Goal: Information Seeking & Learning: Learn about a topic

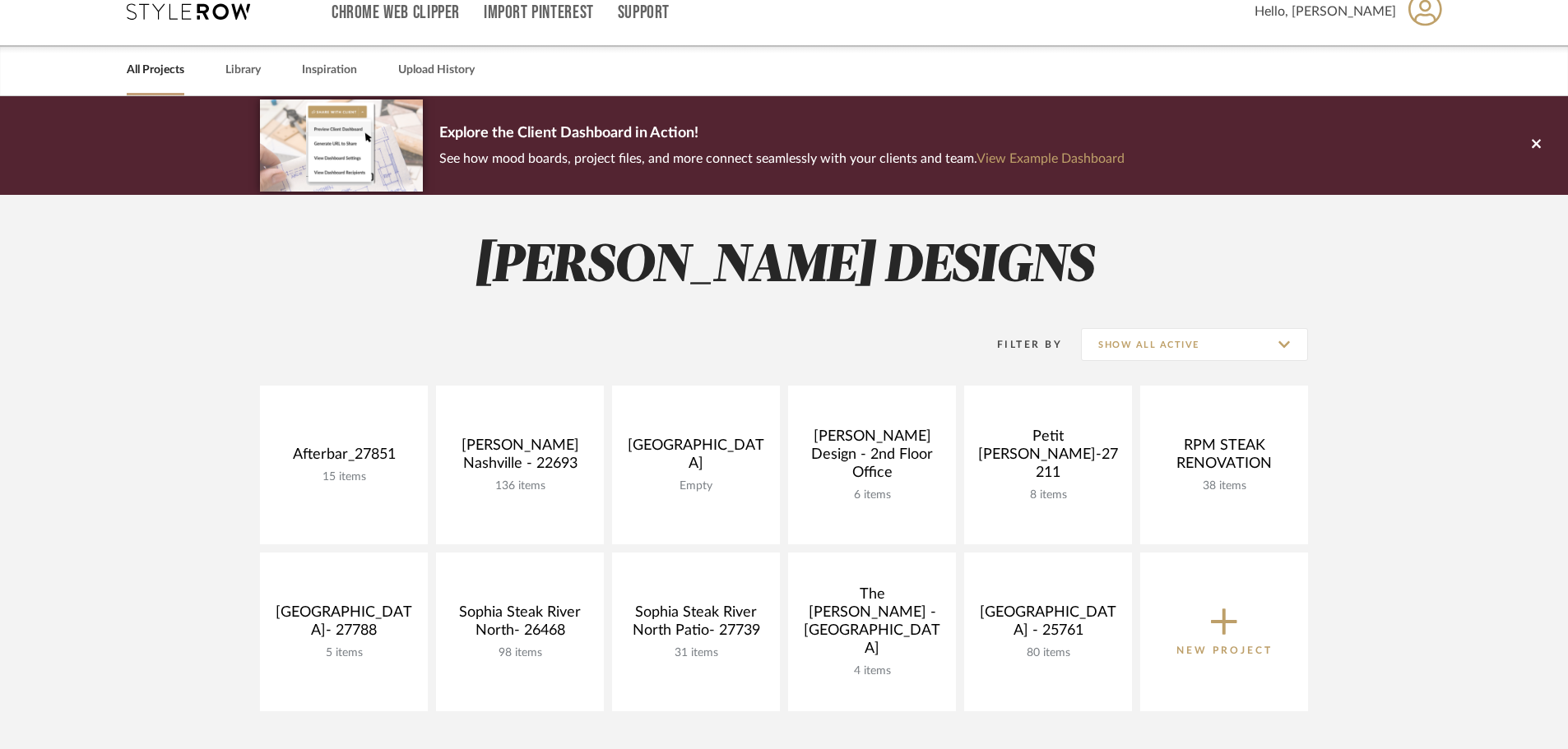
scroll to position [82, 0]
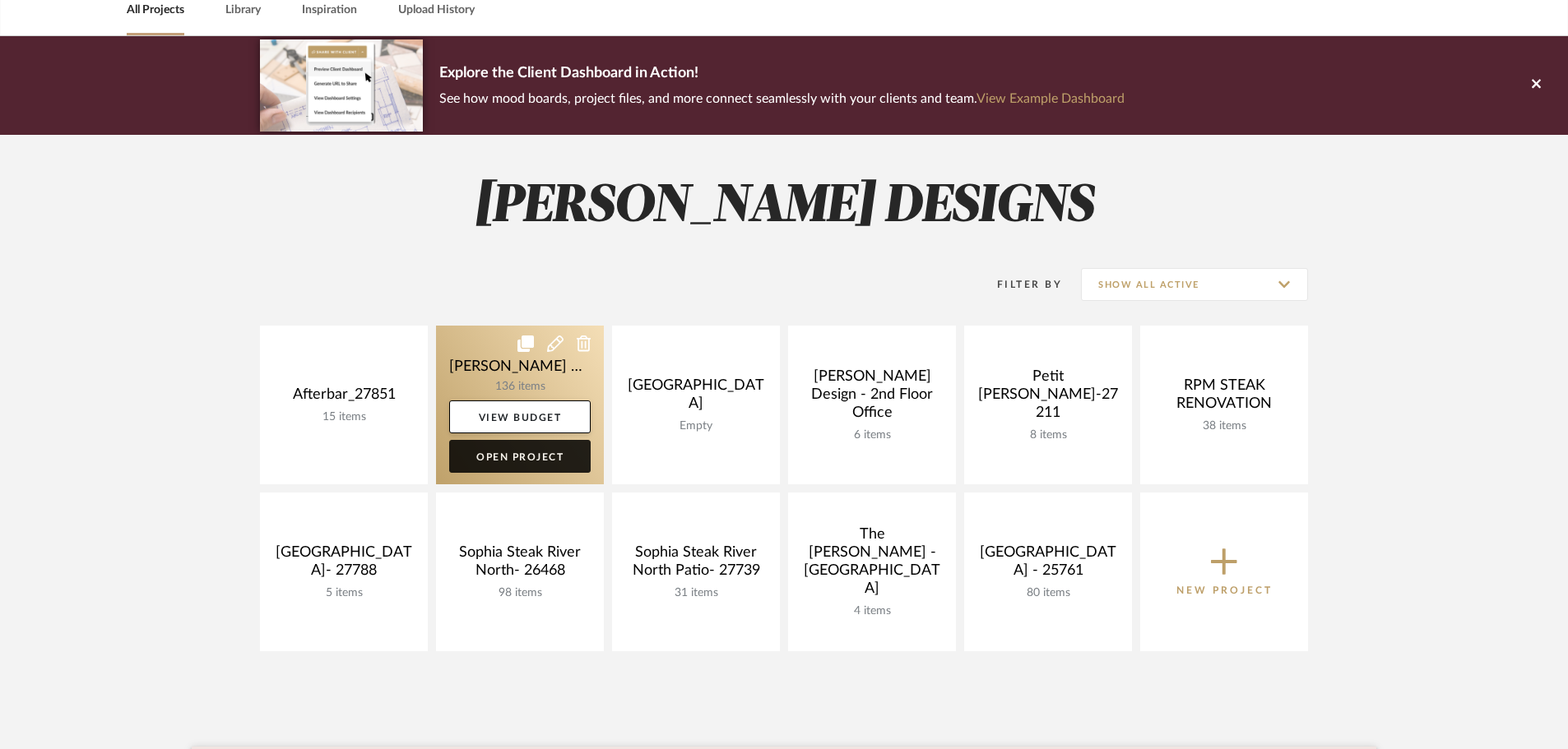
click at [529, 462] on link "Open Project" at bounding box center [520, 457] width 141 height 33
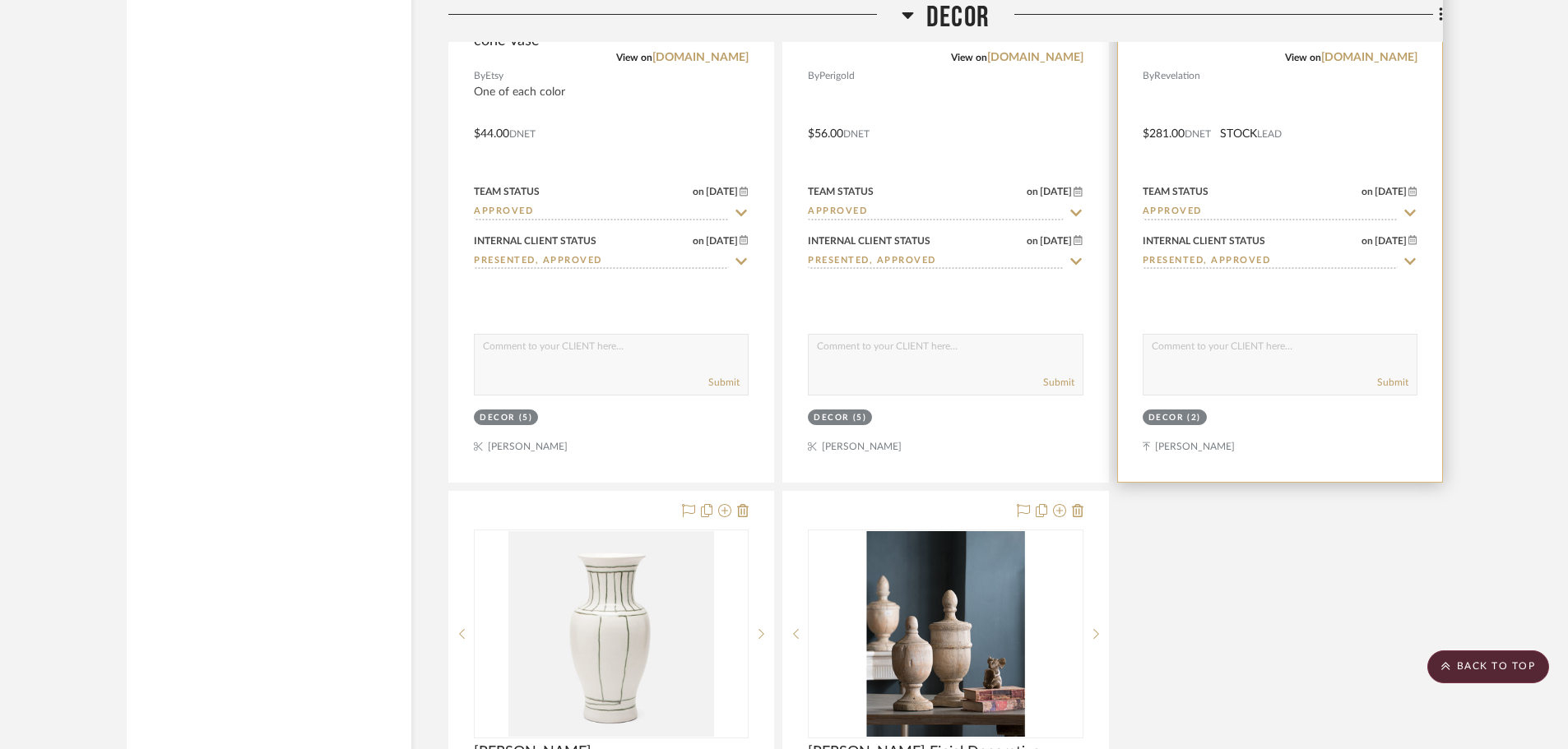
scroll to position [23142, 0]
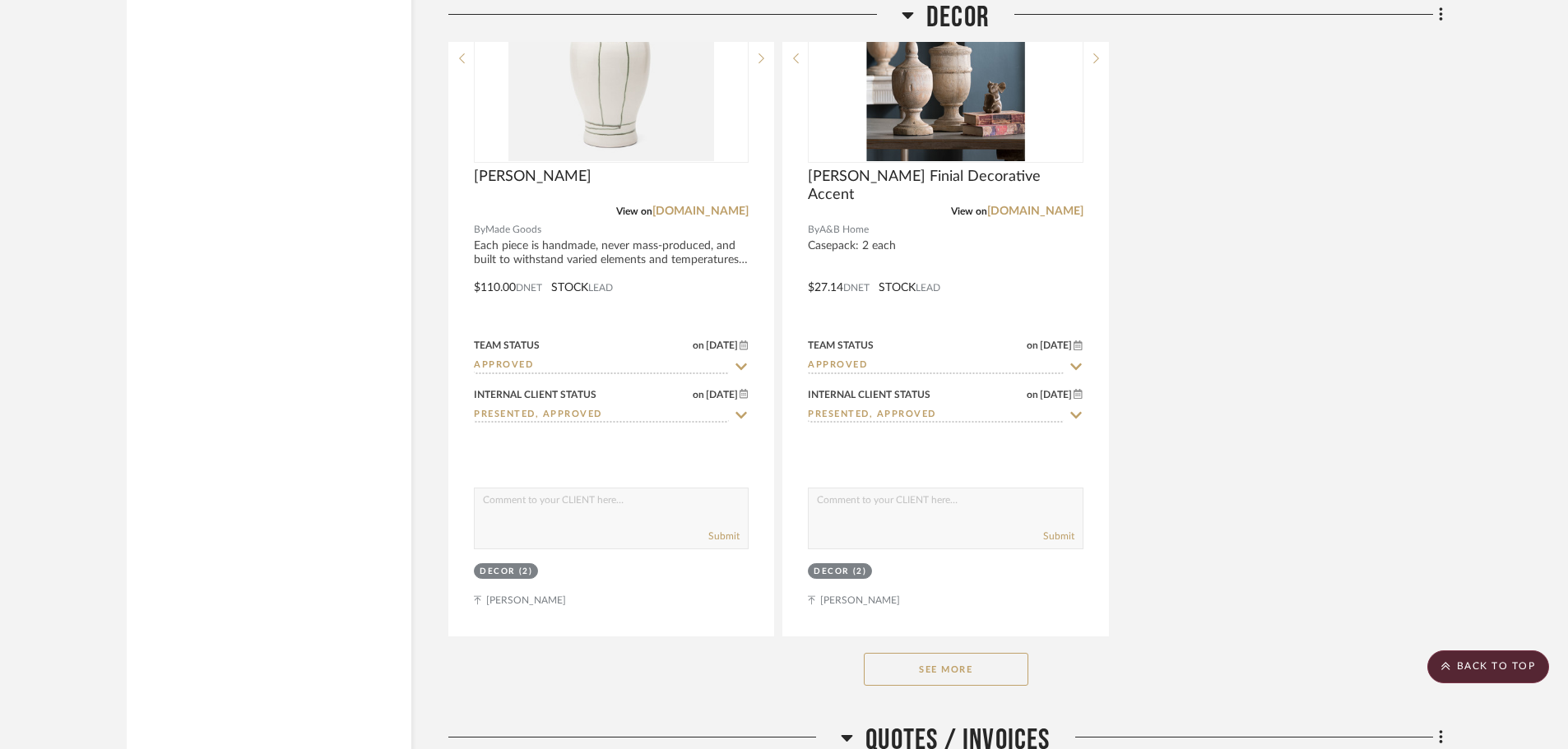
click at [982, 653] on button "See More" at bounding box center [946, 670] width 165 height 33
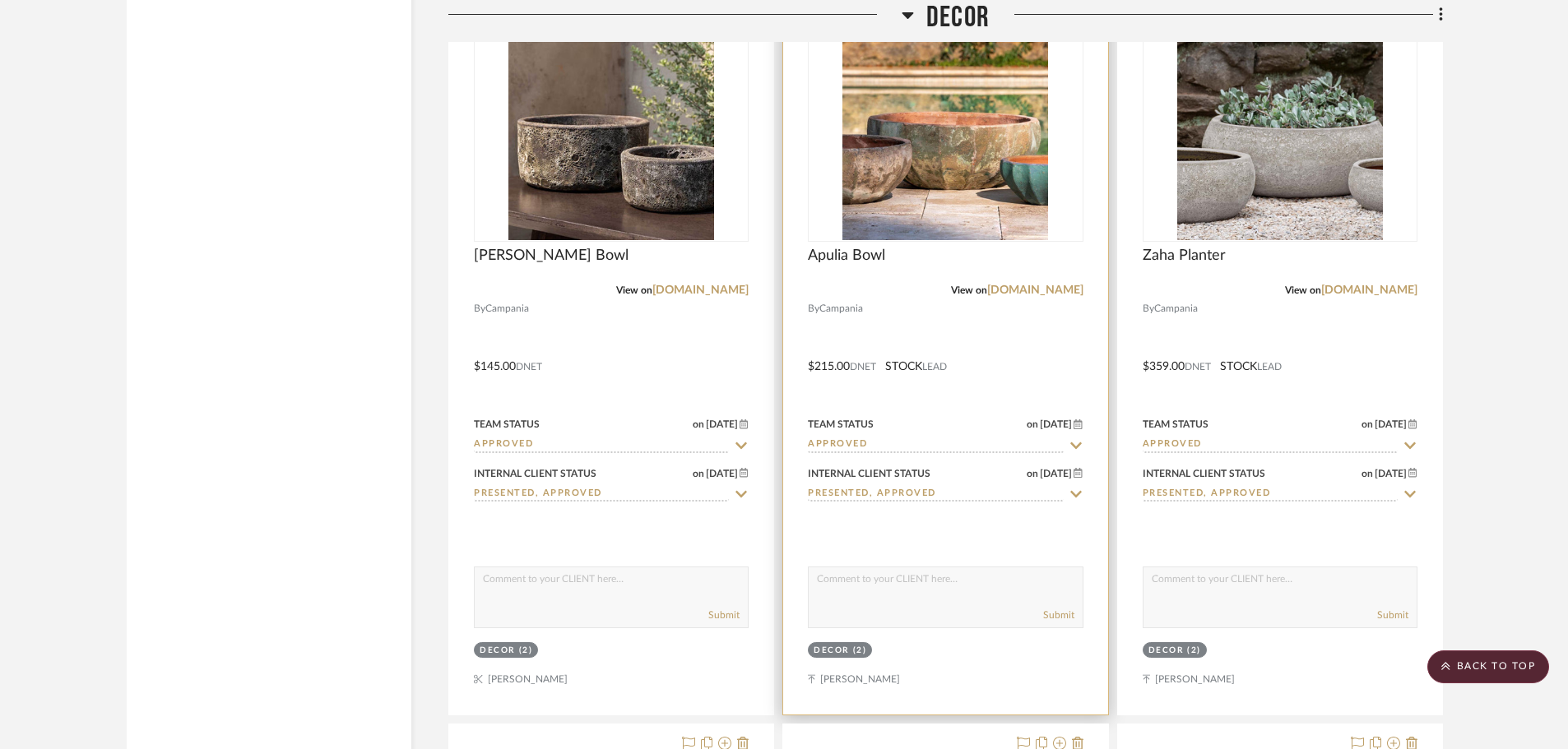
scroll to position [25197, 0]
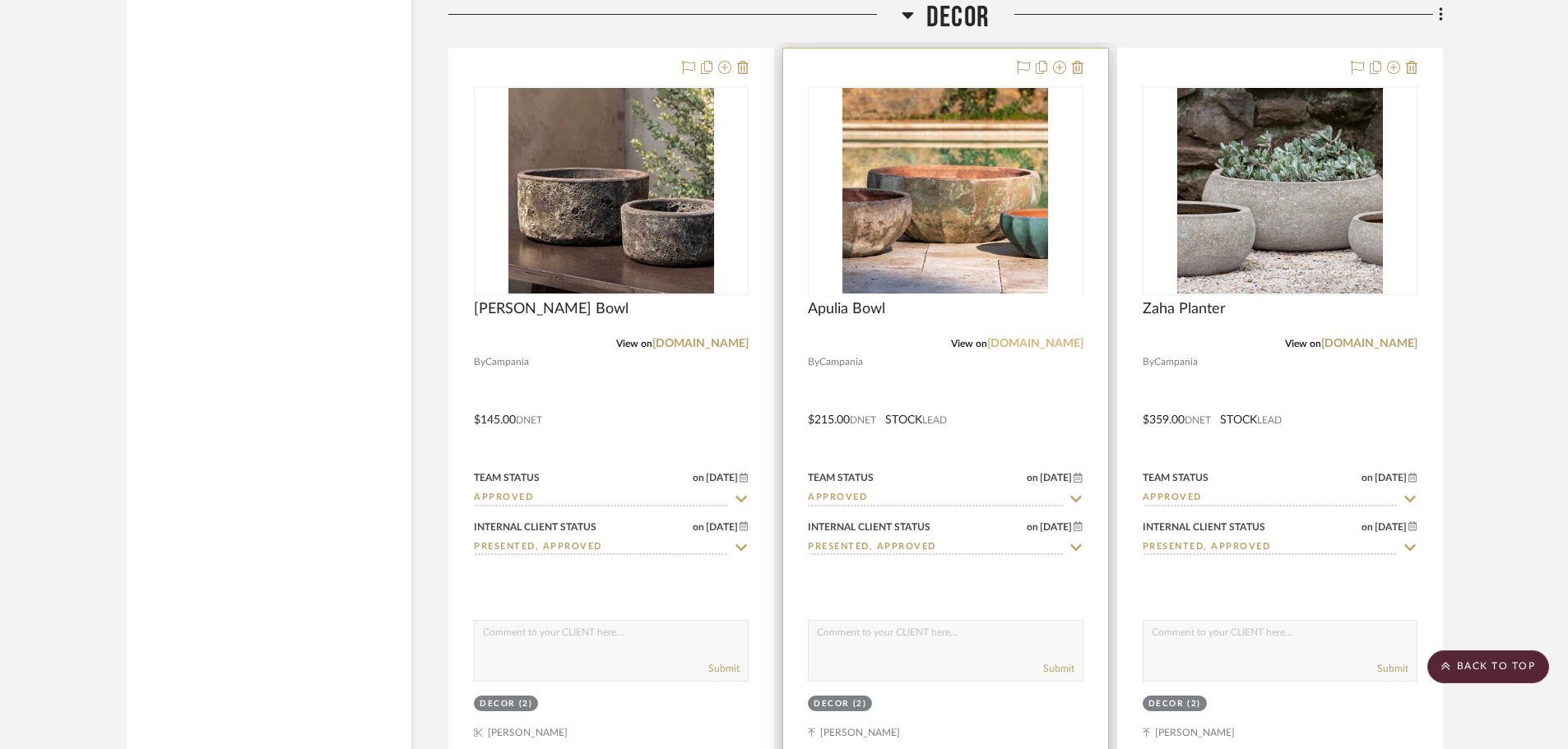
click at [1007, 338] on link "[DOMAIN_NAME]" at bounding box center [1036, 344] width 96 height 12
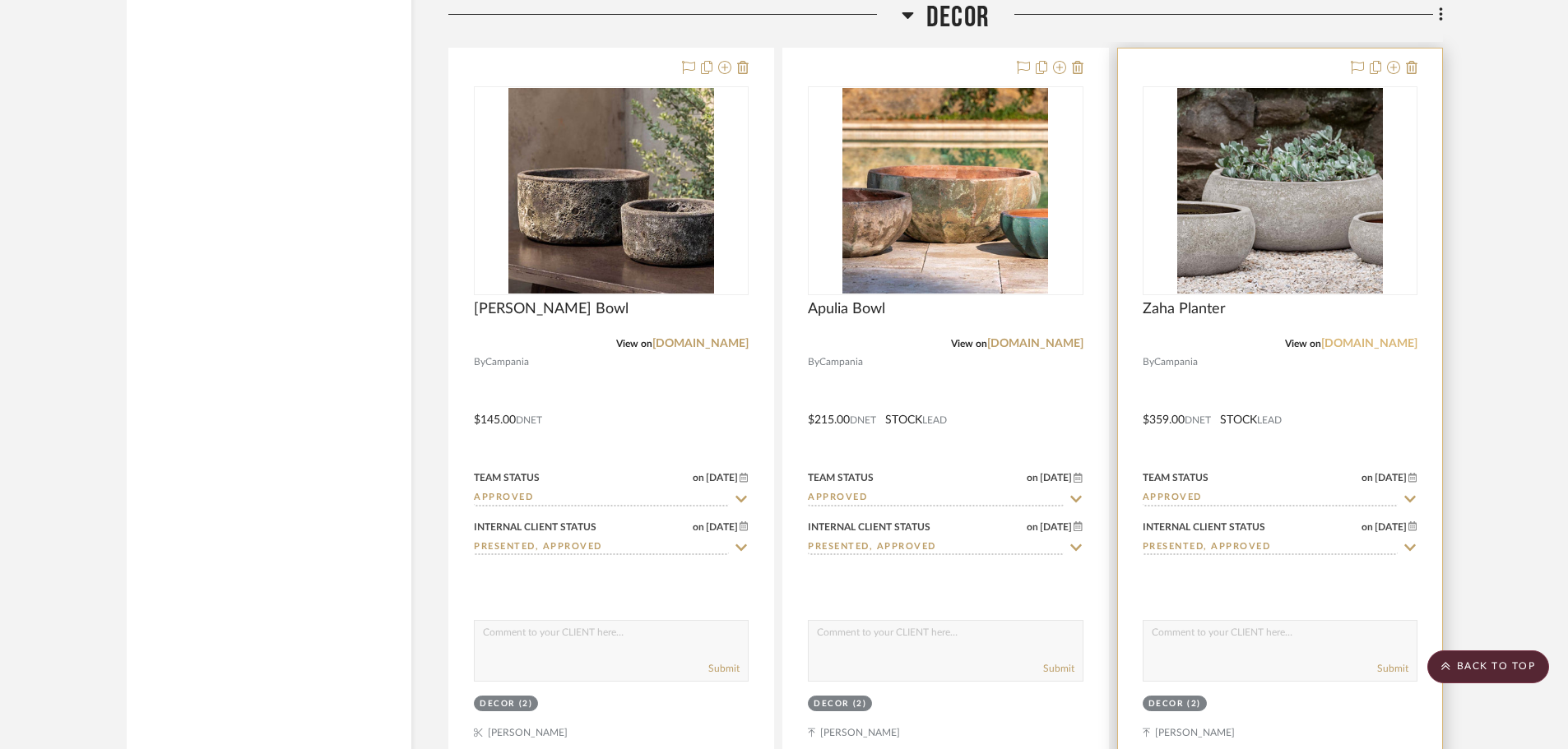
click at [1321, 338] on link "[DOMAIN_NAME]" at bounding box center [1369, 344] width 96 height 12
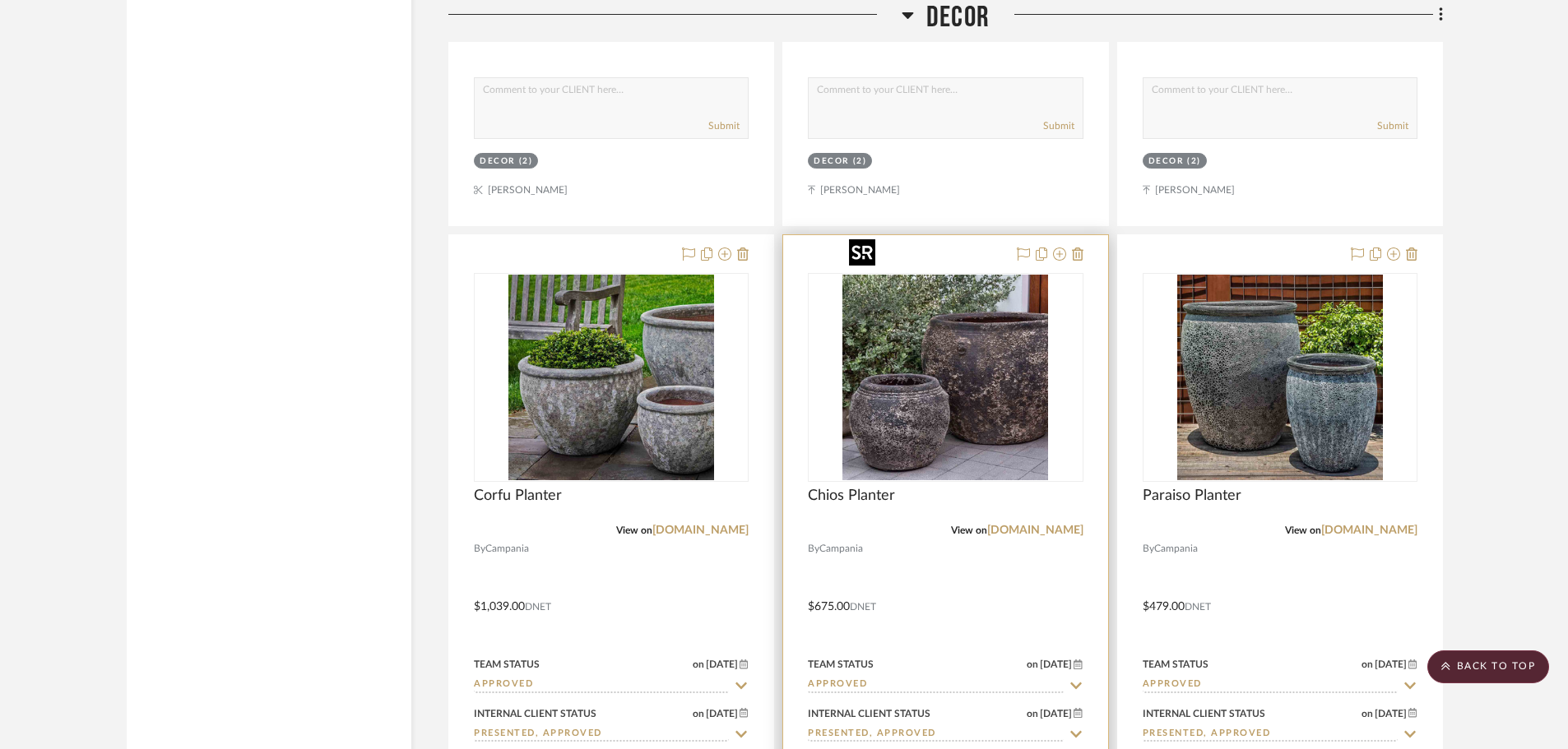
scroll to position [25855, 0]
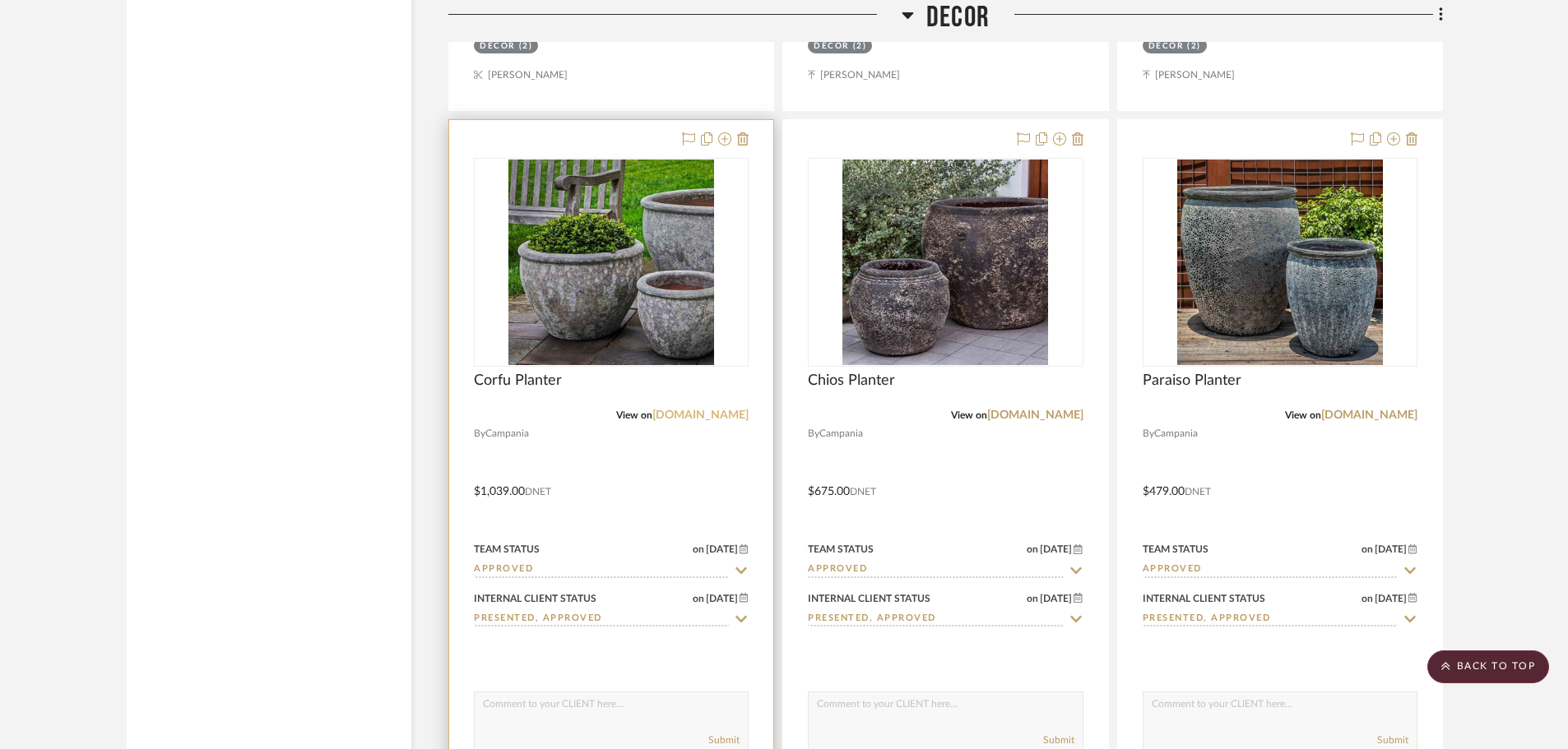
click at [662, 410] on link "[DOMAIN_NAME]" at bounding box center [700, 416] width 96 height 12
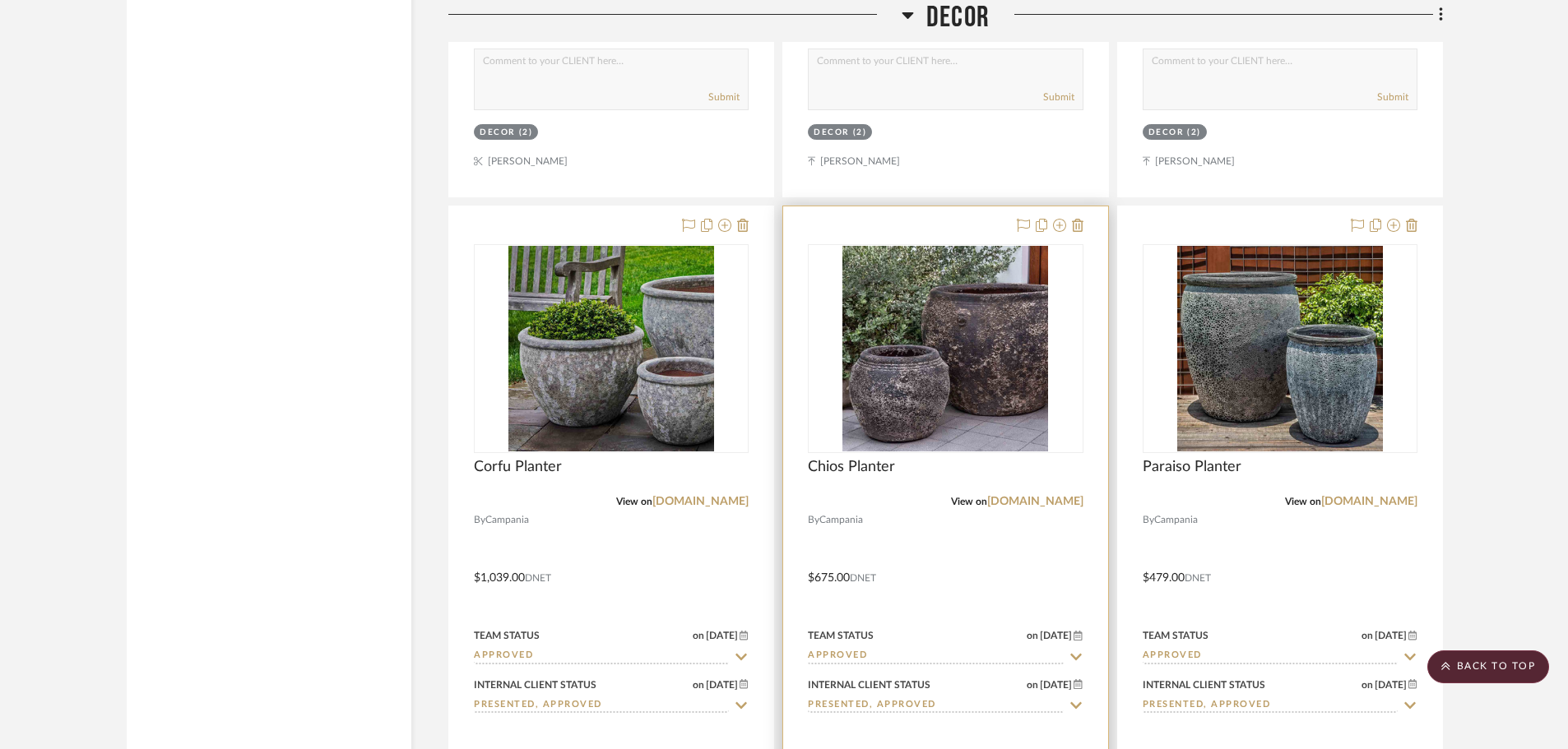
scroll to position [25773, 0]
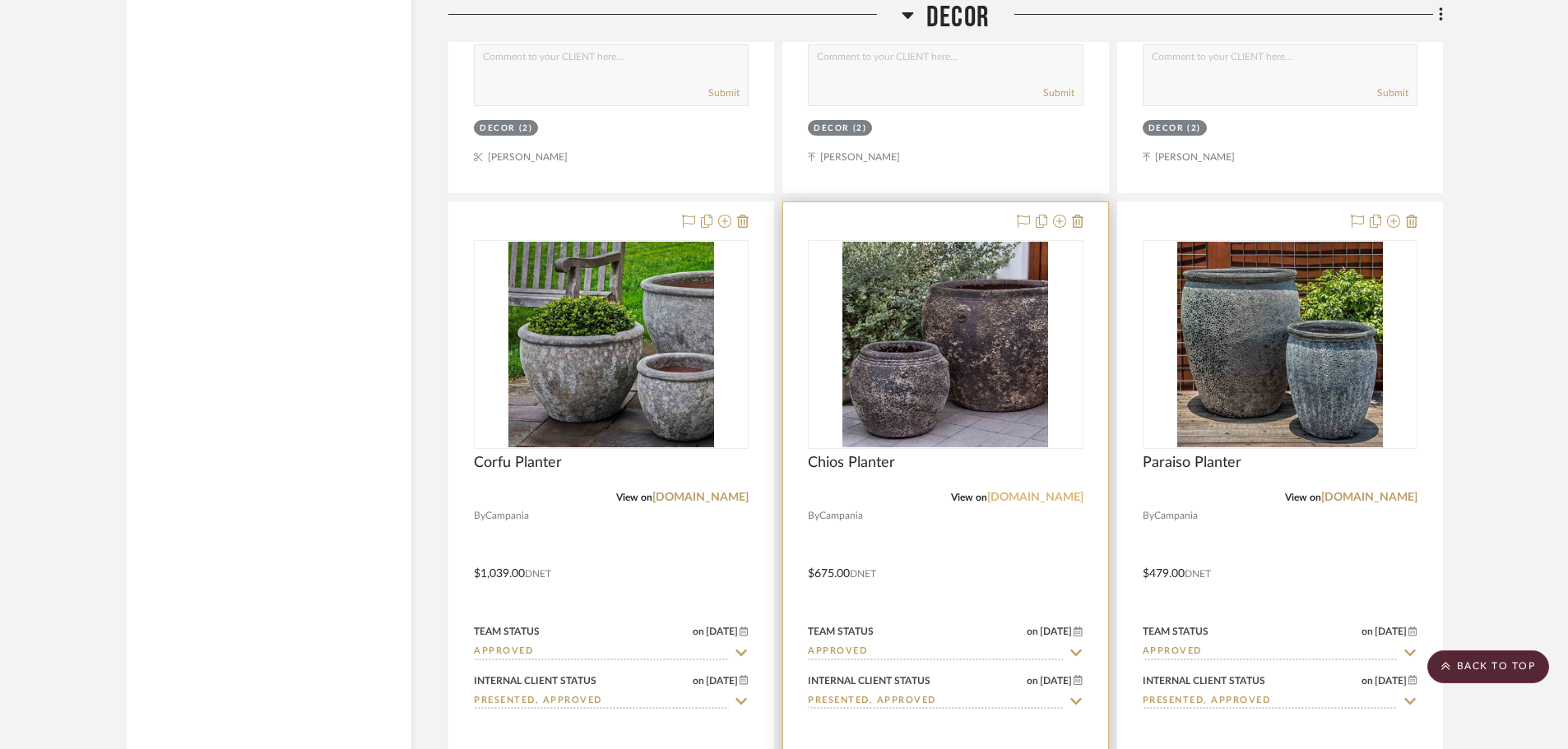
click at [1009, 492] on link "[DOMAIN_NAME]" at bounding box center [1036, 498] width 96 height 12
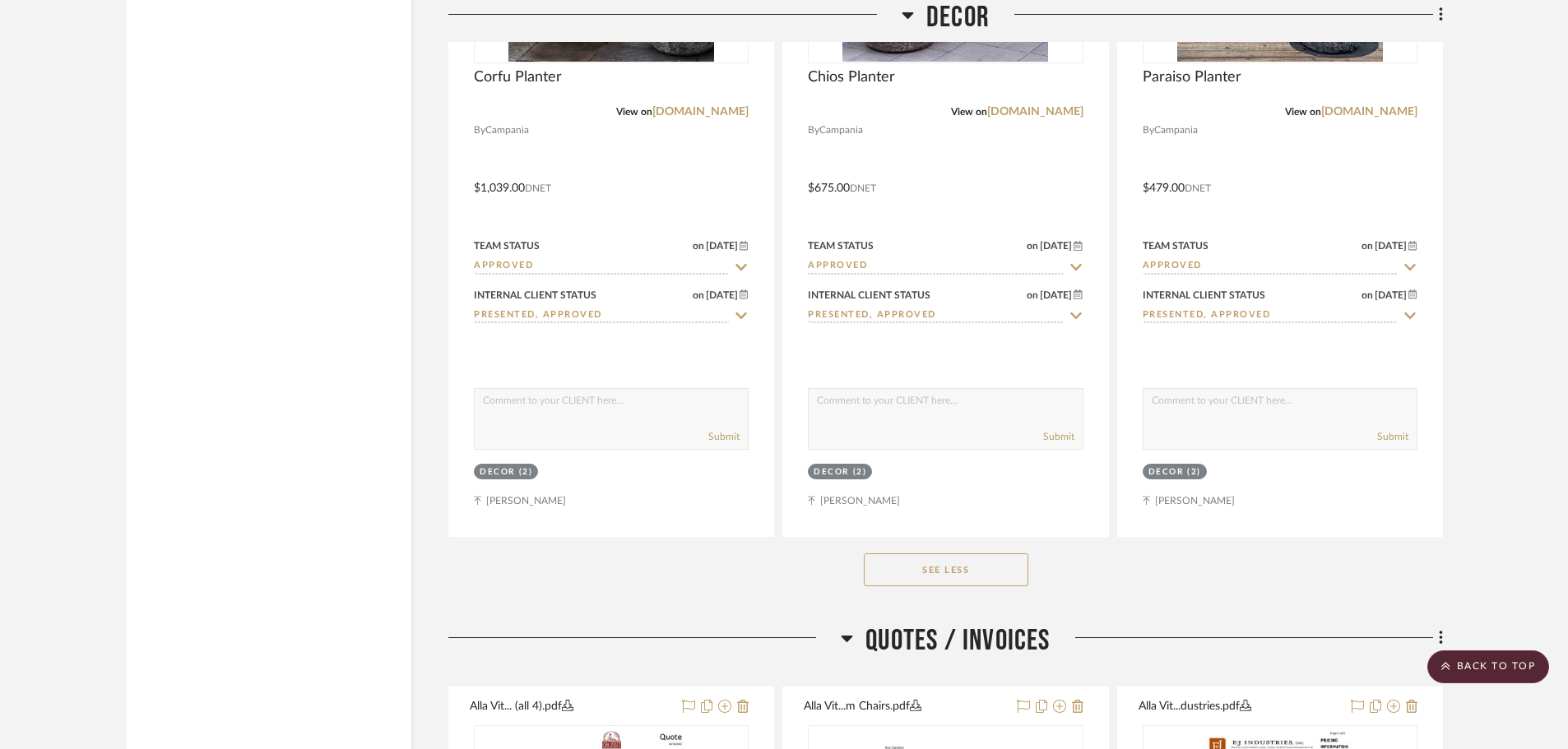
scroll to position [25855, 0]
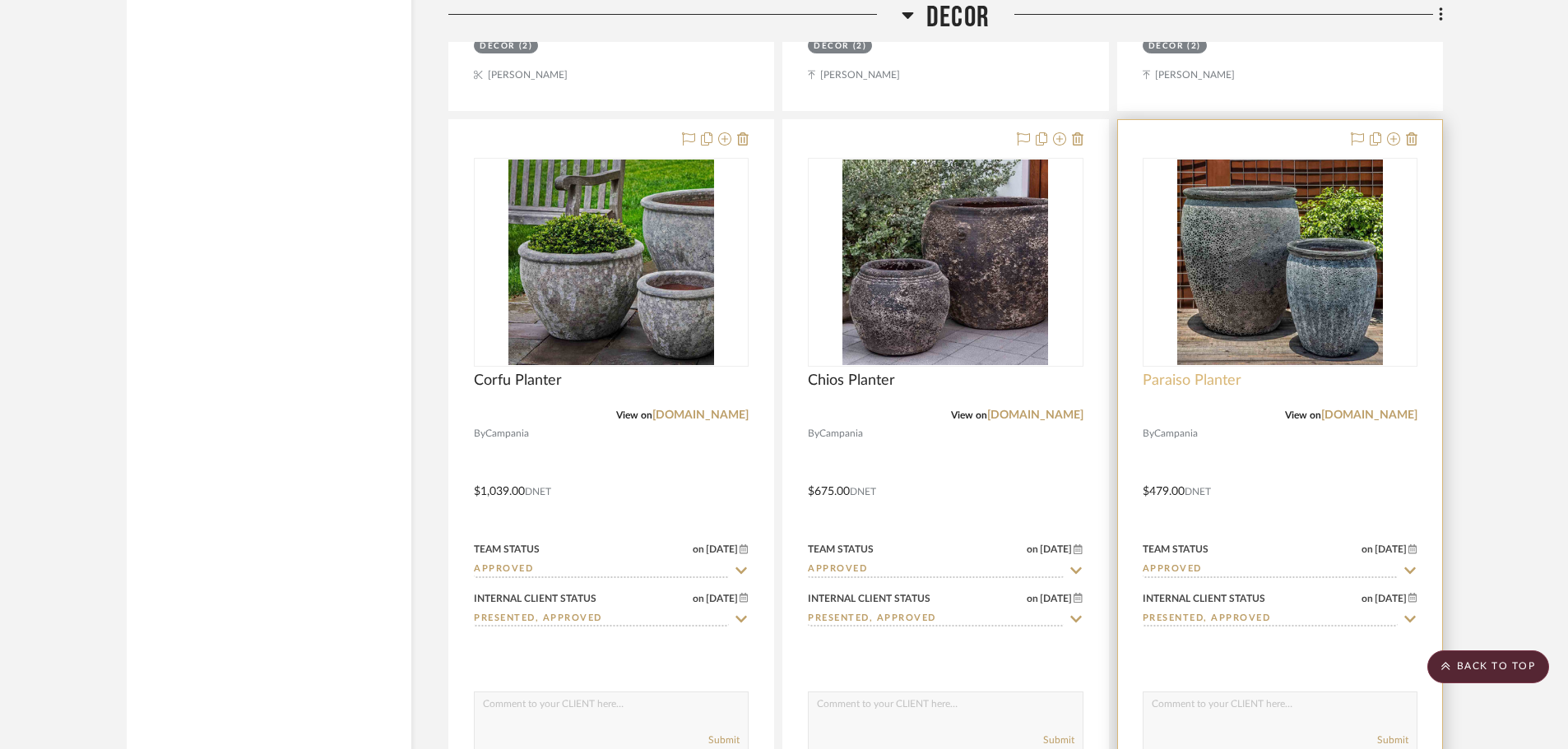
click at [1200, 372] on span "Paraiso Planter" at bounding box center [1191, 380] width 99 height 18
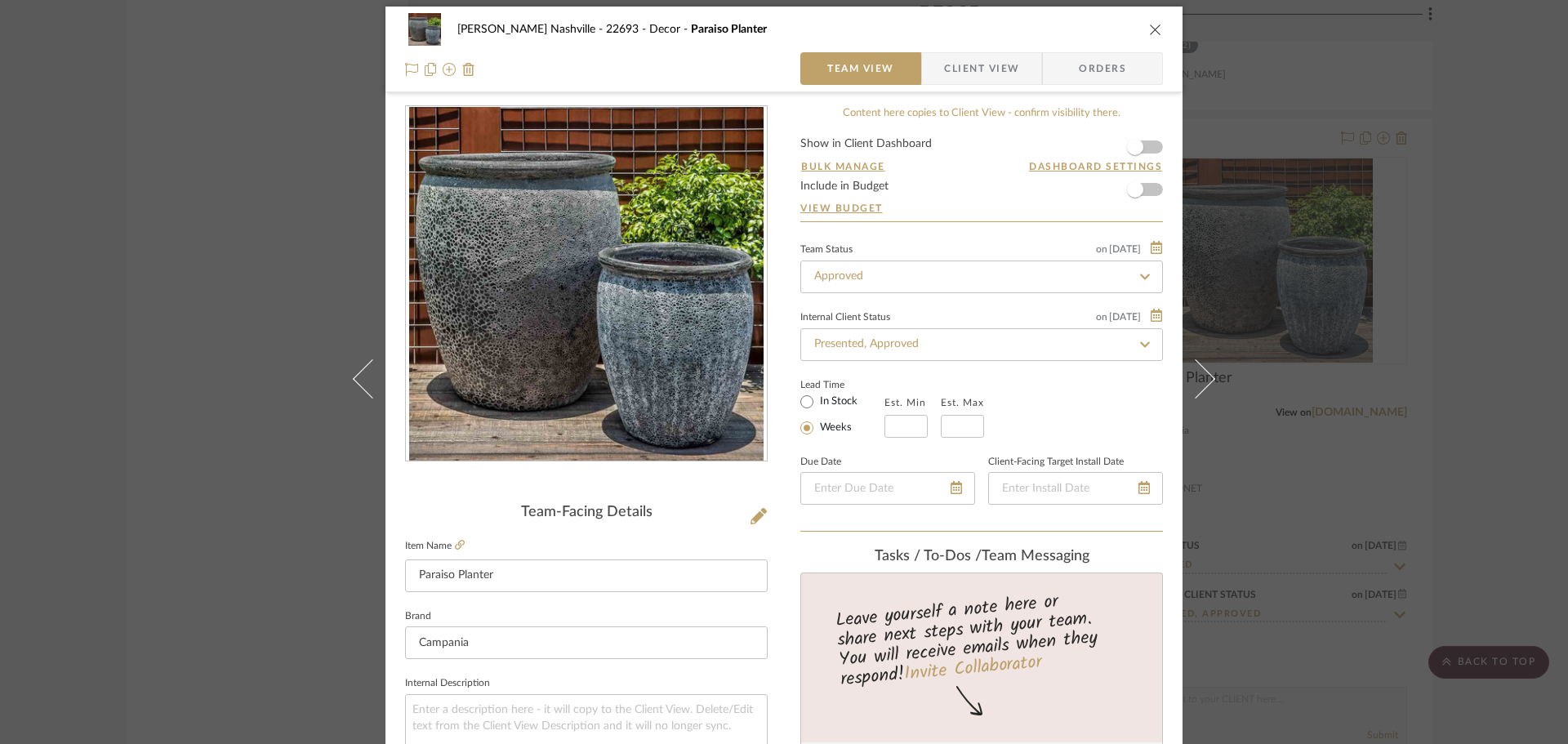
scroll to position [0, 0]
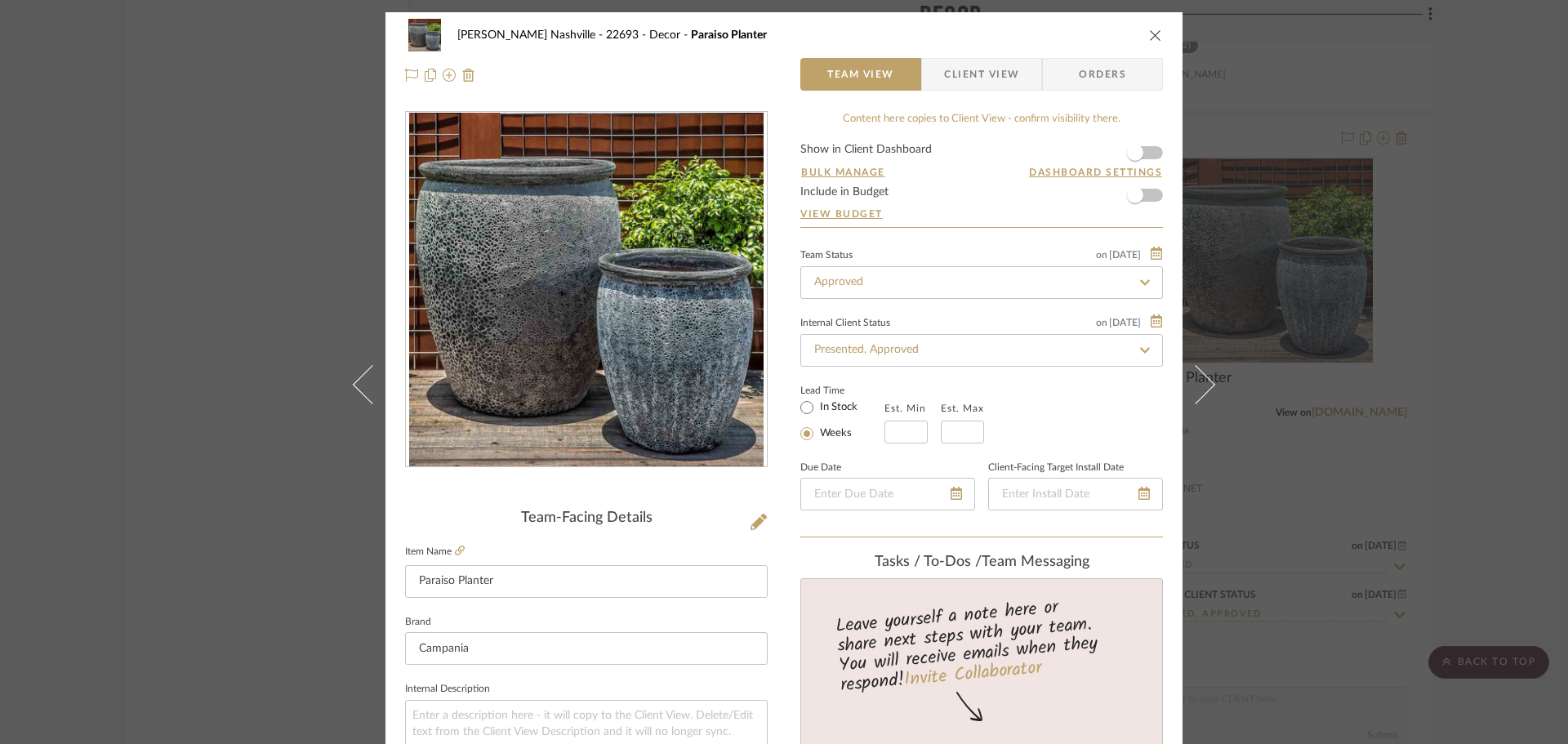
click at [275, 427] on div "[PERSON_NAME] Nashville - 22693 Decor Paraiso Planter Team View Client View Ord…" at bounding box center [784, 372] width 1568 height 744
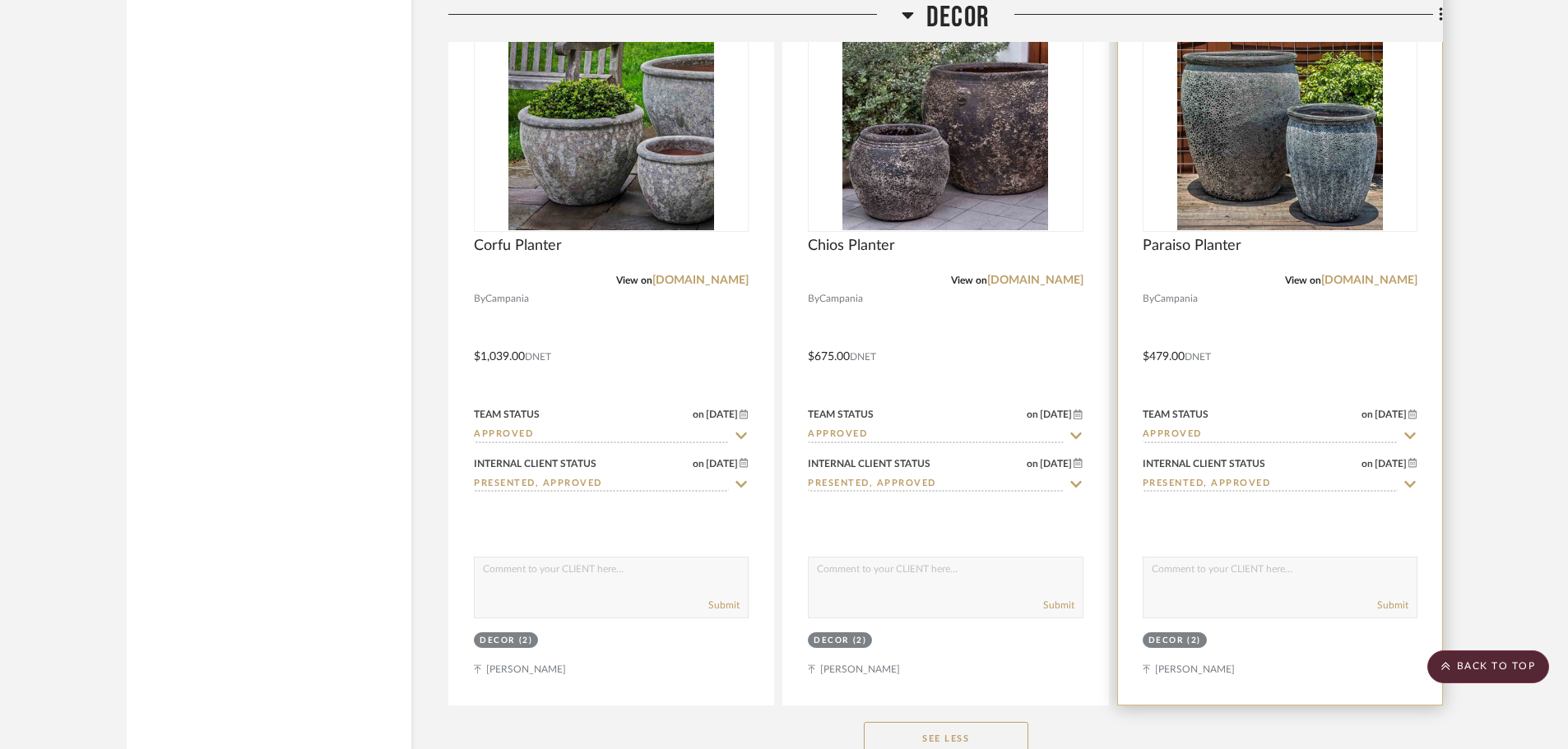
scroll to position [26020, 0]
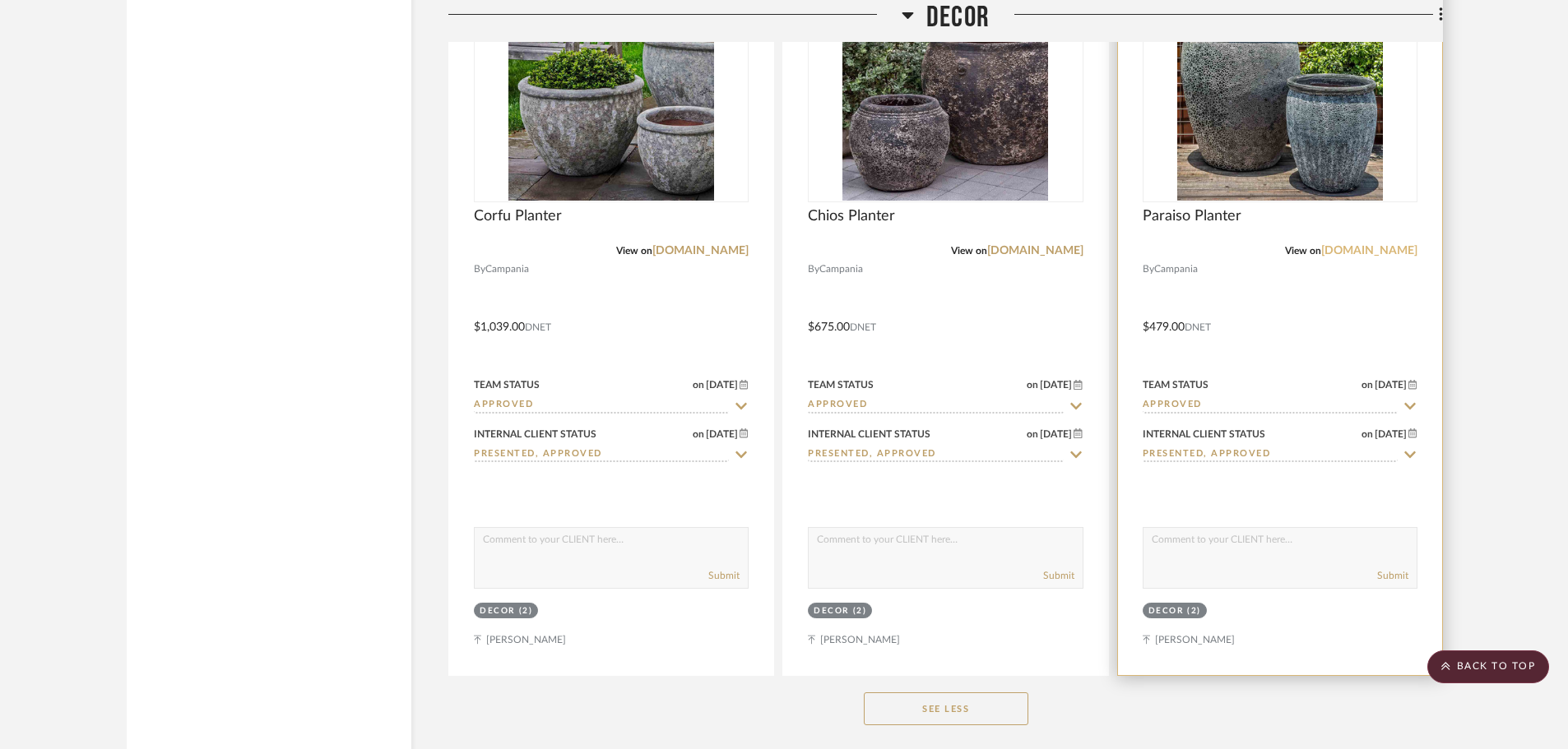
click at [1323, 245] on link "[DOMAIN_NAME]" at bounding box center [1369, 251] width 96 height 12
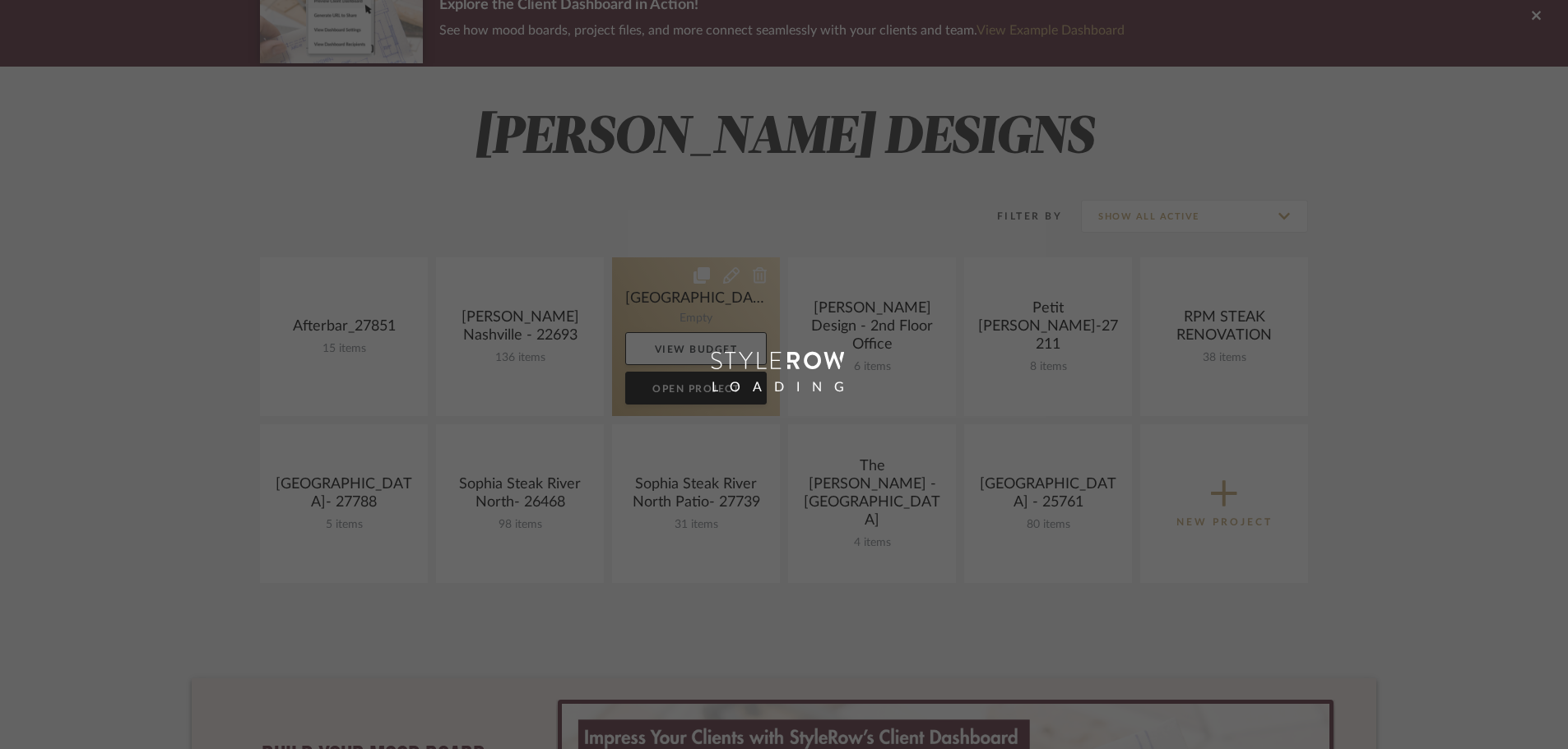
scroll to position [165, 0]
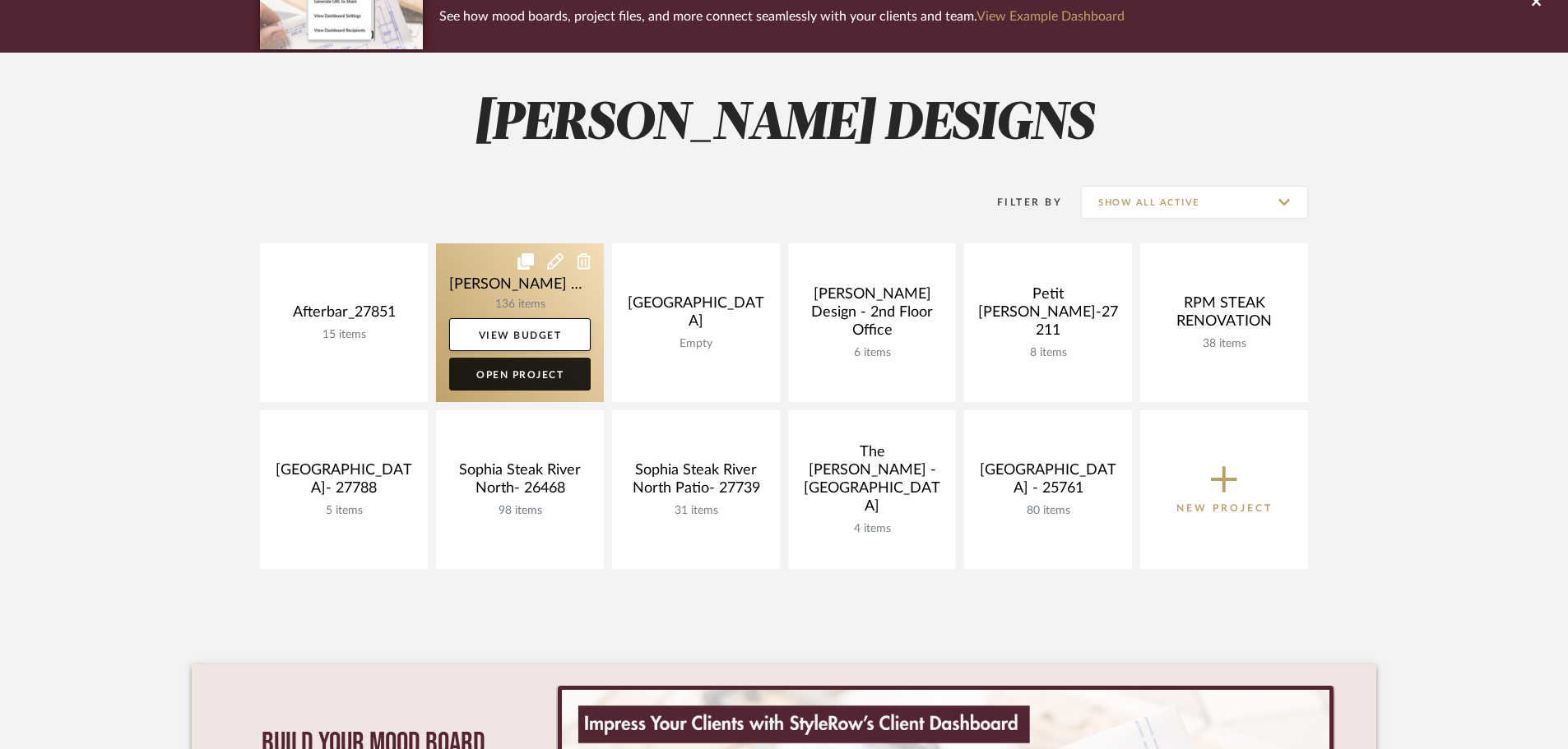
click at [532, 375] on link "Open Project" at bounding box center [520, 374] width 141 height 33
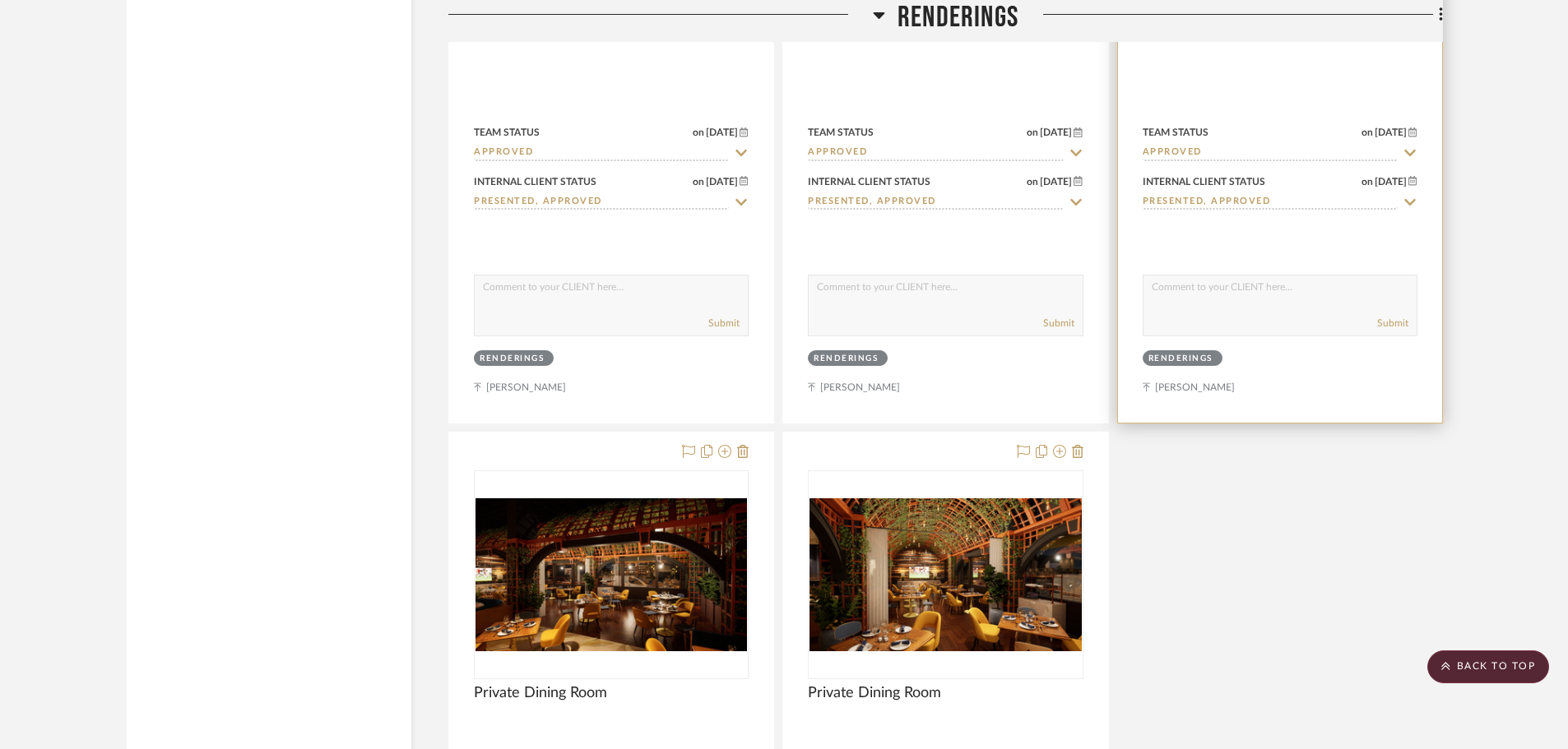
scroll to position [8718, 0]
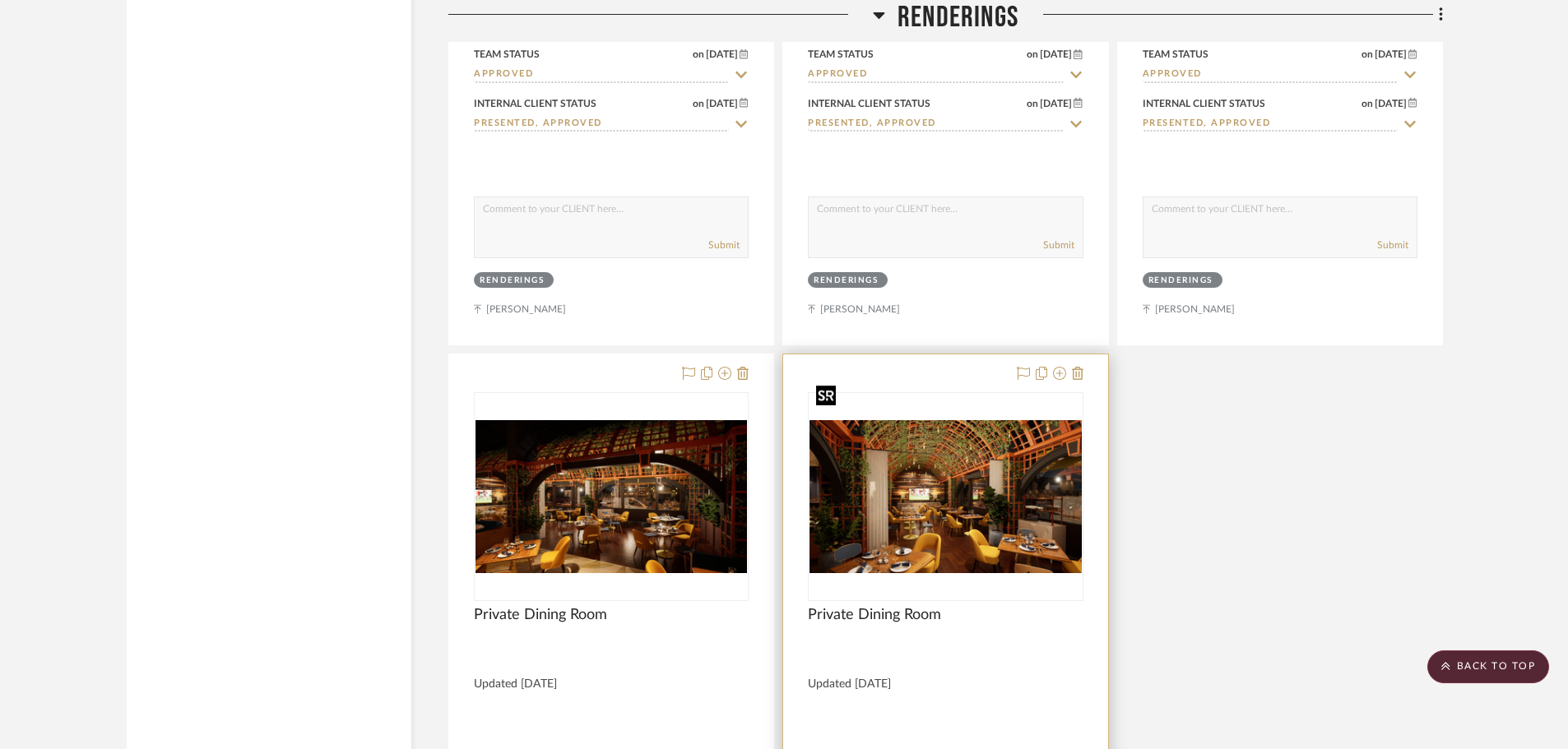
click at [965, 463] on img "0" at bounding box center [944, 497] width 272 height 153
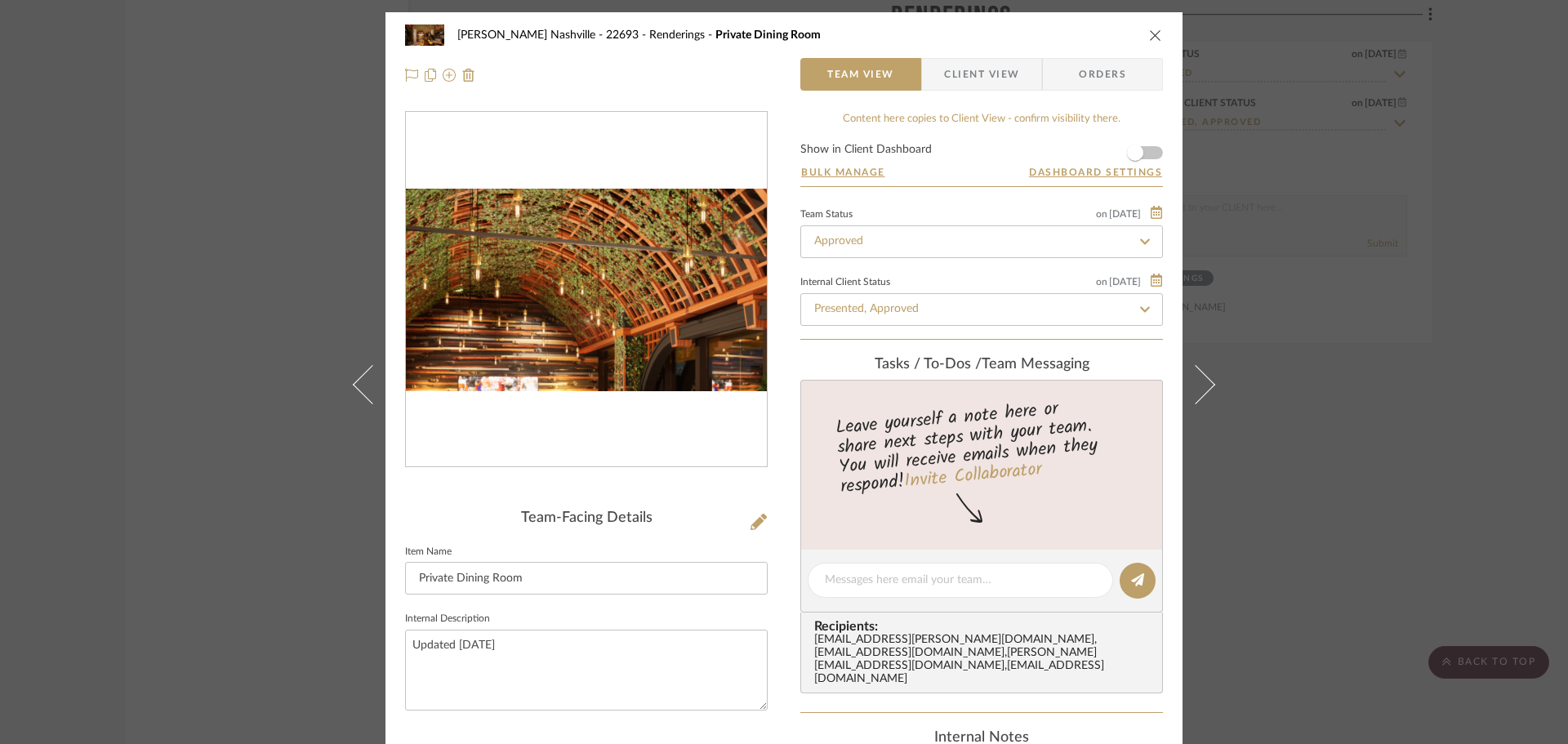
click at [575, 251] on img "0" at bounding box center [586, 290] width 361 height 204
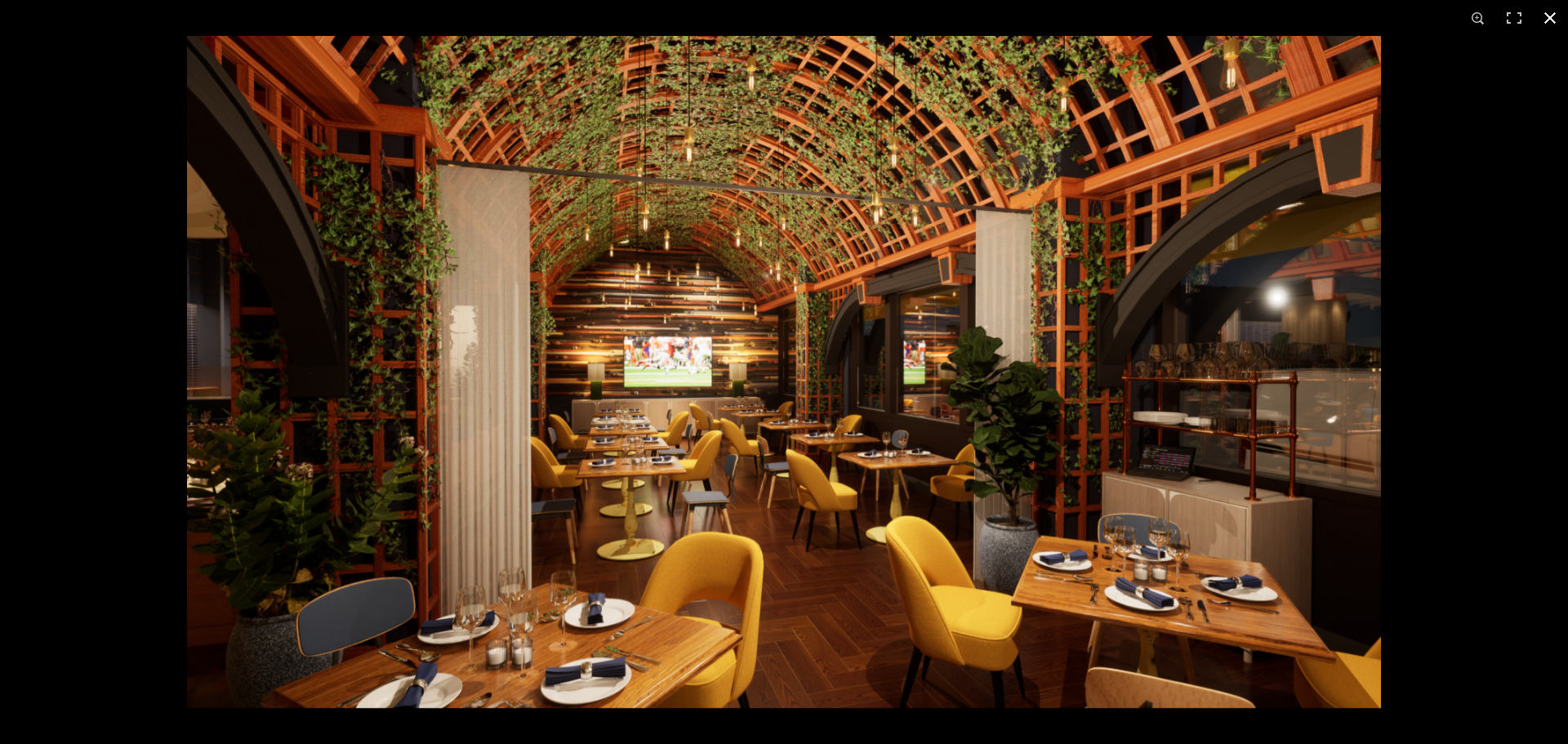
click at [1554, 16] on button at bounding box center [1550, 18] width 36 height 36
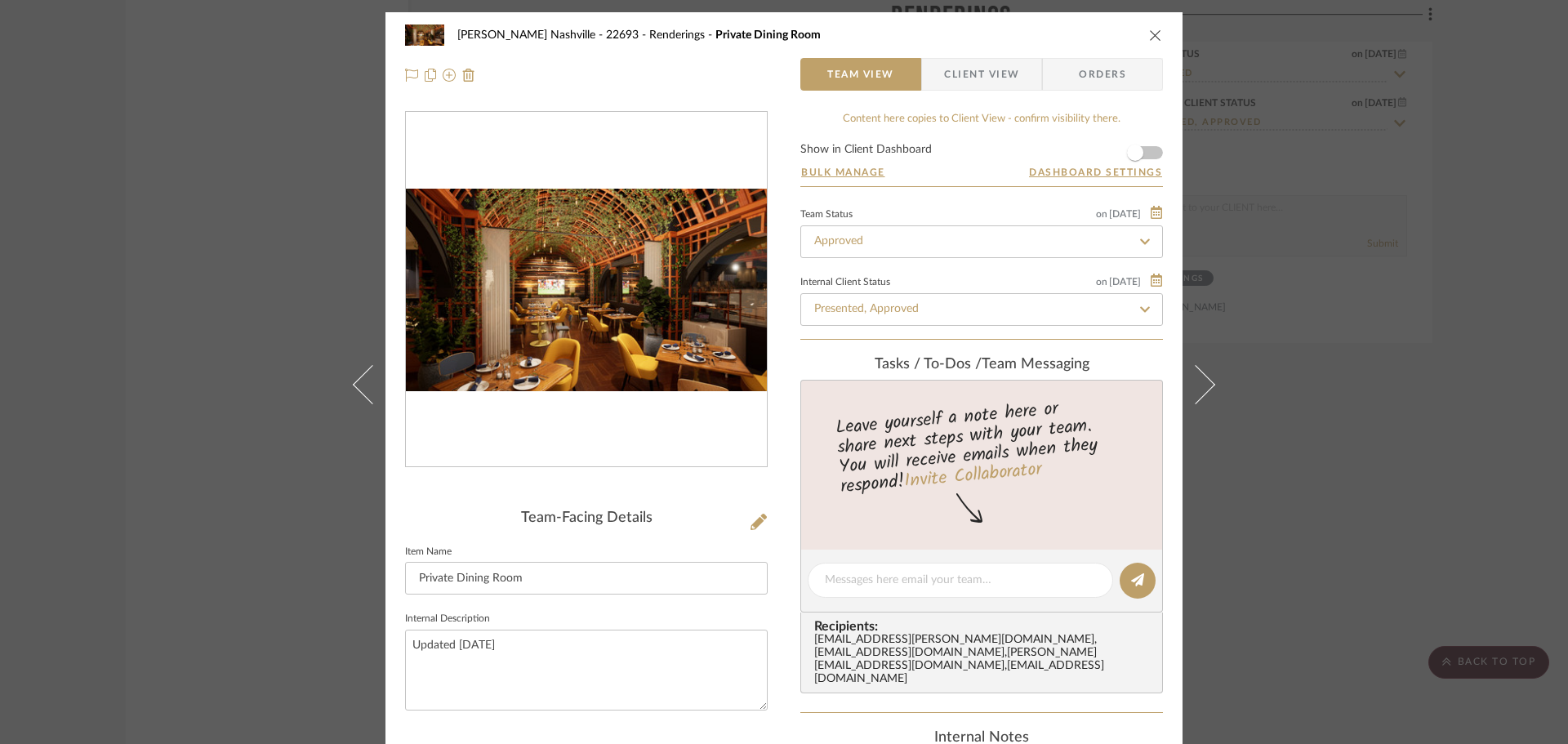
click at [1152, 39] on icon "close" at bounding box center [1154, 34] width 13 height 13
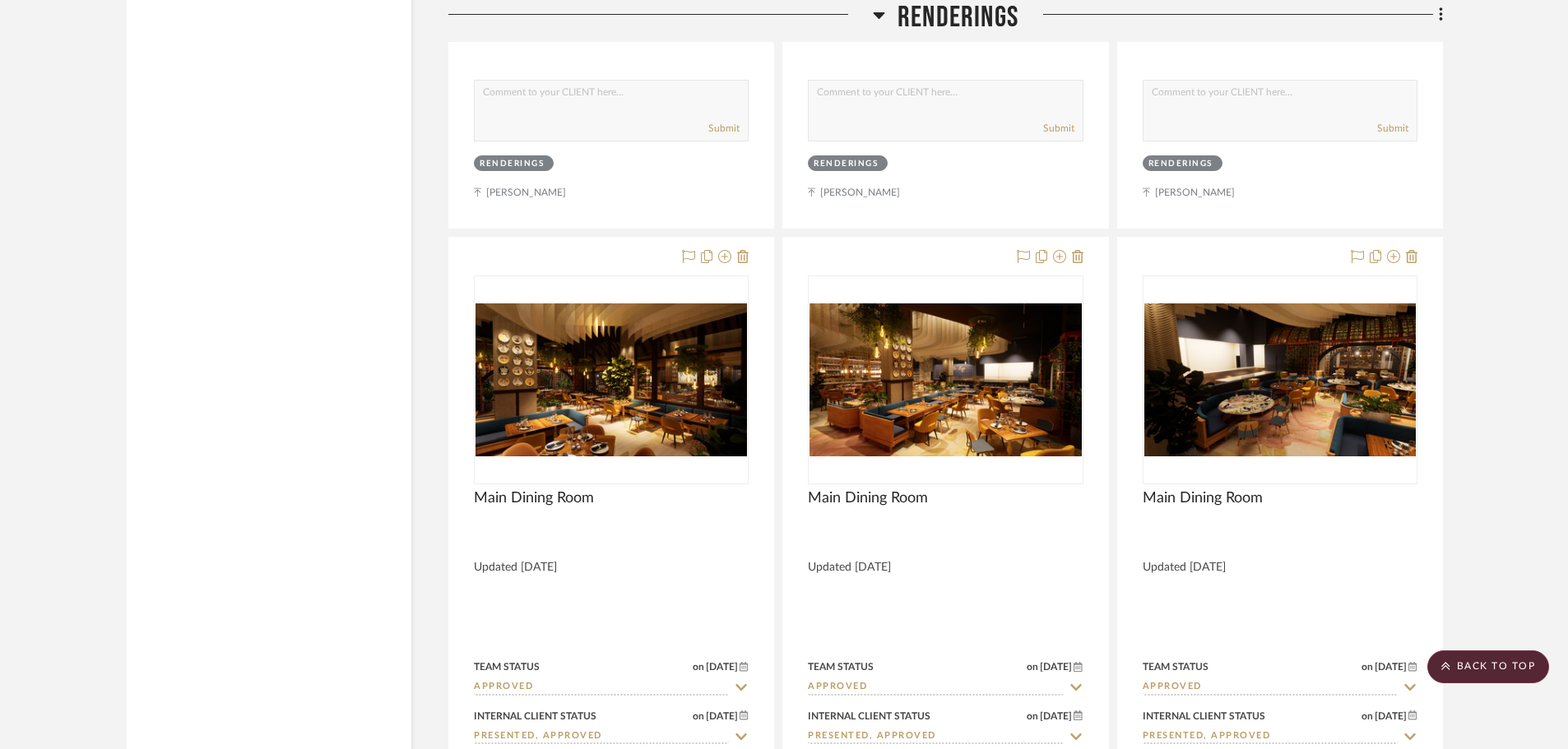
scroll to position [8060, 0]
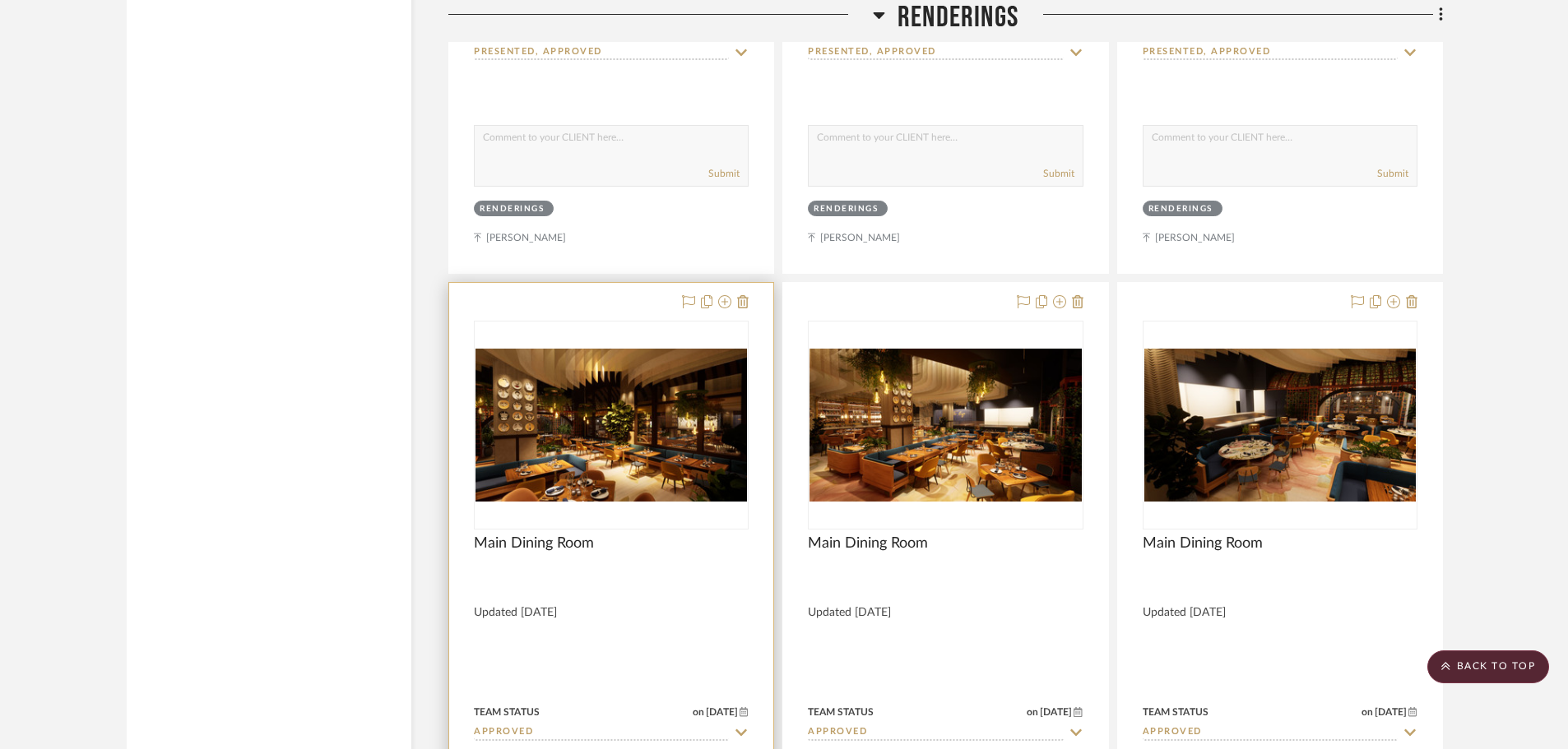
click at [618, 399] on img "0" at bounding box center [611, 425] width 272 height 153
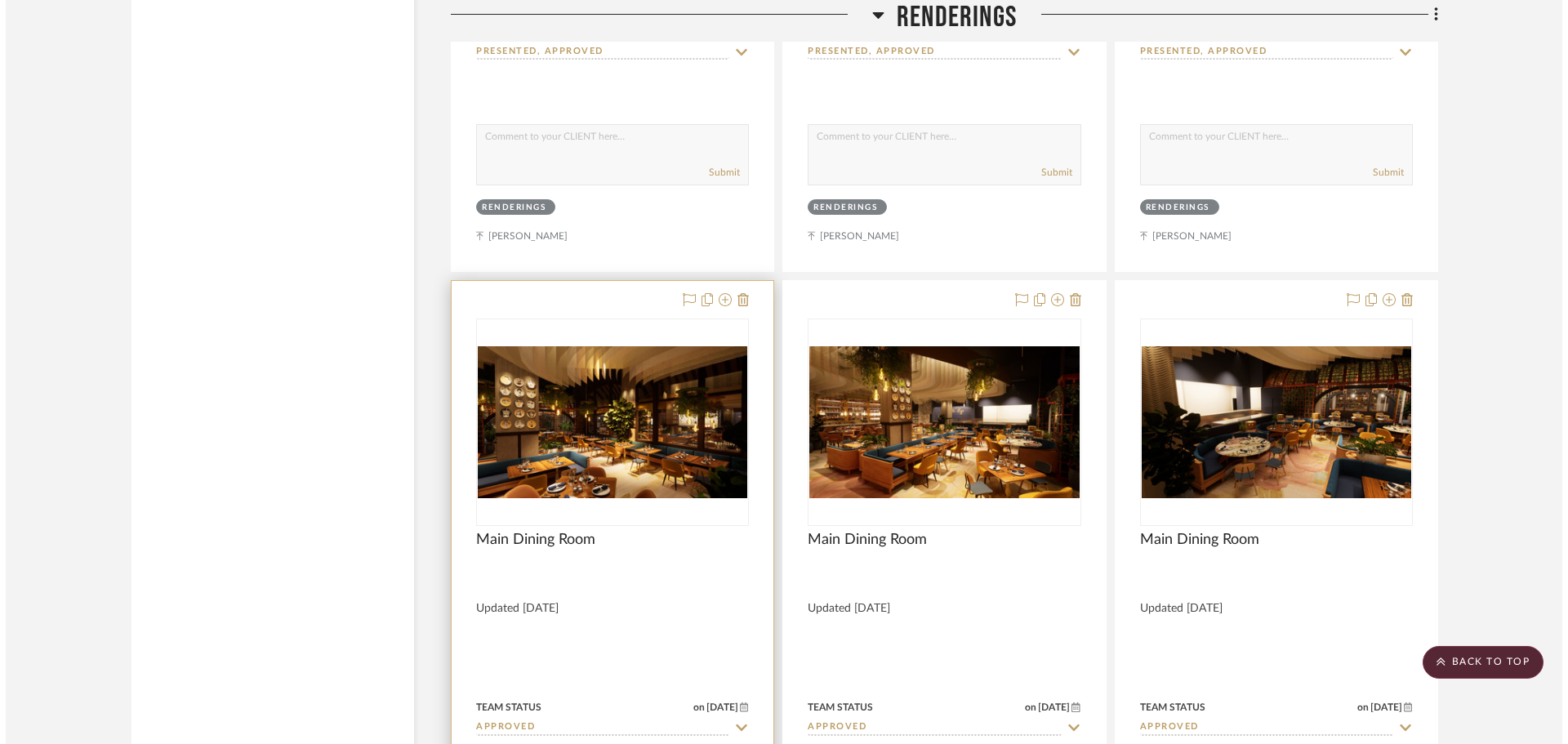
scroll to position [0, 0]
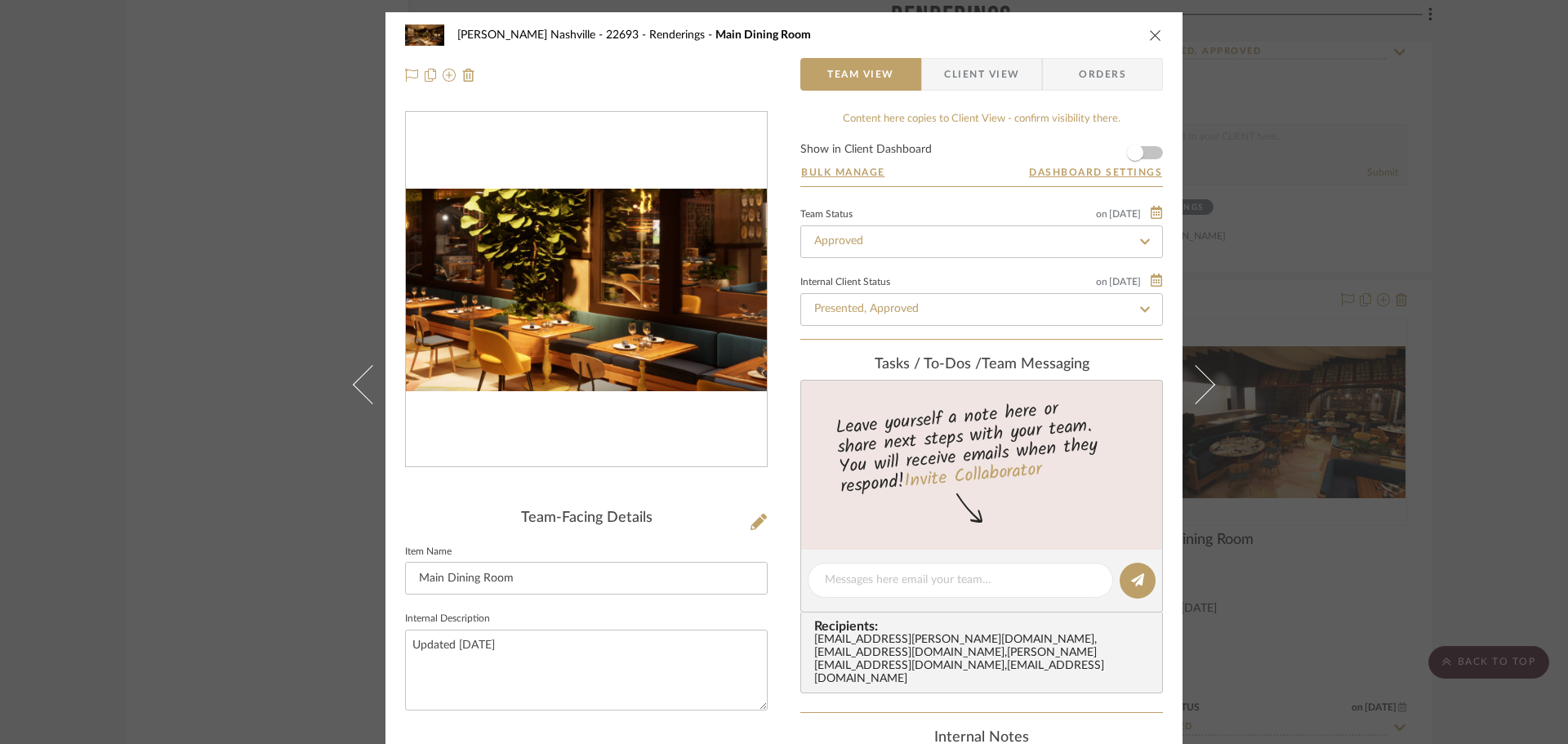
click at [610, 309] on img "0" at bounding box center [586, 290] width 361 height 204
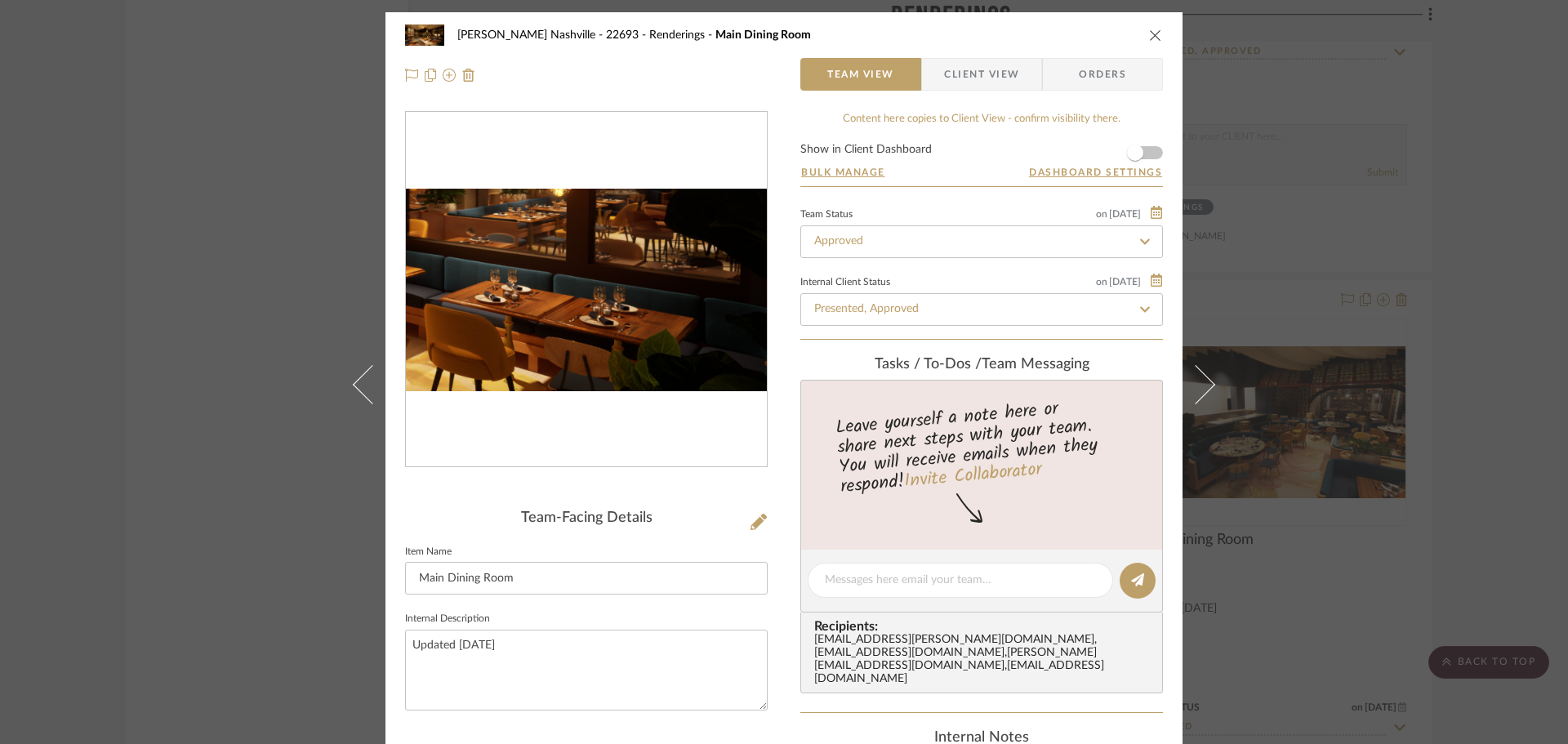
click at [733, 330] on img "0" at bounding box center [586, 290] width 361 height 204
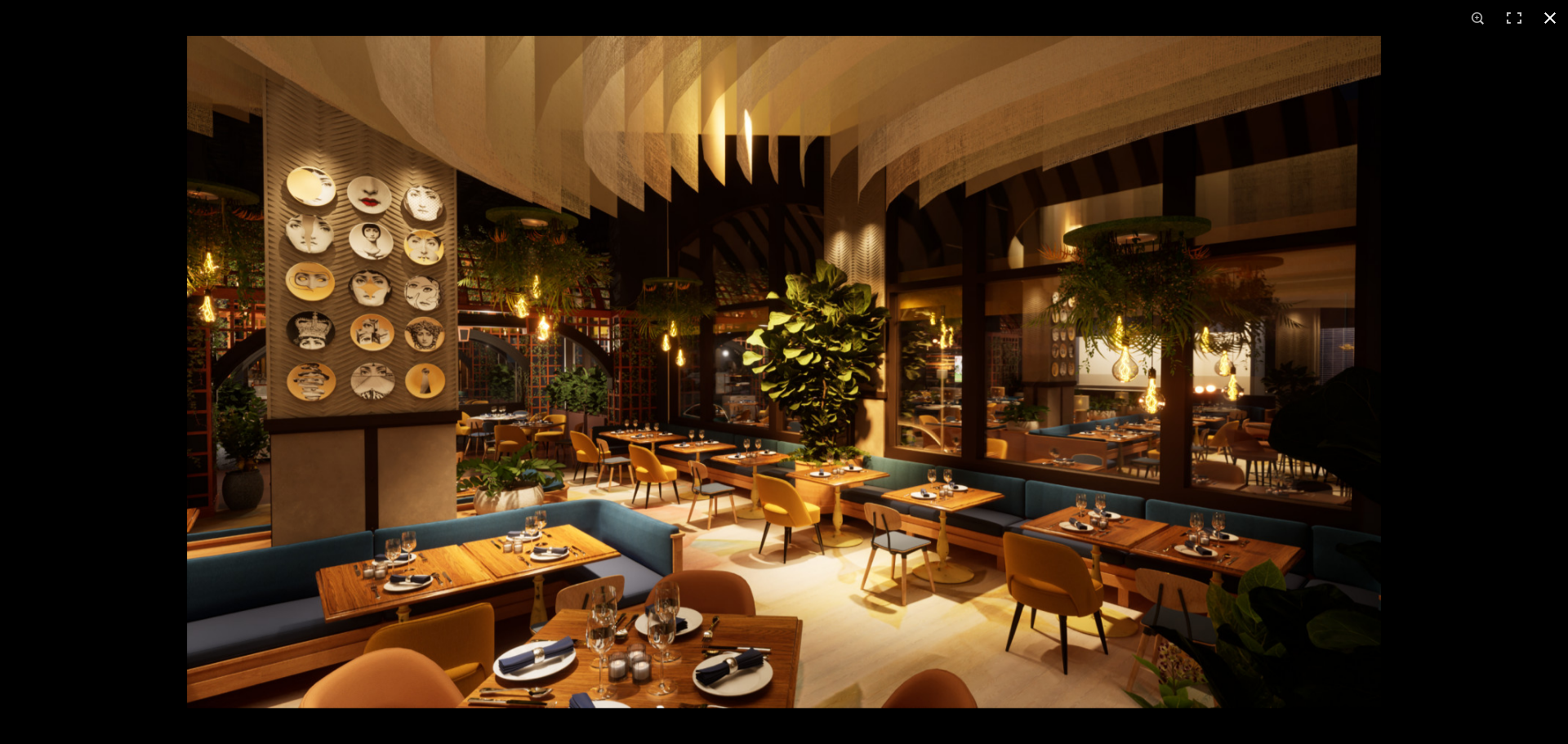
click at [1515, 372] on div at bounding box center [970, 408] width 1568 height 744
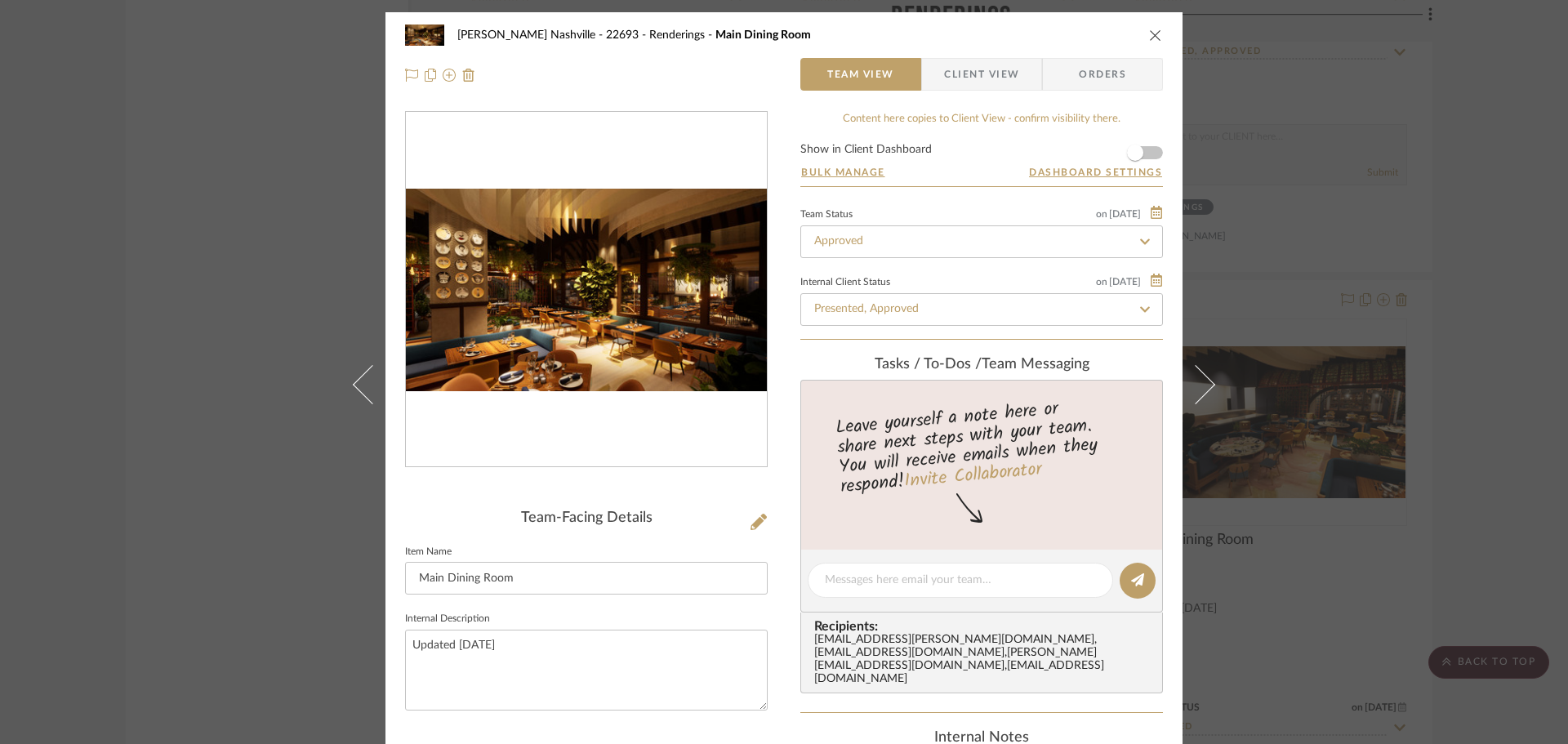
click at [1499, 286] on div "Alla Vita Nashville - 22693 Renderings Main Dining Room Team View Client View O…" at bounding box center [784, 372] width 1568 height 744
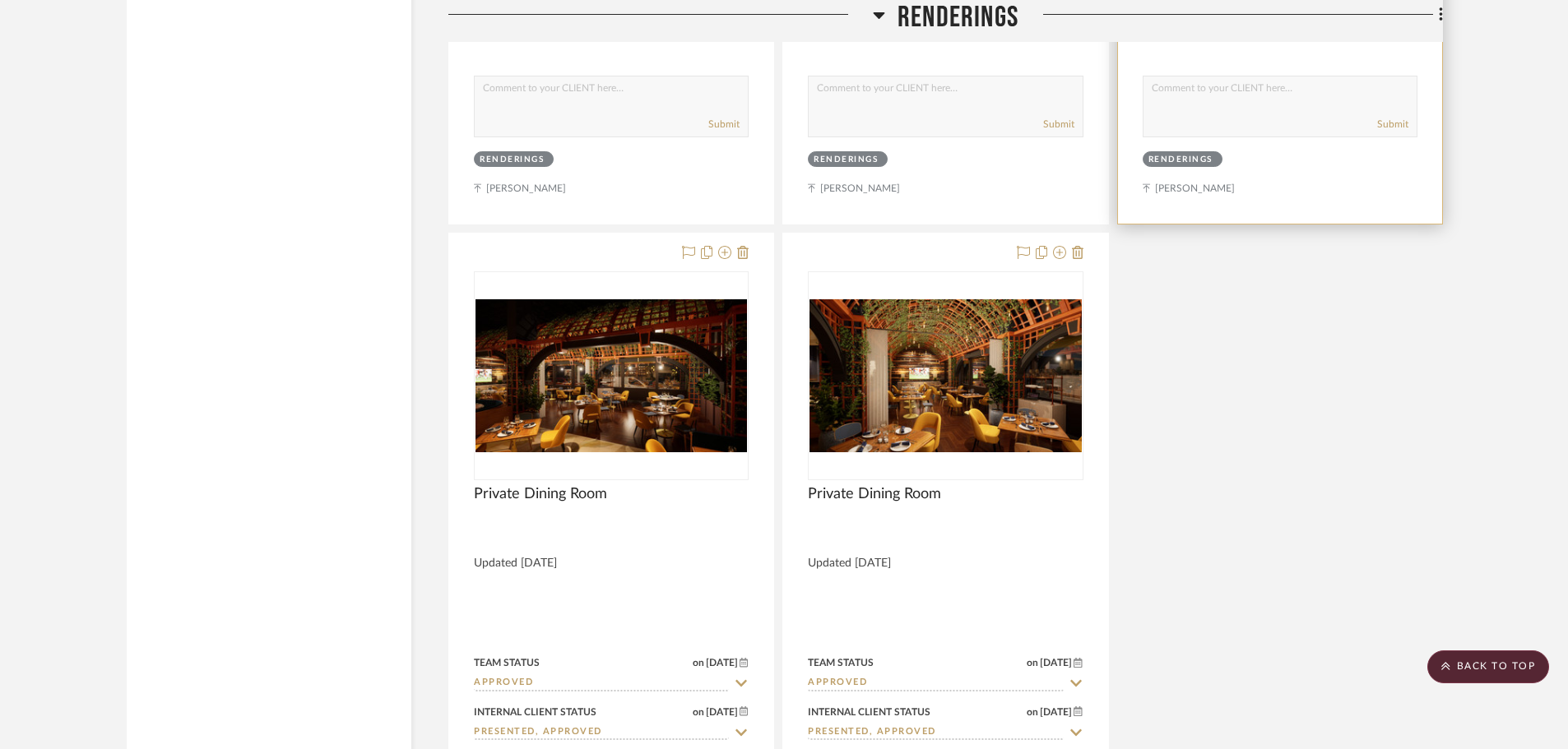
scroll to position [8882, 0]
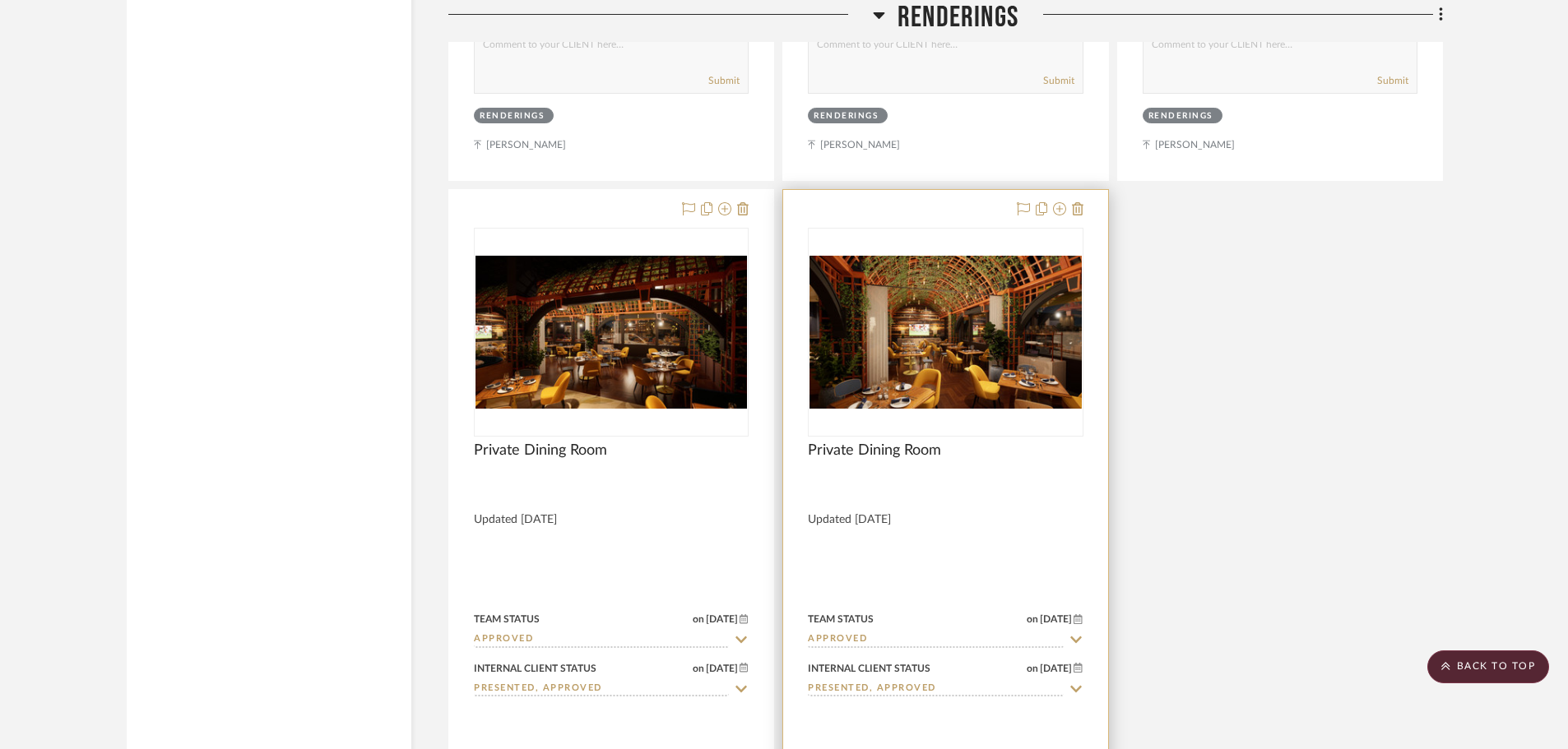
click at [871, 285] on img "0" at bounding box center [944, 332] width 272 height 153
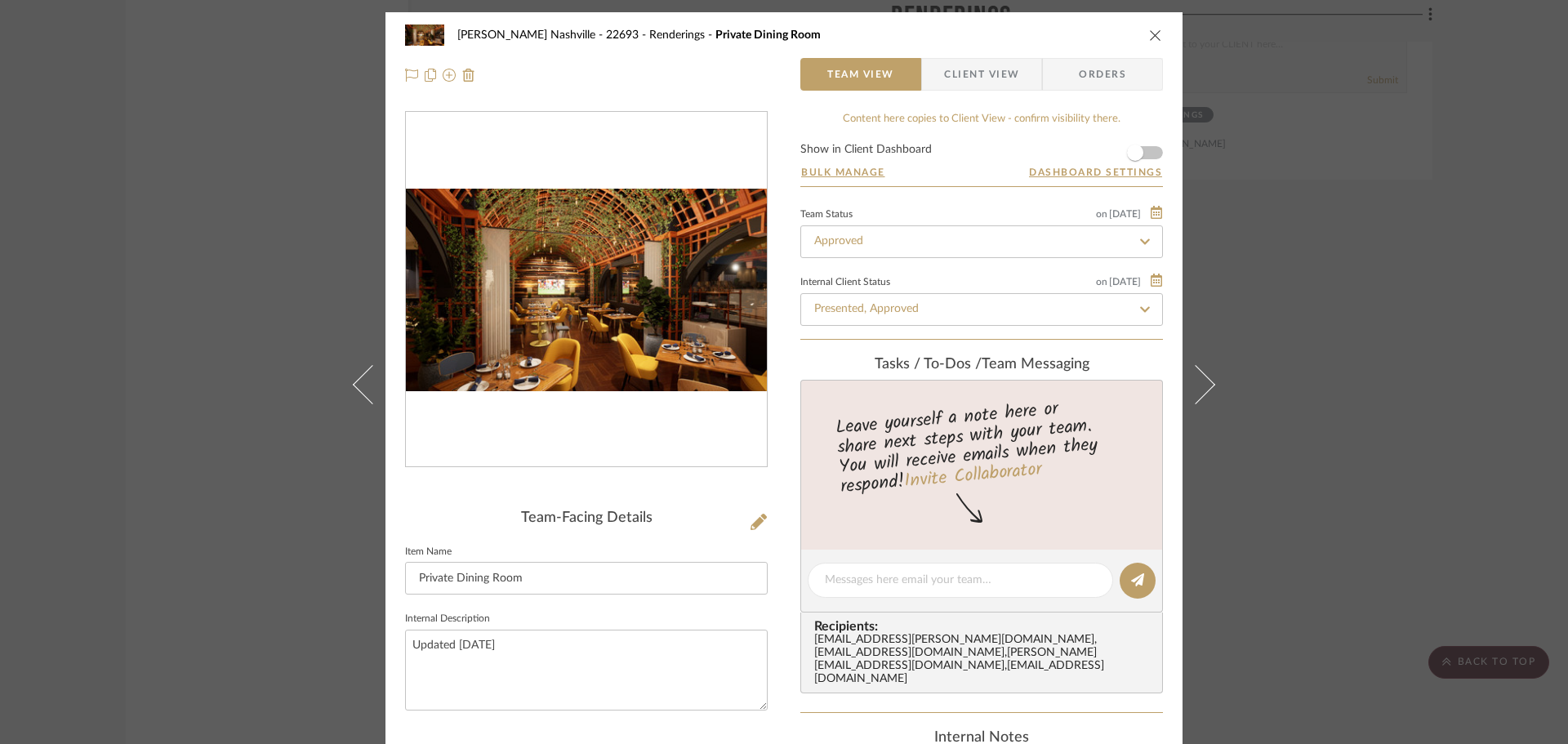
click at [595, 299] on img "0" at bounding box center [586, 290] width 361 height 204
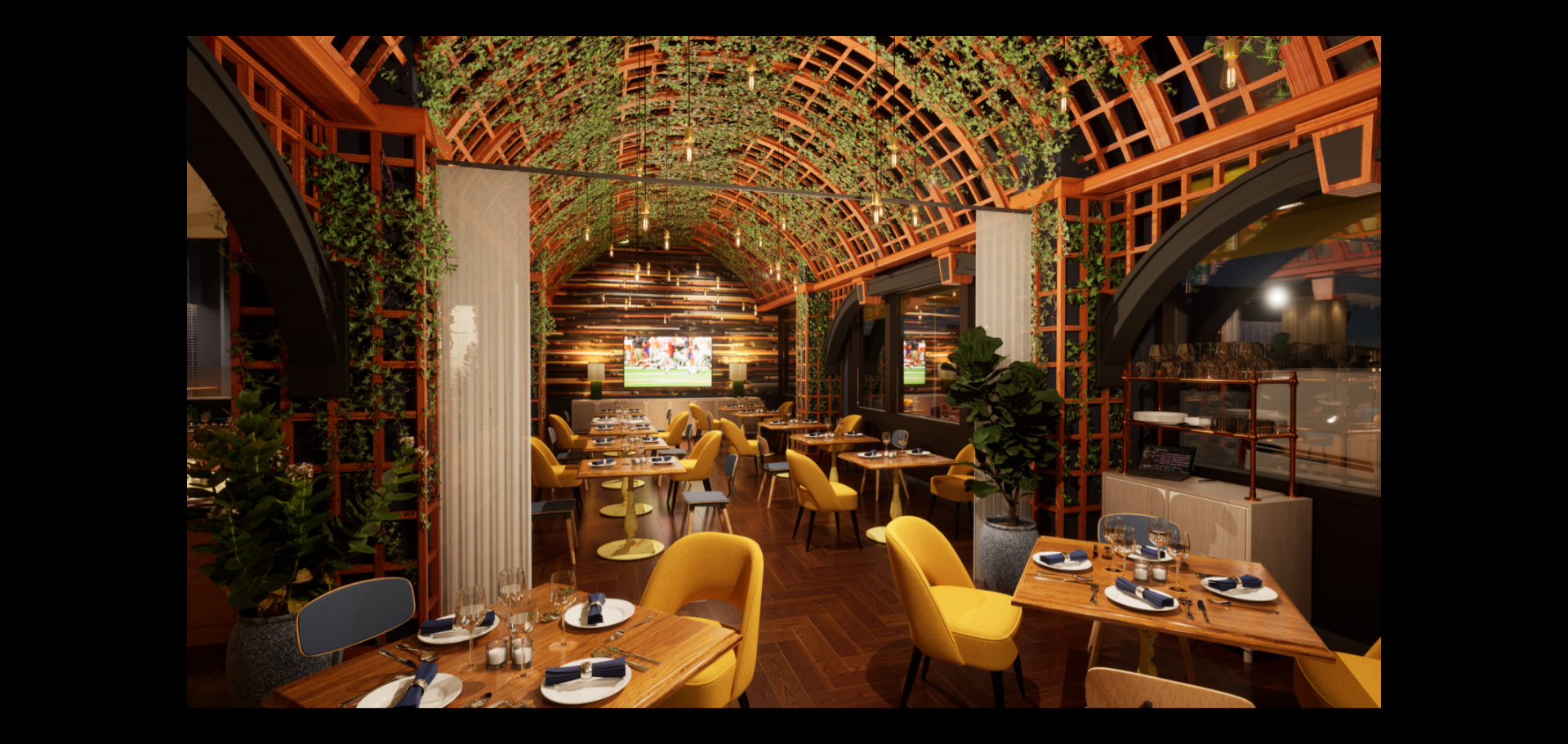
click at [1543, 17] on button at bounding box center [1550, 18] width 36 height 36
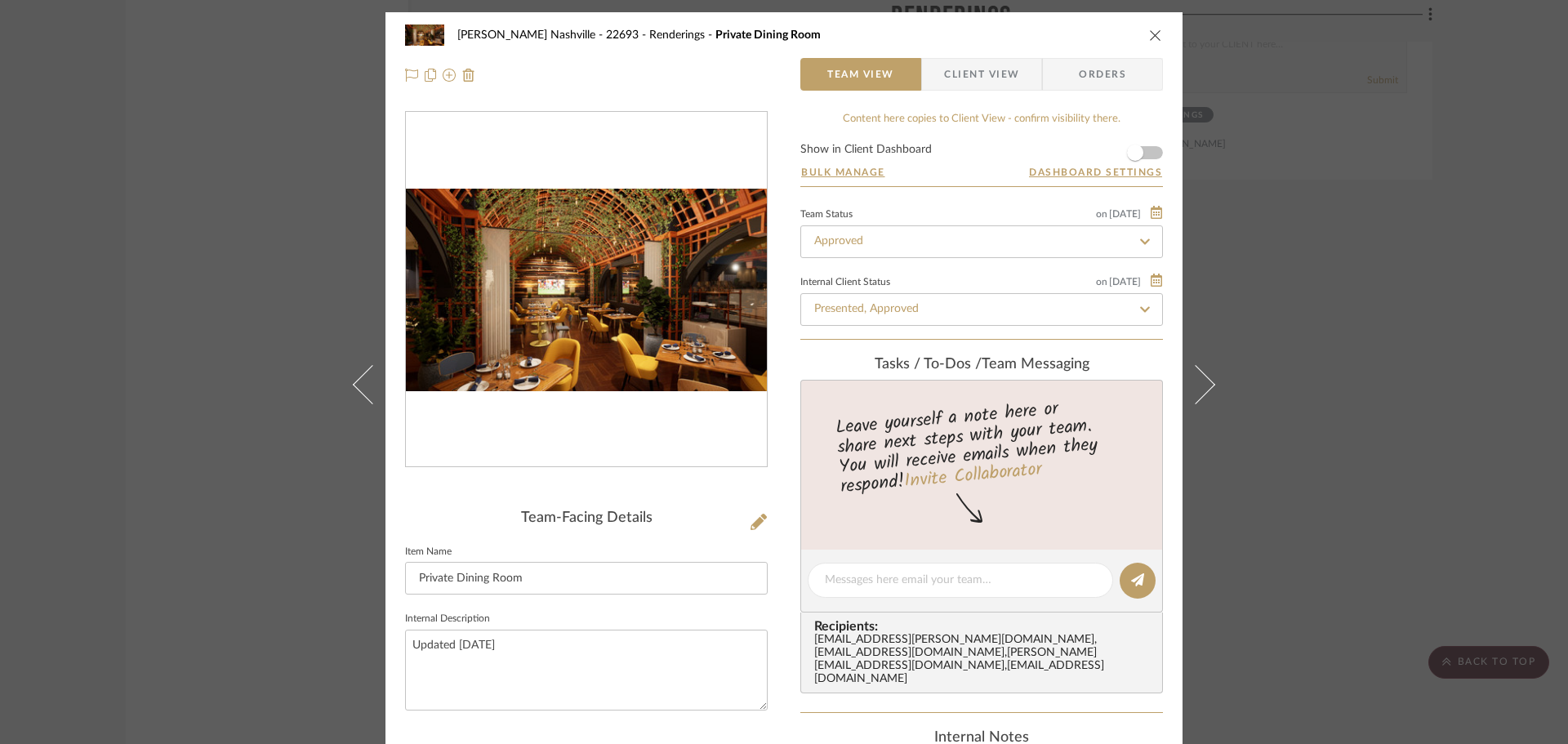
click at [274, 315] on div "Alla Vita Nashville - 22693 Renderings Private Dining Room Team View Client Vie…" at bounding box center [784, 372] width 1568 height 744
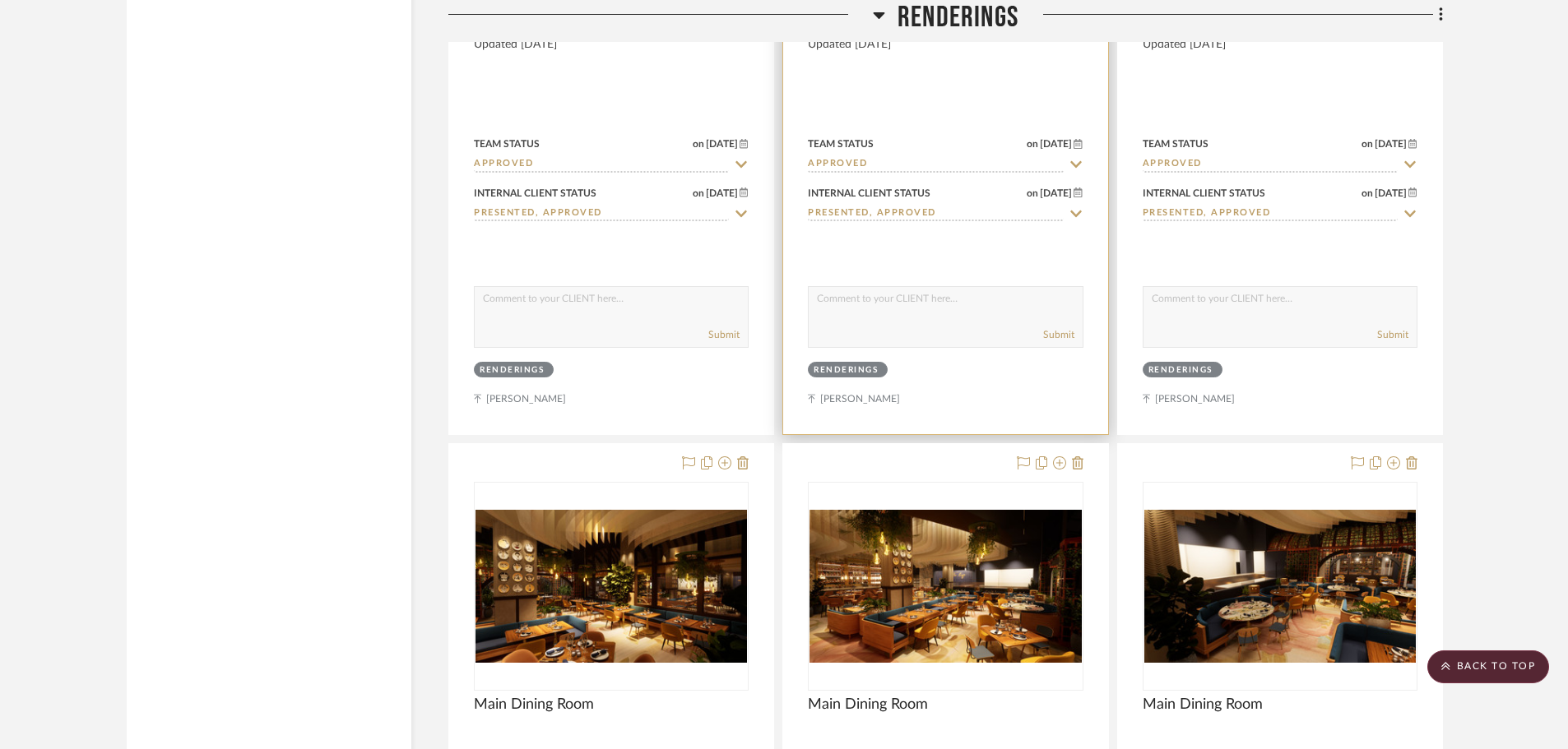
scroll to position [7978, 0]
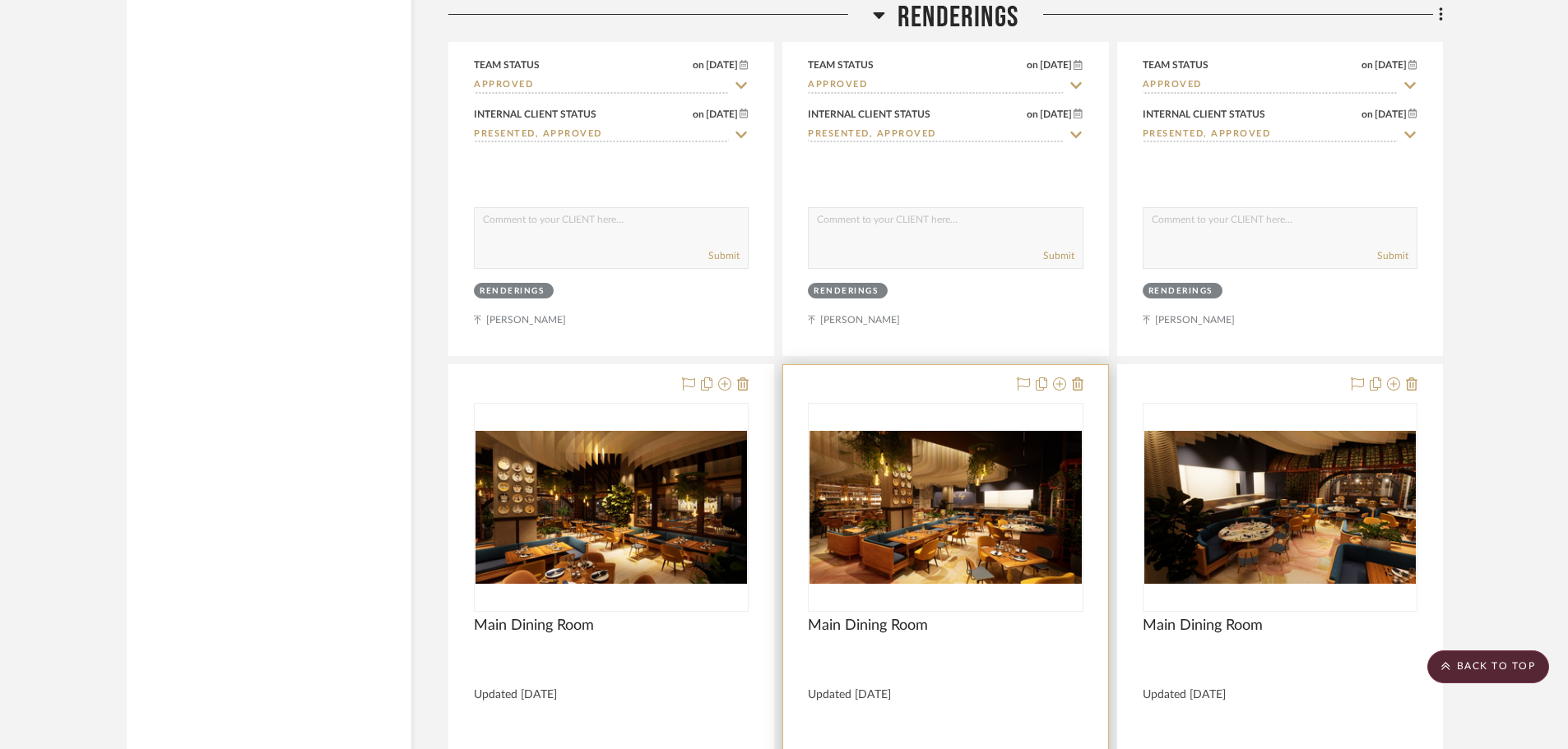
click at [961, 462] on img "0" at bounding box center [944, 508] width 272 height 153
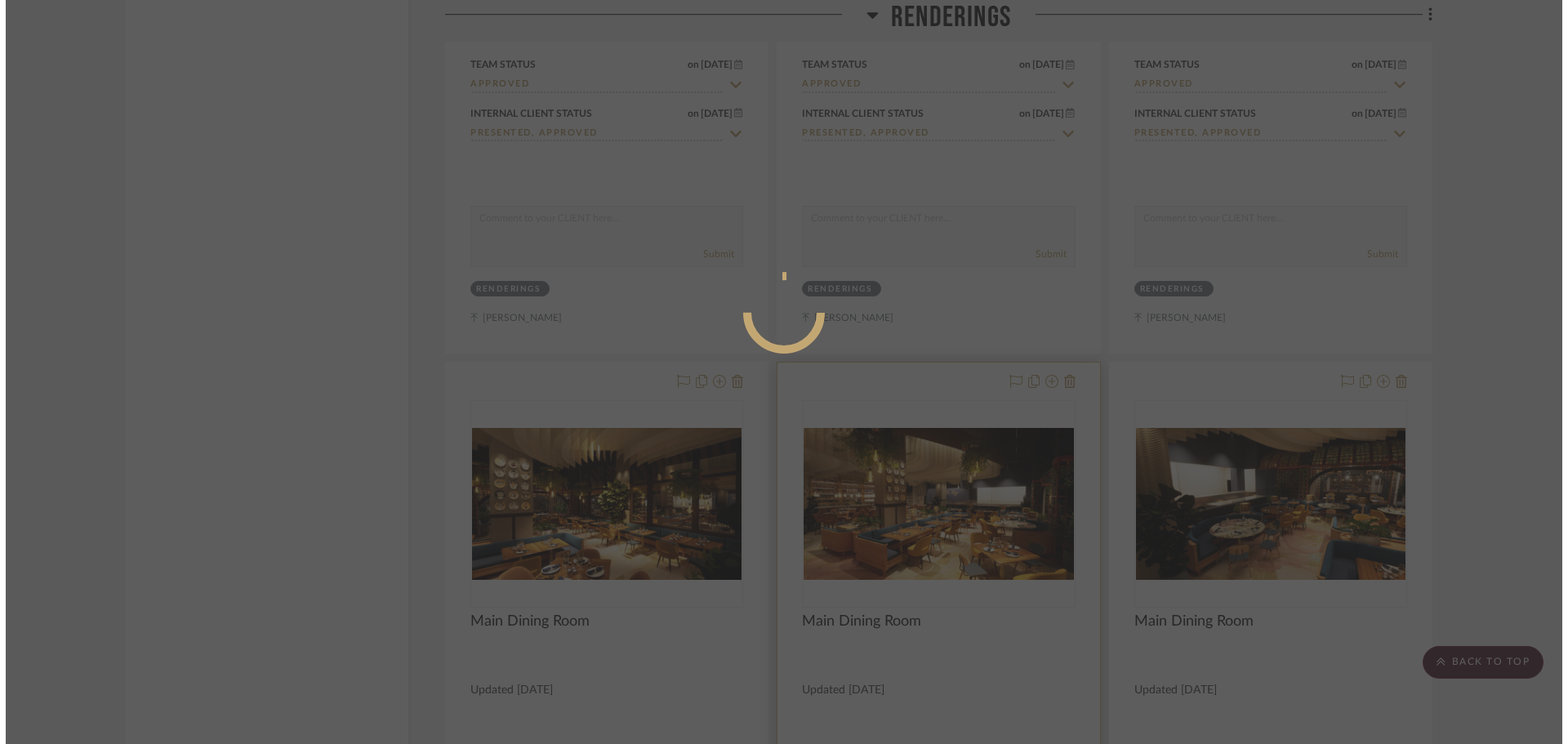
scroll to position [0, 0]
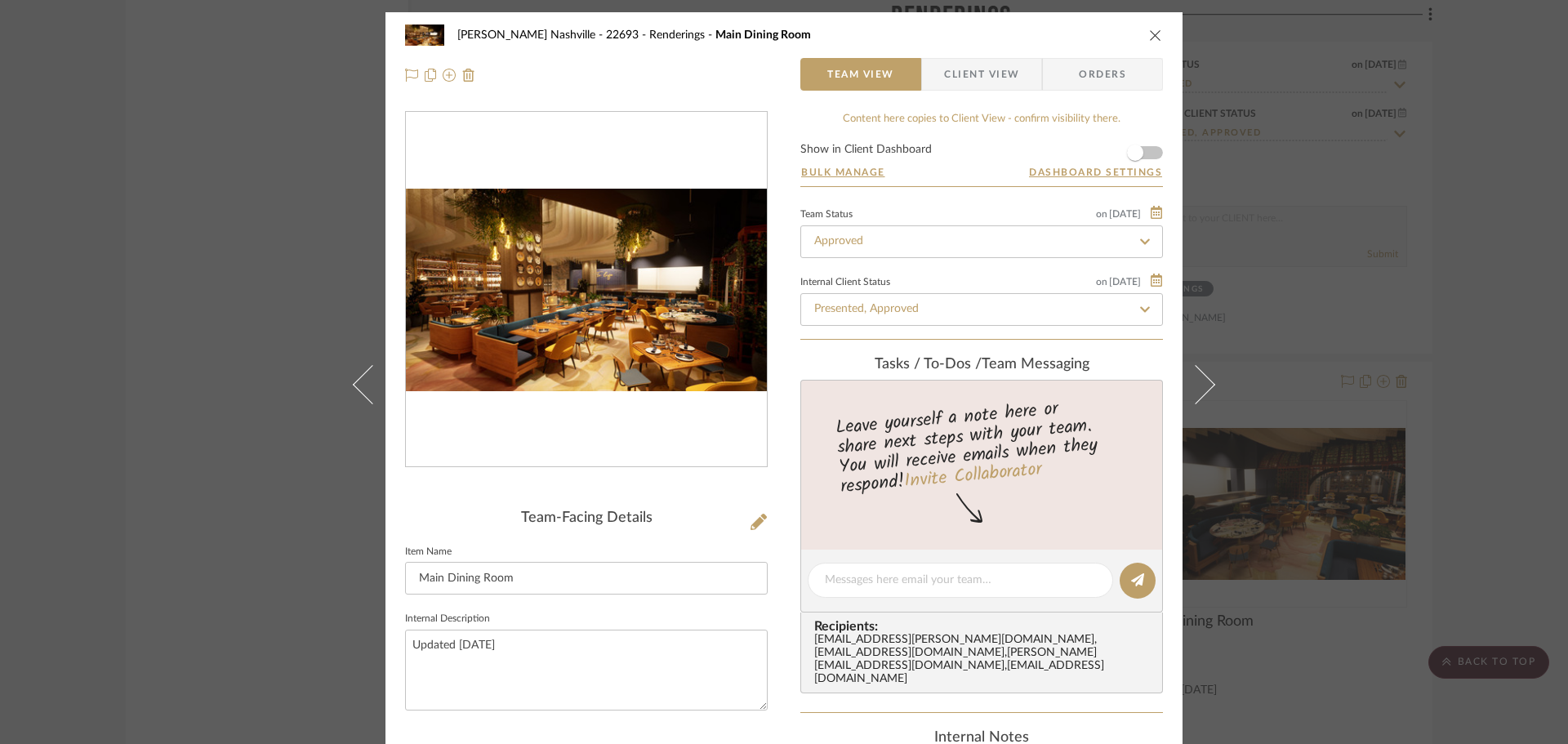
click at [578, 309] on img "0" at bounding box center [586, 290] width 361 height 204
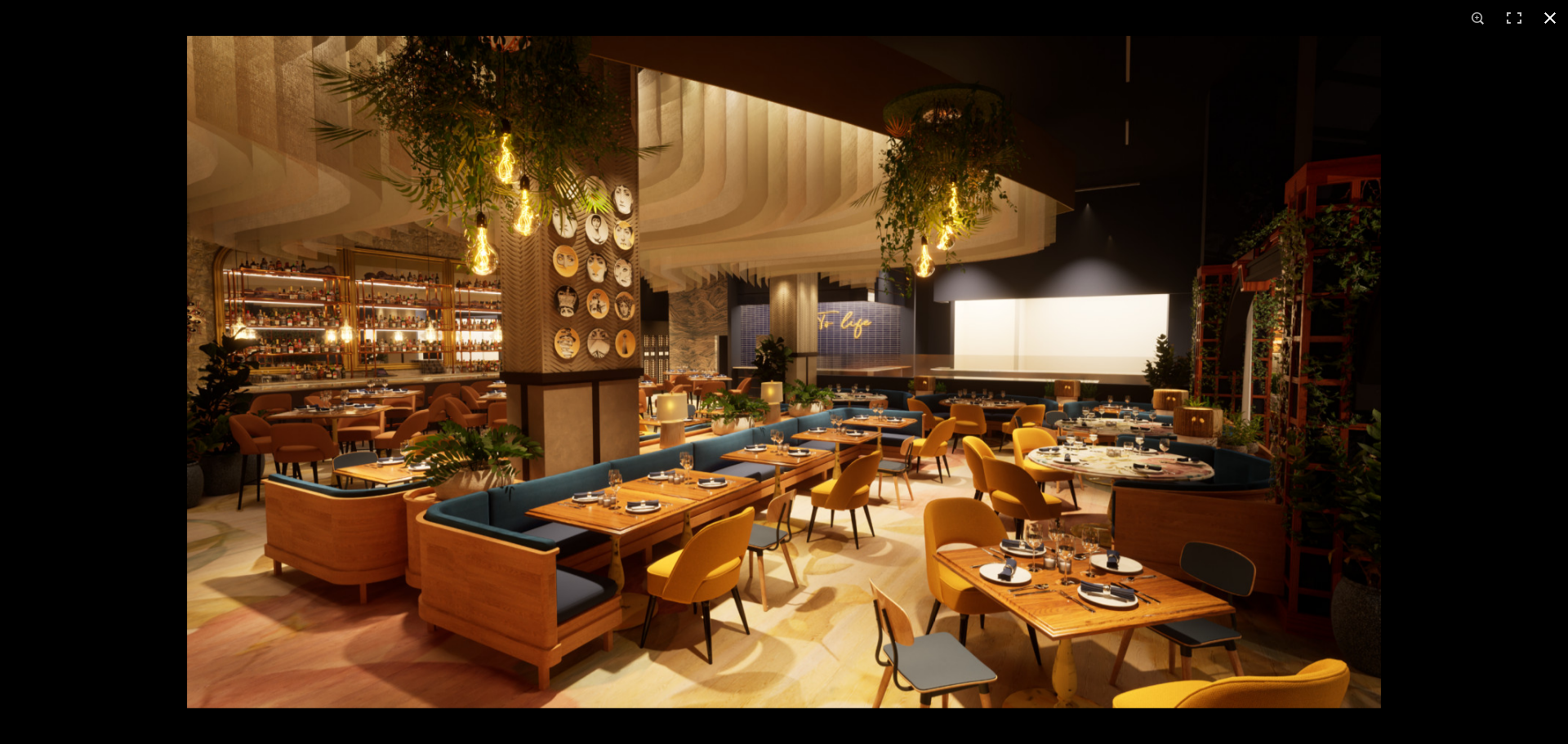
click at [1466, 484] on div at bounding box center [970, 408] width 1568 height 744
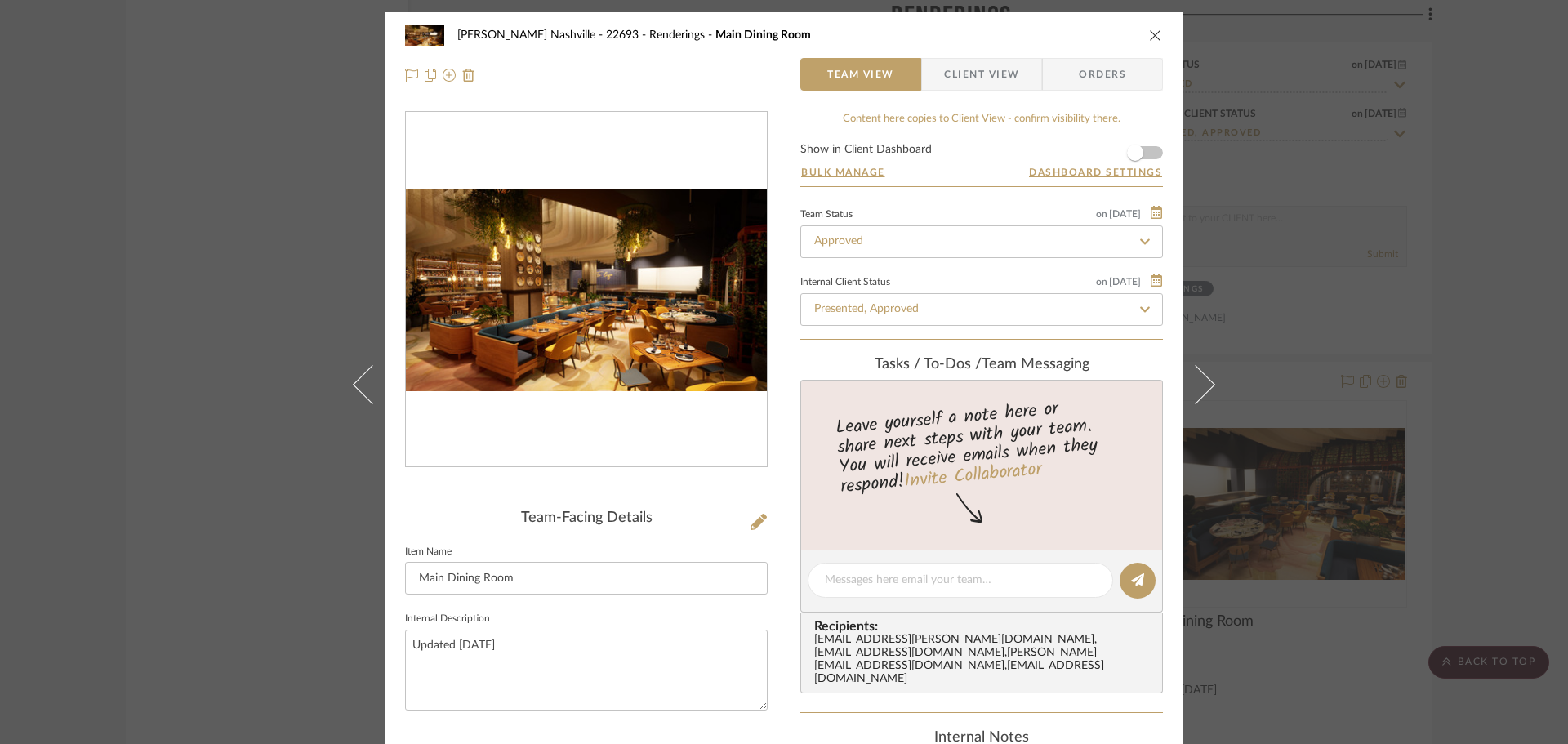
click at [250, 322] on div "Alla Vita Nashville - 22693 Renderings Main Dining Room Team View Client View O…" at bounding box center [784, 372] width 1568 height 744
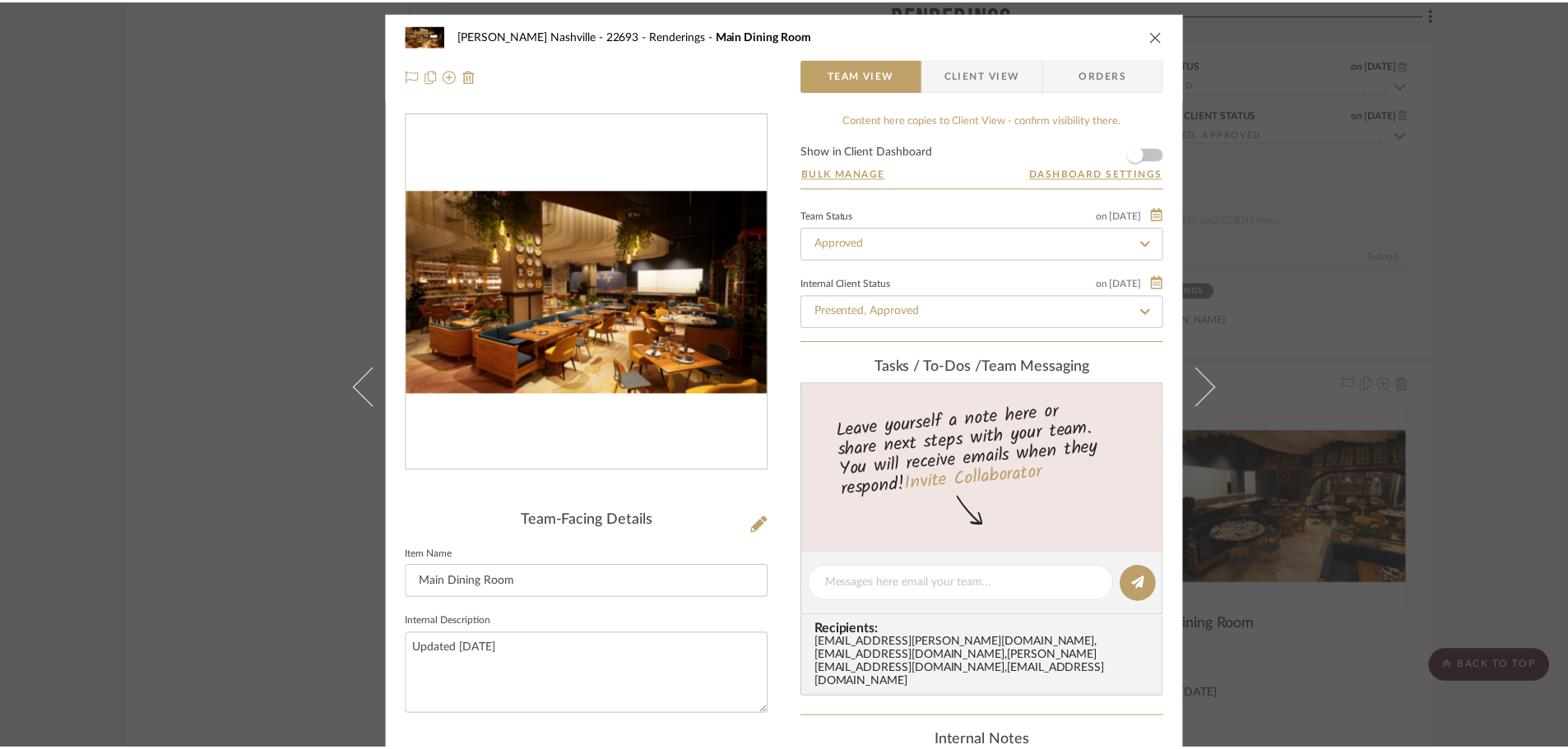
scroll to position [7978, 0]
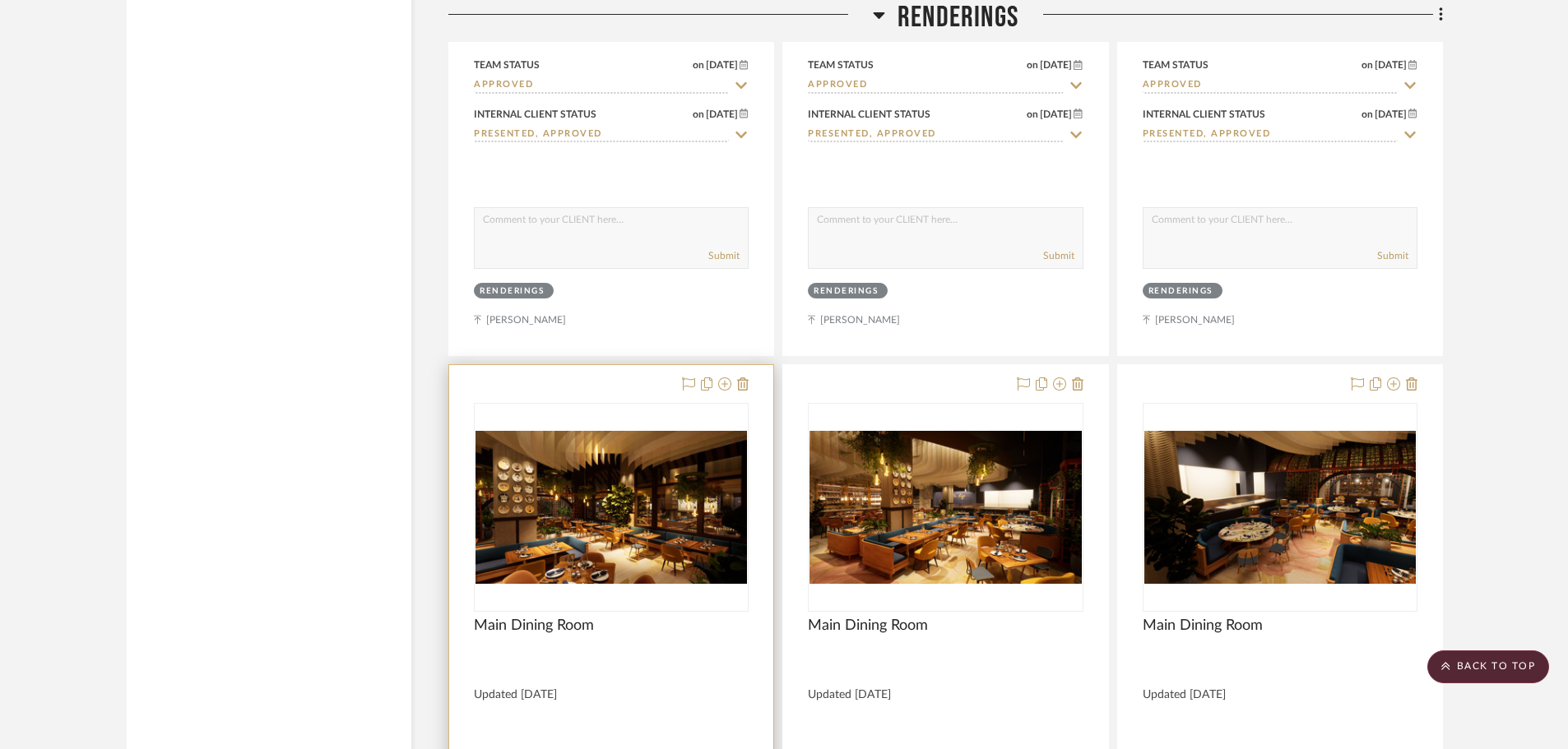
click at [670, 491] on img "0" at bounding box center [611, 508] width 272 height 153
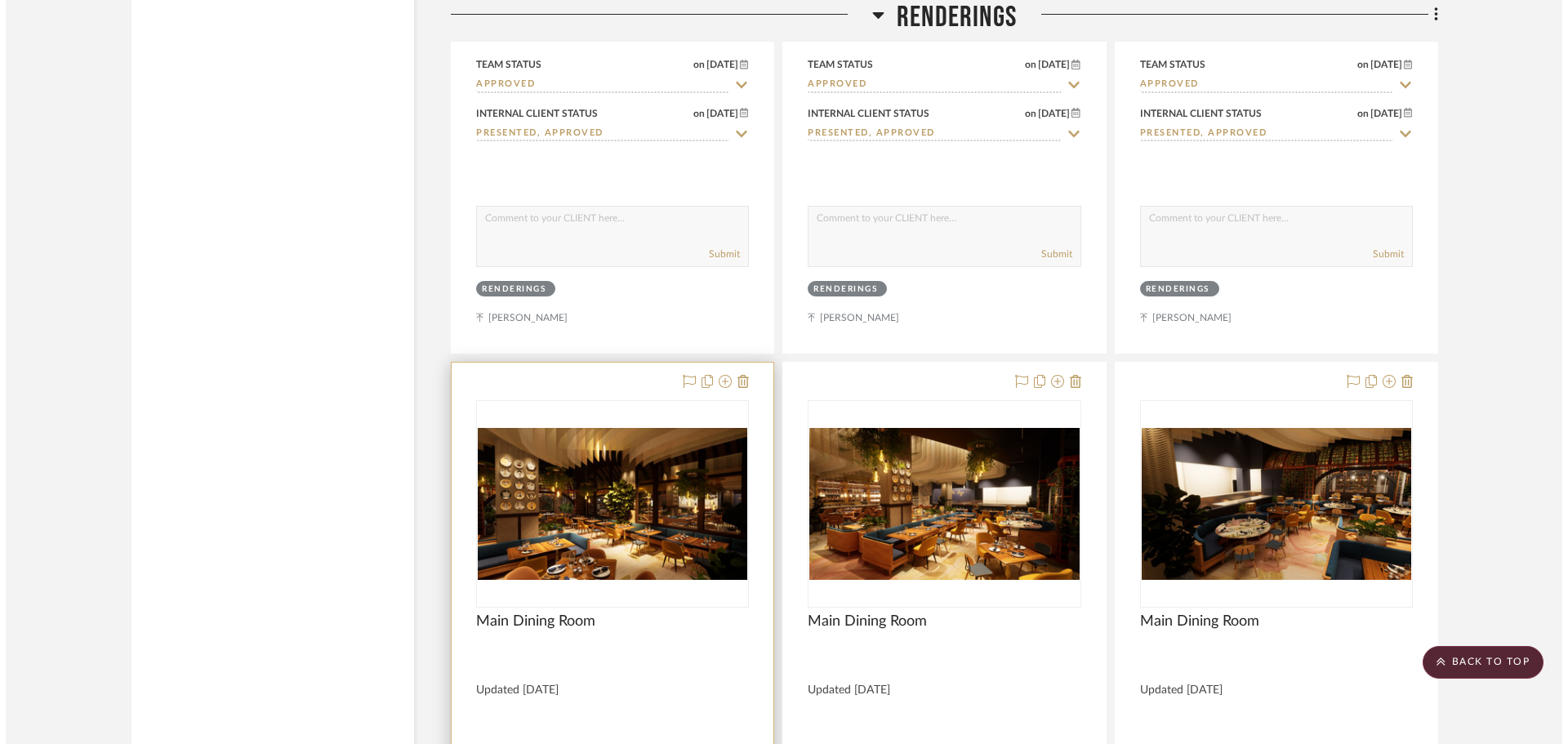
scroll to position [0, 0]
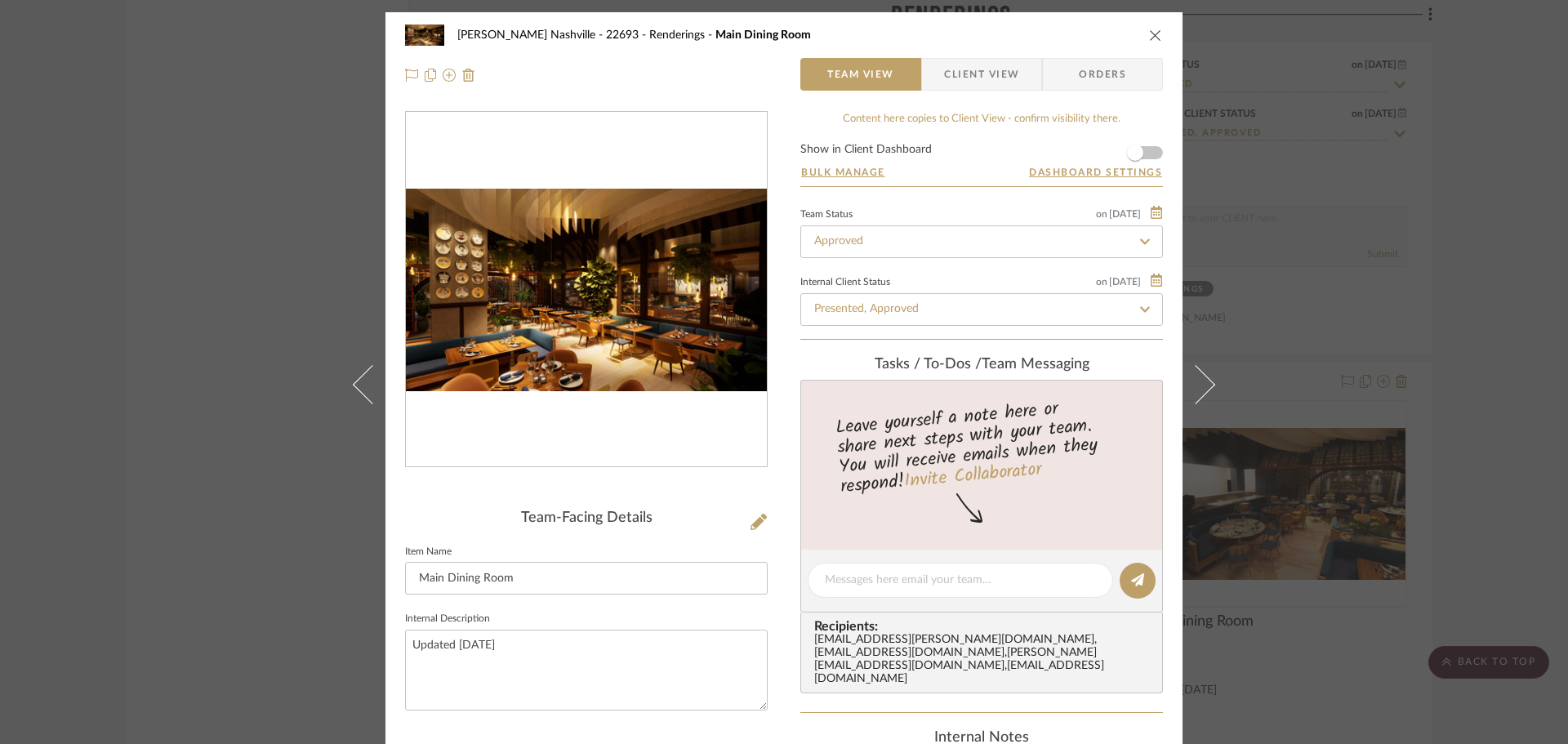
click at [1482, 375] on div "Alla Vita Nashville - 22693 Renderings Main Dining Room Team View Client View O…" at bounding box center [784, 372] width 1568 height 744
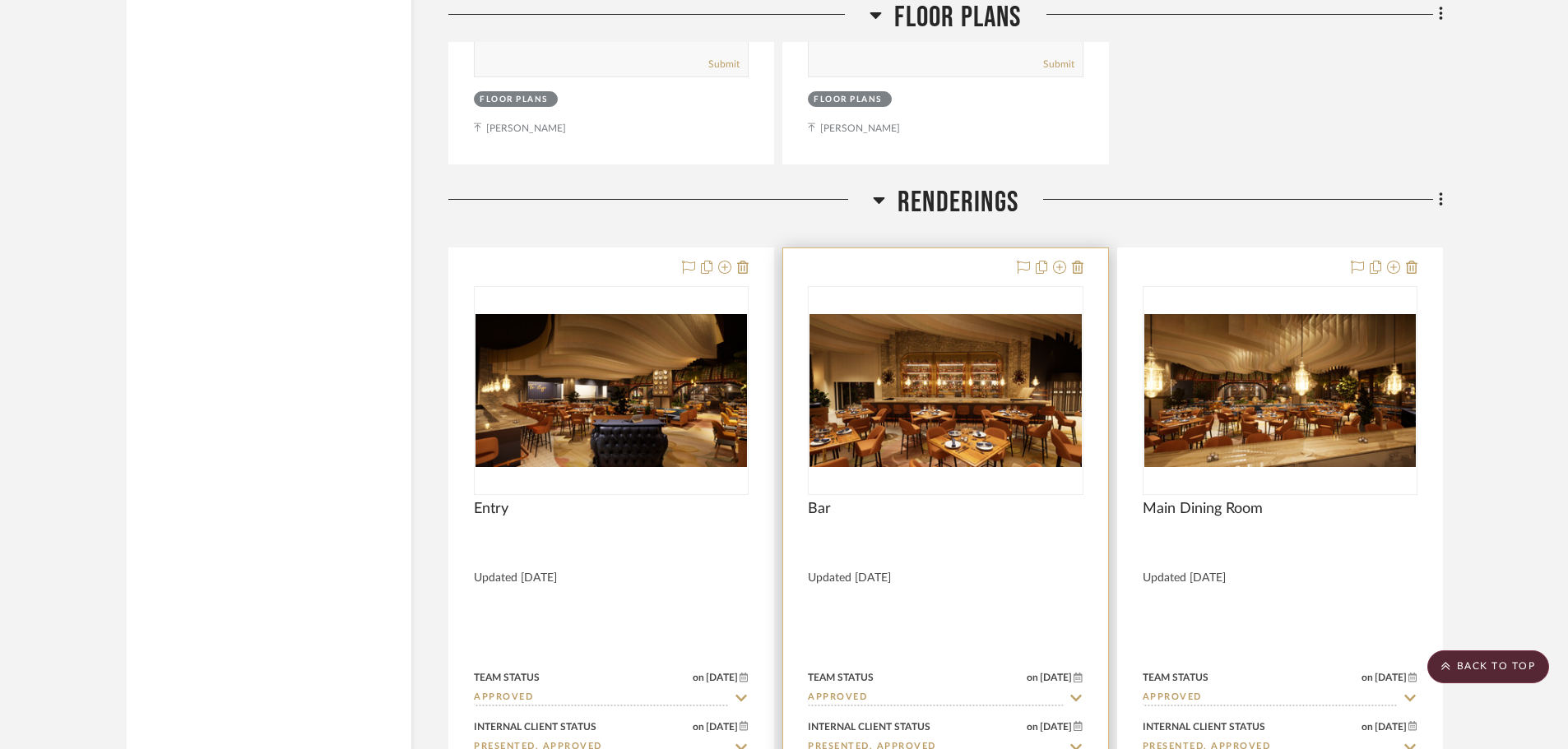
scroll to position [7319, 0]
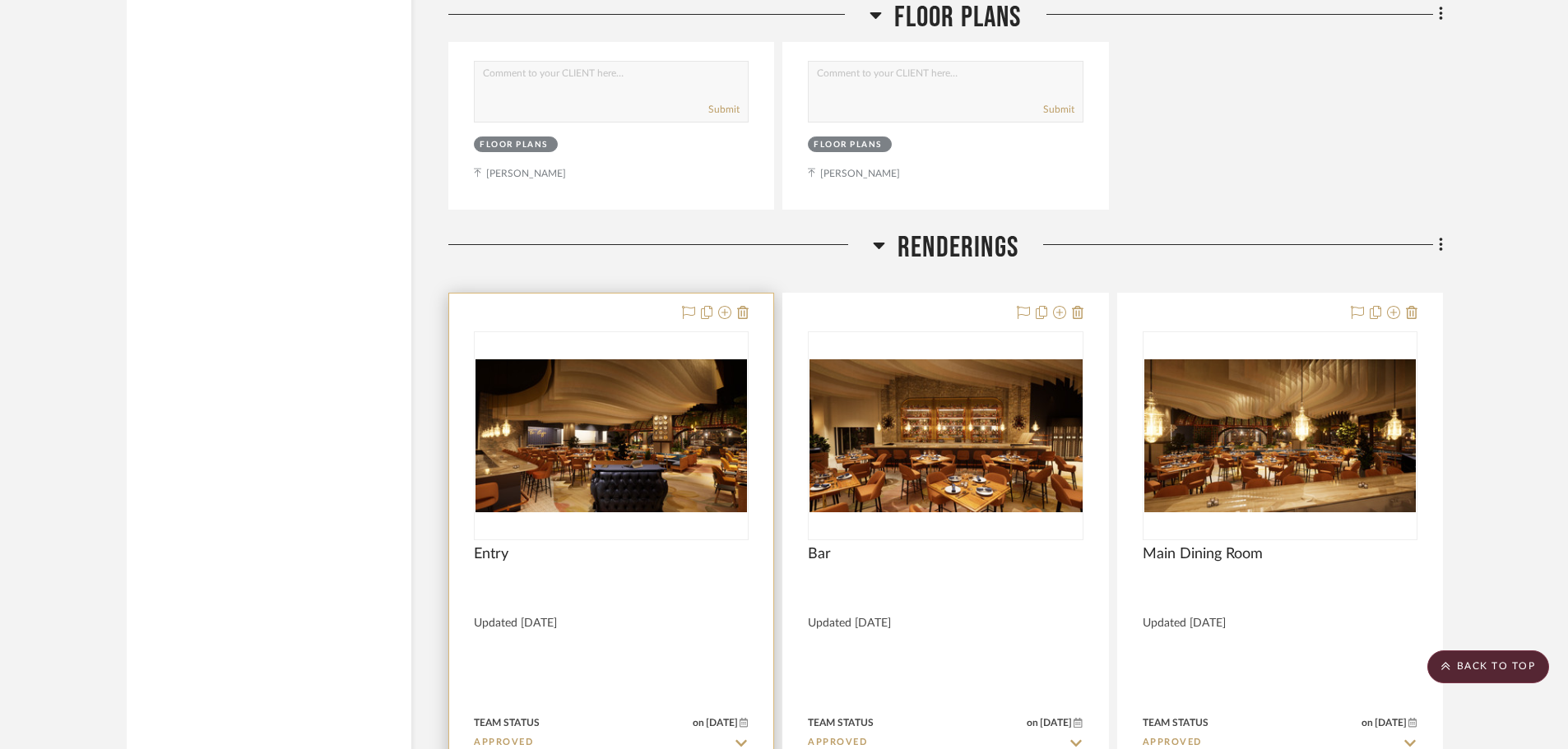
click at [0, 0] on img at bounding box center [0, 0] width 0 height 0
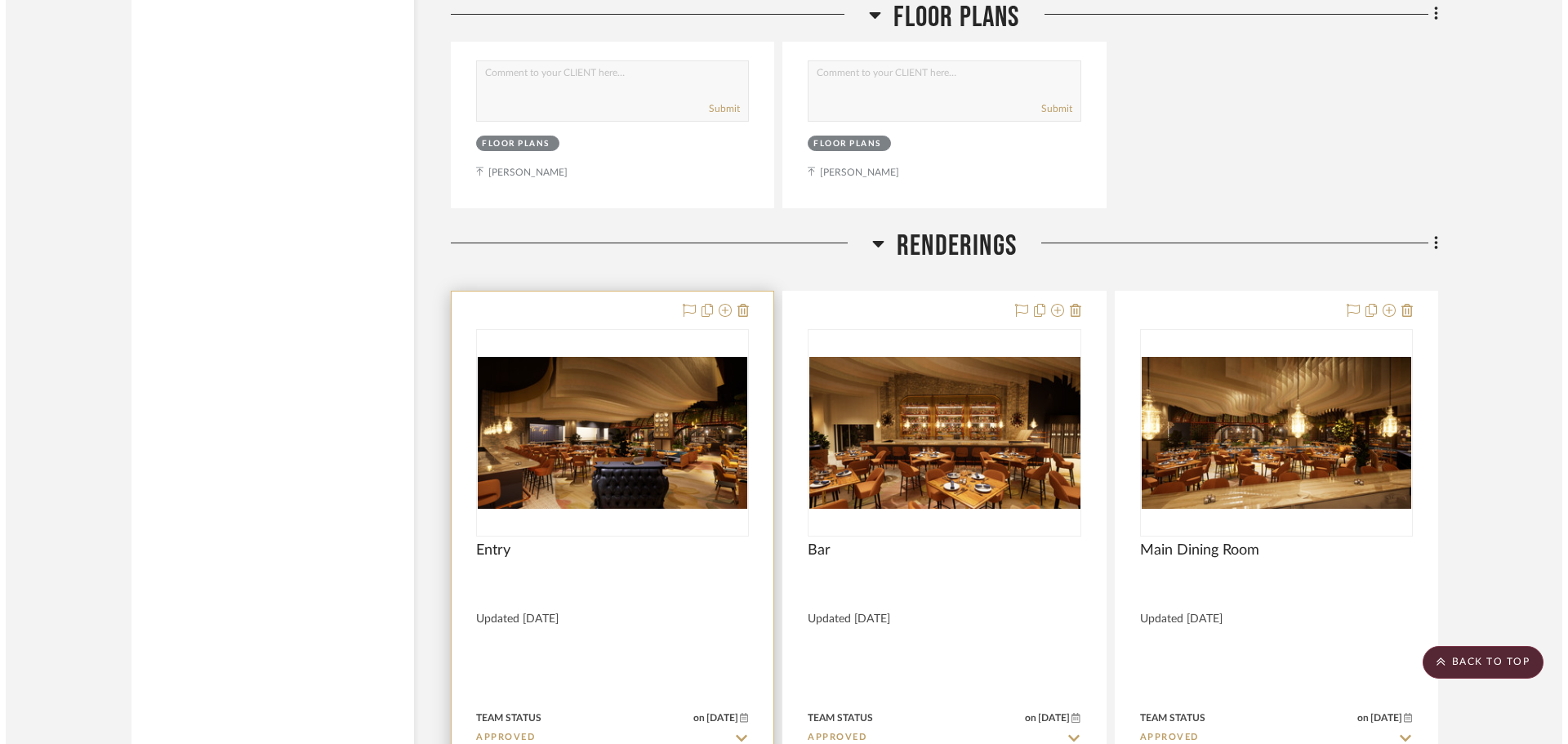
scroll to position [0, 0]
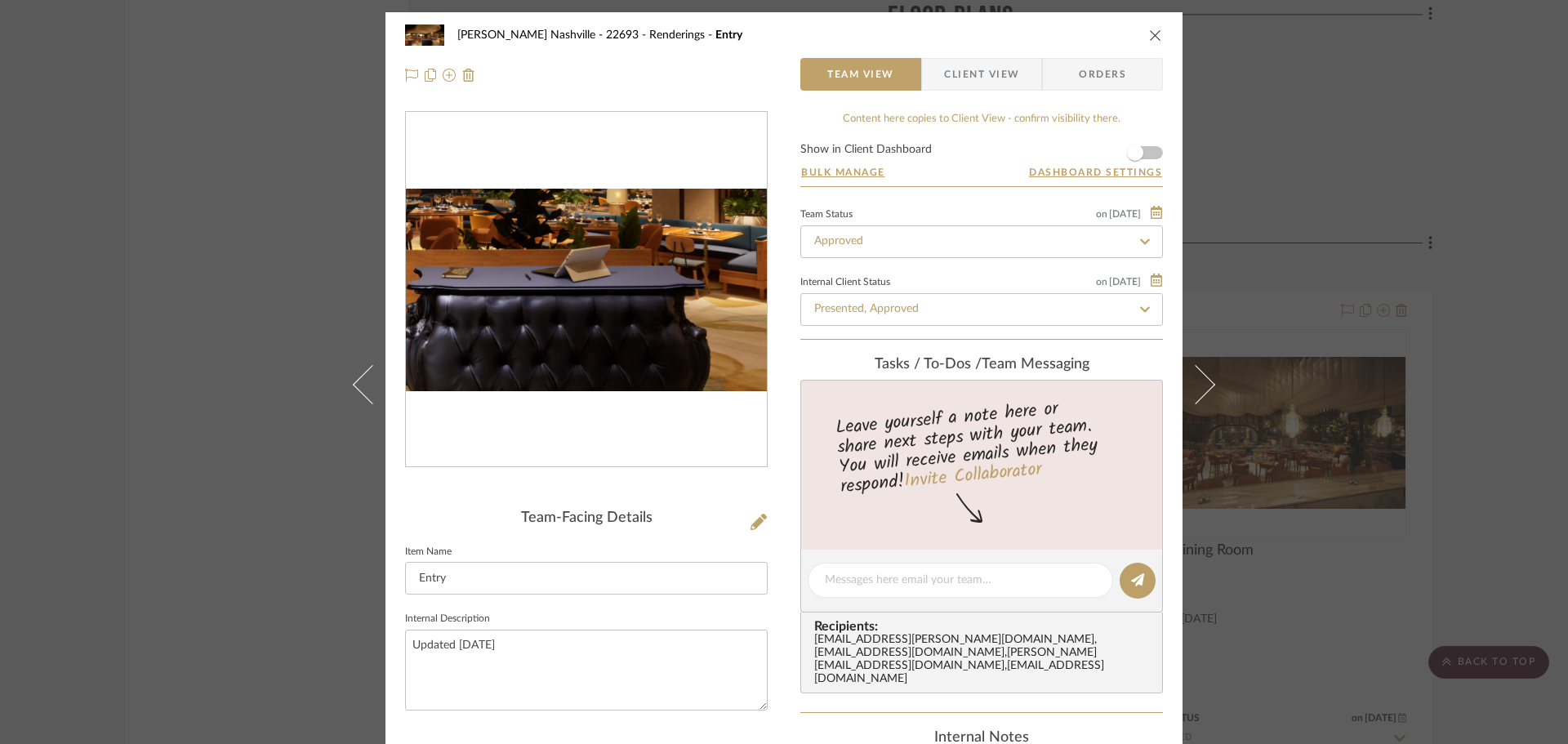
click at [615, 337] on img "0" at bounding box center [586, 290] width 361 height 204
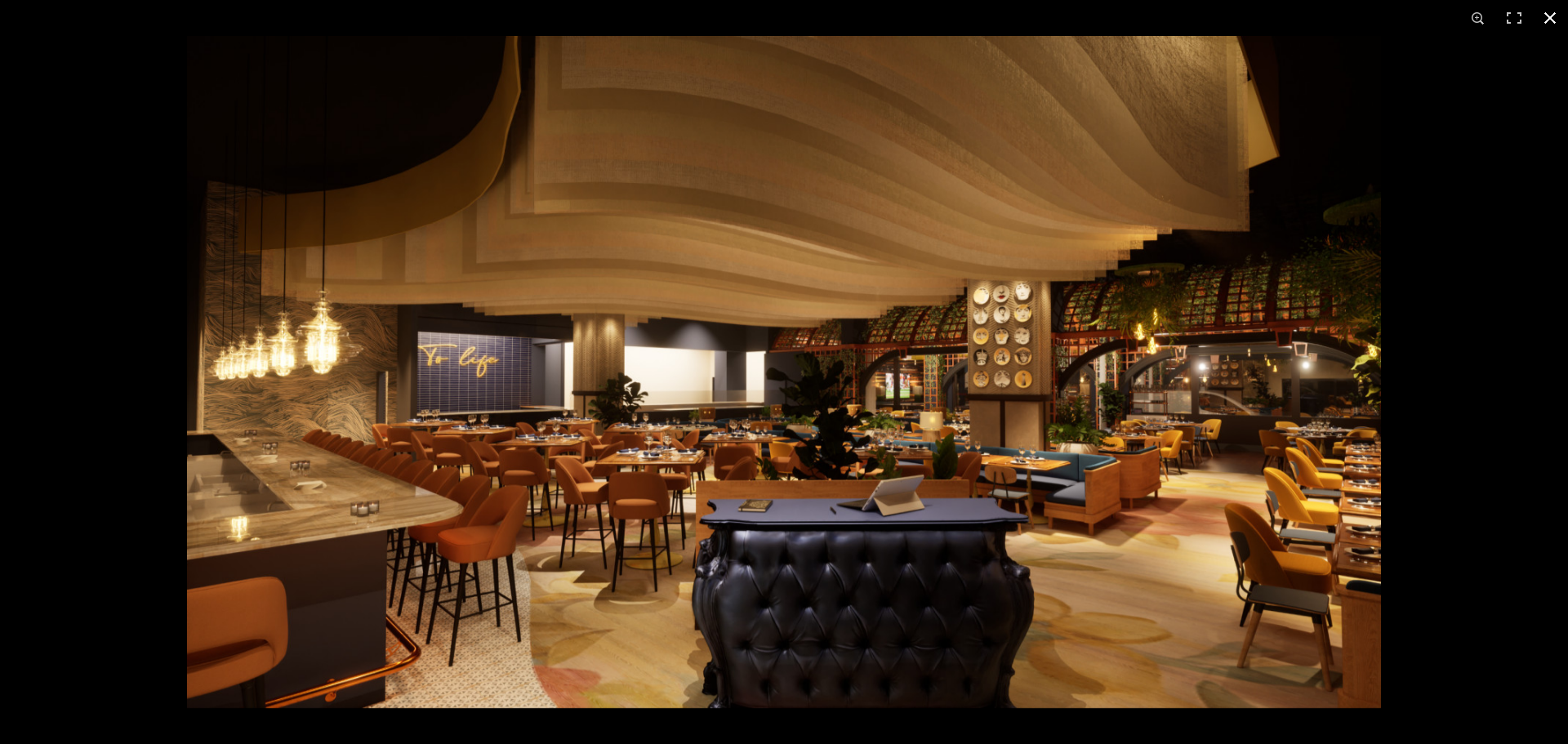
click at [1465, 381] on div at bounding box center [970, 408] width 1568 height 744
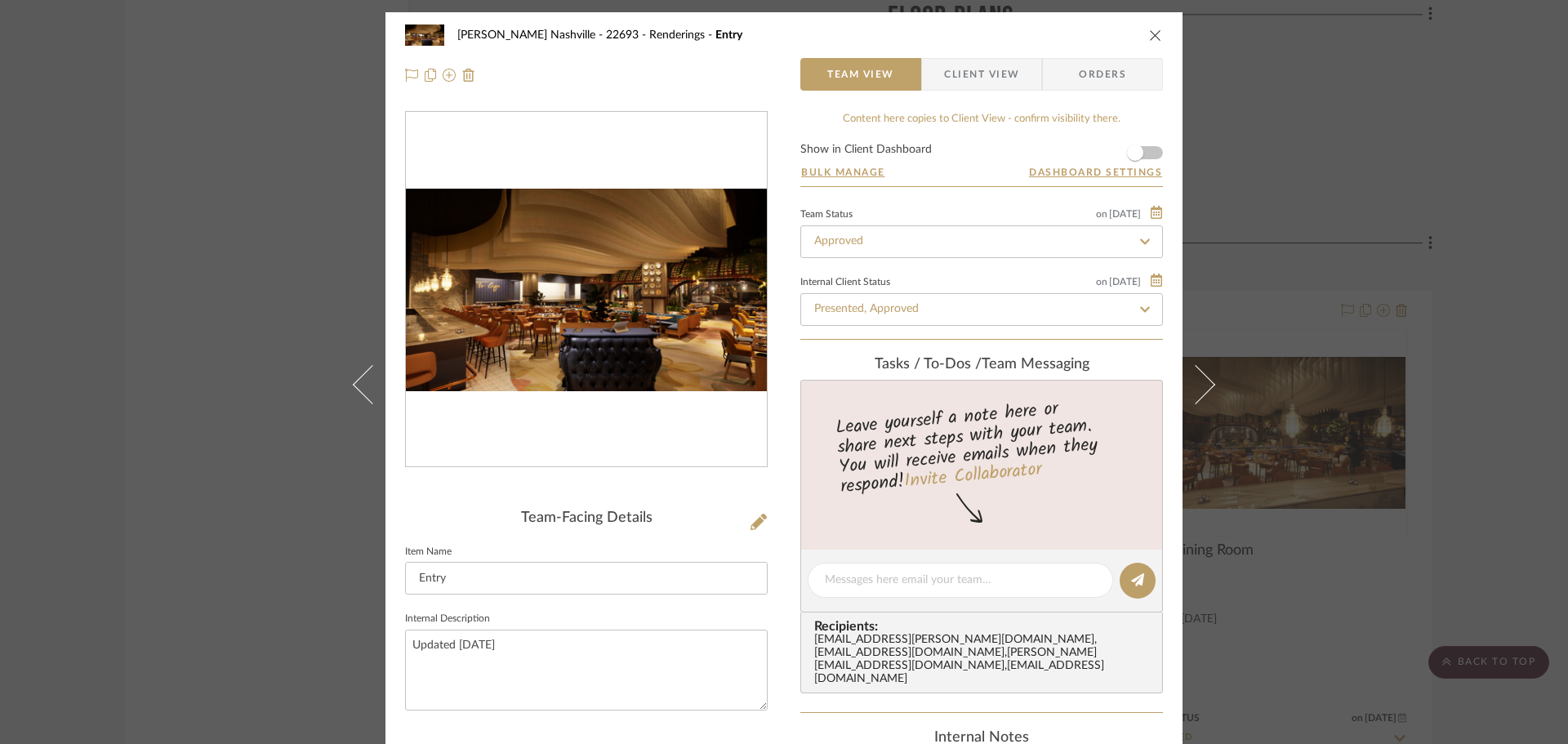
click at [173, 361] on div "Alla Vita Nashville - 22693 Renderings Entry Team View Client View Orders Team-…" at bounding box center [784, 372] width 1568 height 744
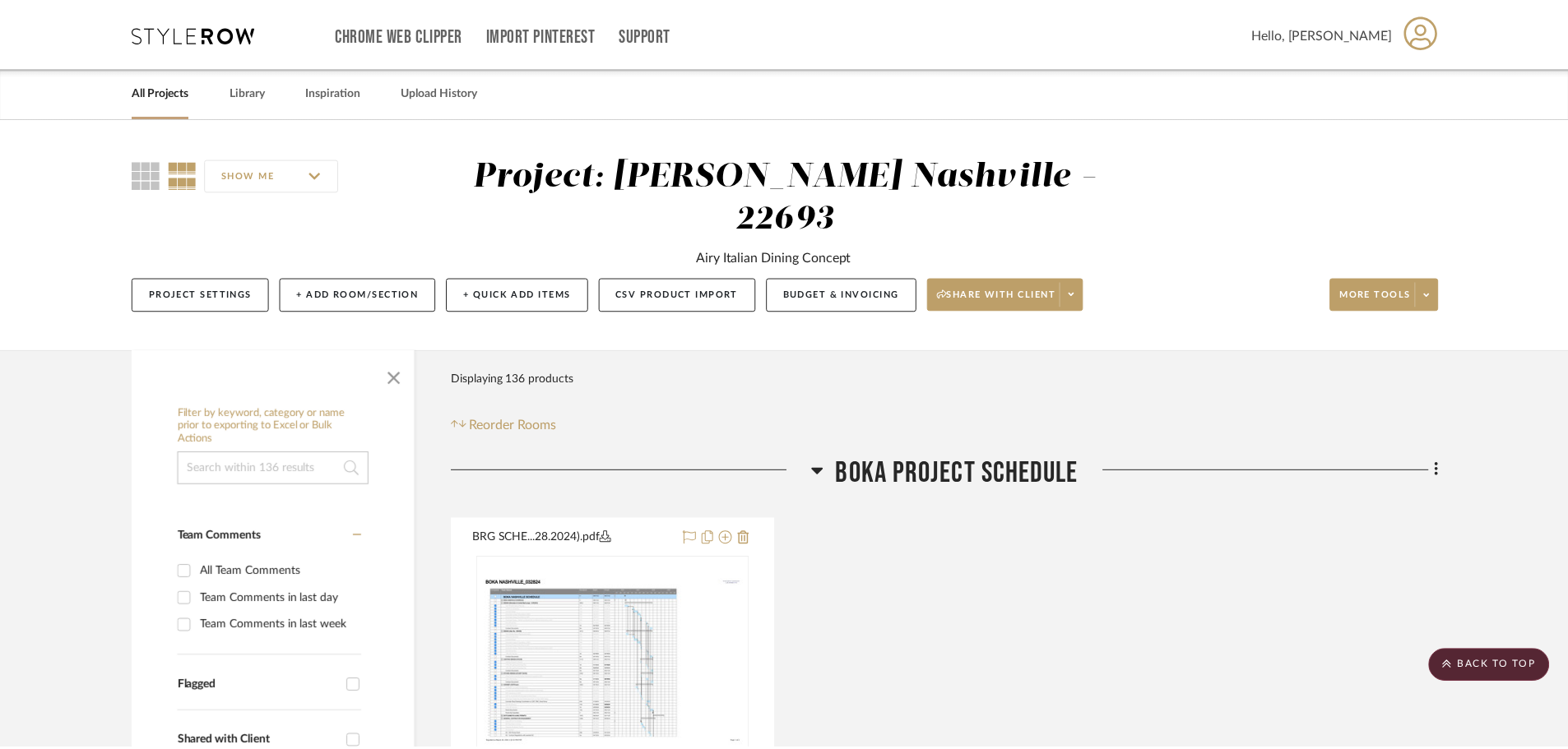
scroll to position [7319, 0]
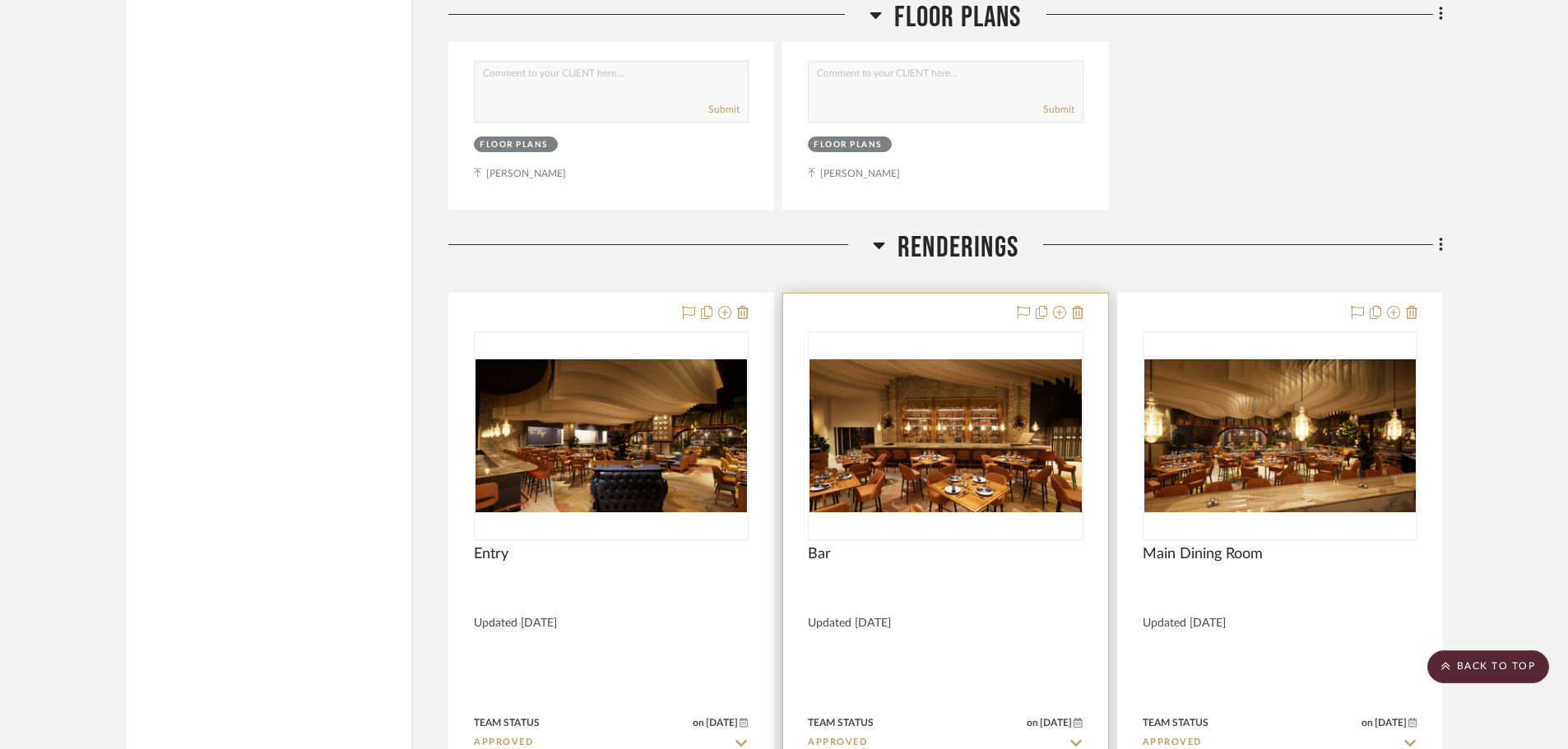
click at [1013, 378] on img "0" at bounding box center [944, 436] width 272 height 153
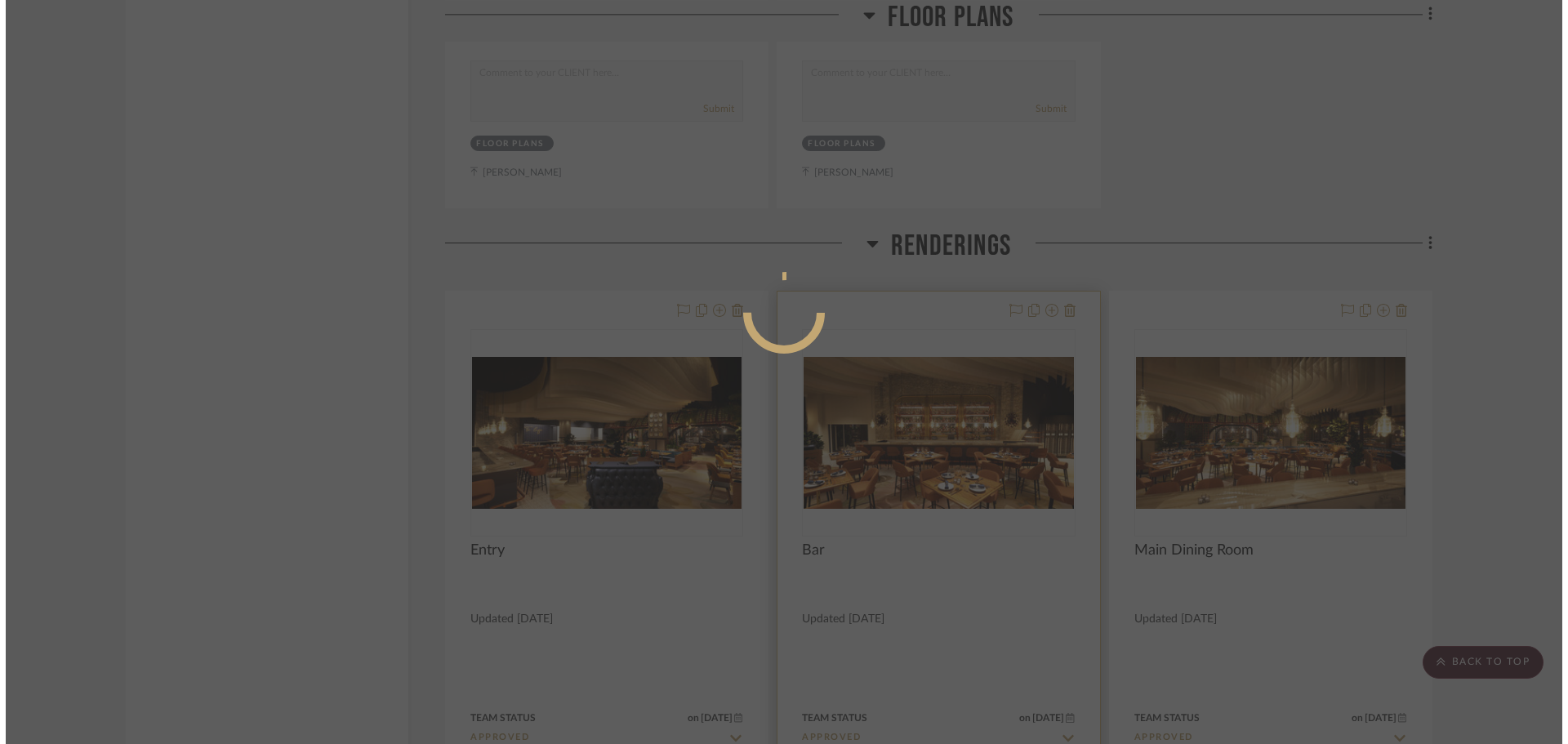
scroll to position [0, 0]
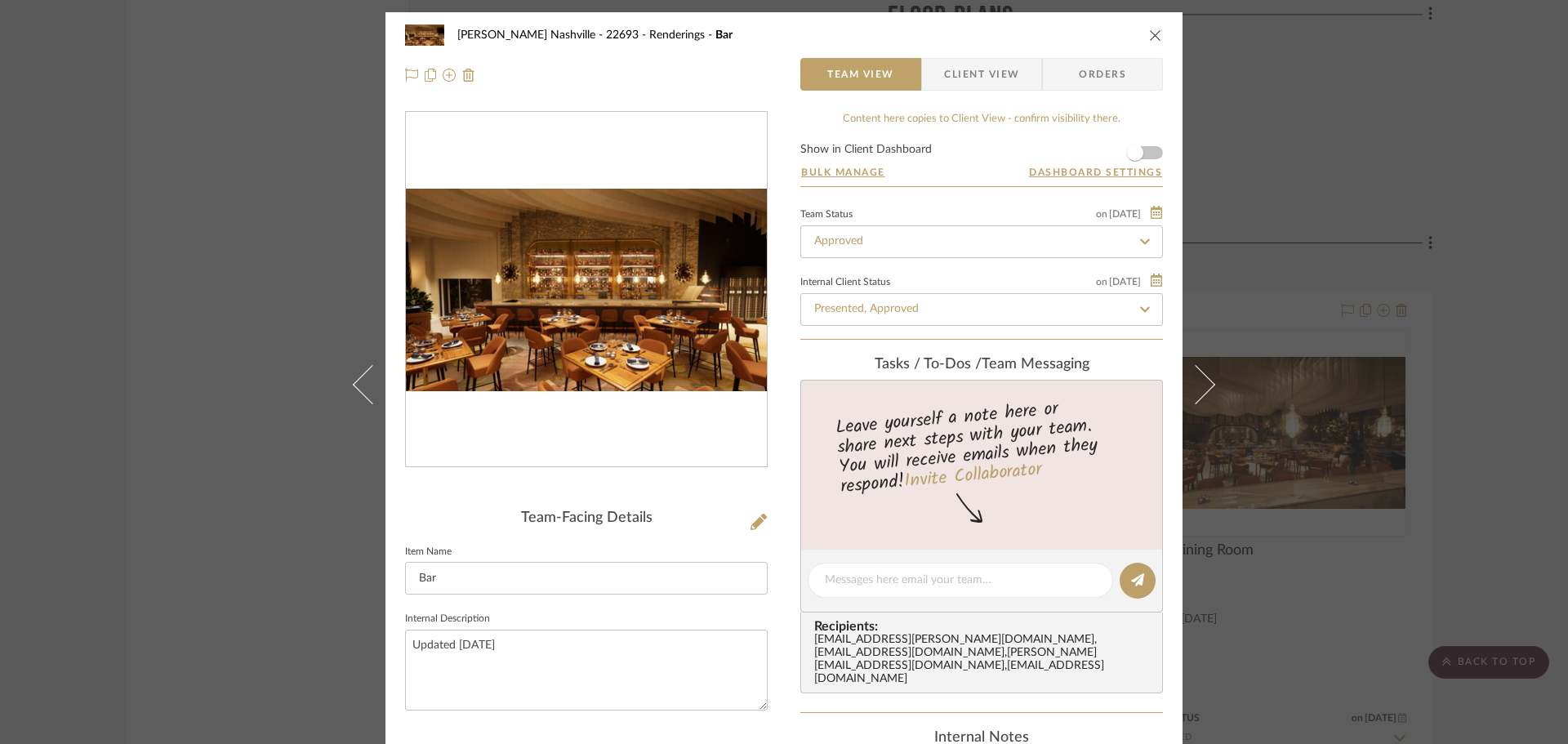
click at [522, 301] on img "0" at bounding box center [586, 290] width 361 height 204
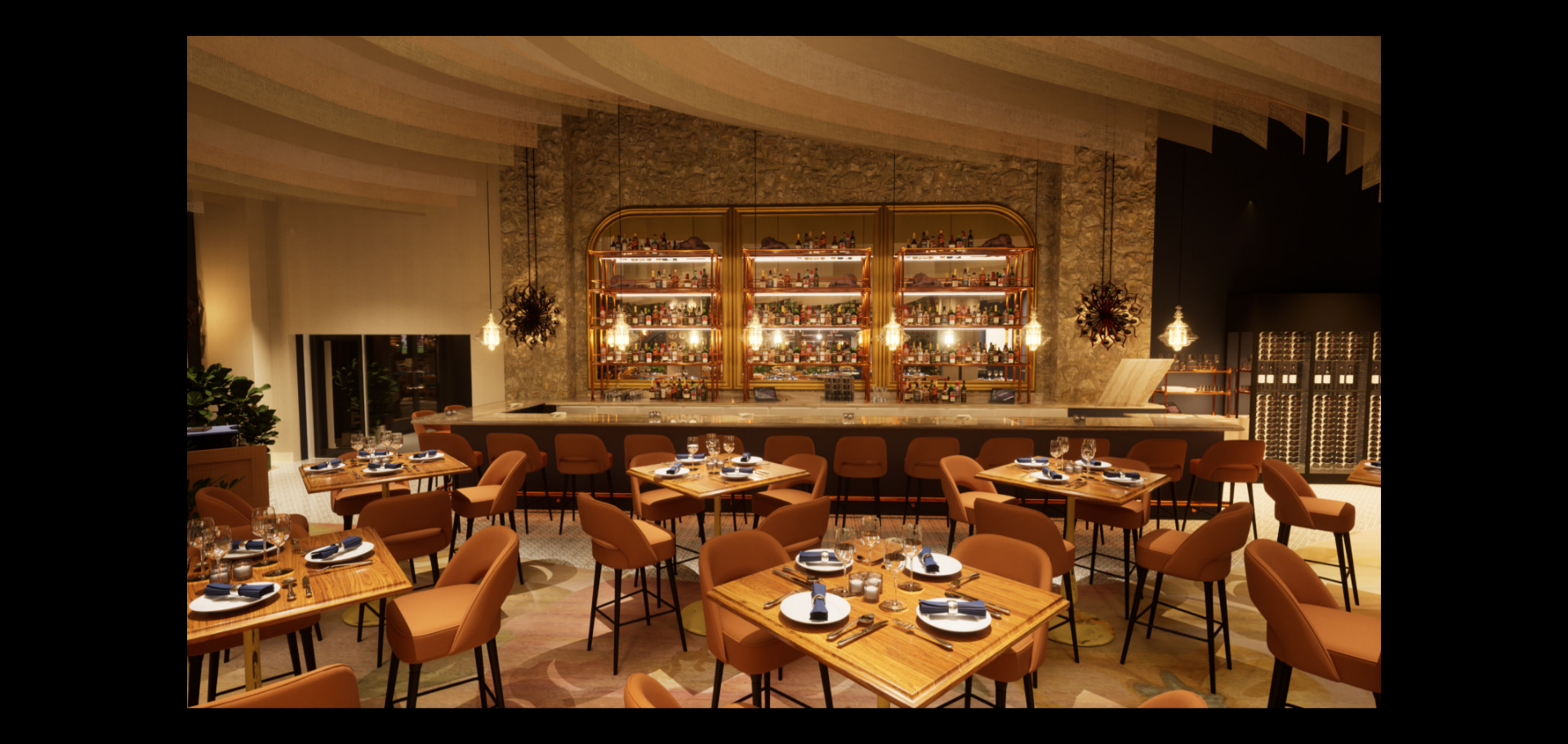
click at [68, 342] on div at bounding box center [784, 372] width 1568 height 744
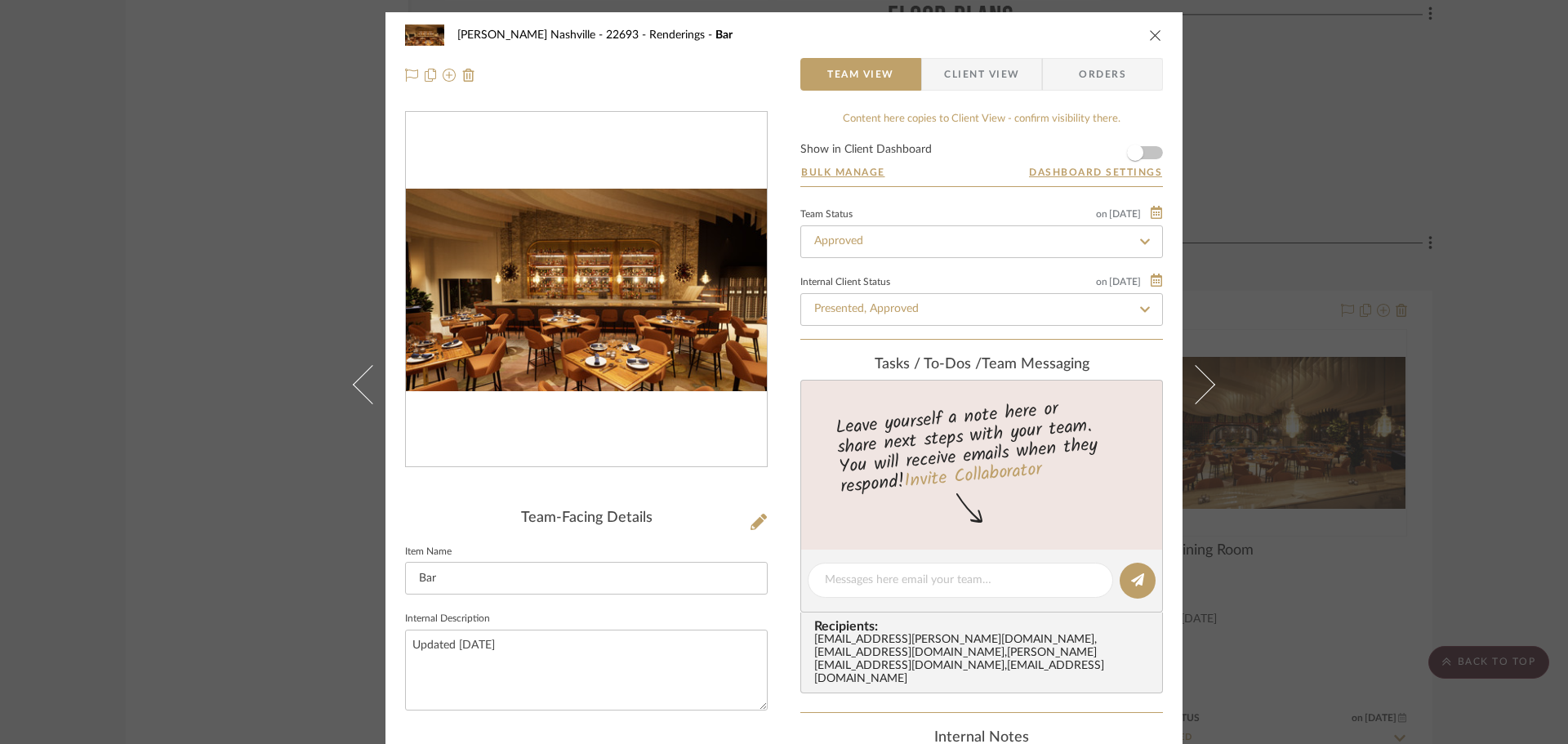
click at [1484, 338] on div "Alla Vita Nashville - 22693 Renderings Bar Team View Client View Orders Team-Fa…" at bounding box center [784, 372] width 1568 height 744
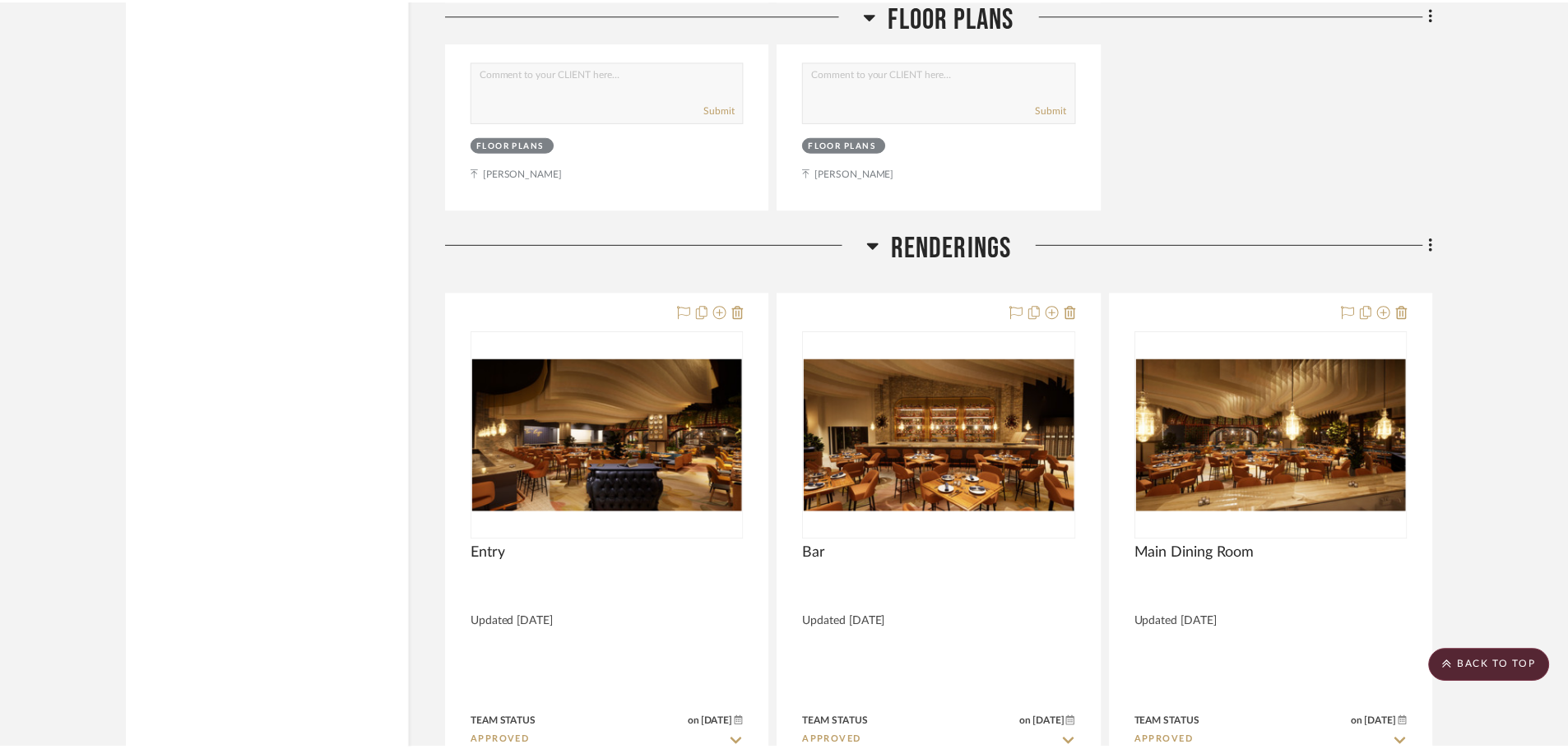
scroll to position [7319, 0]
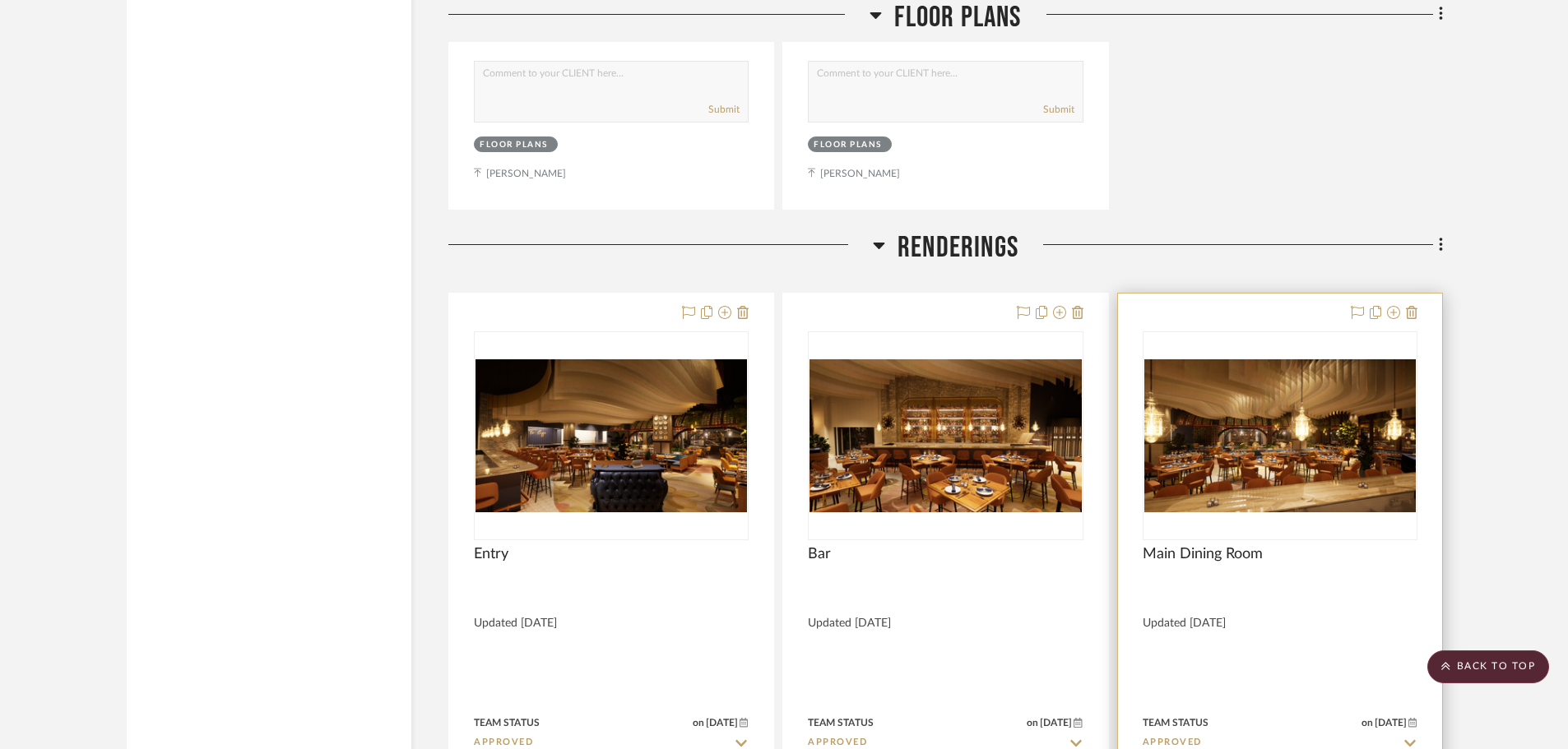
click at [1218, 412] on img "0" at bounding box center [1280, 436] width 272 height 153
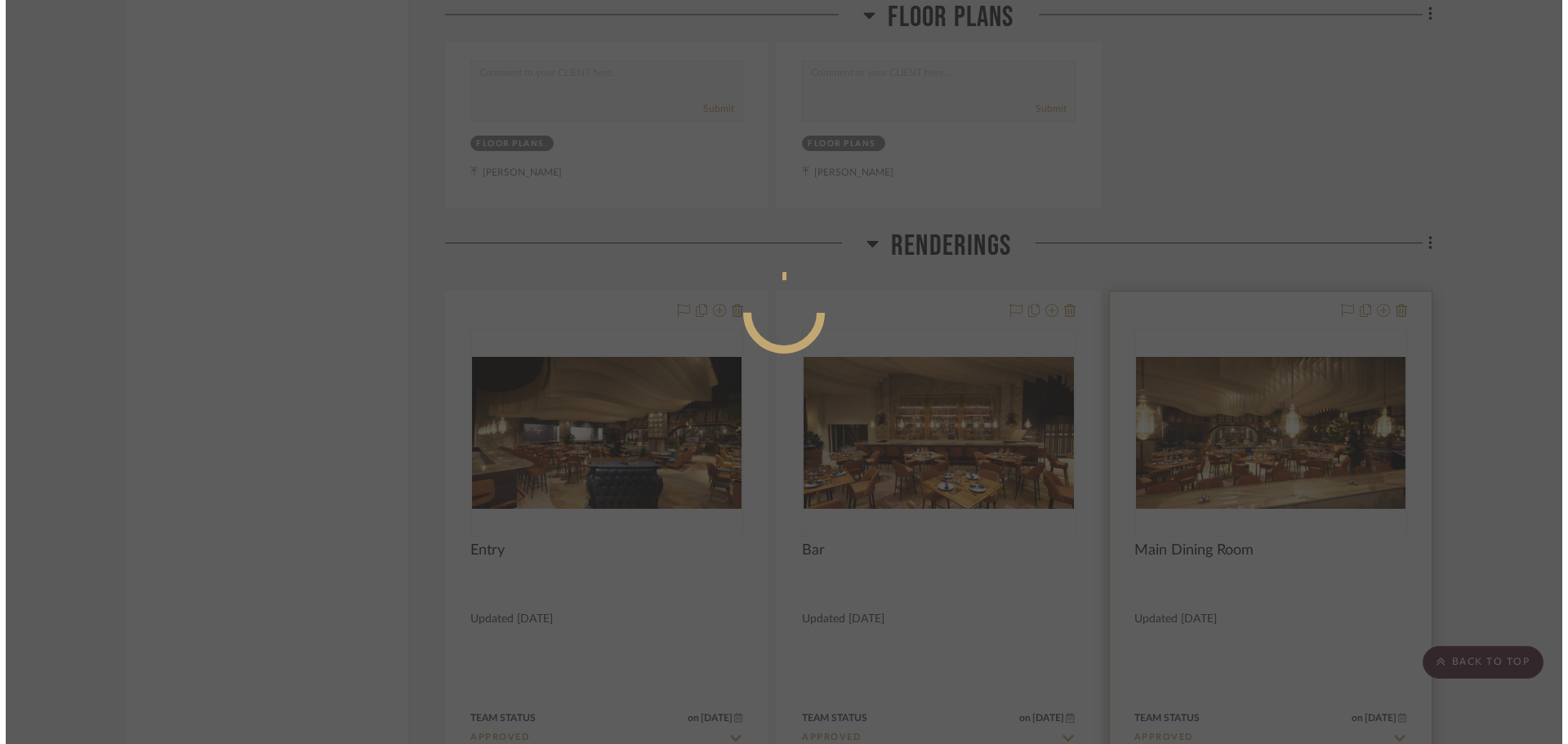
scroll to position [0, 0]
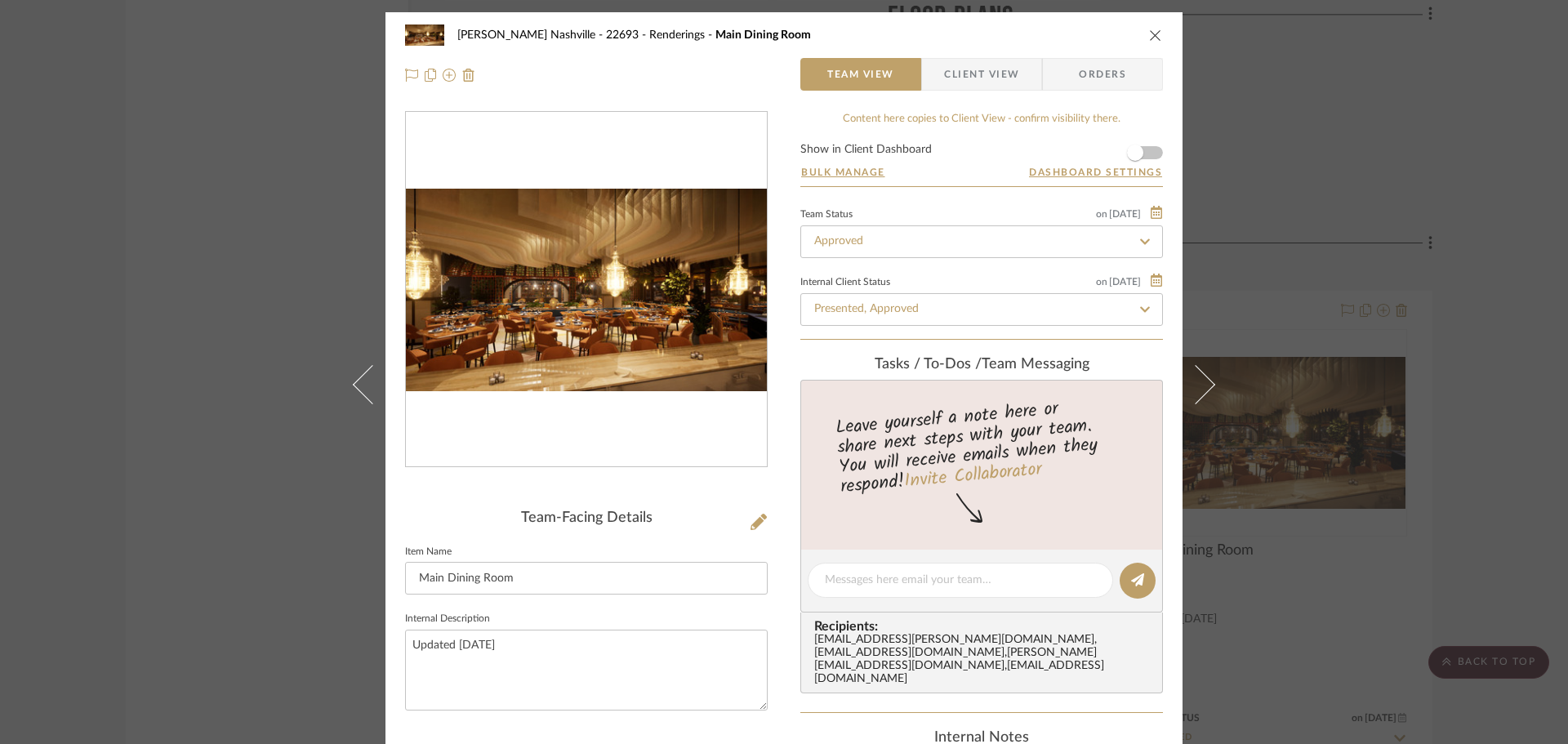
click at [676, 300] on img "0" at bounding box center [586, 290] width 361 height 204
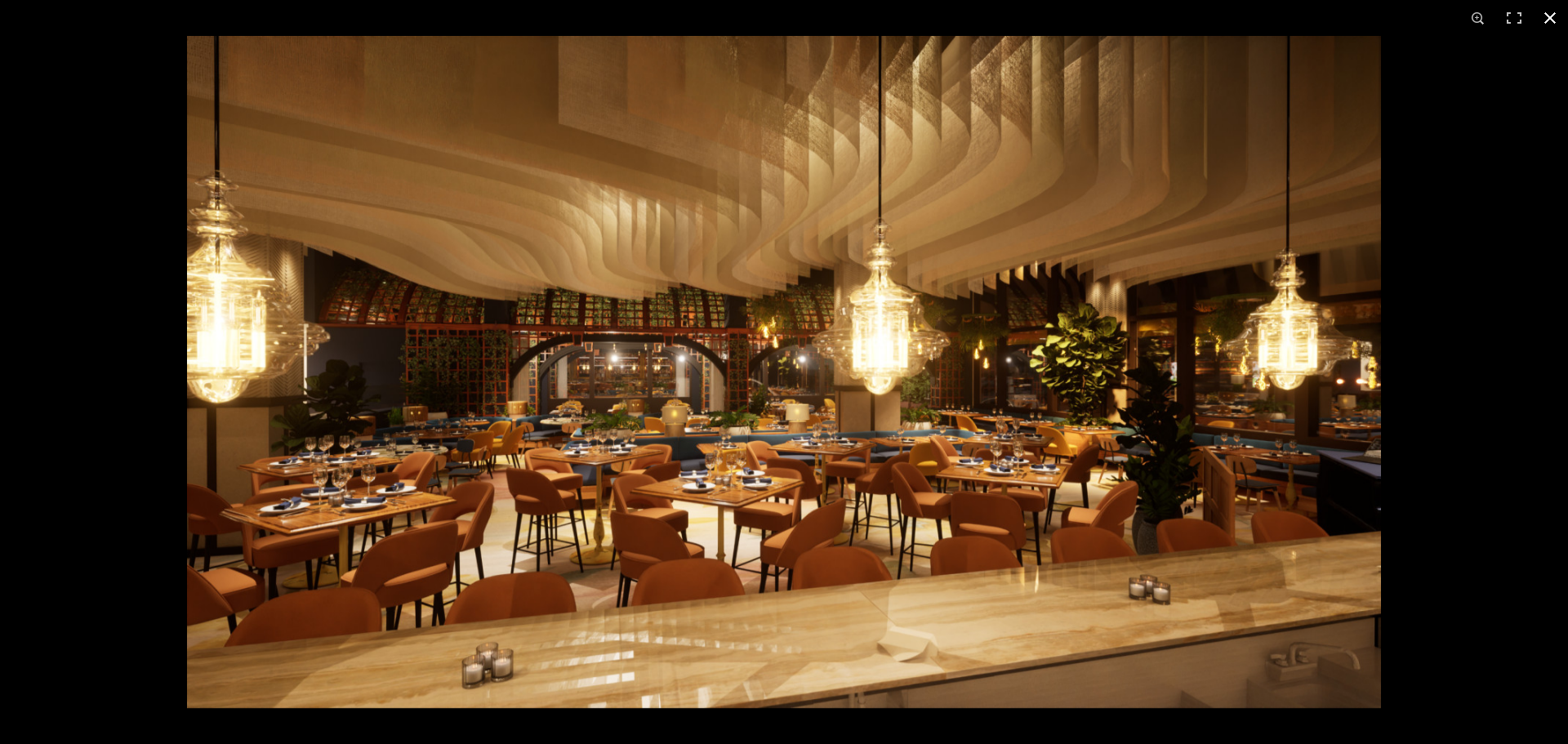
click at [1508, 422] on div at bounding box center [970, 408] width 1568 height 744
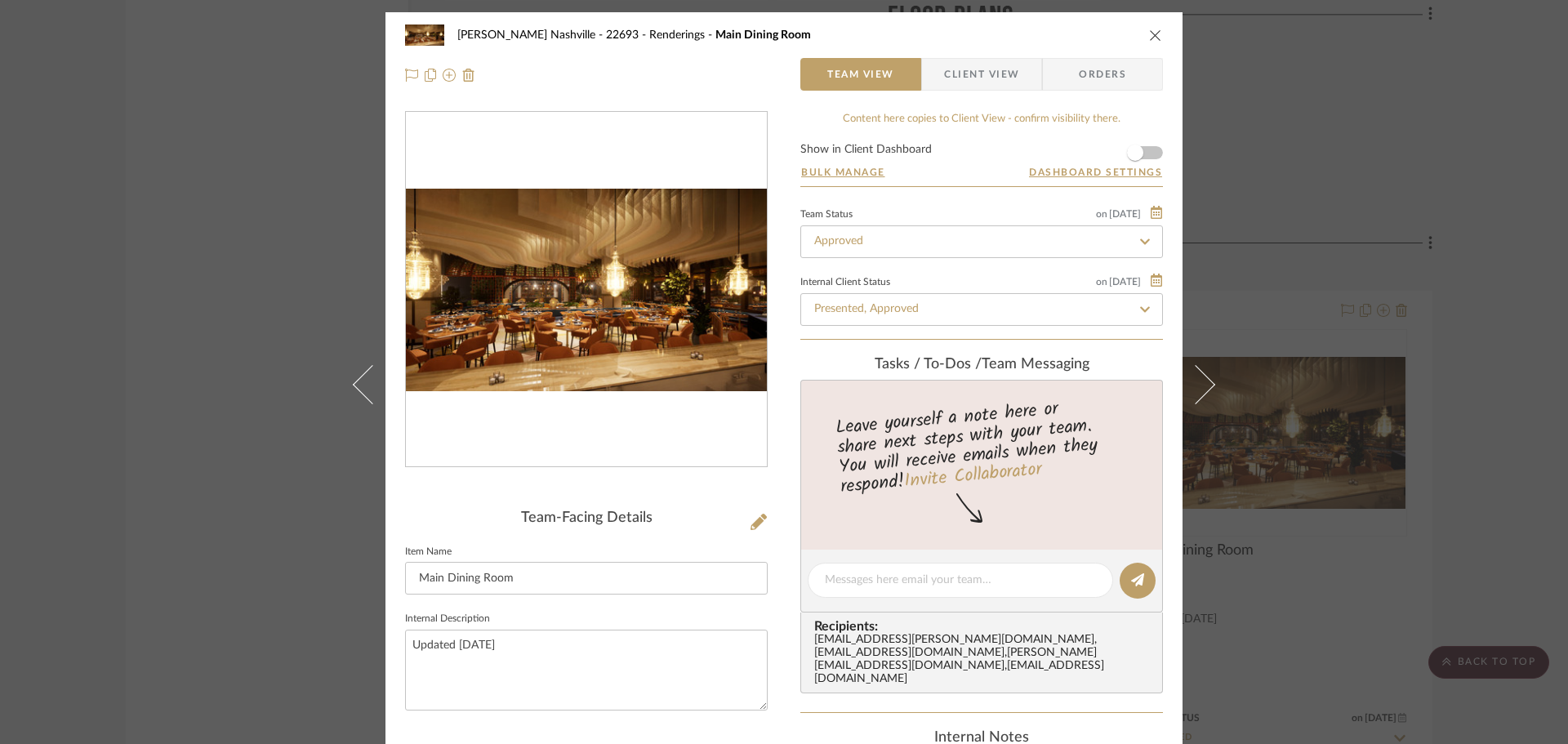
click at [1498, 368] on div "Alla Vita Nashville - 22693 Renderings Main Dining Room Team View Client View O…" at bounding box center [784, 372] width 1568 height 744
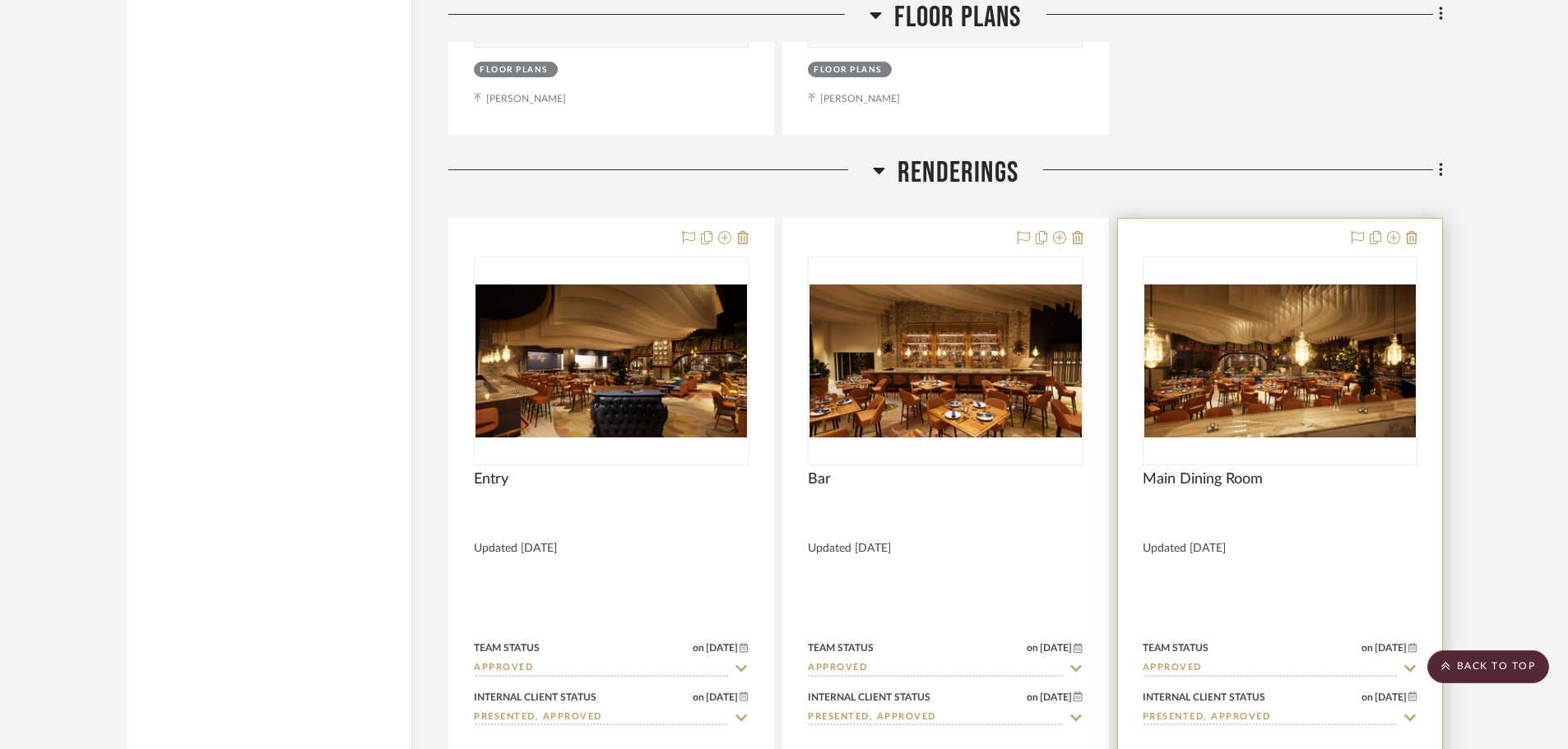
scroll to position [7402, 0]
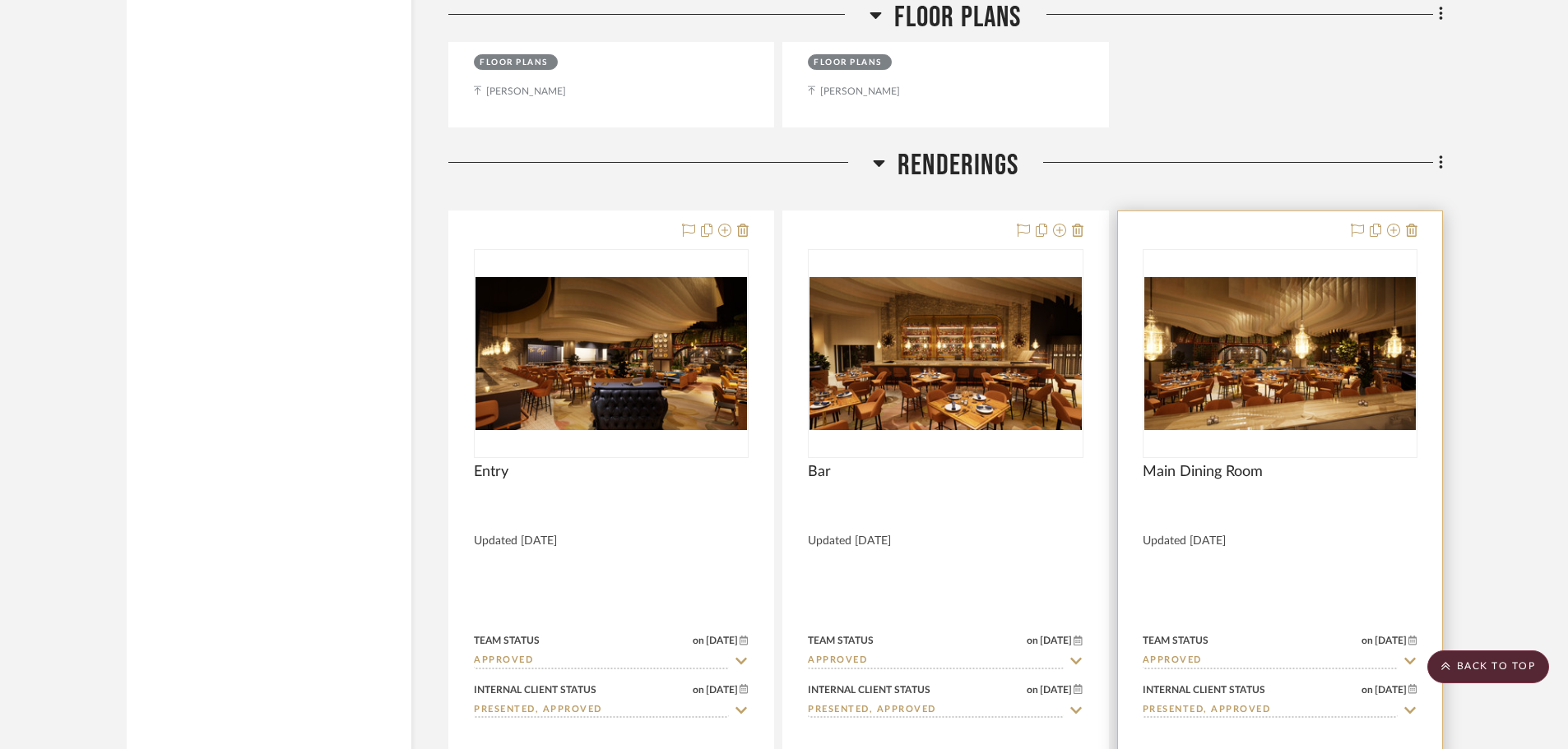
click at [1285, 359] on img "0" at bounding box center [1280, 354] width 272 height 153
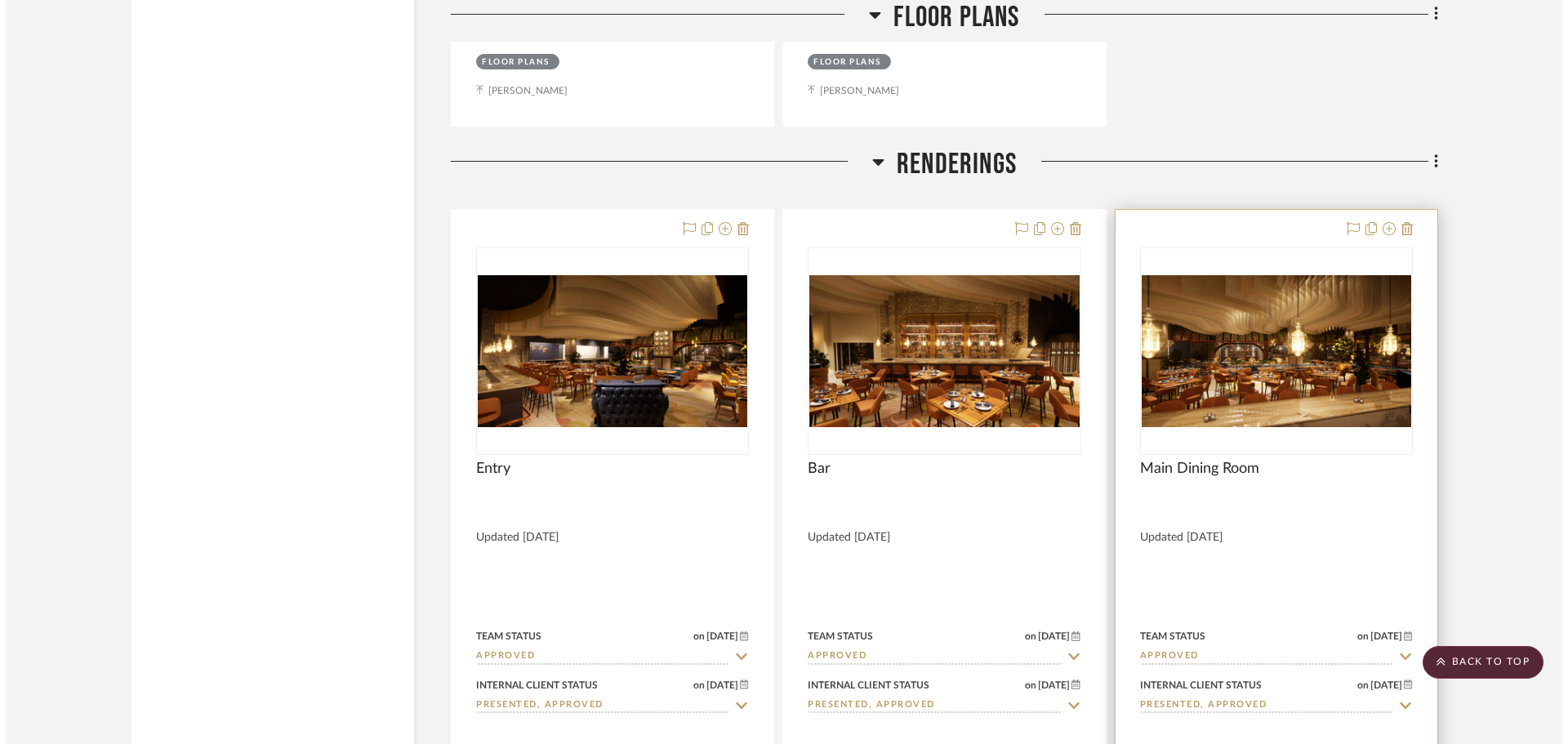
scroll to position [0, 0]
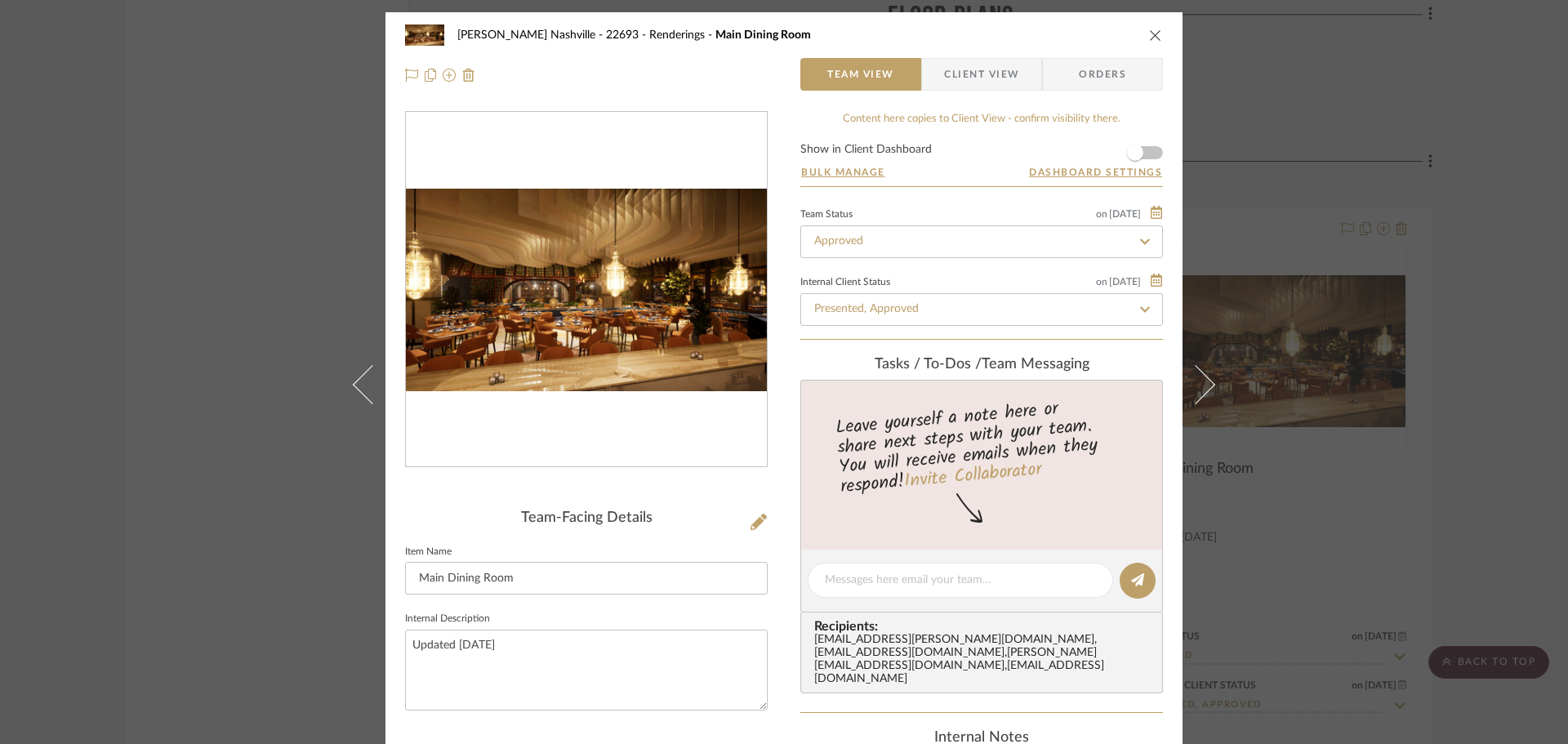
click at [580, 286] on img "0" at bounding box center [586, 290] width 361 height 204
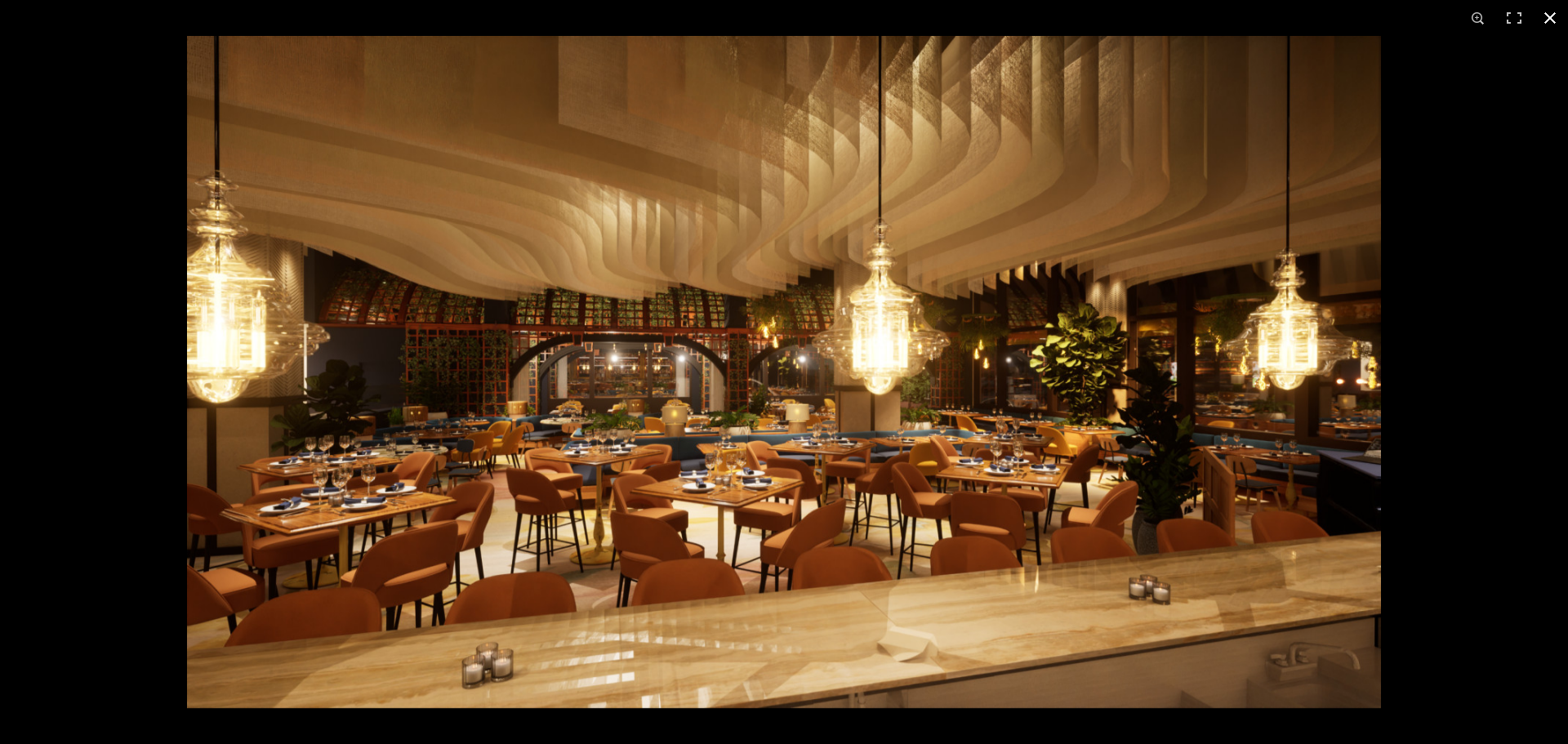
click at [1478, 302] on div at bounding box center [970, 408] width 1568 height 744
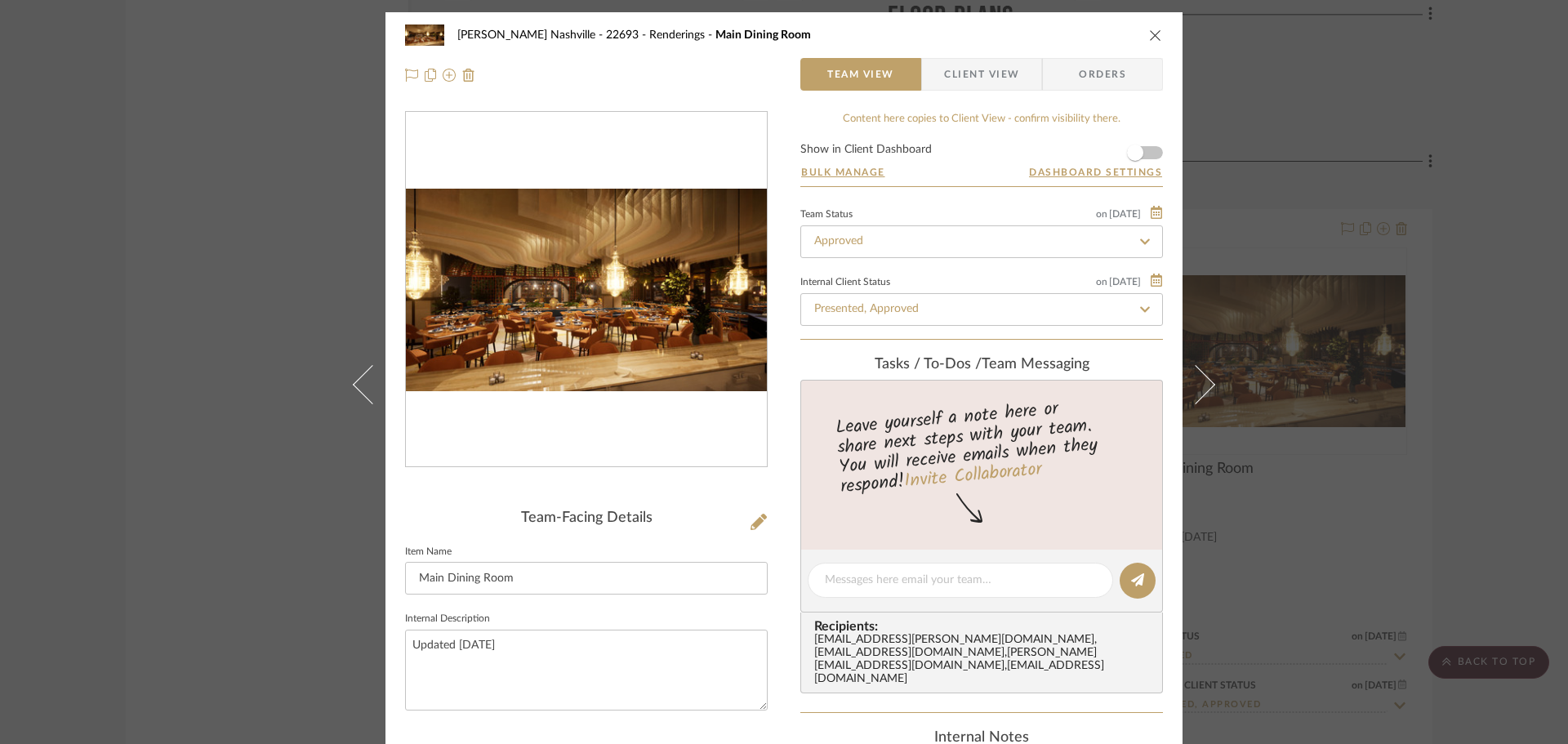
click at [318, 308] on div "Alla Vita Nashville - 22693 Renderings Main Dining Room Team View Client View O…" at bounding box center [784, 372] width 1568 height 744
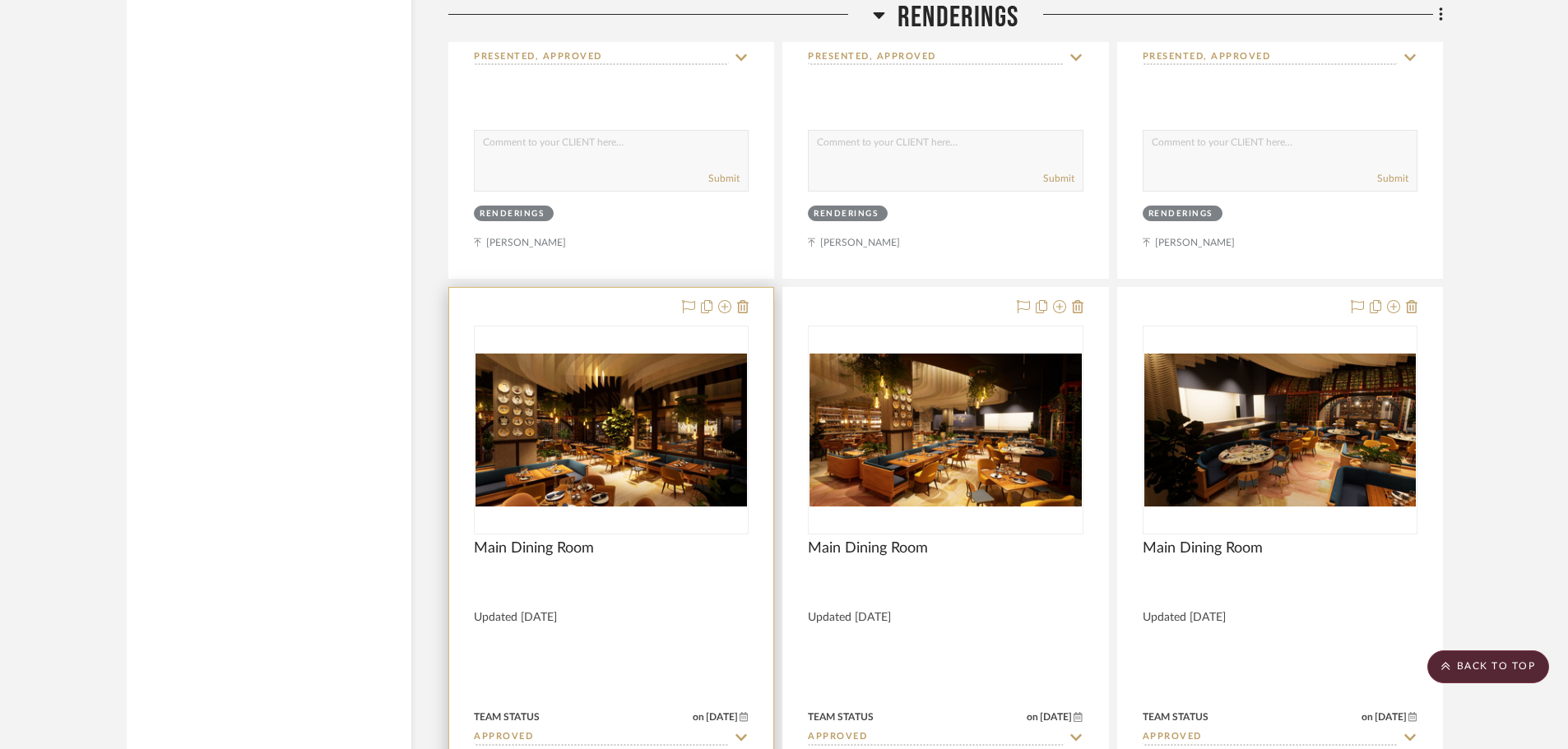
scroll to position [8060, 0]
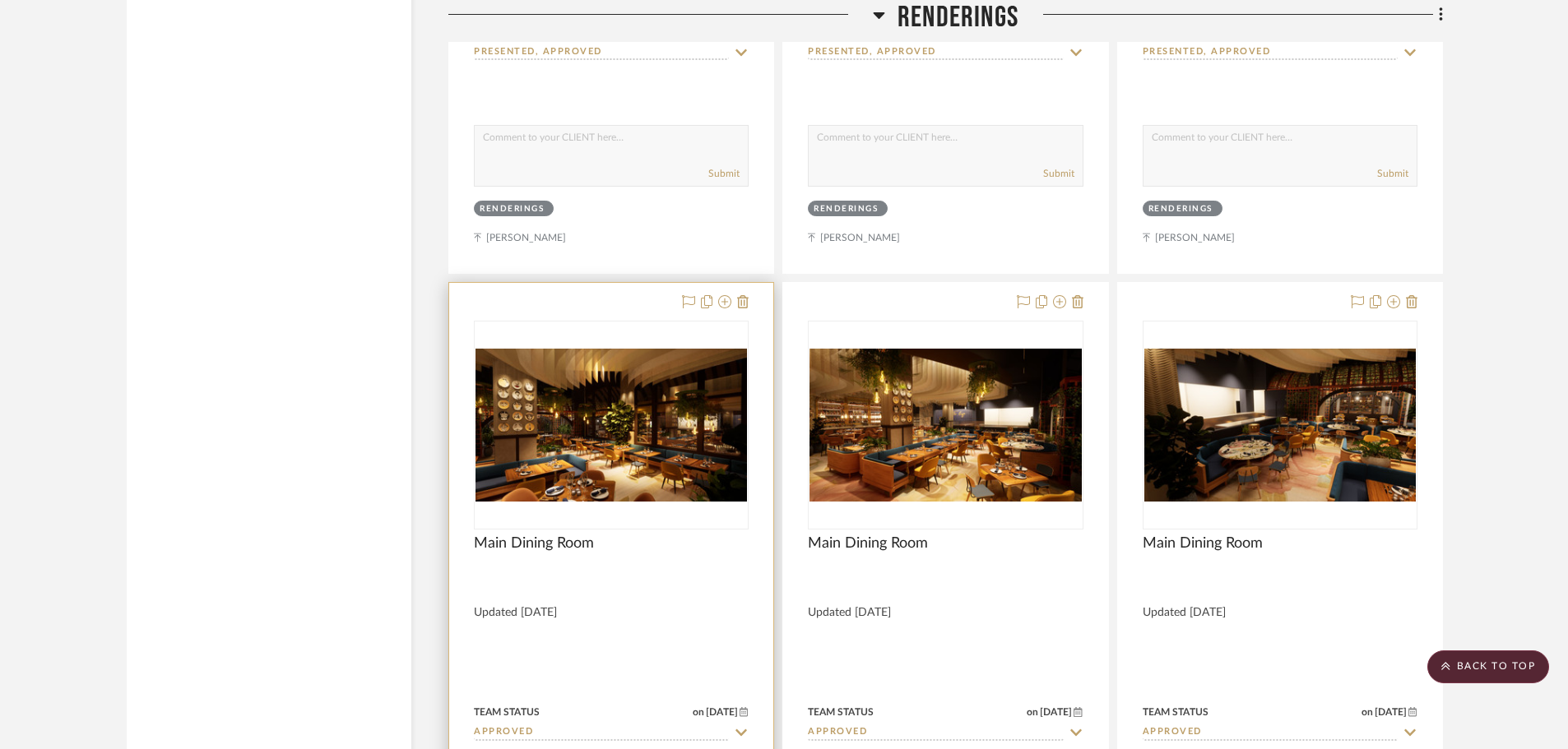
click at [602, 417] on img "0" at bounding box center [611, 425] width 272 height 153
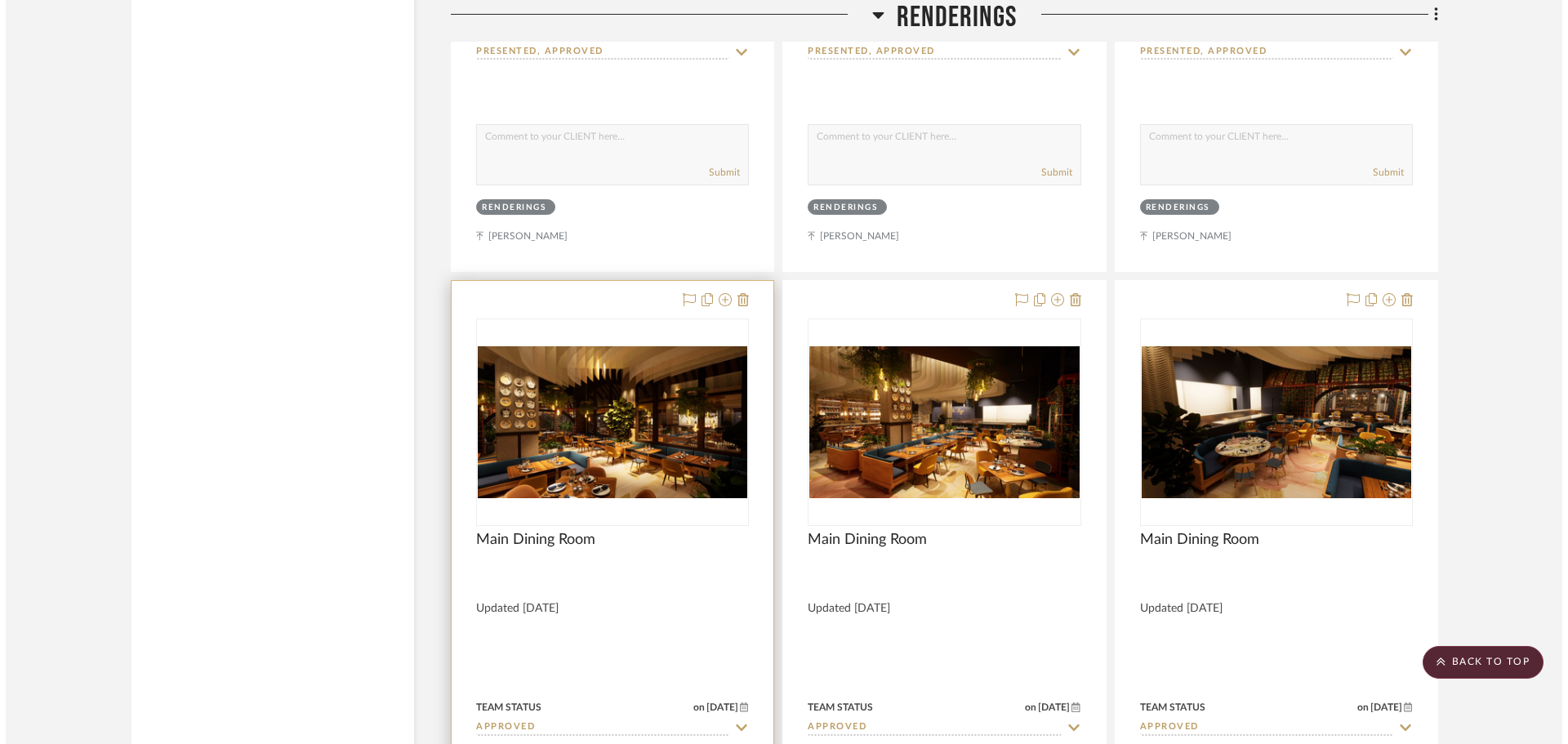
scroll to position [0, 0]
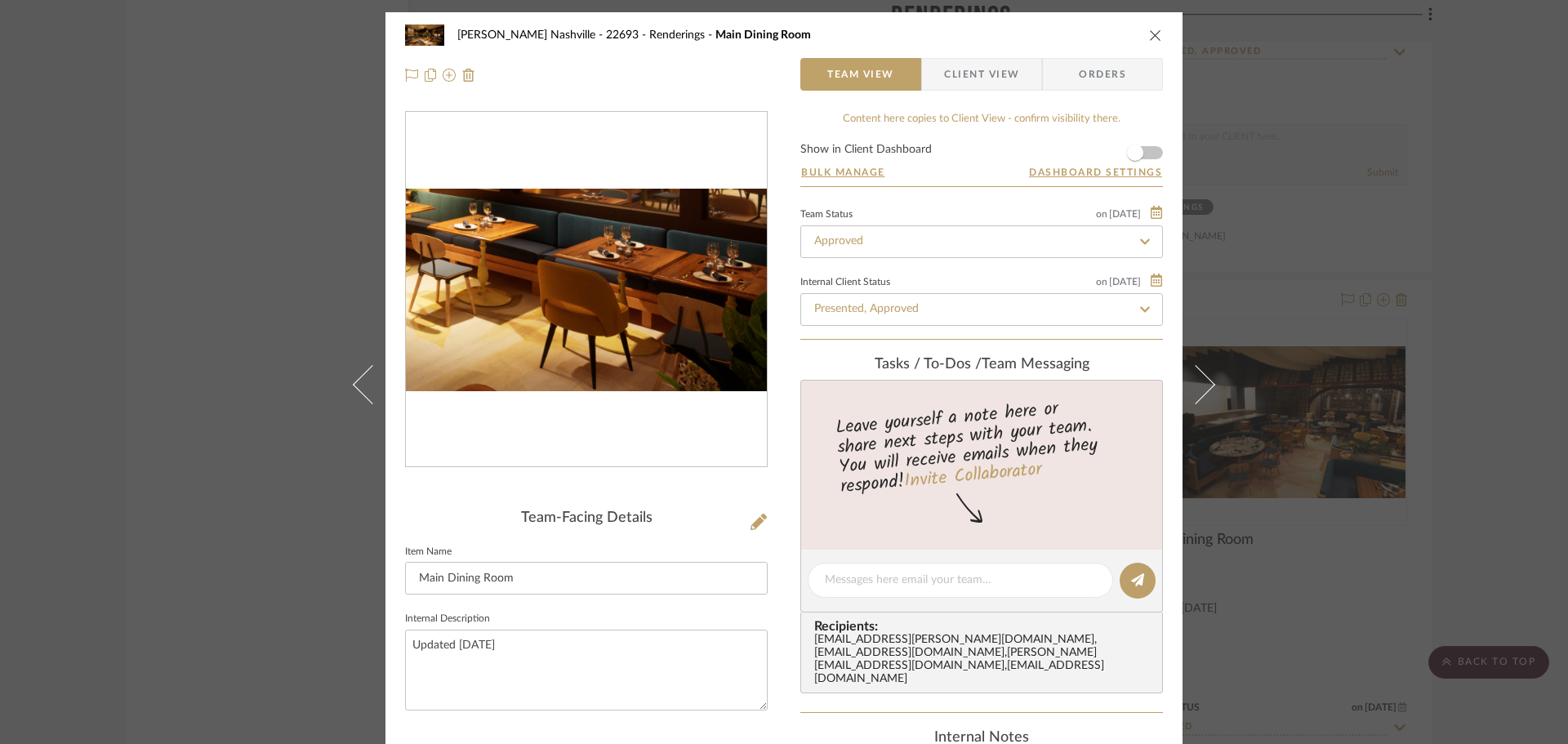
click at [663, 349] on img "0" at bounding box center [586, 290] width 361 height 204
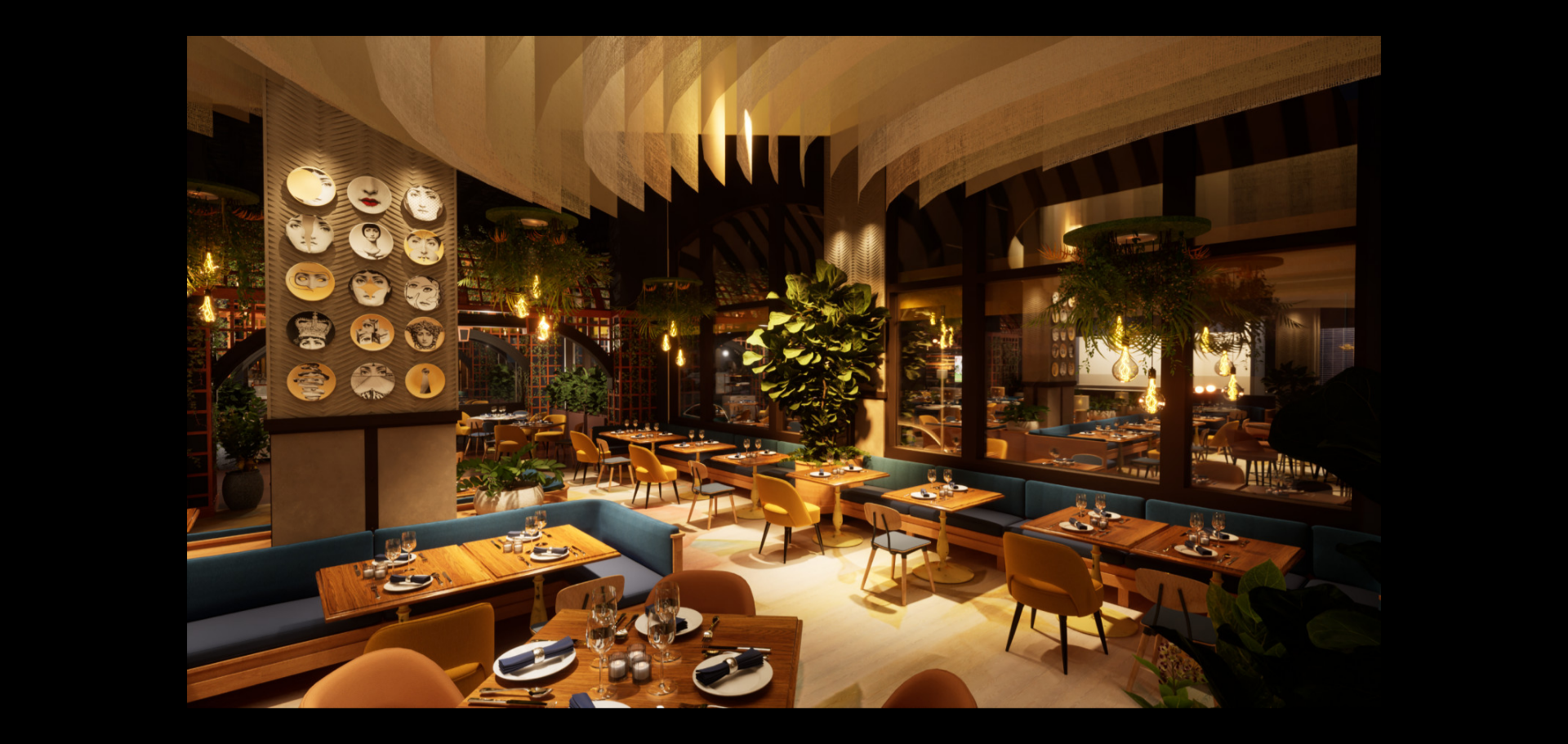
click at [1532, 519] on div at bounding box center [970, 408] width 1568 height 744
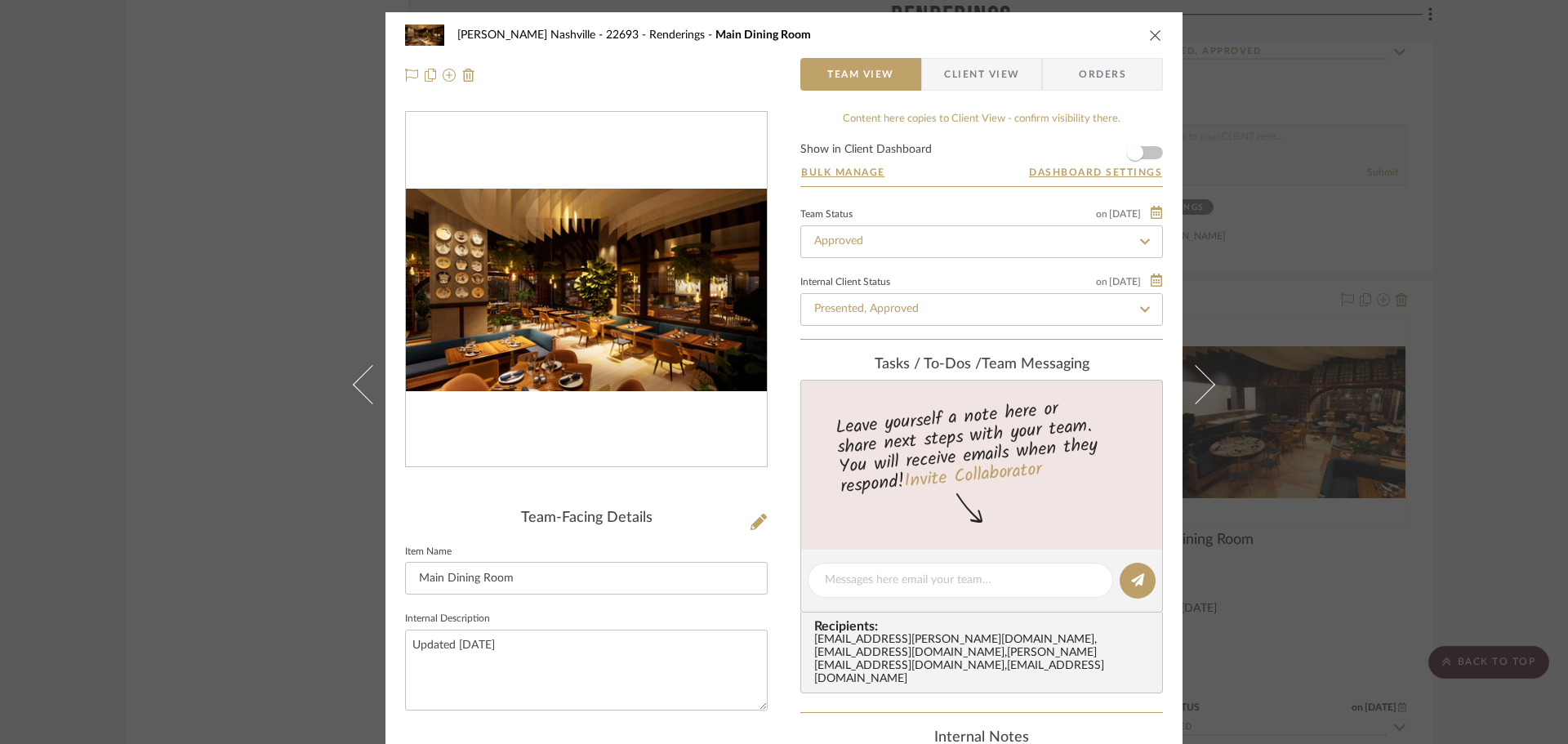
click at [1502, 403] on div "Alla Vita Nashville - 22693 Renderings Main Dining Room Team View Client View O…" at bounding box center [784, 372] width 1568 height 744
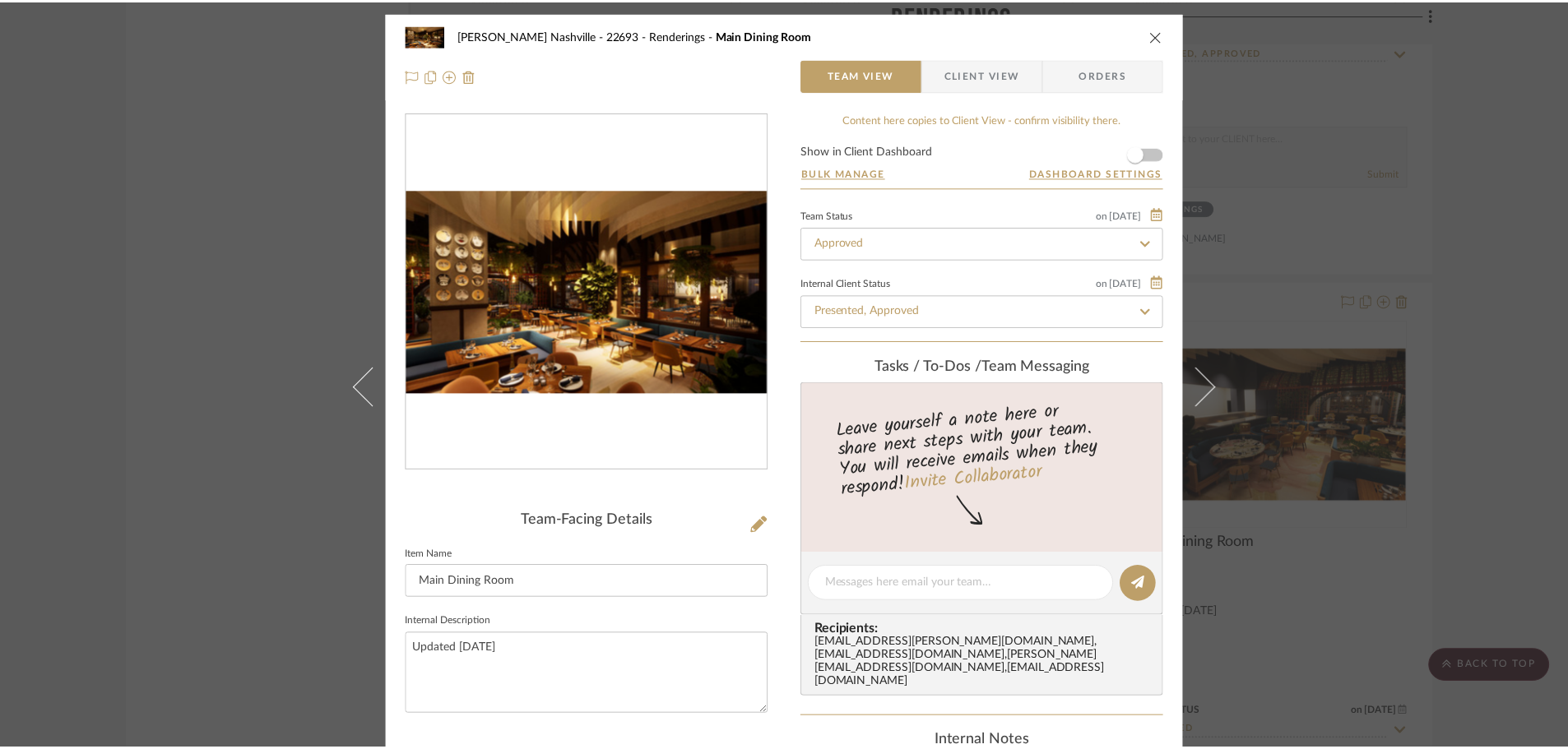
scroll to position [8060, 0]
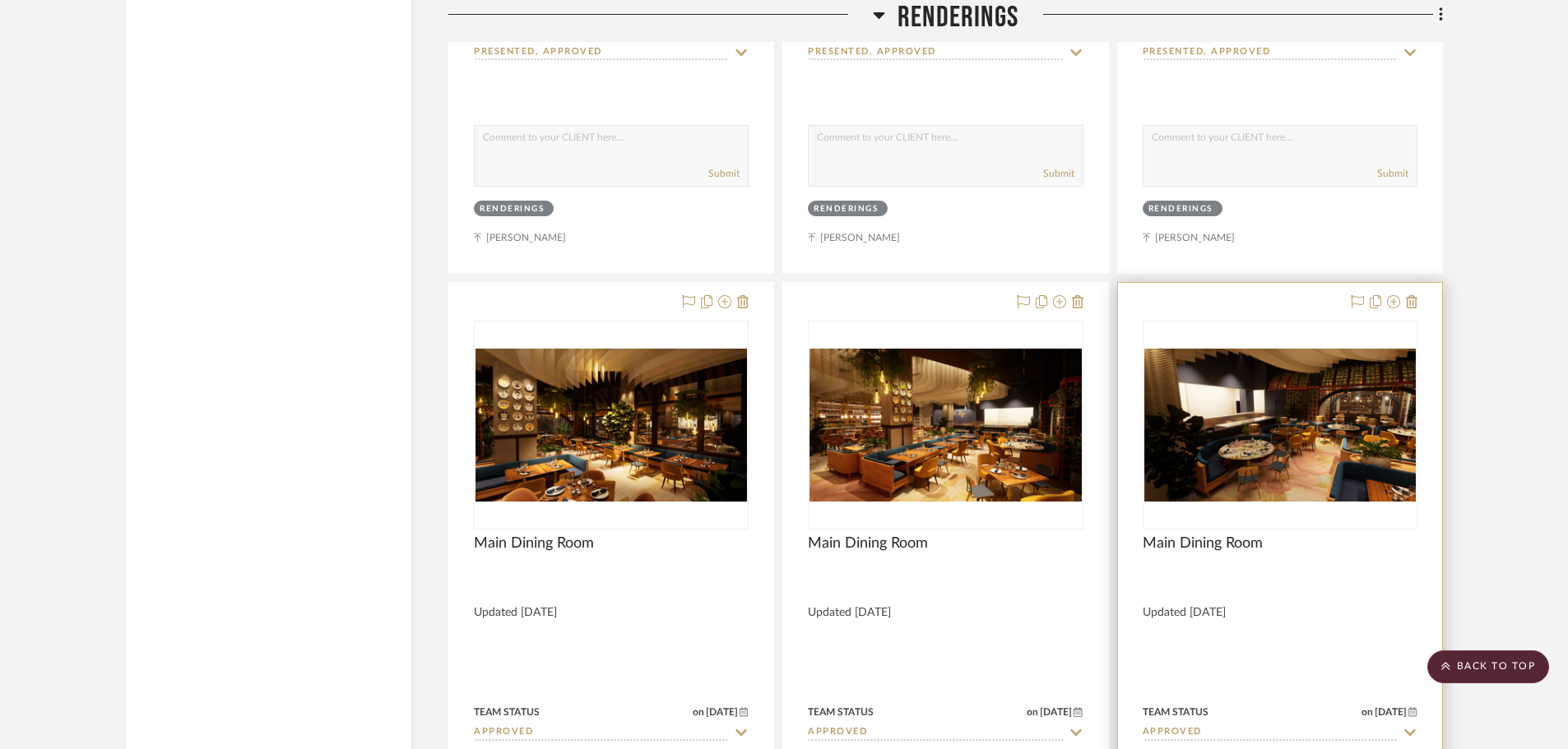
click at [1297, 390] on img "0" at bounding box center [1280, 425] width 272 height 153
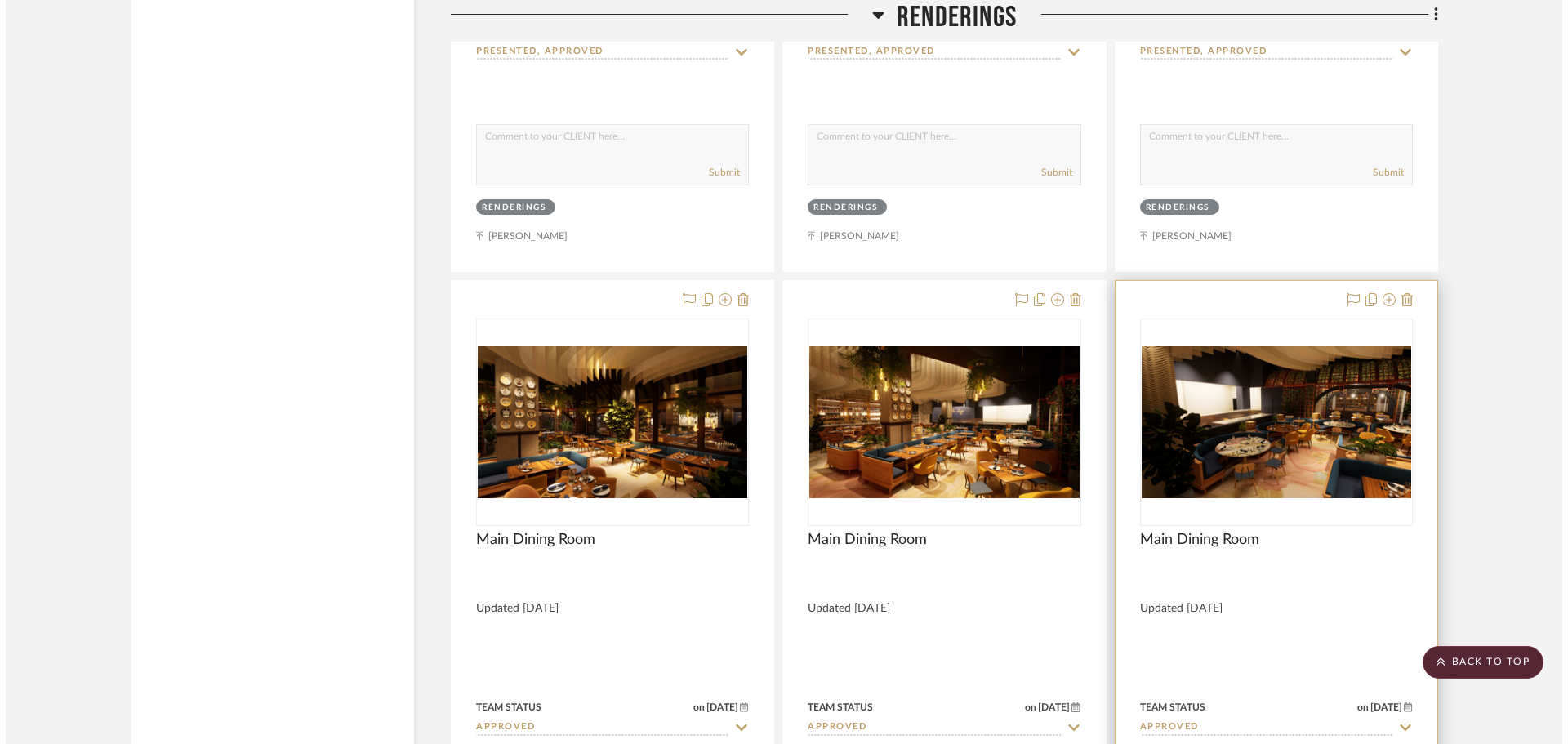
scroll to position [0, 0]
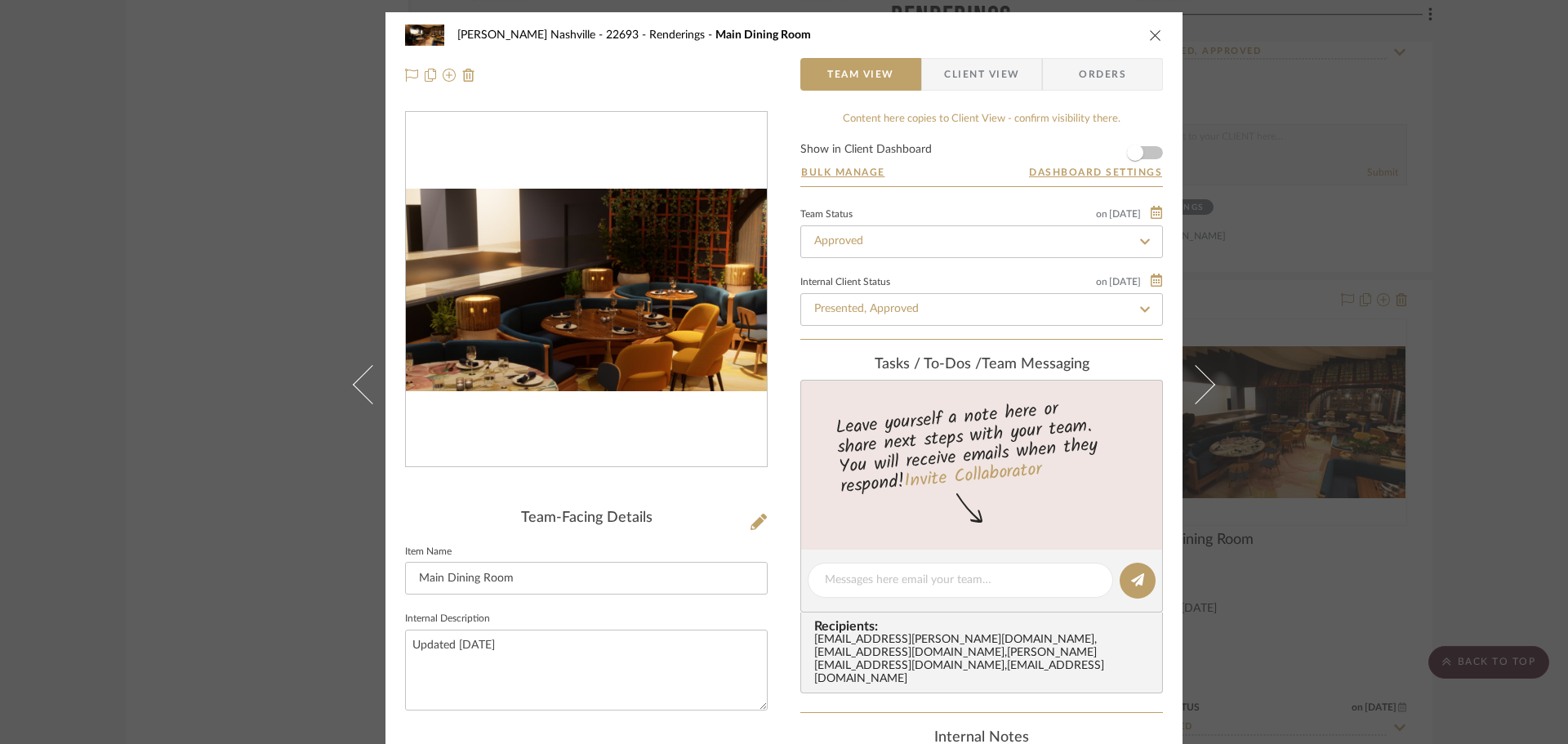
click at [582, 286] on img "0" at bounding box center [586, 290] width 361 height 204
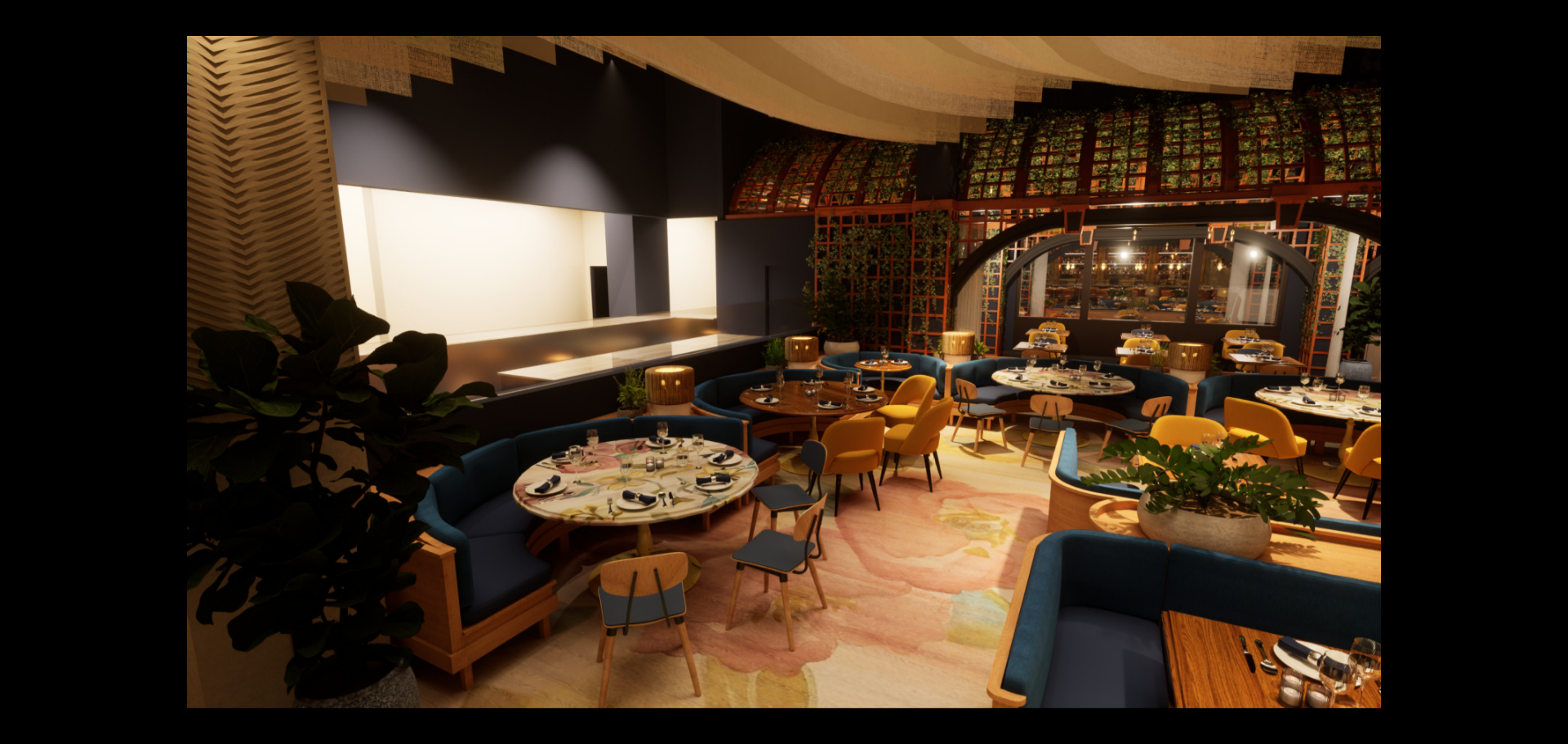
click at [109, 312] on div at bounding box center [784, 372] width 1568 height 744
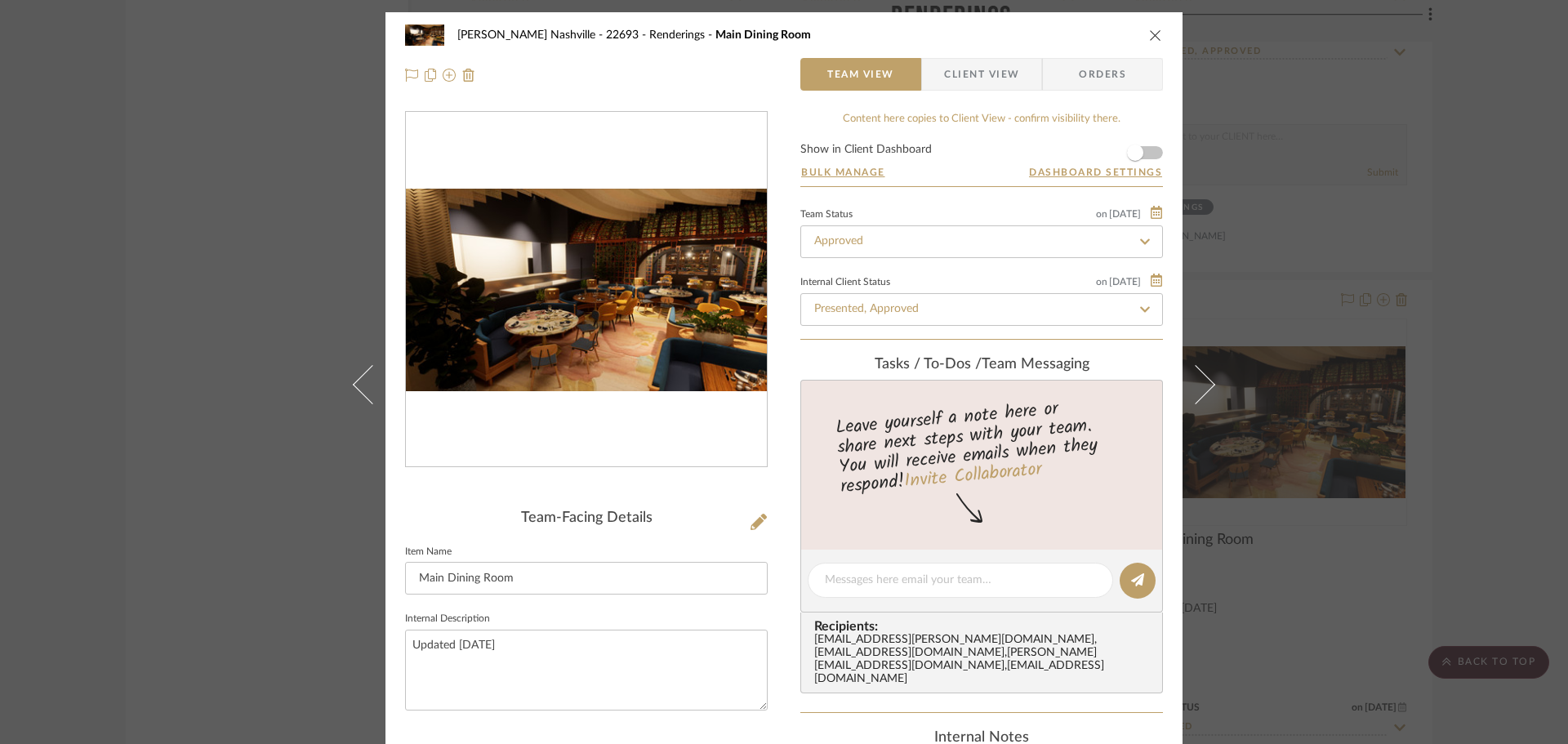
click at [1487, 238] on div "Alla Vita Nashville - 22693 Renderings Main Dining Room Team View Client View O…" at bounding box center [784, 372] width 1568 height 744
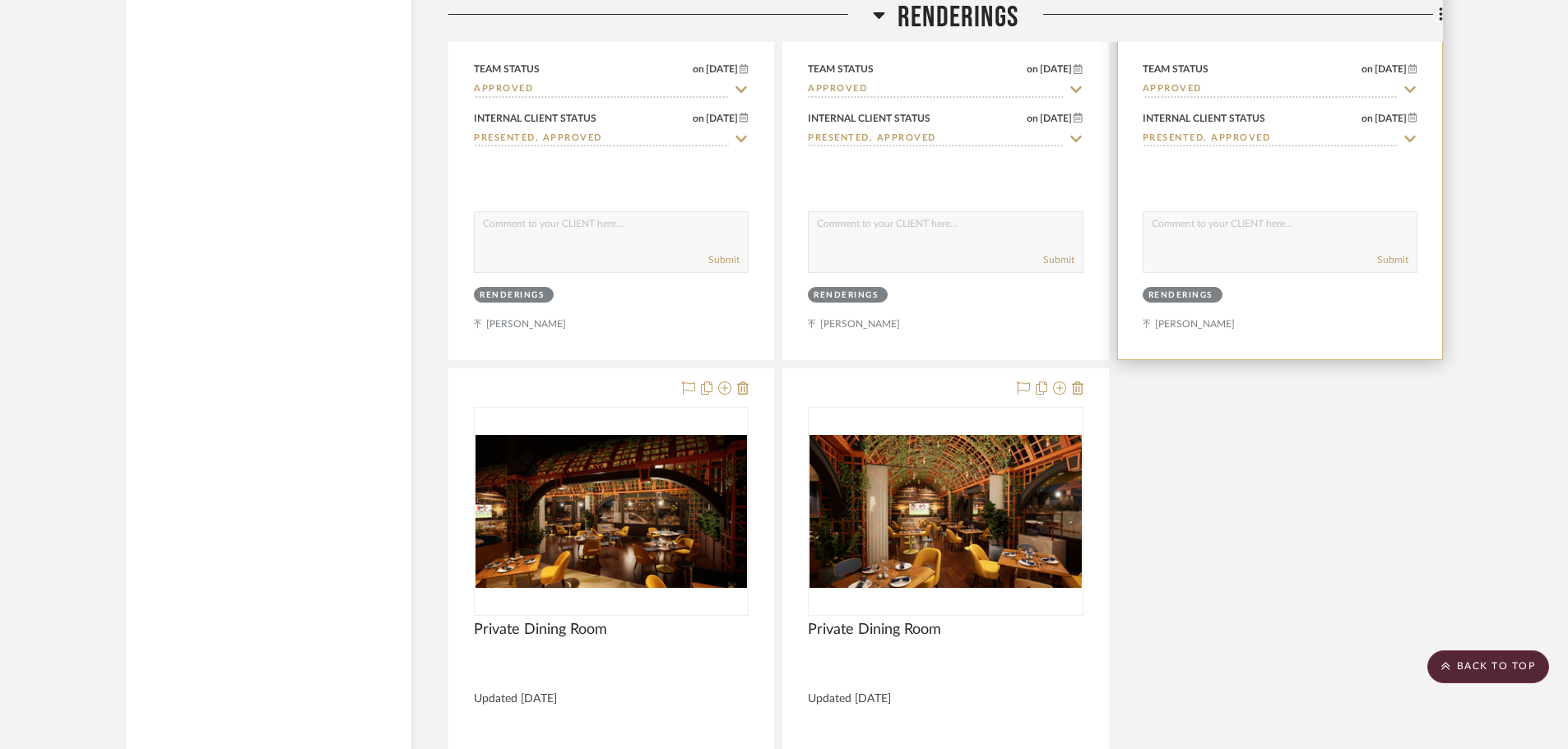
scroll to position [8718, 0]
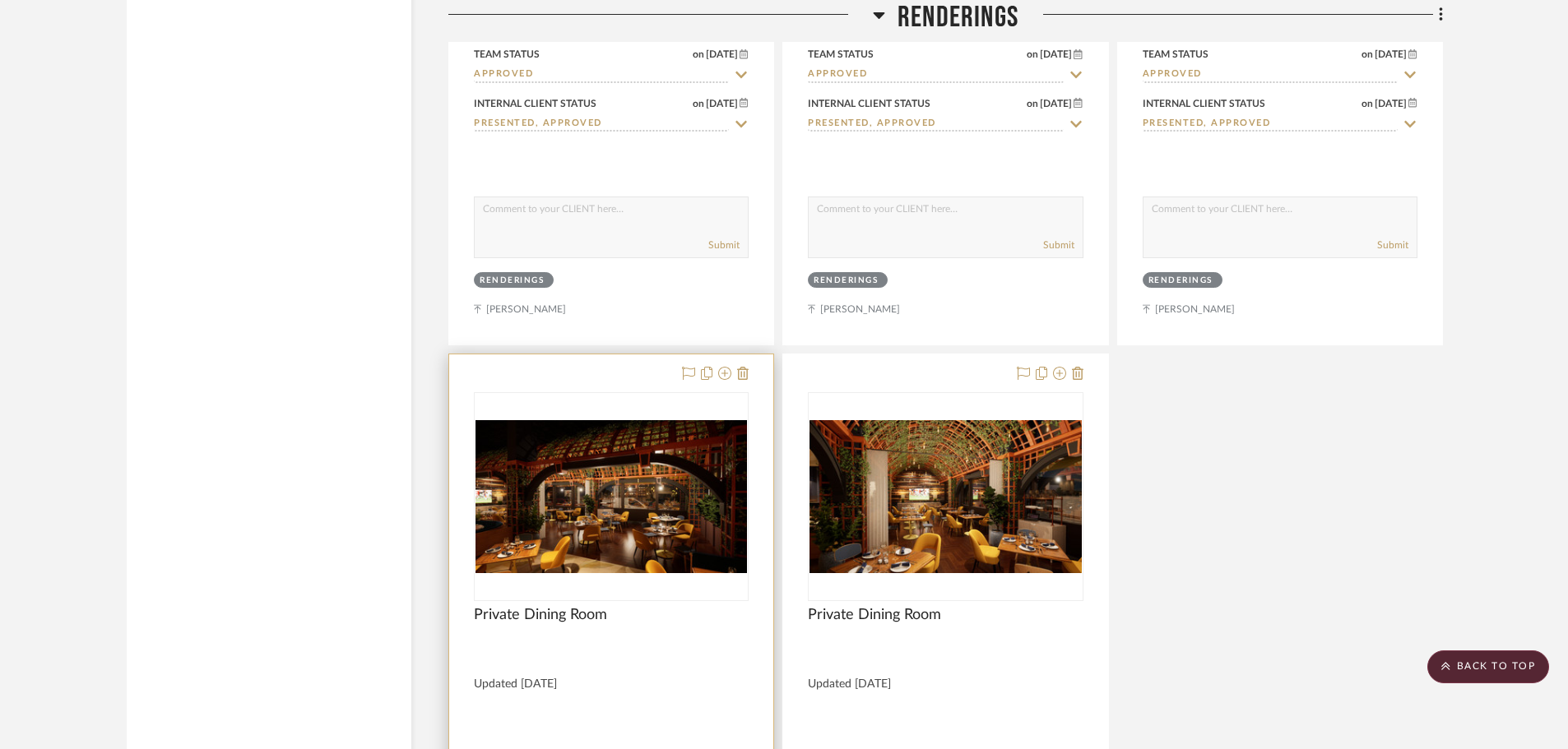
click at [619, 464] on img "0" at bounding box center [611, 497] width 272 height 153
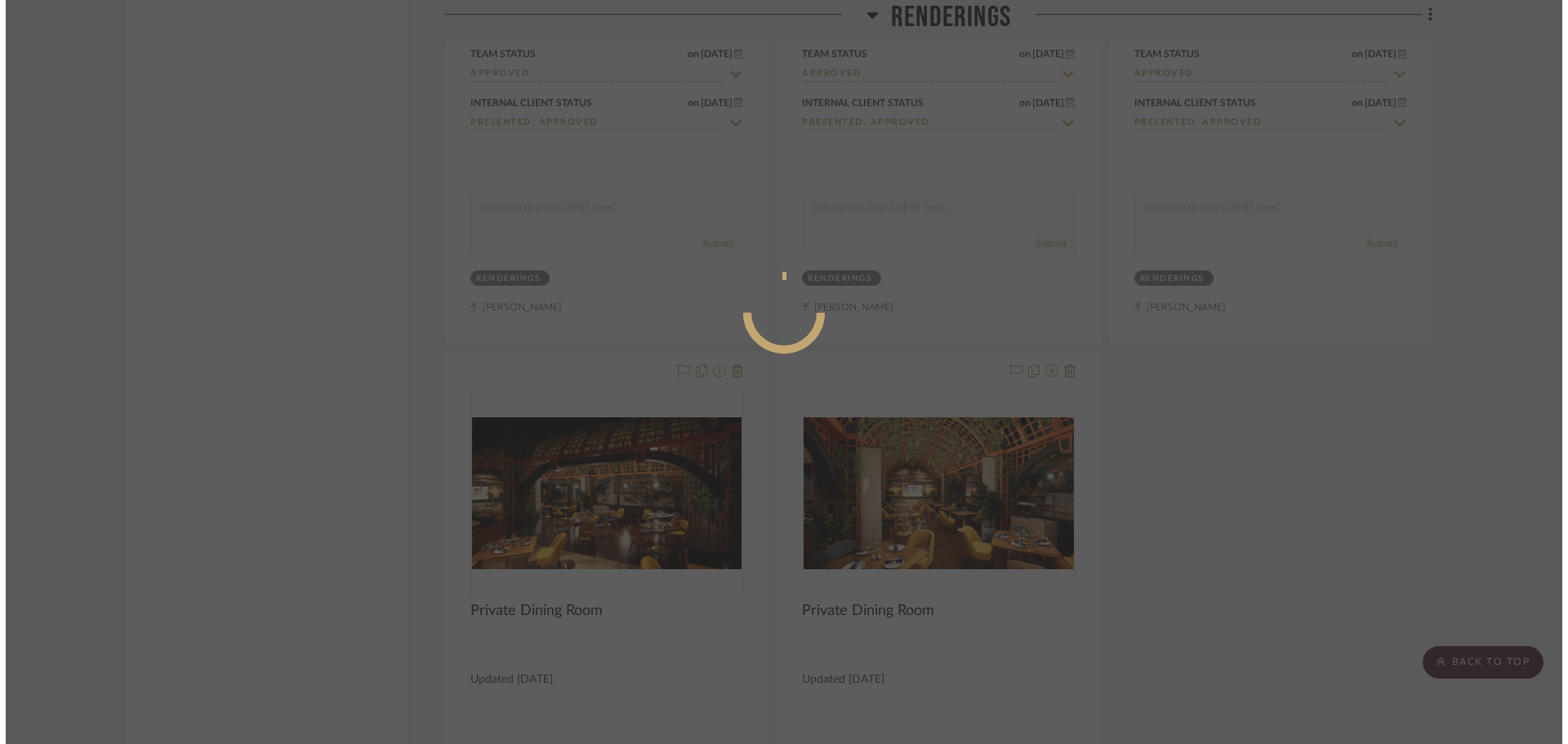
scroll to position [0, 0]
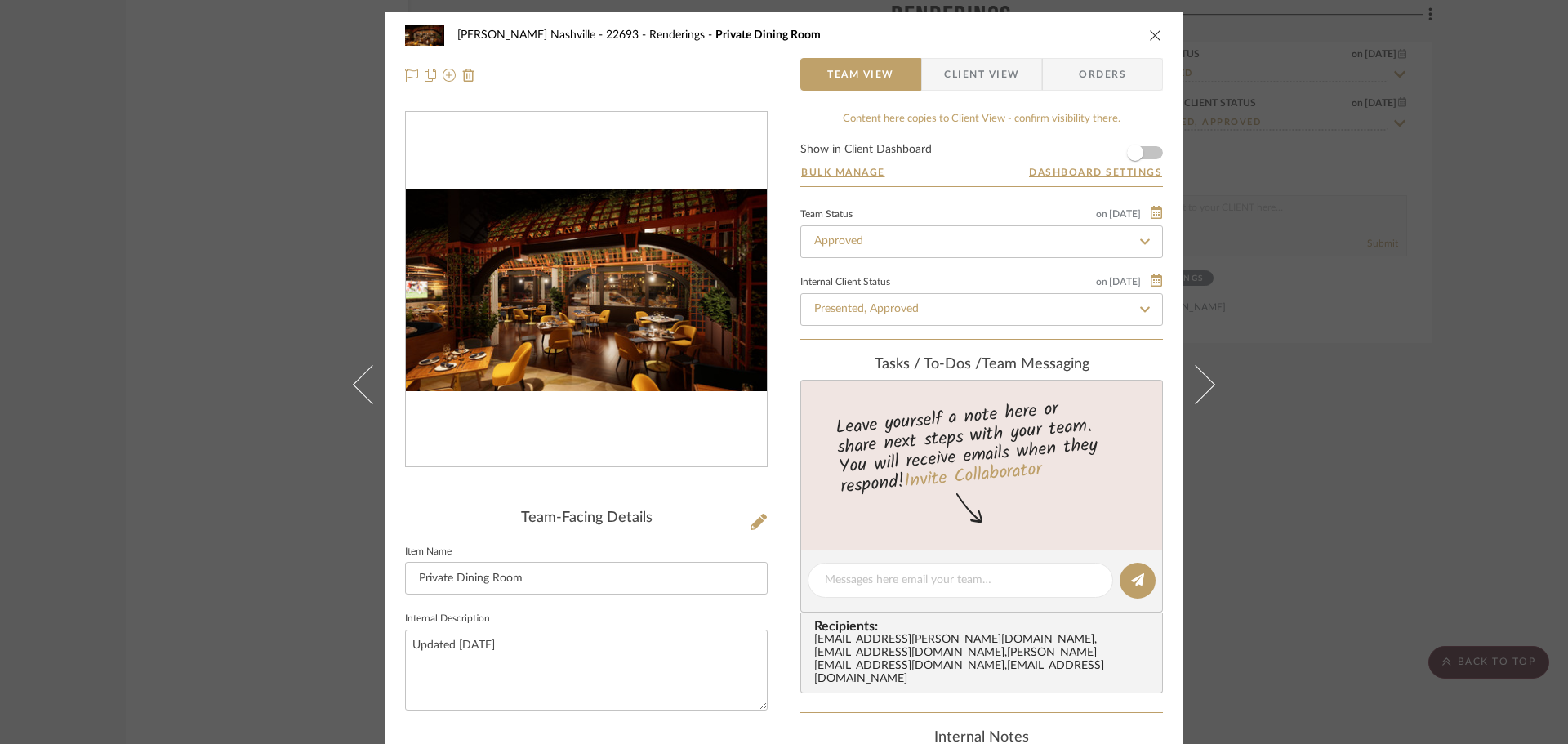
click at [609, 380] on img "0" at bounding box center [586, 290] width 361 height 204
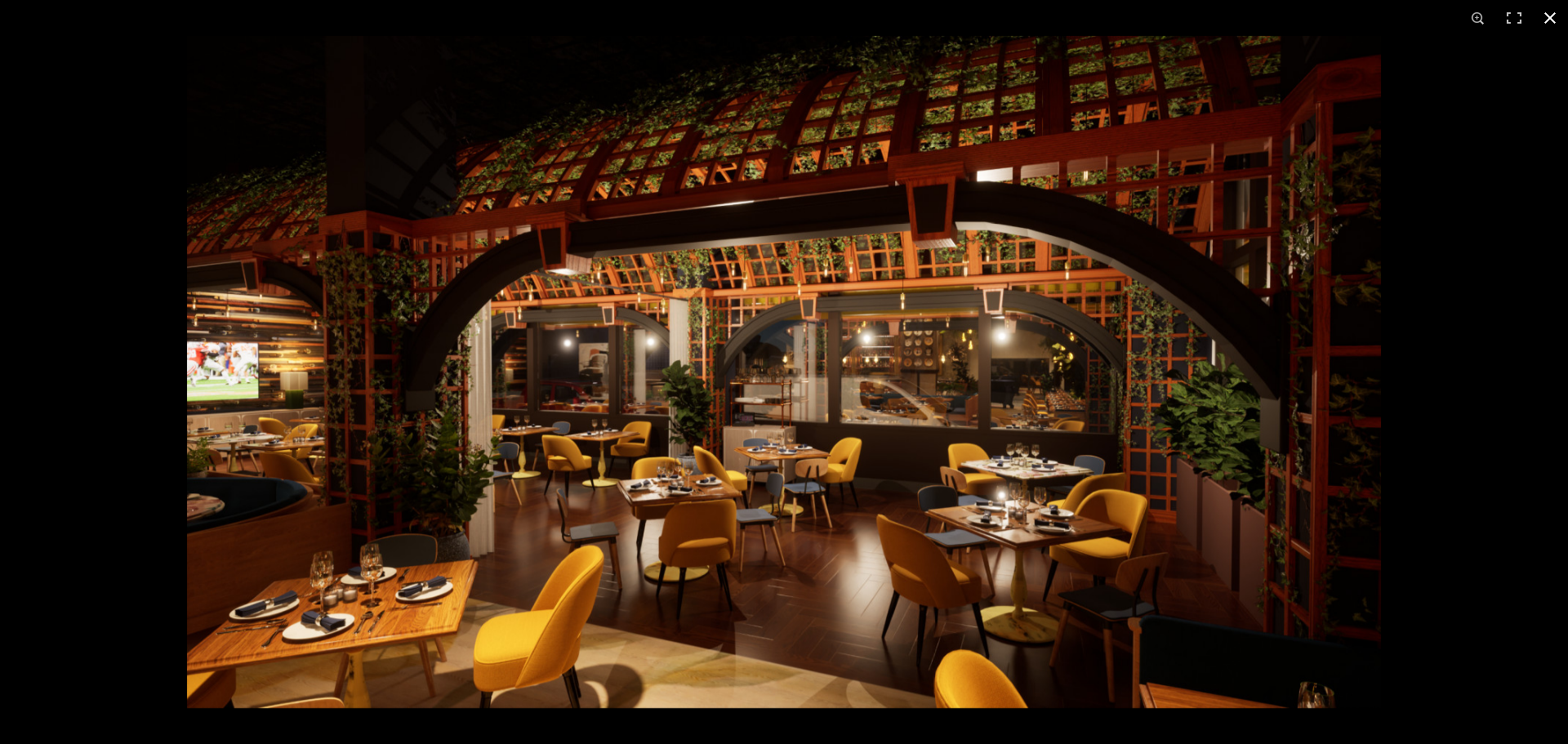
click at [1463, 391] on div at bounding box center [970, 408] width 1568 height 744
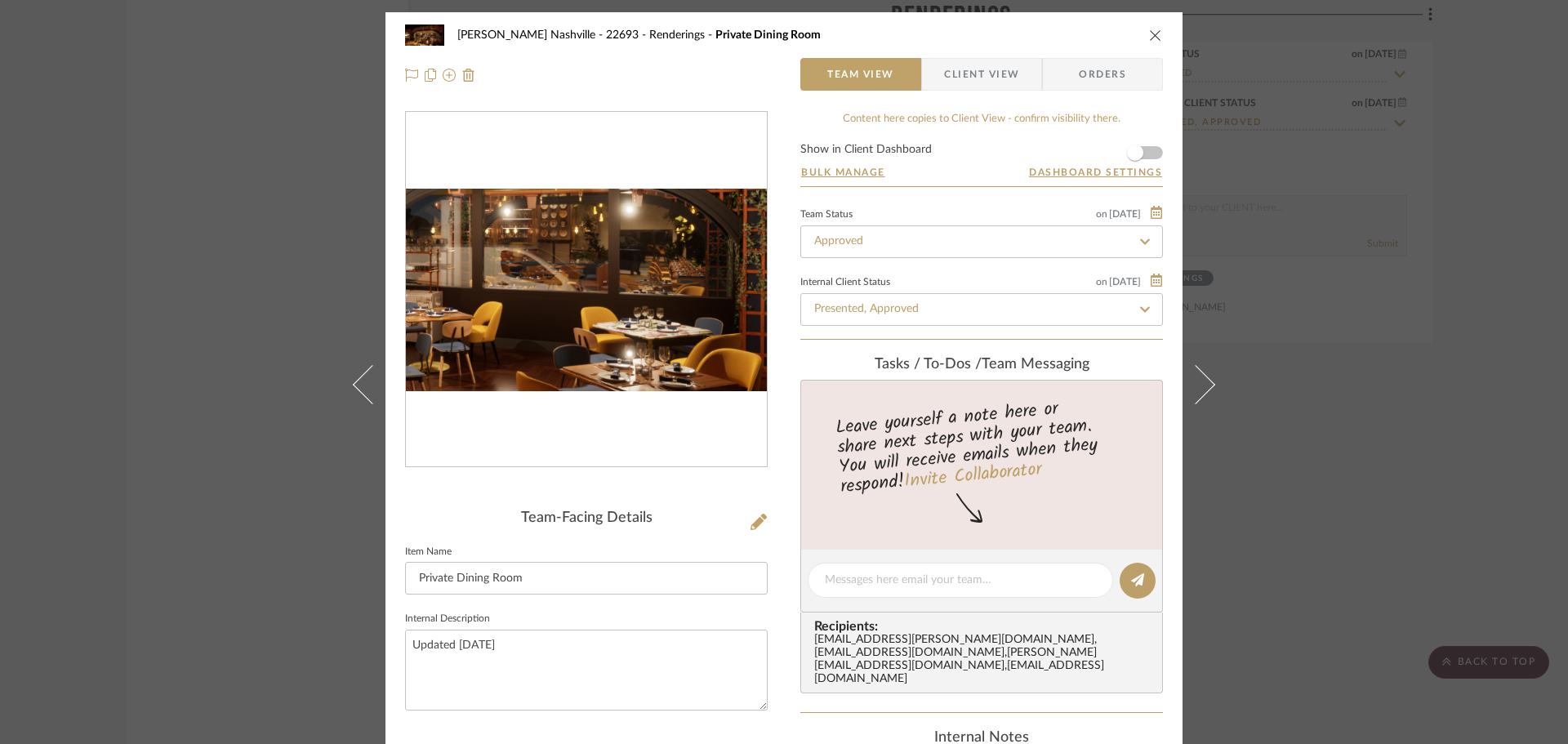
click at [632, 307] on img "0" at bounding box center [586, 290] width 361 height 204
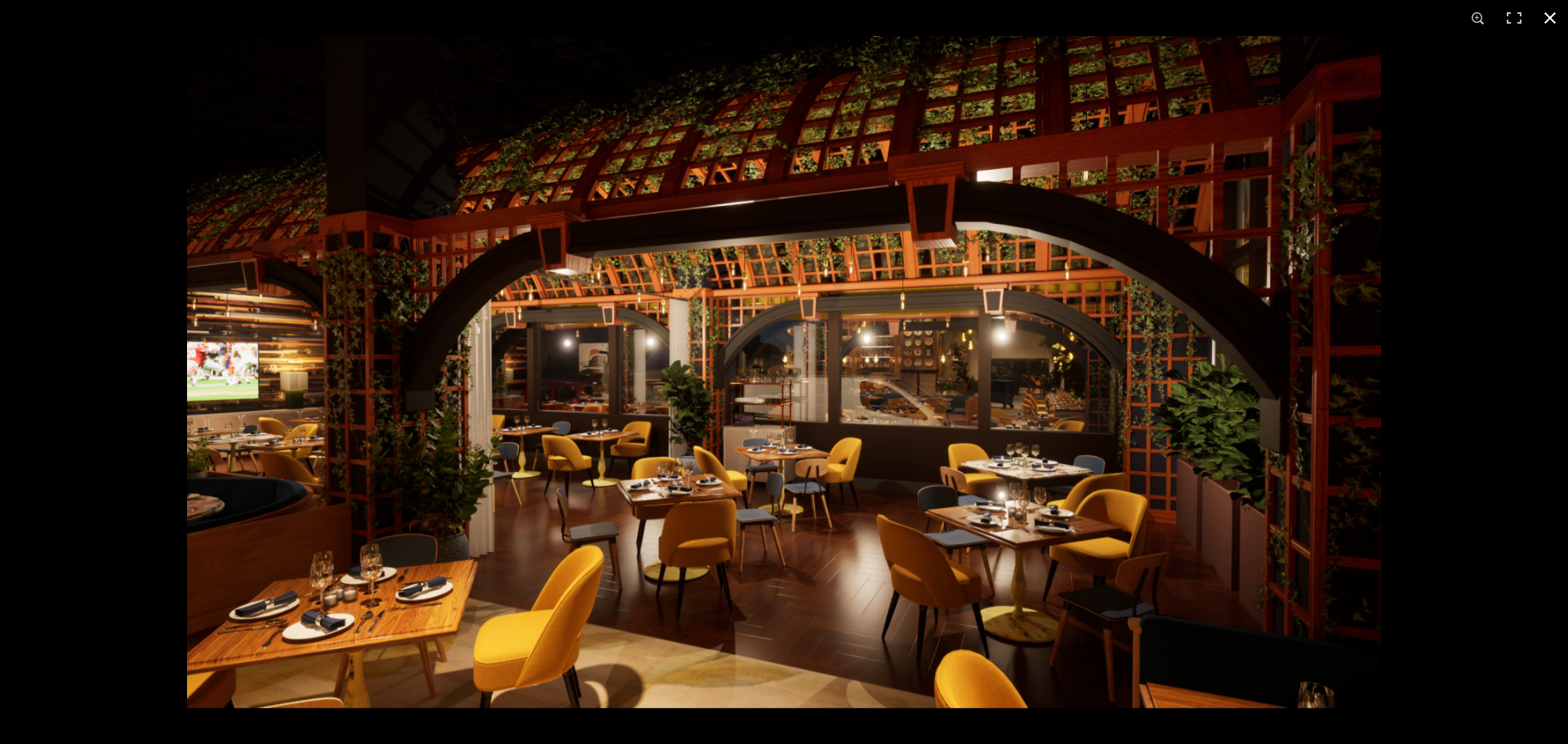
click at [41, 305] on div at bounding box center [784, 372] width 1568 height 744
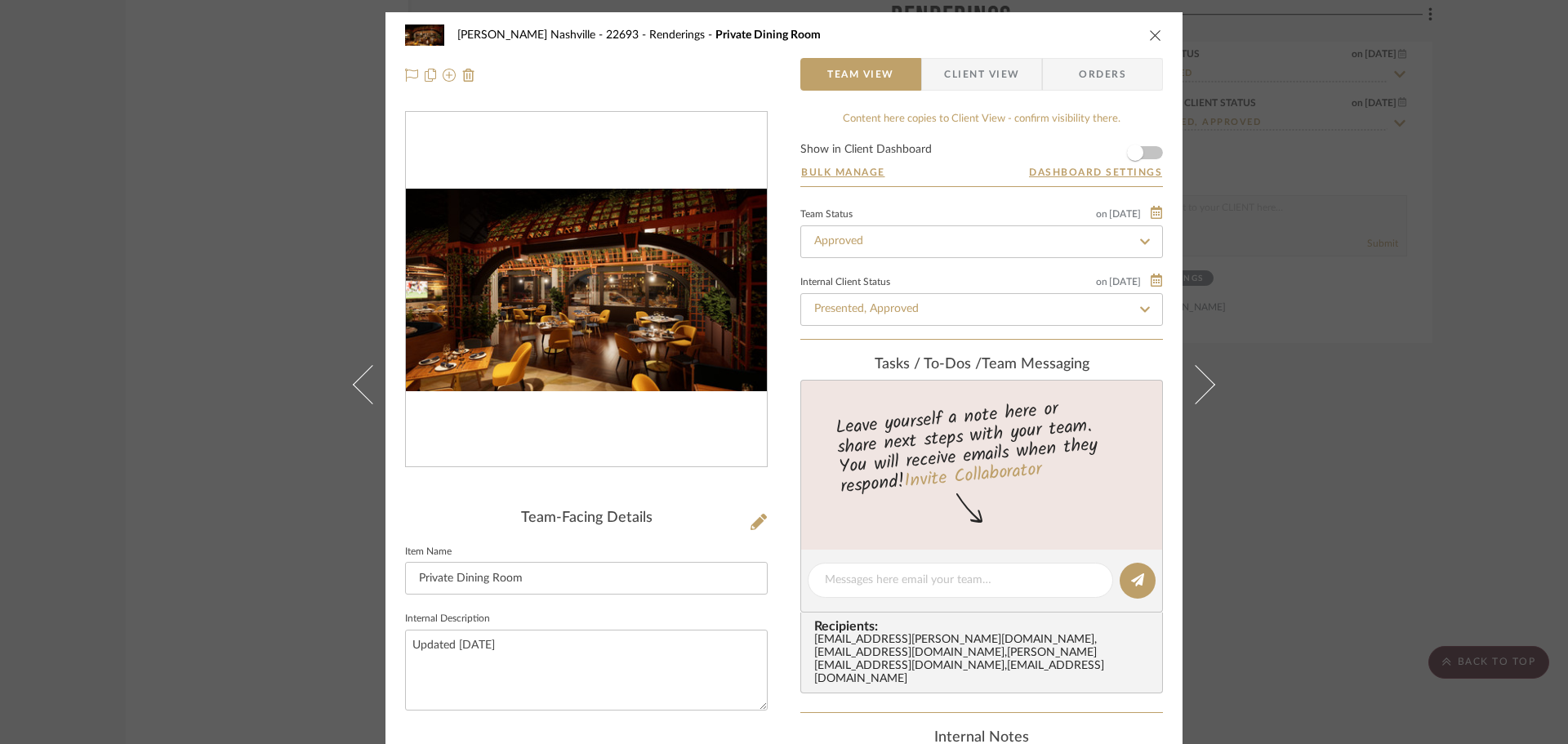
click at [256, 324] on div "Alla Vita Nashville - 22693 Renderings Private Dining Room Team View Client Vie…" at bounding box center [784, 372] width 1568 height 744
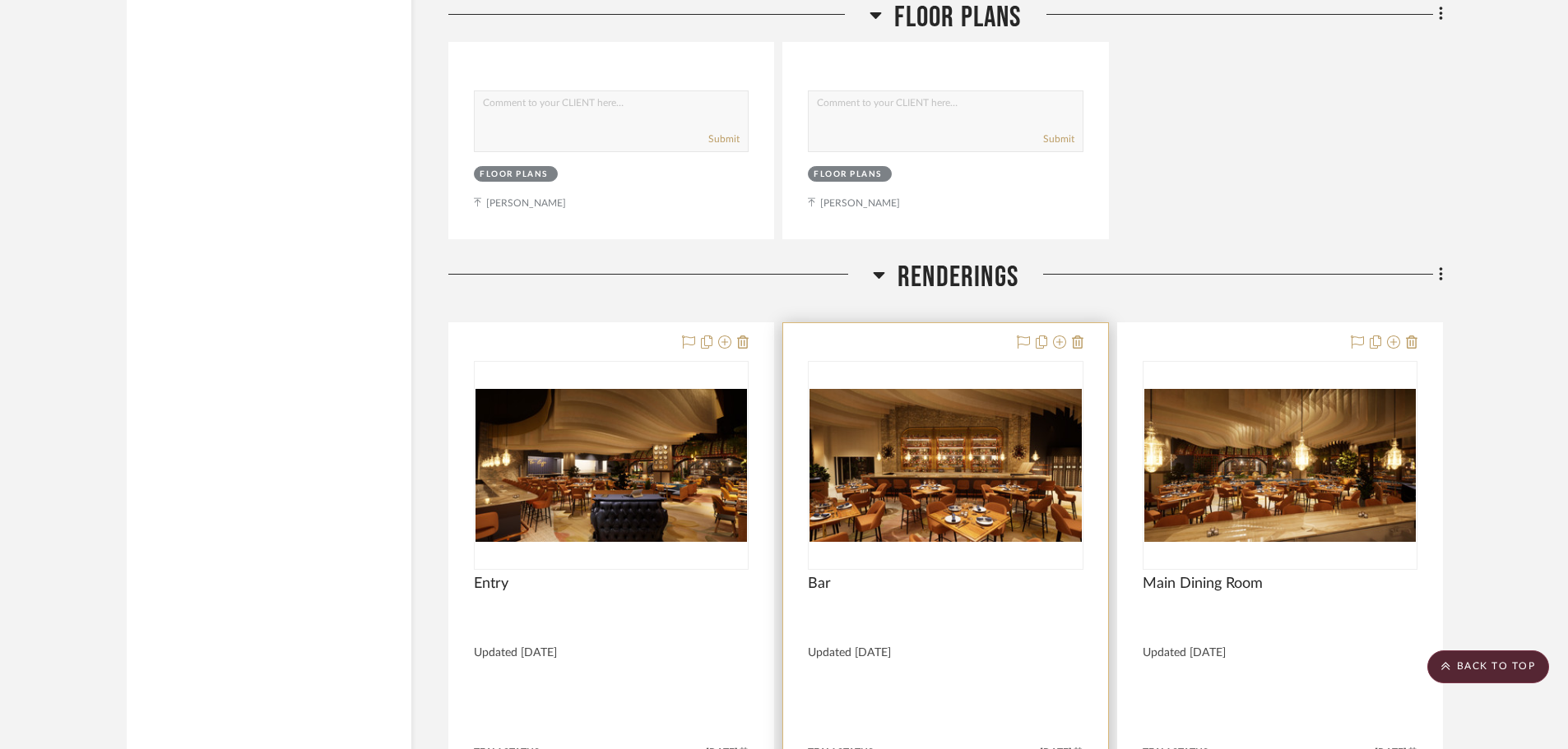
scroll to position [7319, 0]
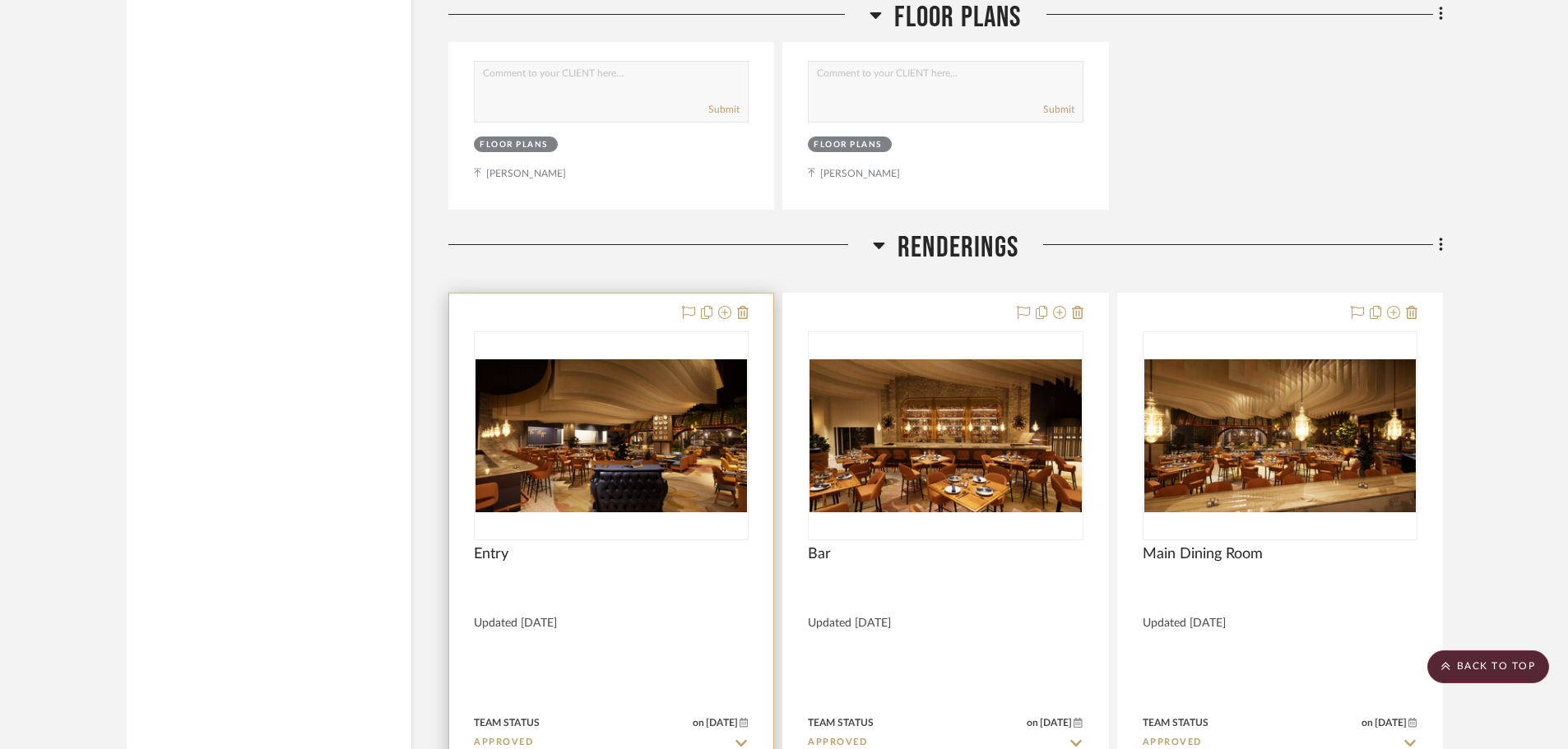
click at [630, 406] on img "0" at bounding box center [611, 436] width 272 height 153
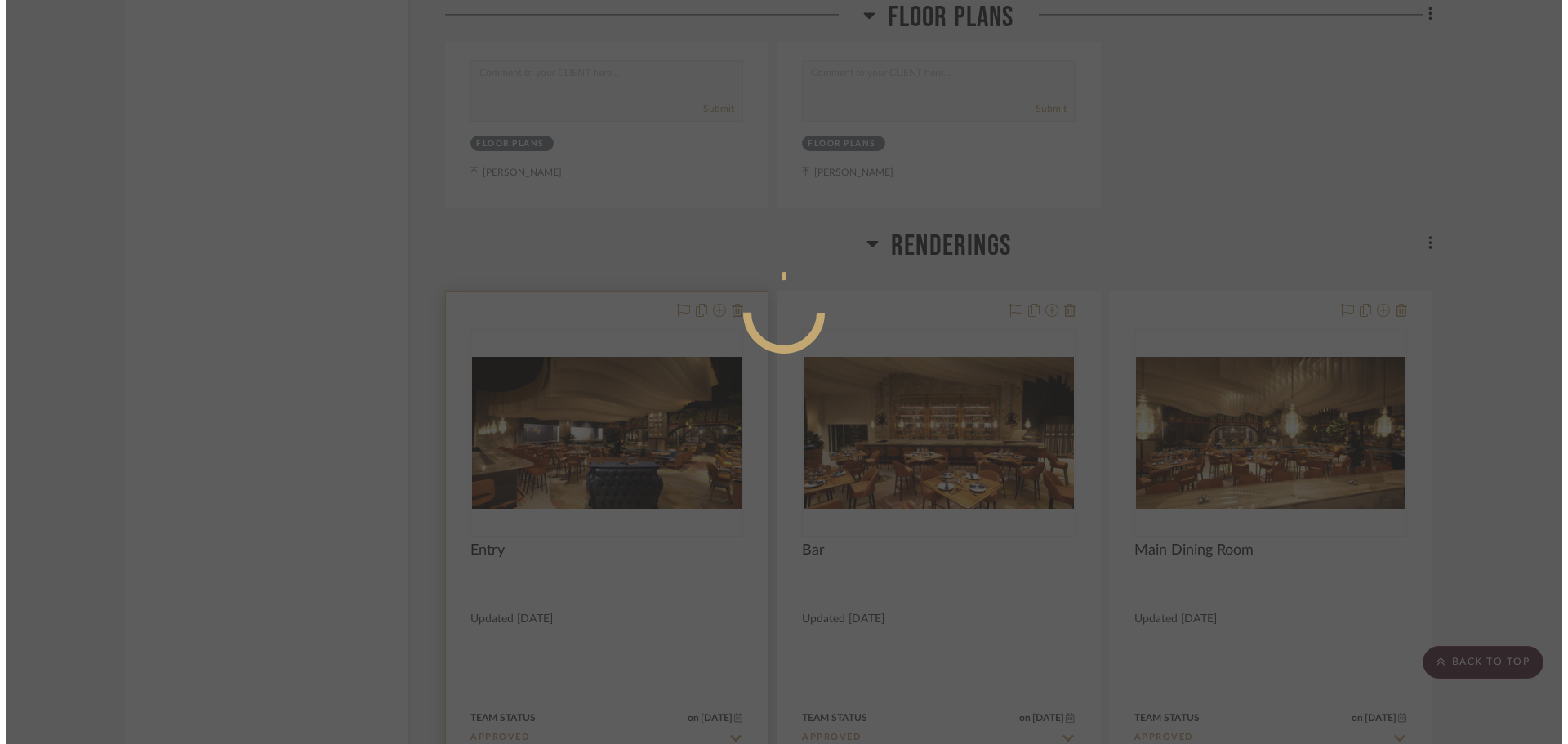
scroll to position [0, 0]
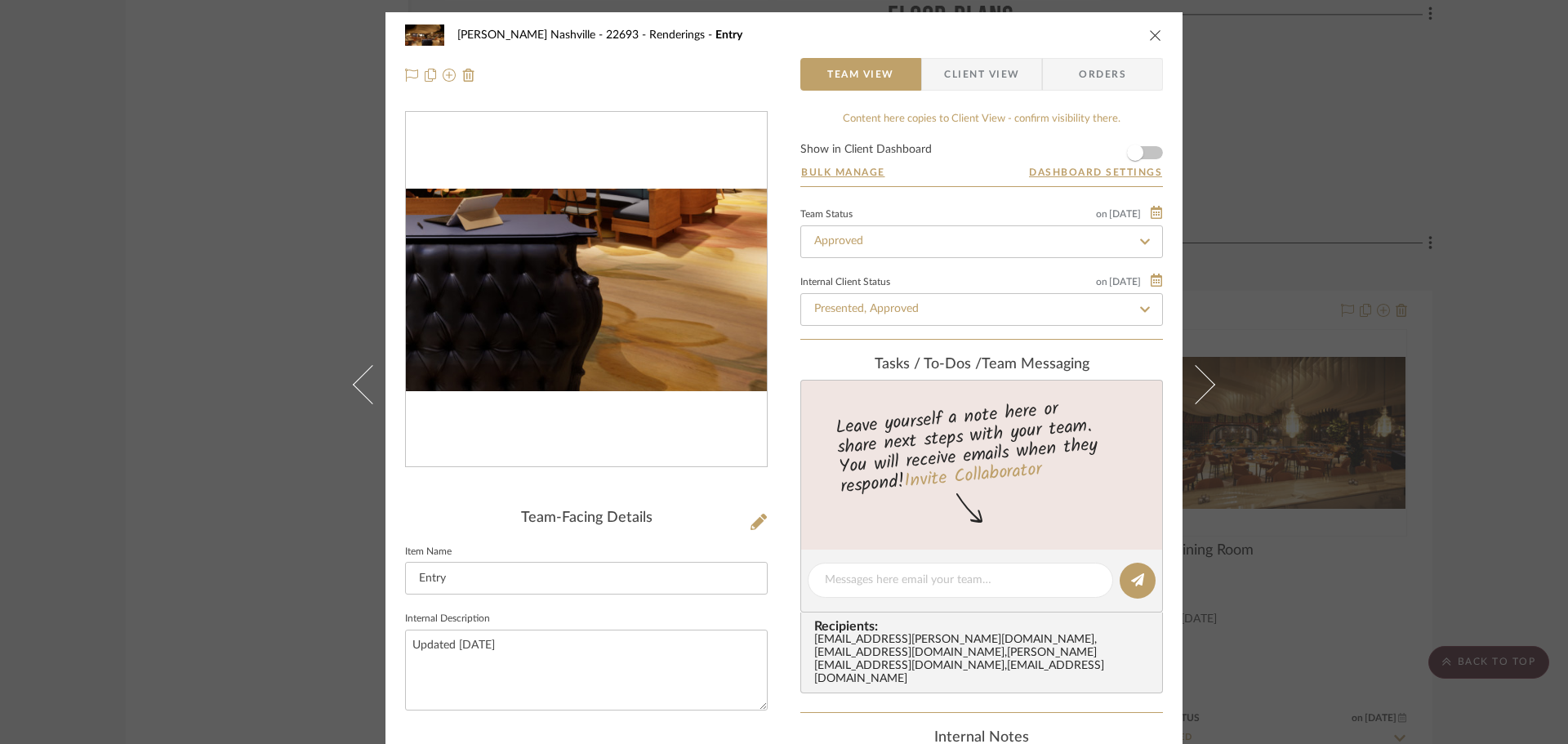
click at [651, 352] on img "0" at bounding box center [586, 290] width 361 height 204
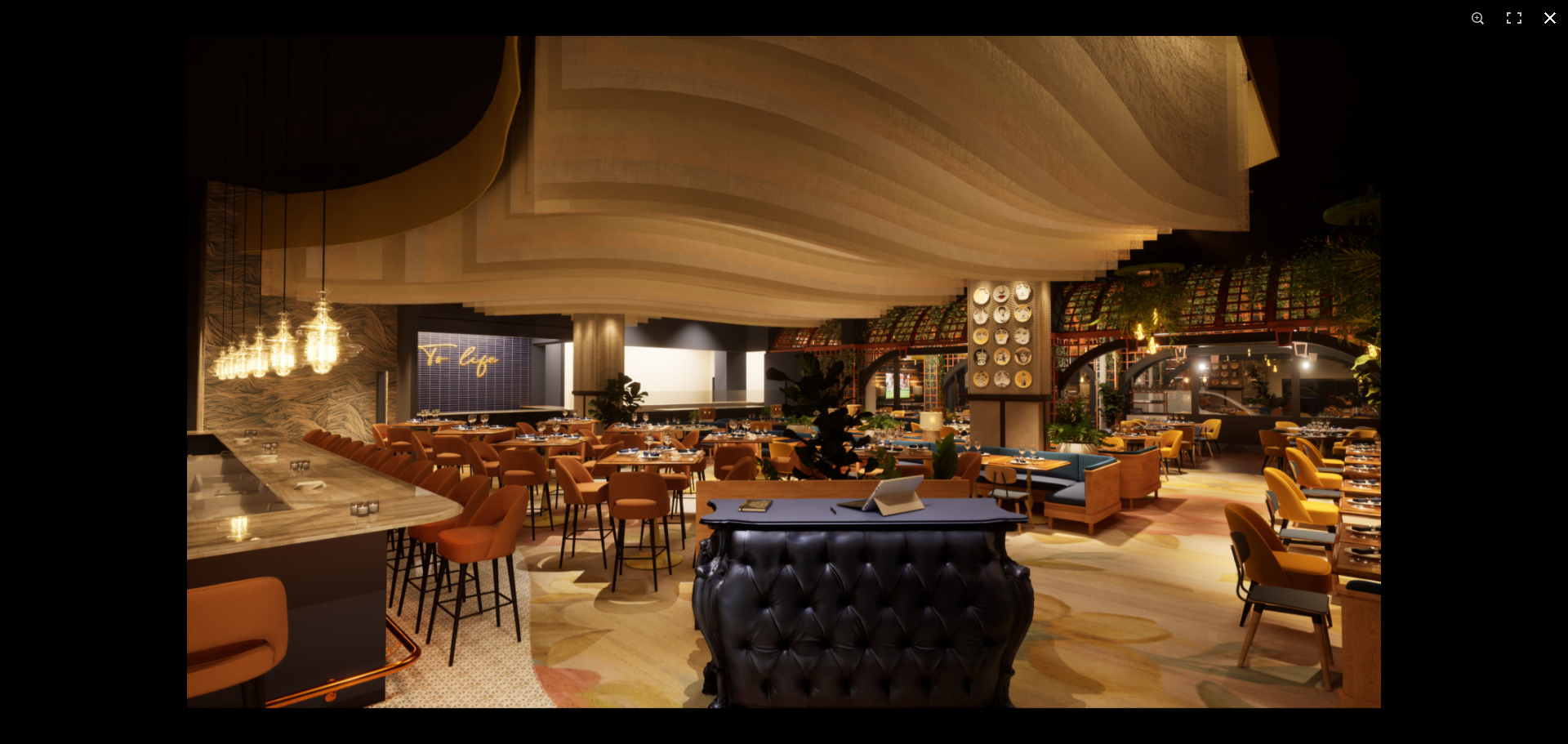
click at [1544, 19] on button at bounding box center [1550, 18] width 36 height 36
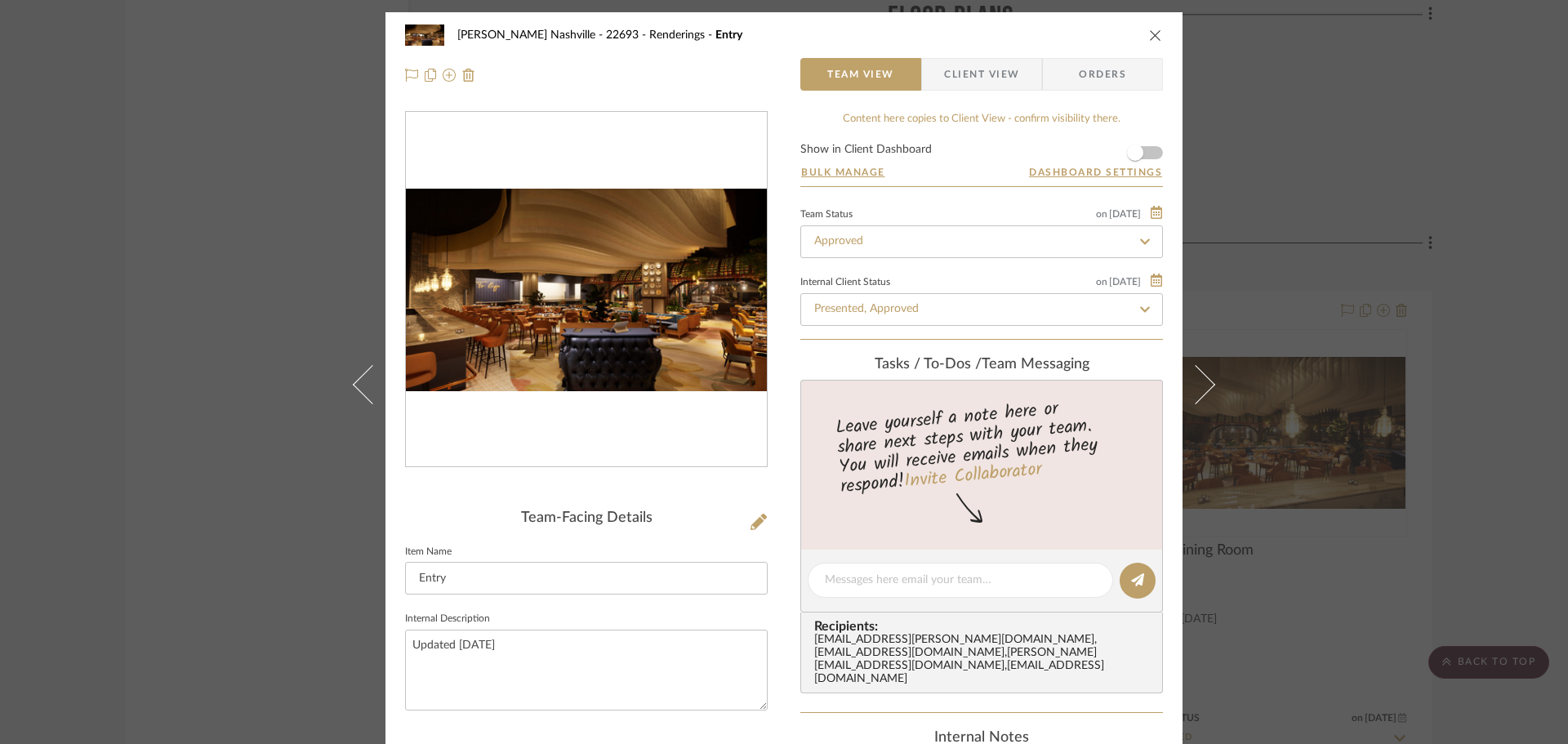
click at [310, 205] on div "Alla Vita Nashville - 22693 Renderings Entry Team View Client View Orders Team-…" at bounding box center [784, 372] width 1568 height 744
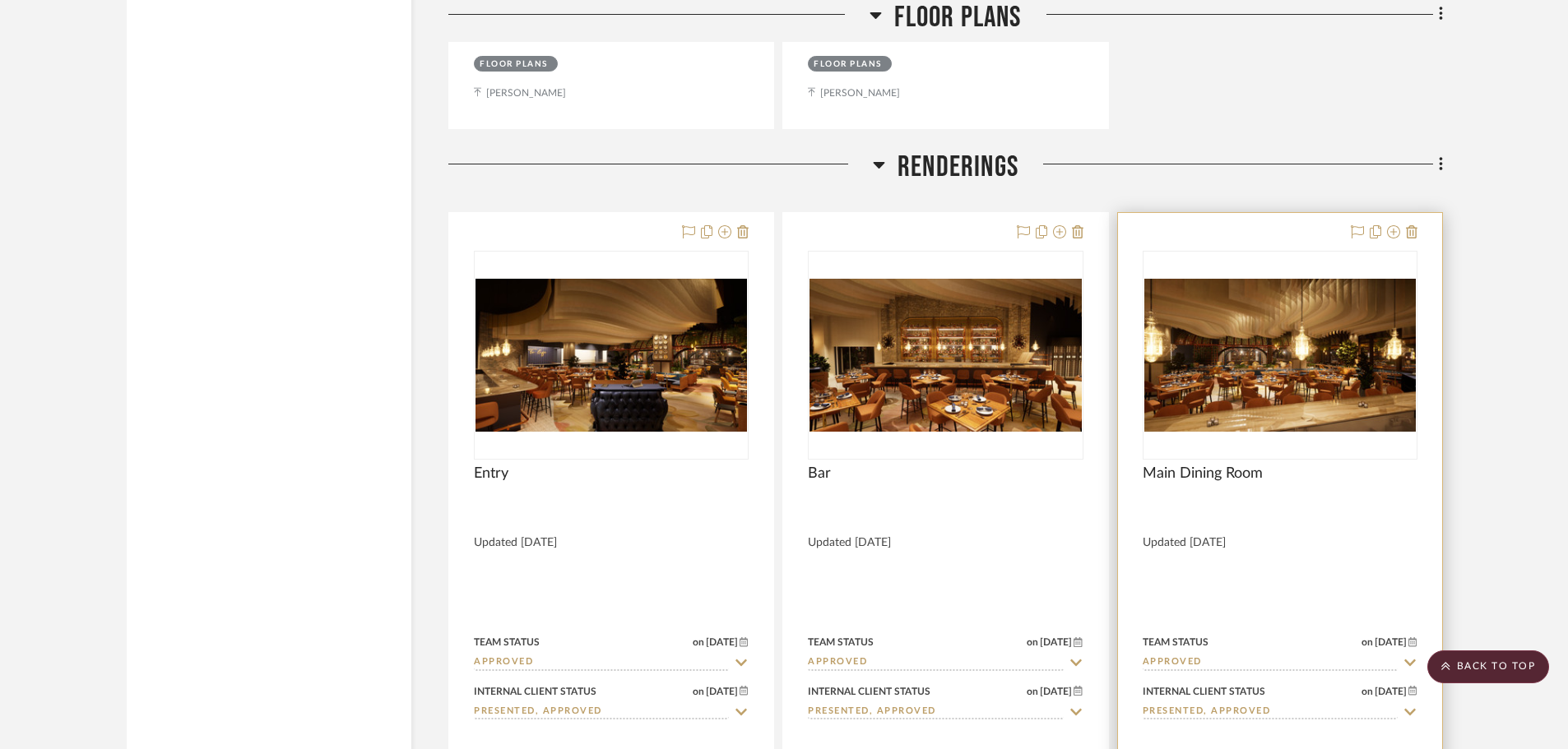
scroll to position [7402, 0]
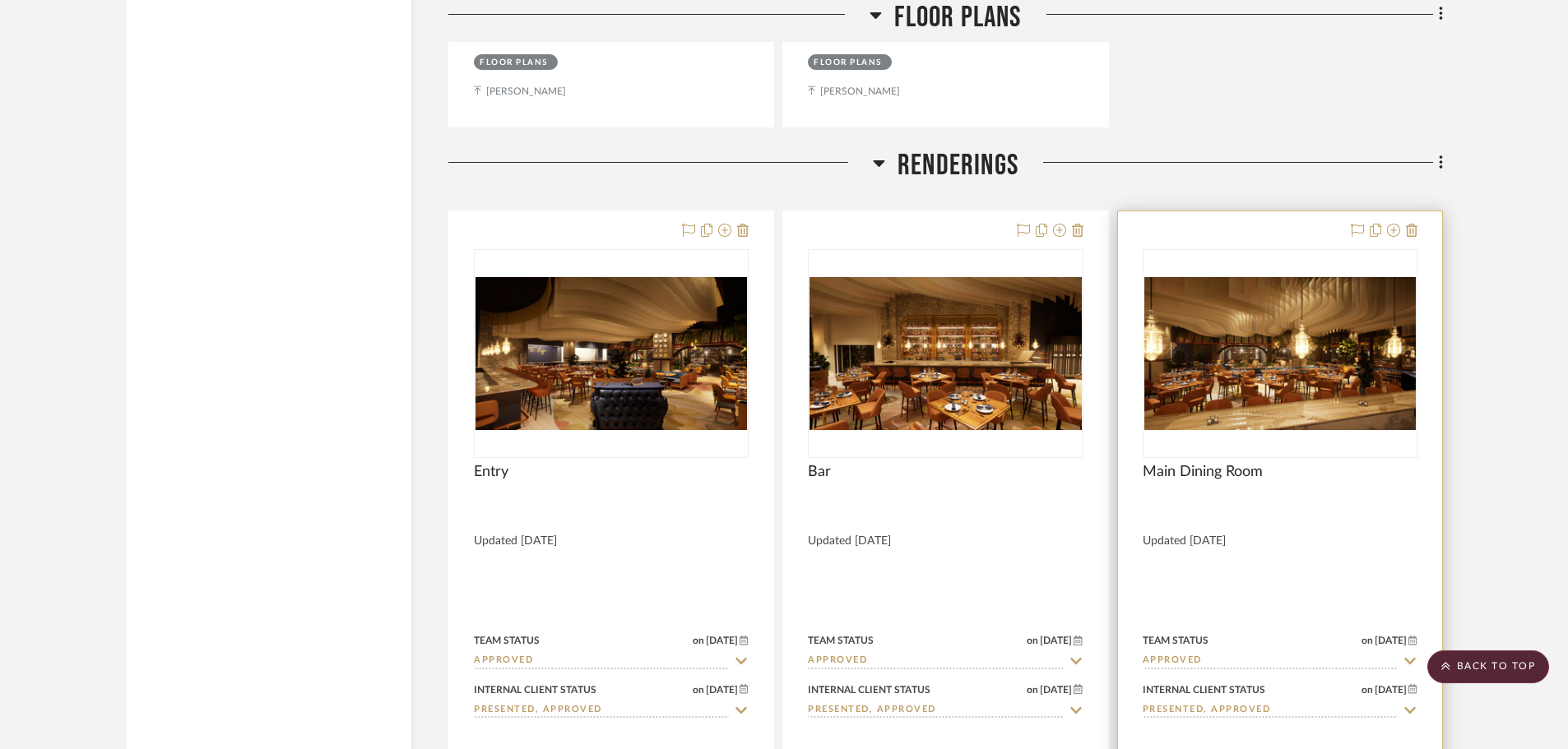
click at [1308, 341] on img "0" at bounding box center [1280, 354] width 272 height 153
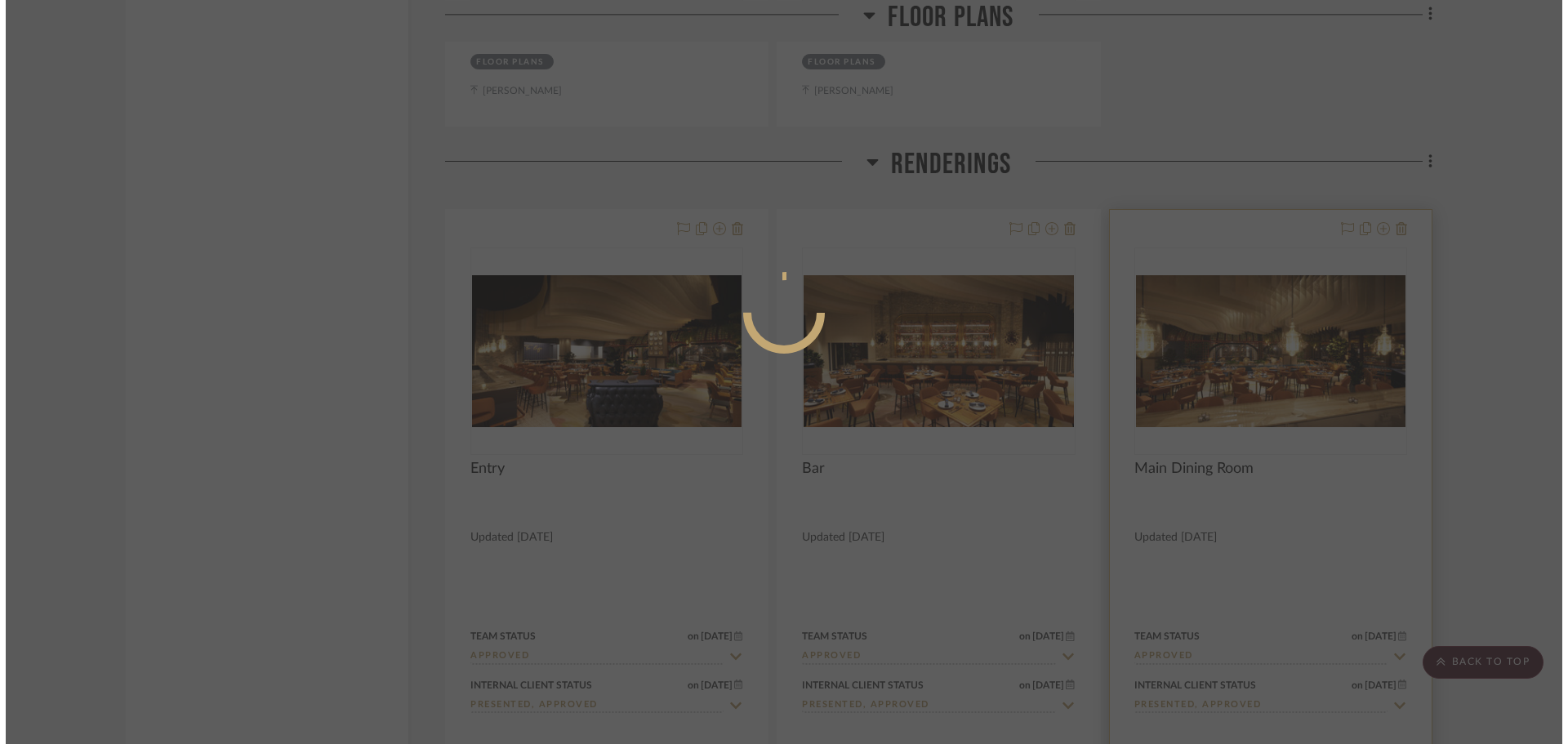
scroll to position [0, 0]
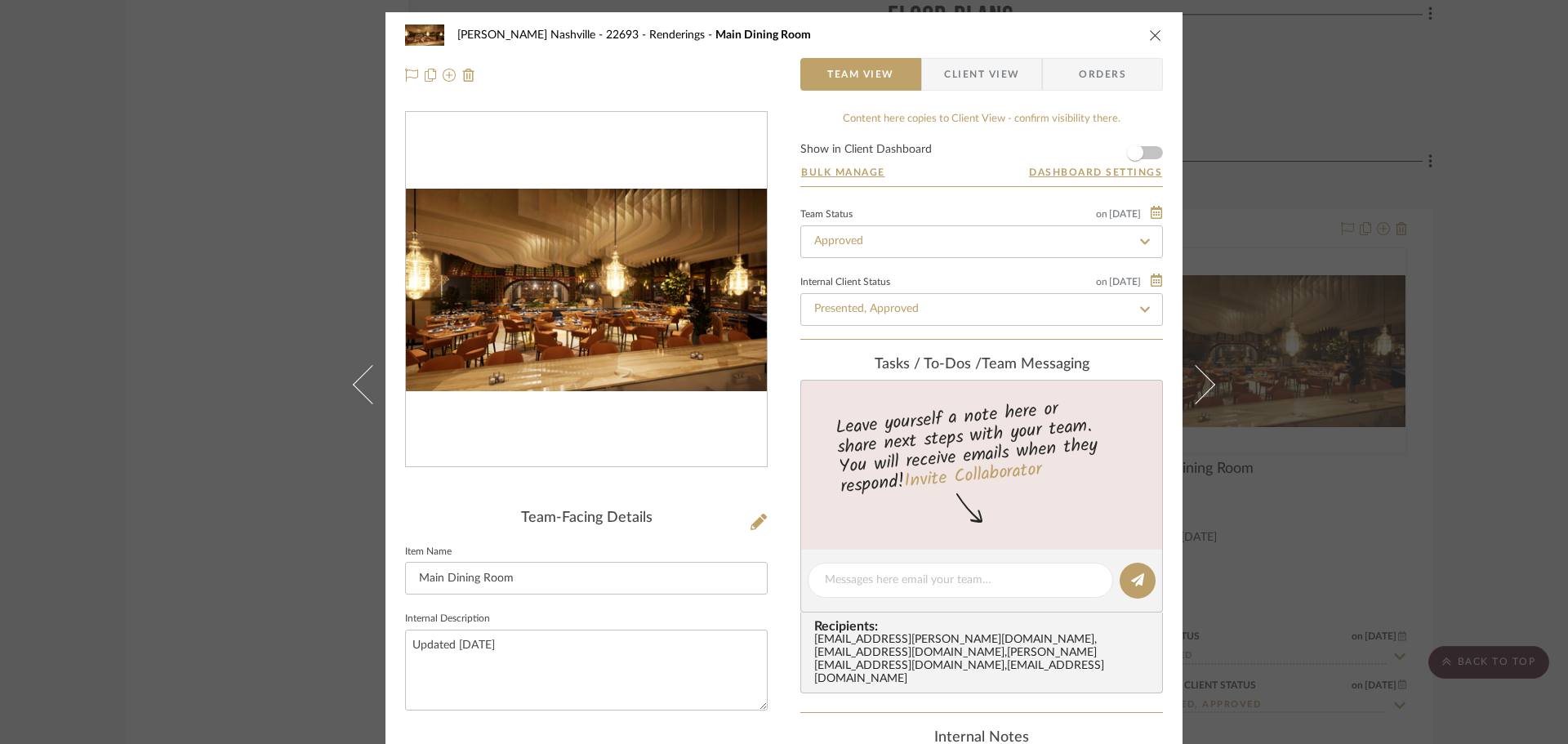
click at [702, 314] on img "0" at bounding box center [586, 290] width 361 height 204
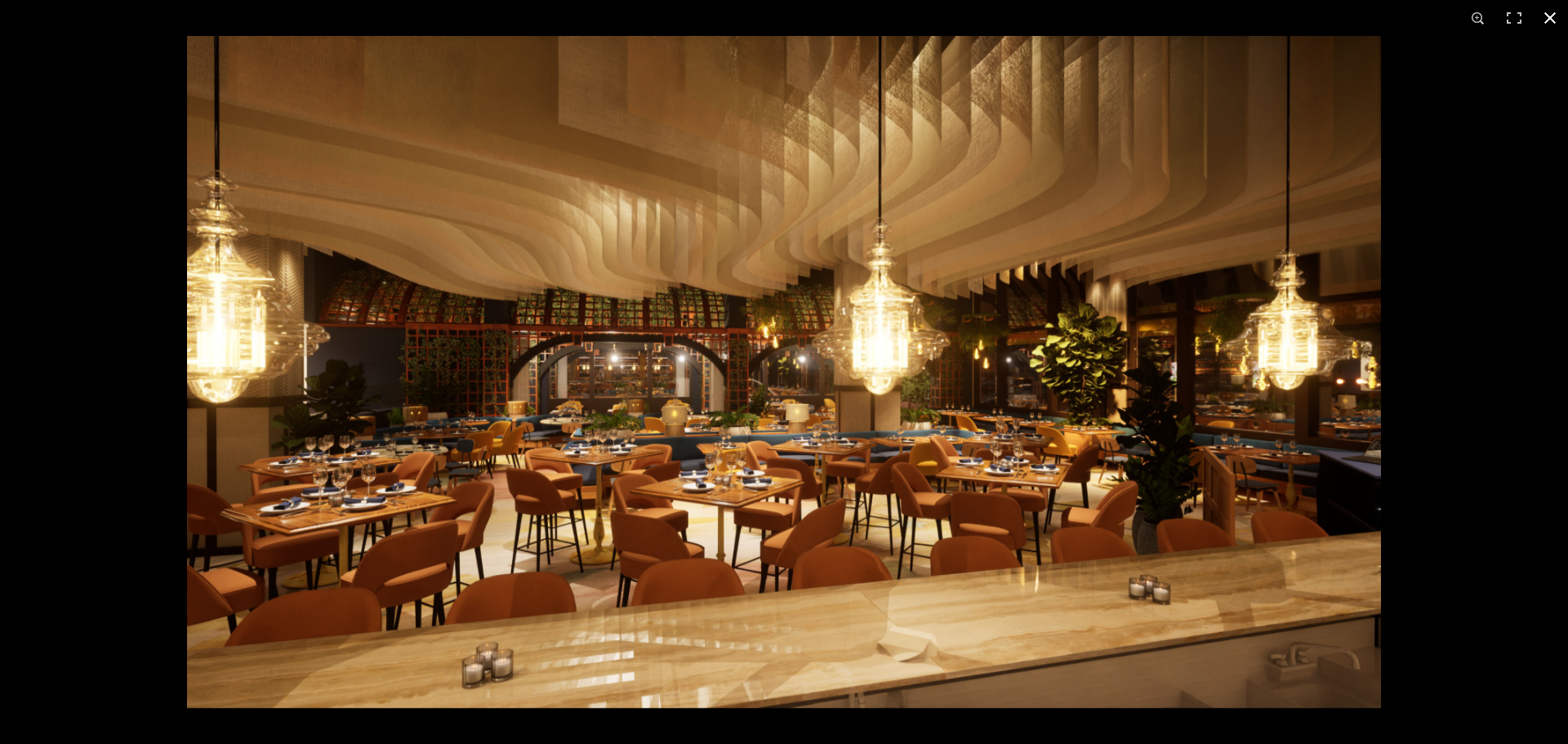
click at [74, 359] on div at bounding box center [784, 372] width 1568 height 744
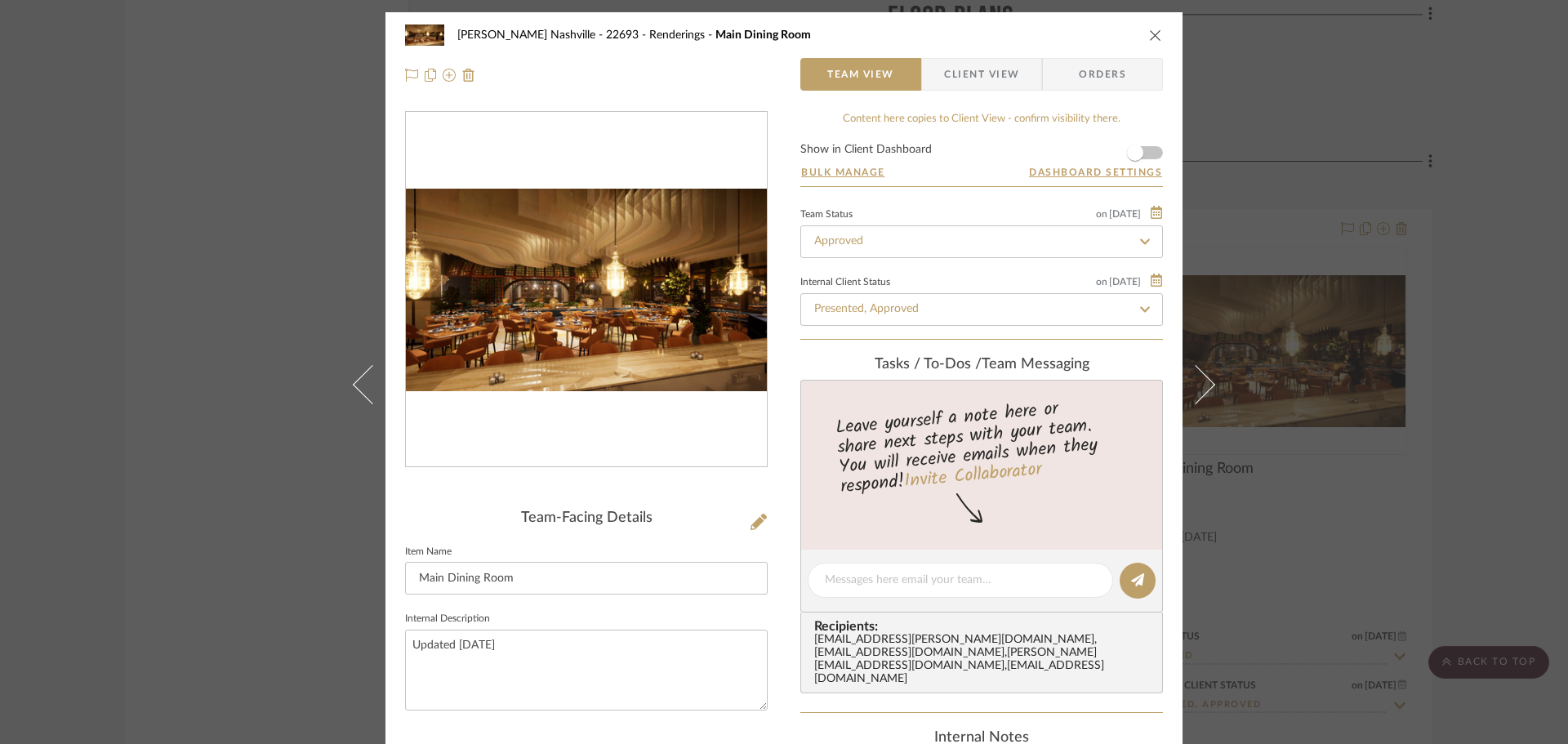
click at [302, 315] on div "Alla Vita Nashville - 22693 Renderings Main Dining Room Team View Client View O…" at bounding box center [784, 372] width 1568 height 744
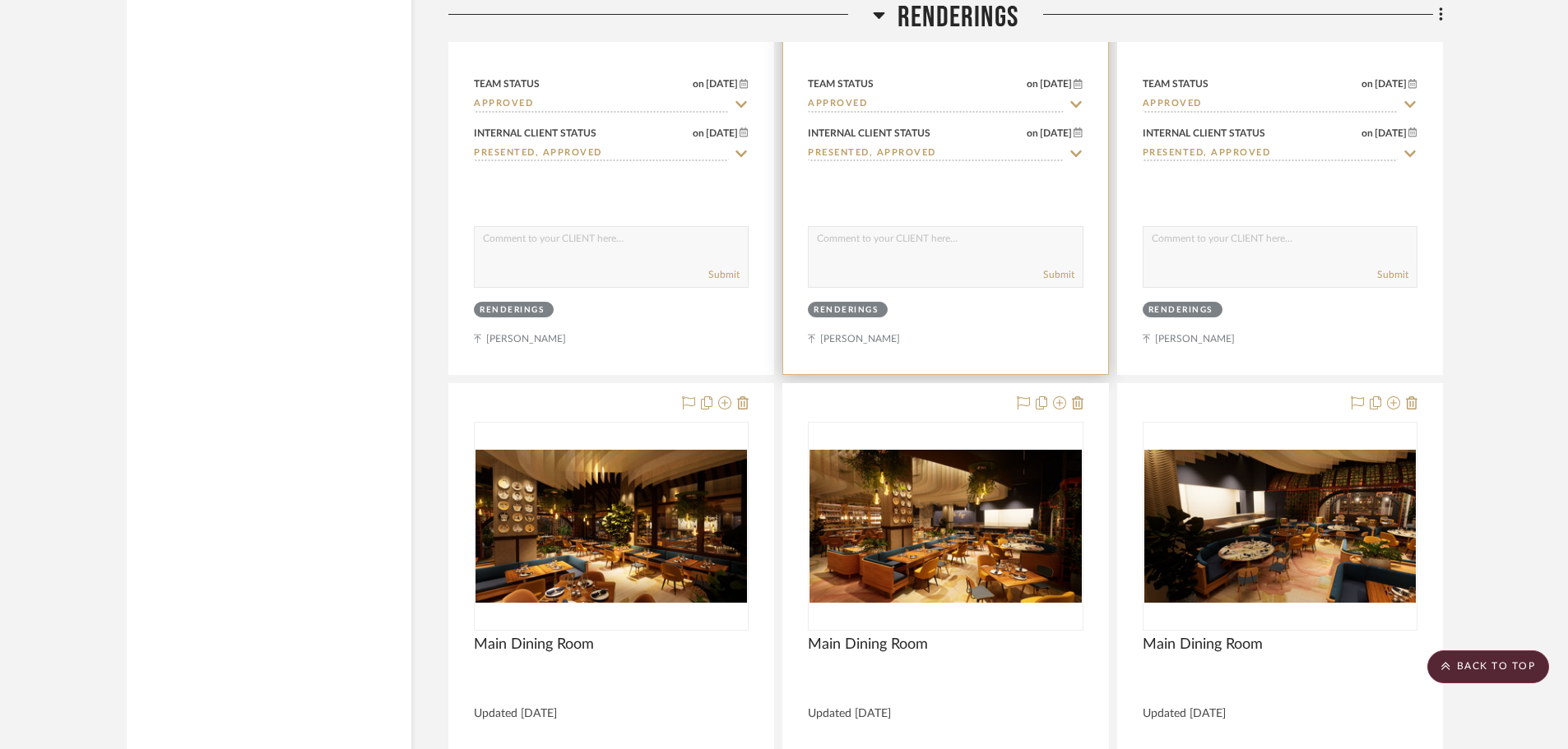
scroll to position [7978, 0]
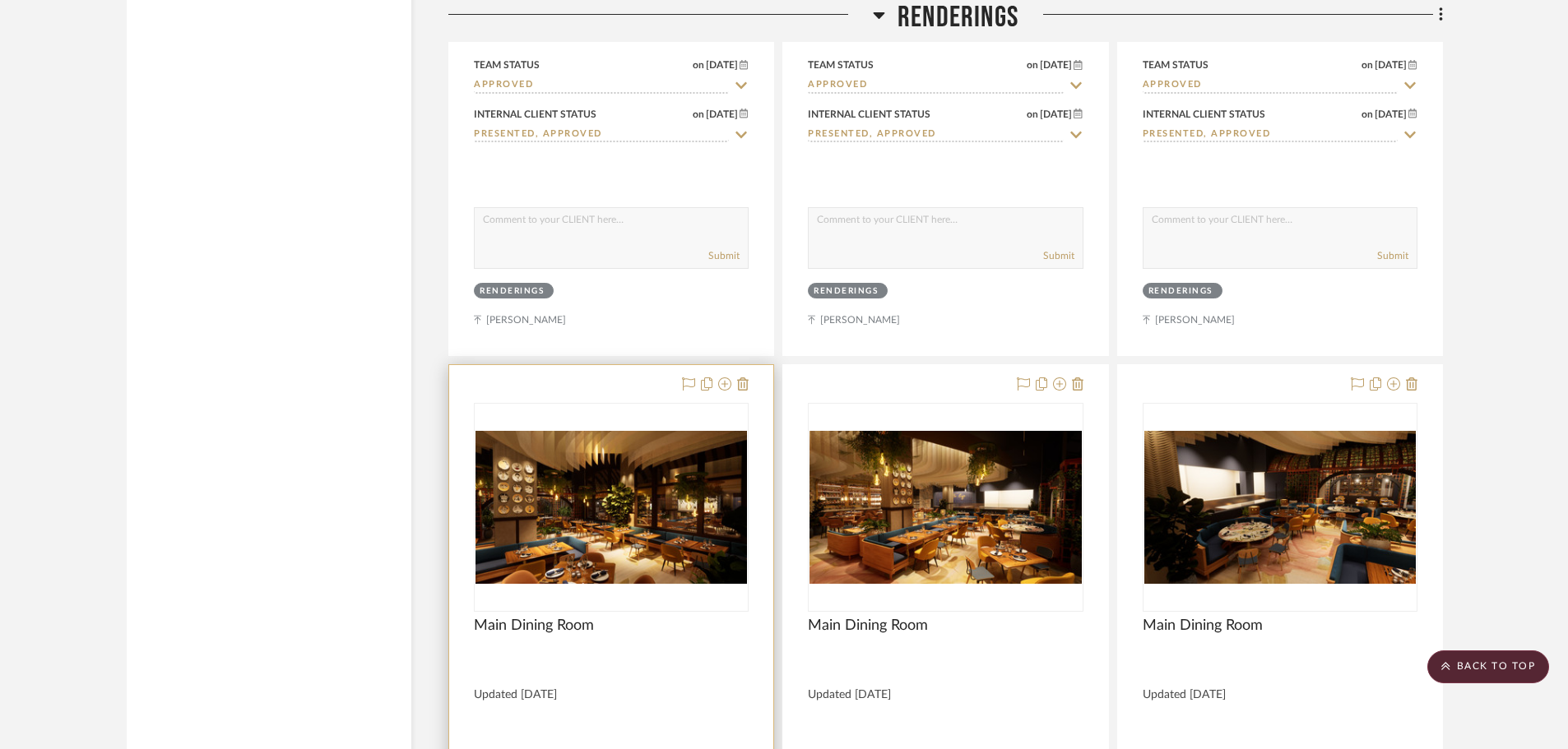
click at [622, 458] on img "0" at bounding box center [611, 508] width 272 height 153
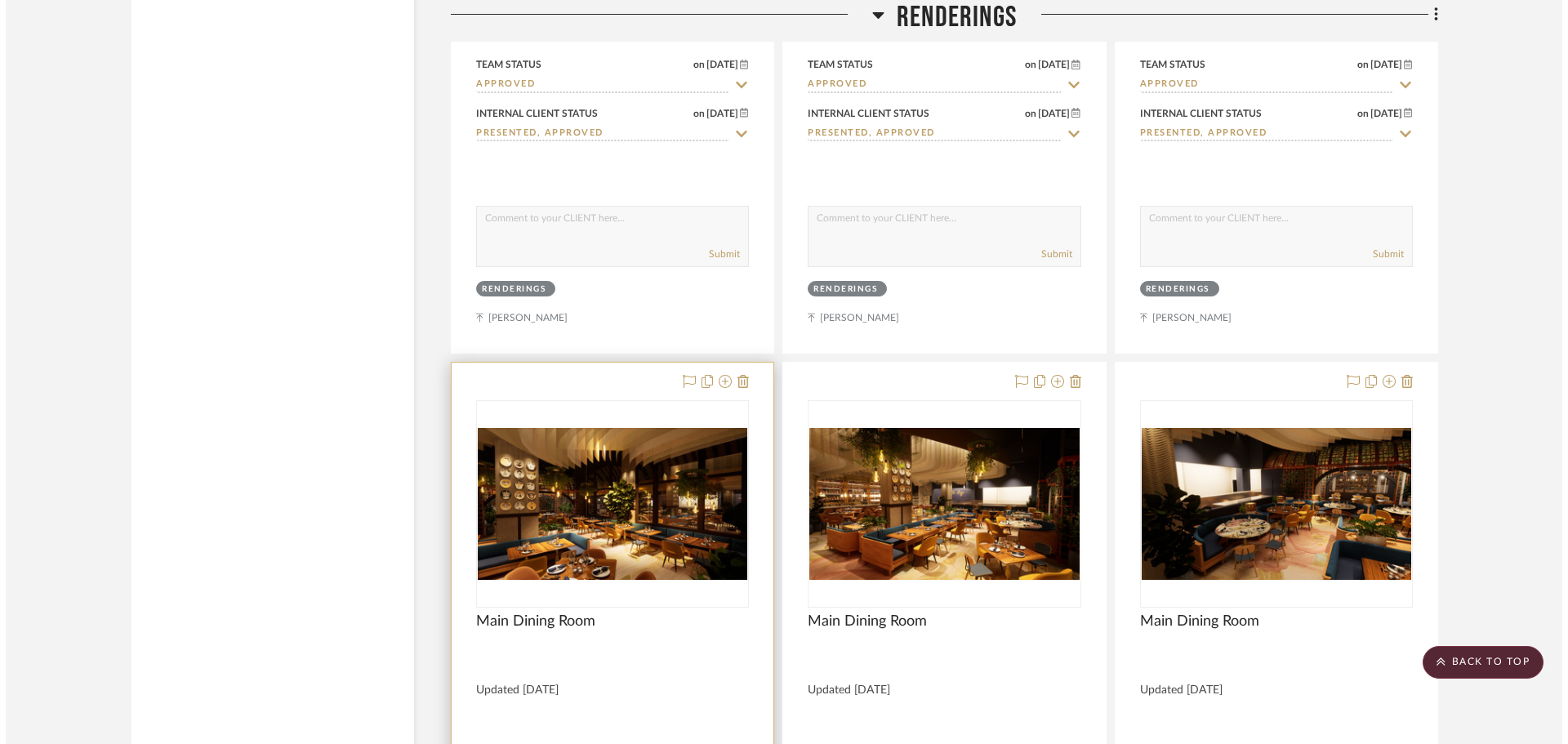
scroll to position [0, 0]
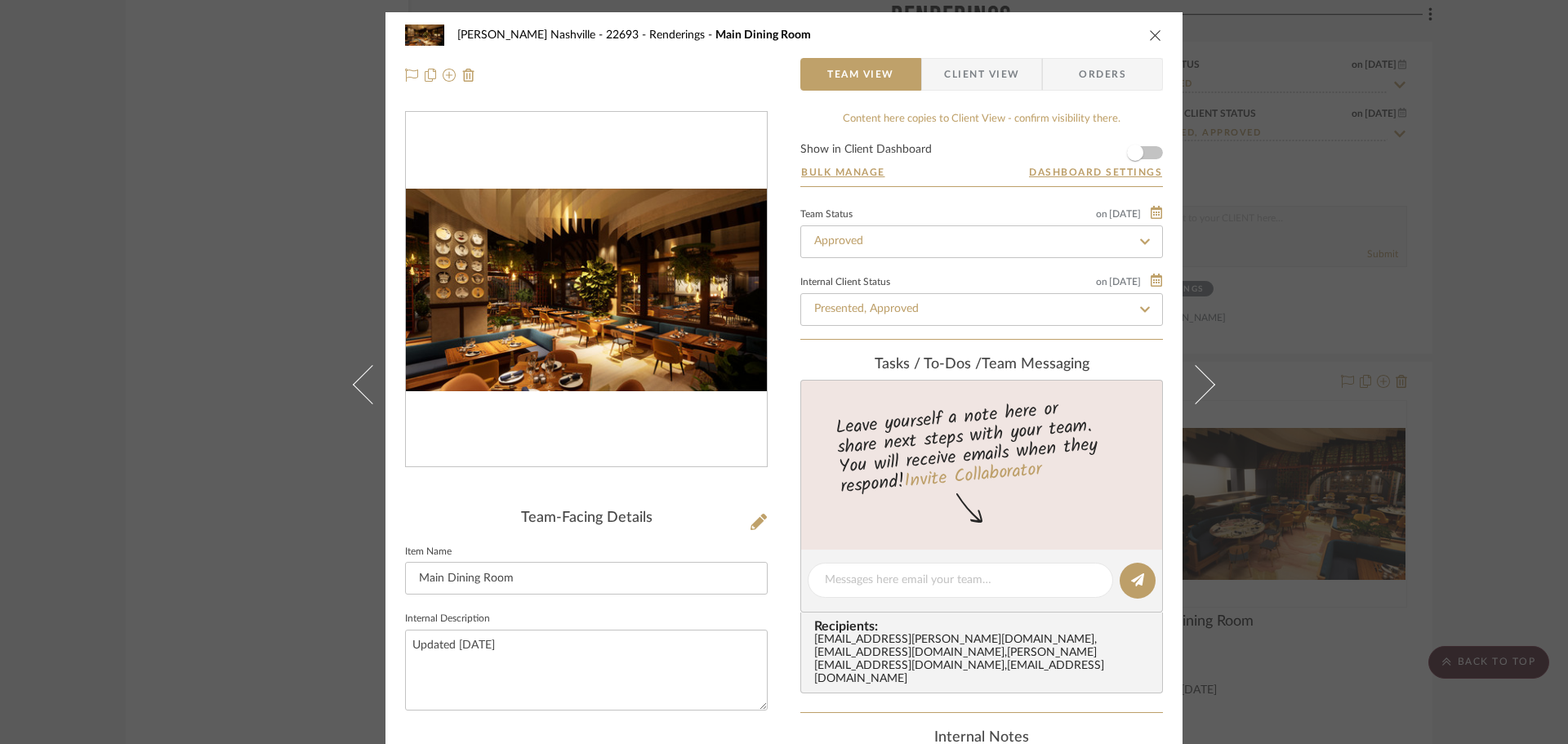
click at [697, 329] on img "0" at bounding box center [586, 290] width 361 height 204
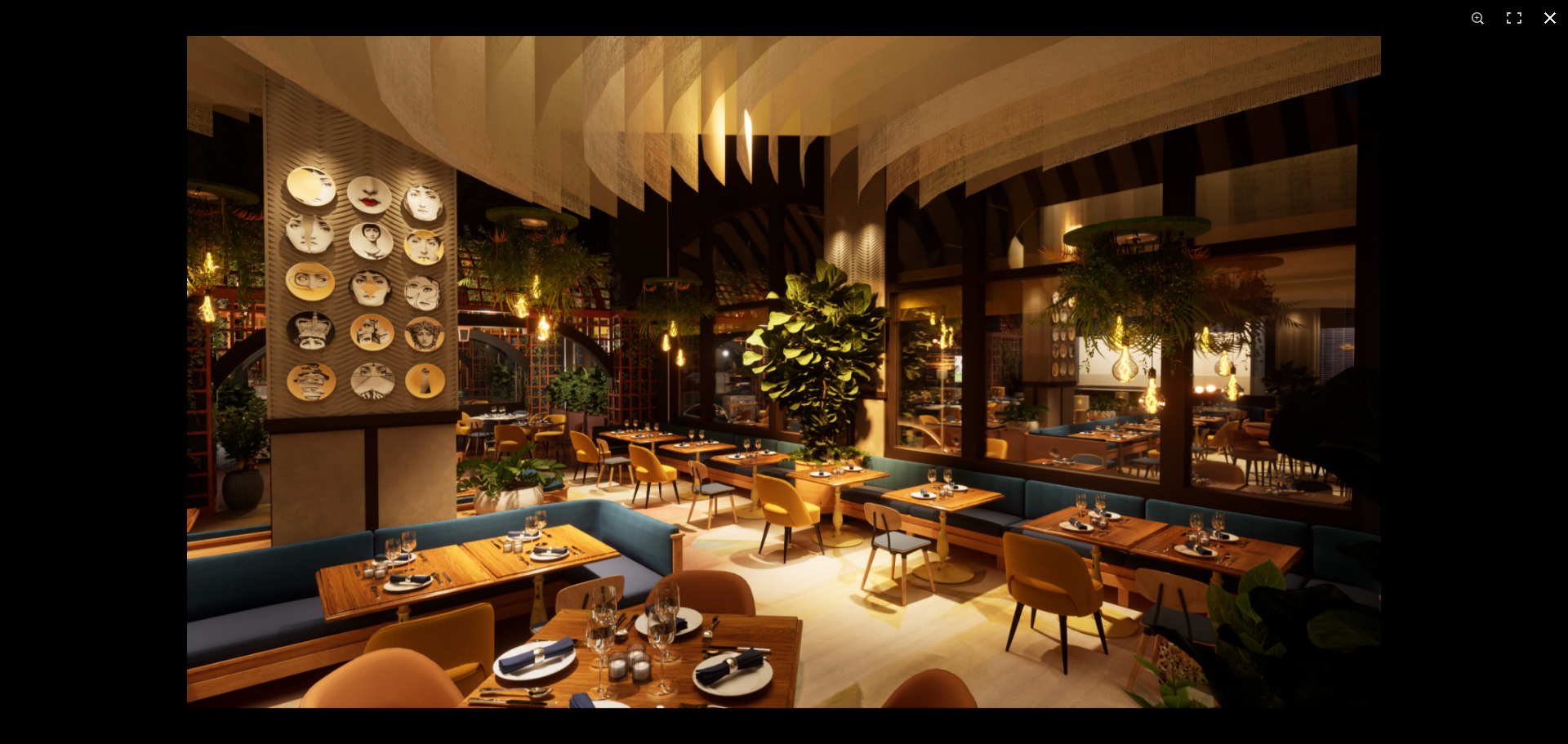
click at [1544, 16] on button at bounding box center [1550, 18] width 36 height 36
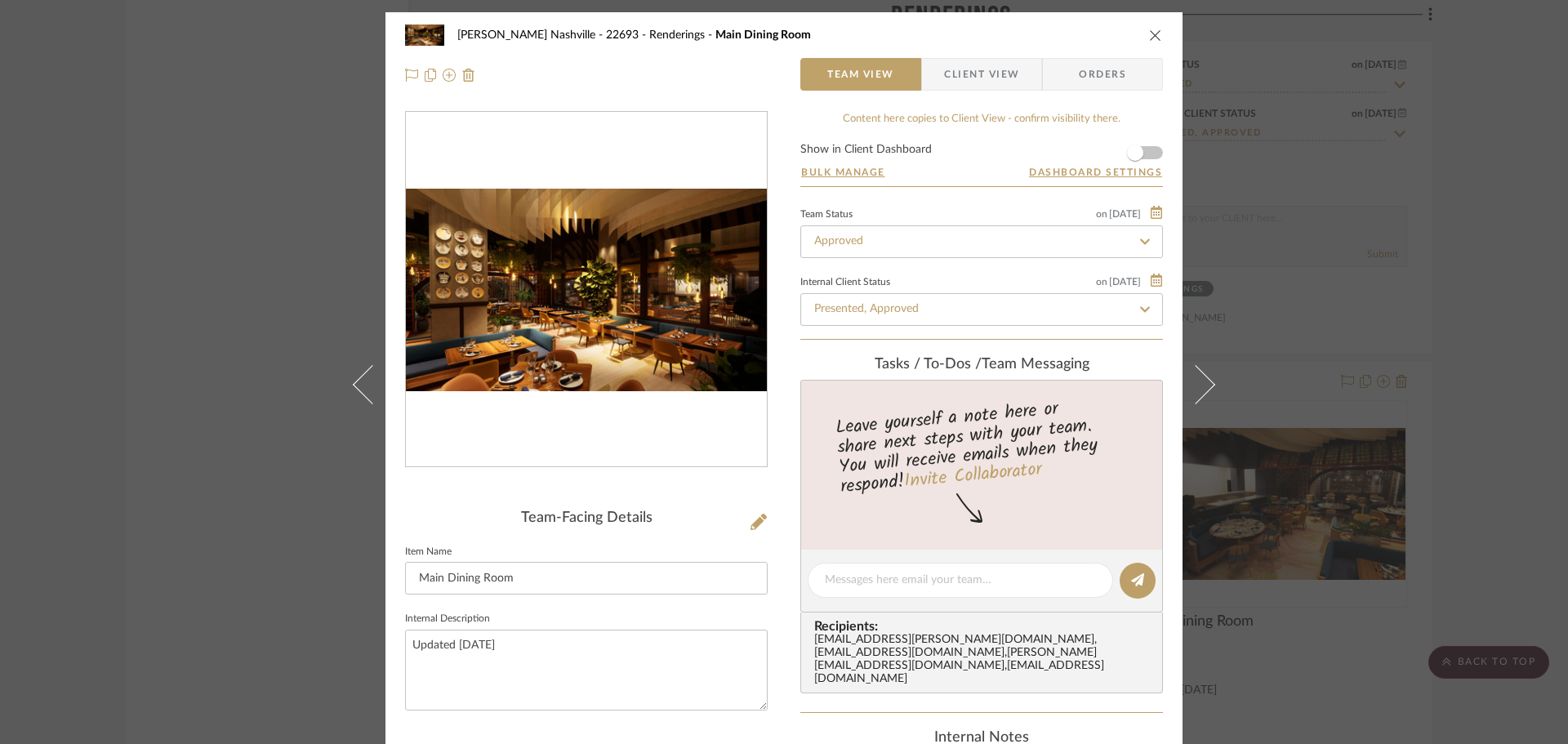
drag, startPoint x: 244, startPoint y: 298, endPoint x: 265, endPoint y: 324, distance: 33.4
click at [245, 299] on div "Alla Vita Nashville - 22693 Renderings Main Dining Room Team View Client View O…" at bounding box center [784, 372] width 1568 height 744
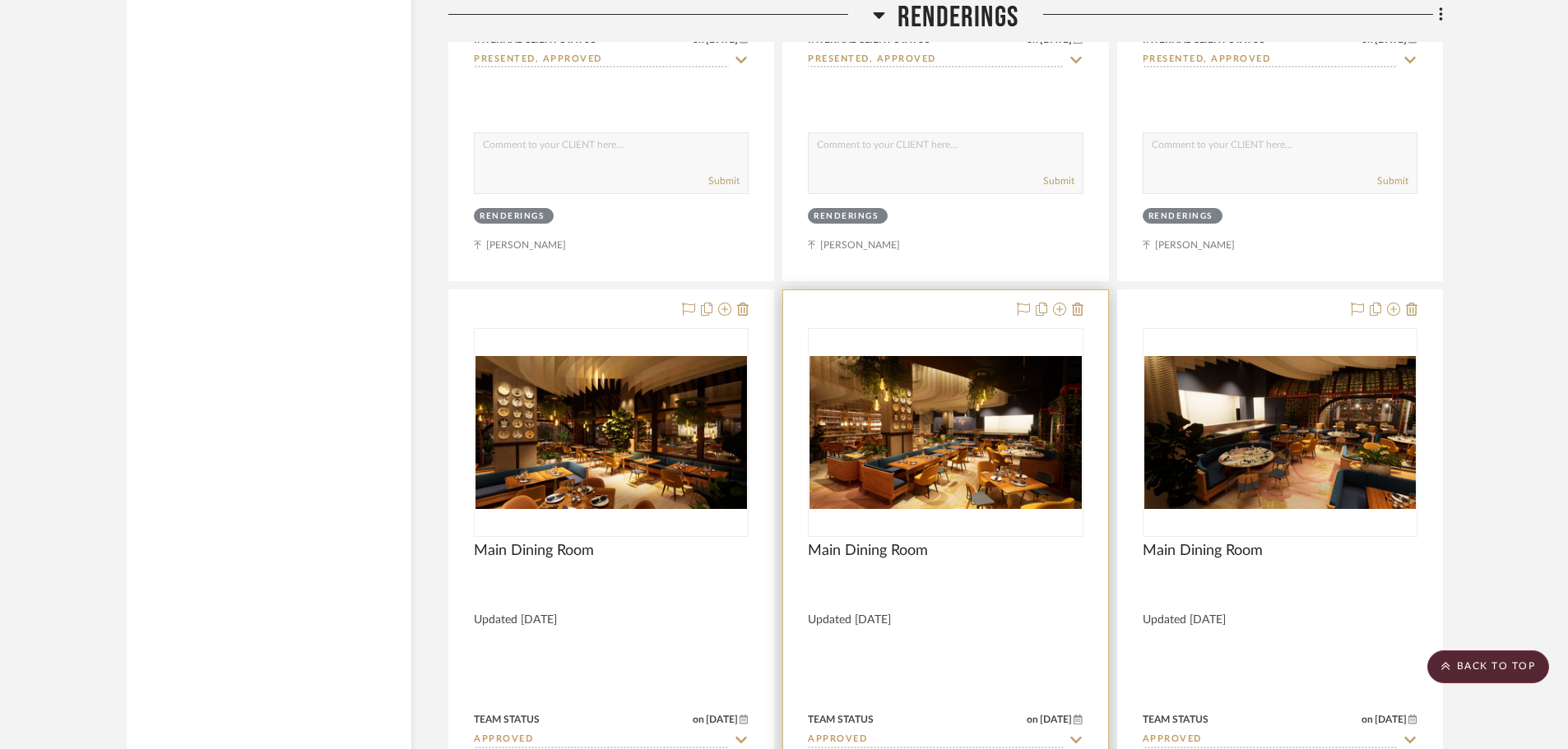
scroll to position [8060, 0]
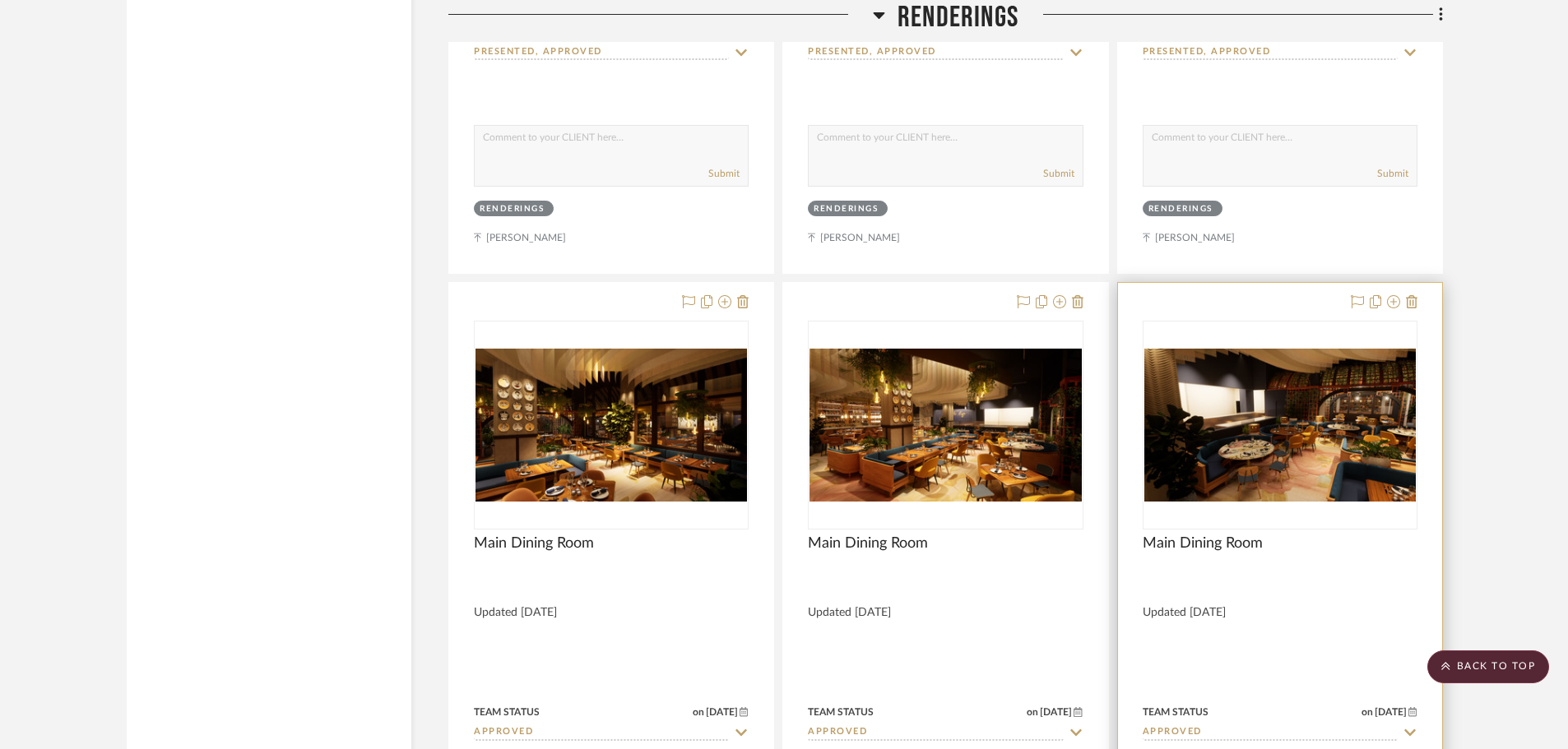
click at [1321, 381] on img "0" at bounding box center [1280, 425] width 272 height 153
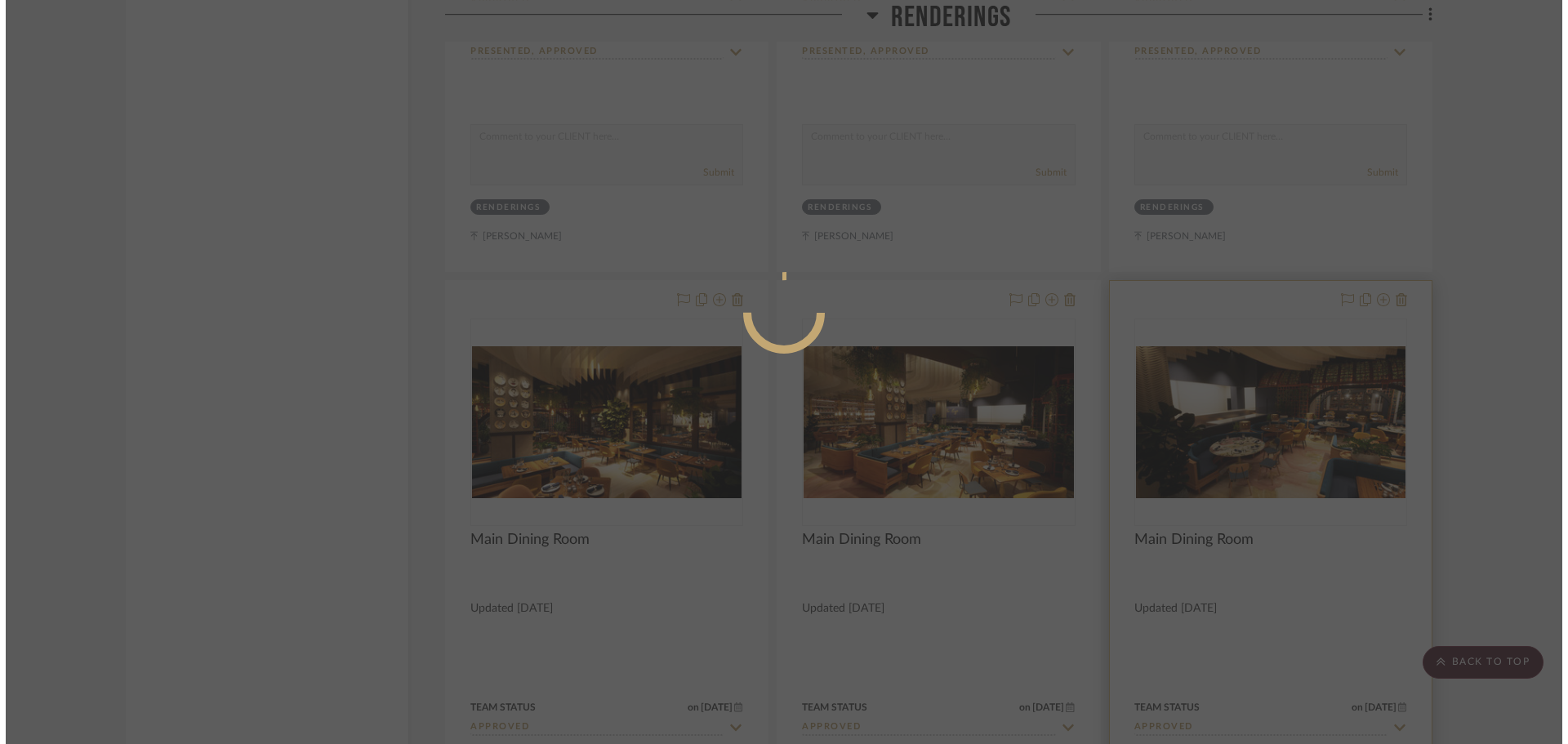
scroll to position [0, 0]
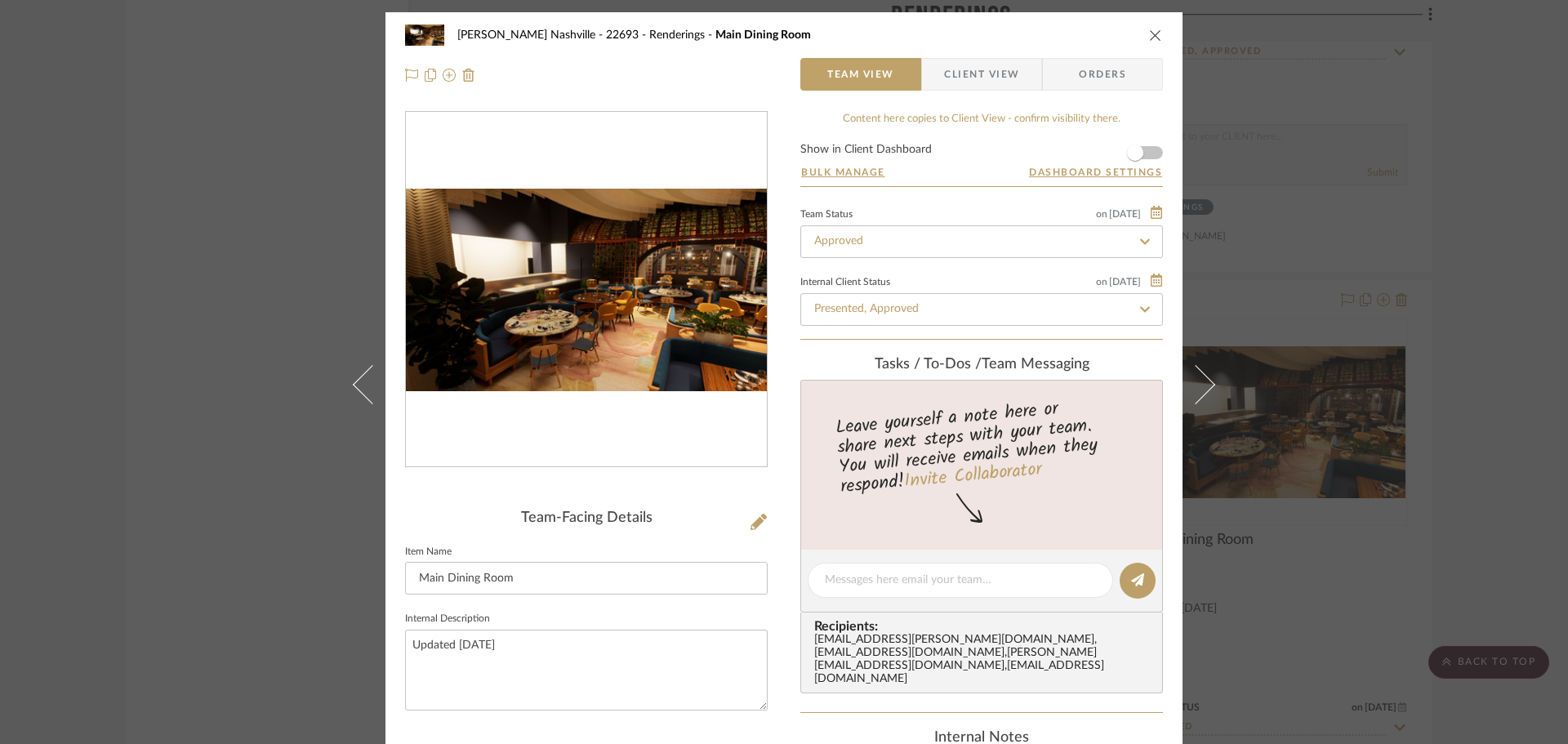
click at [635, 339] on img "0" at bounding box center [586, 290] width 361 height 204
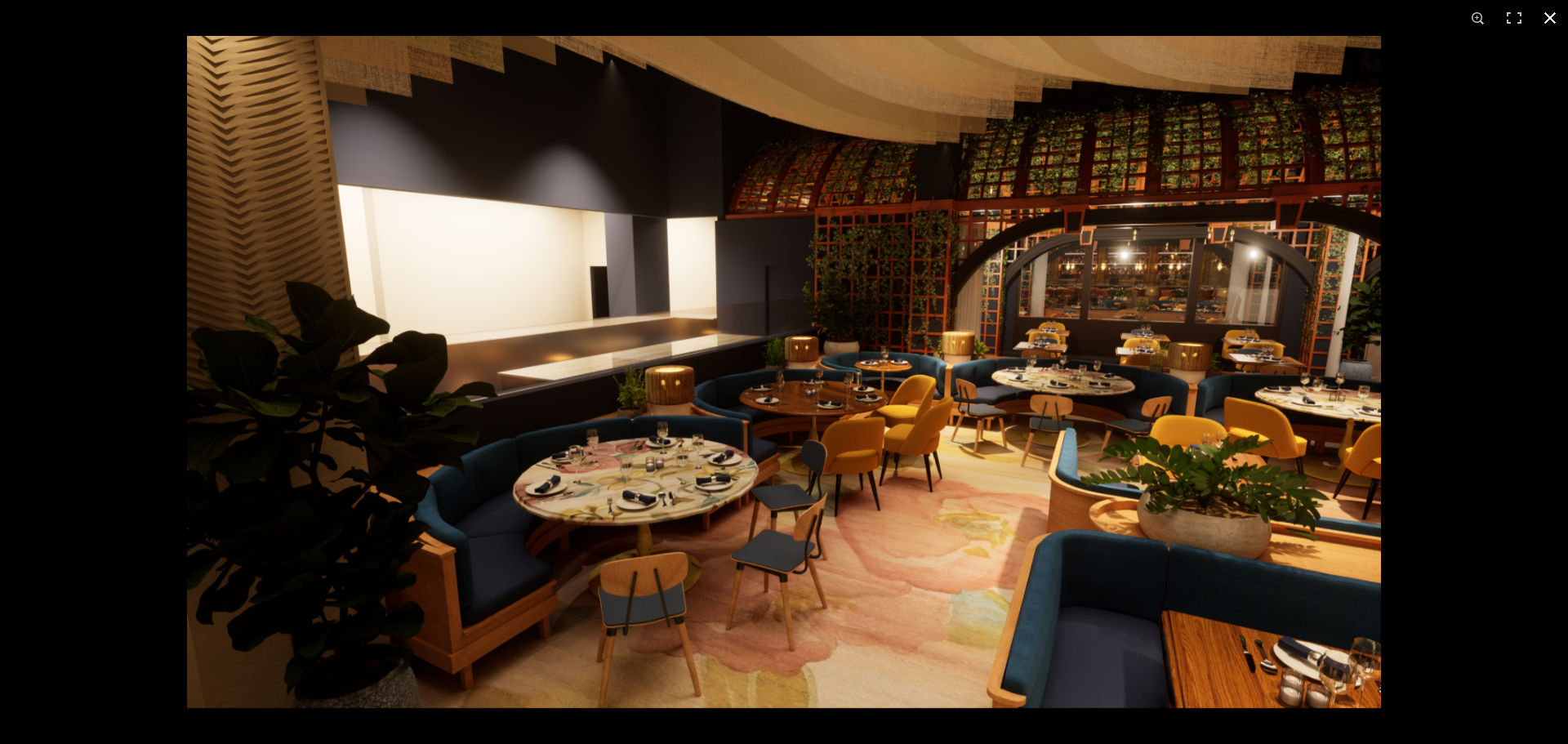
click at [1550, 8] on button at bounding box center [1550, 18] width 36 height 36
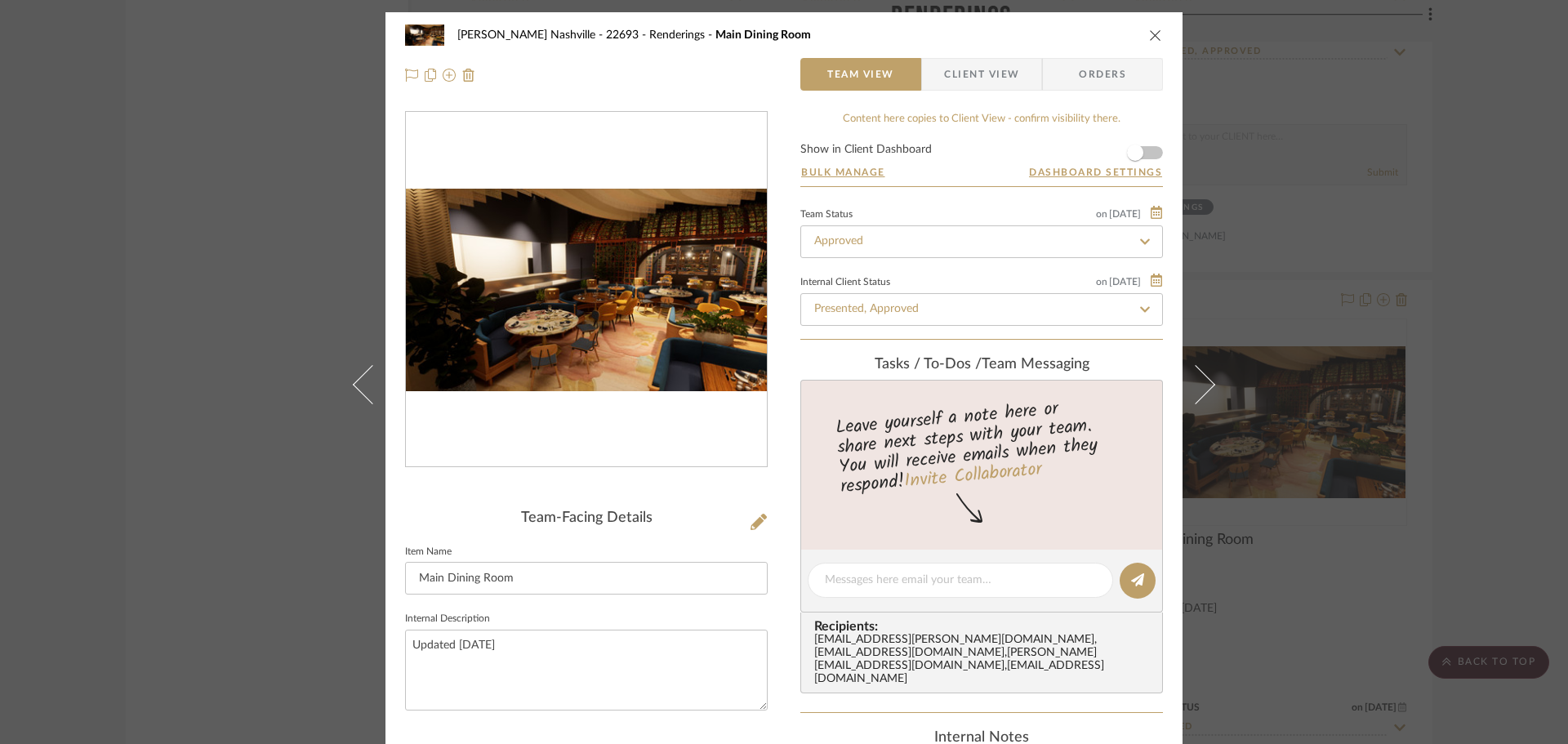
click at [1434, 402] on div "Alla Vita Nashville - 22693 Renderings Main Dining Room Team View Client View O…" at bounding box center [784, 372] width 1568 height 744
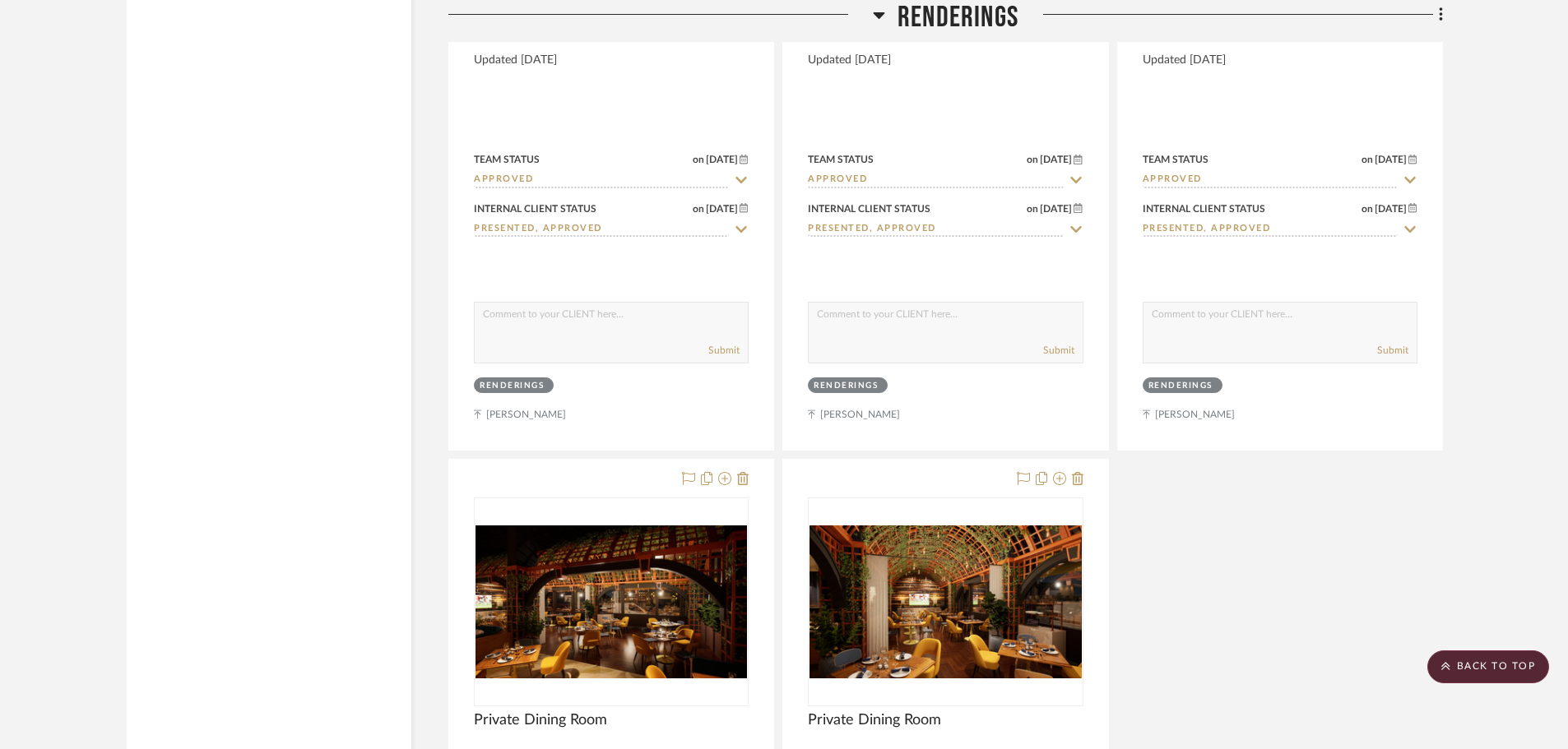
scroll to position [8636, 0]
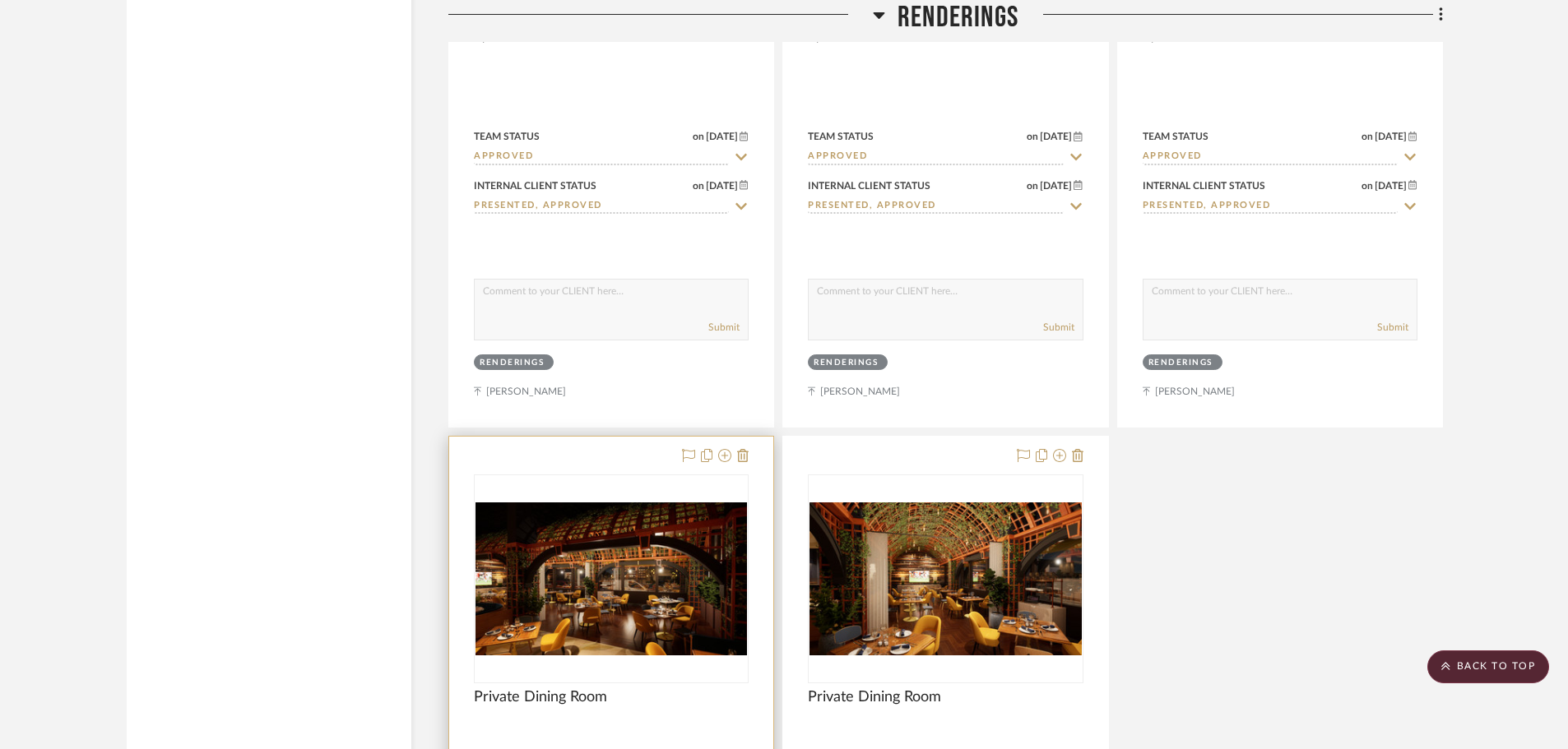
click at [617, 517] on img "0" at bounding box center [611, 579] width 272 height 153
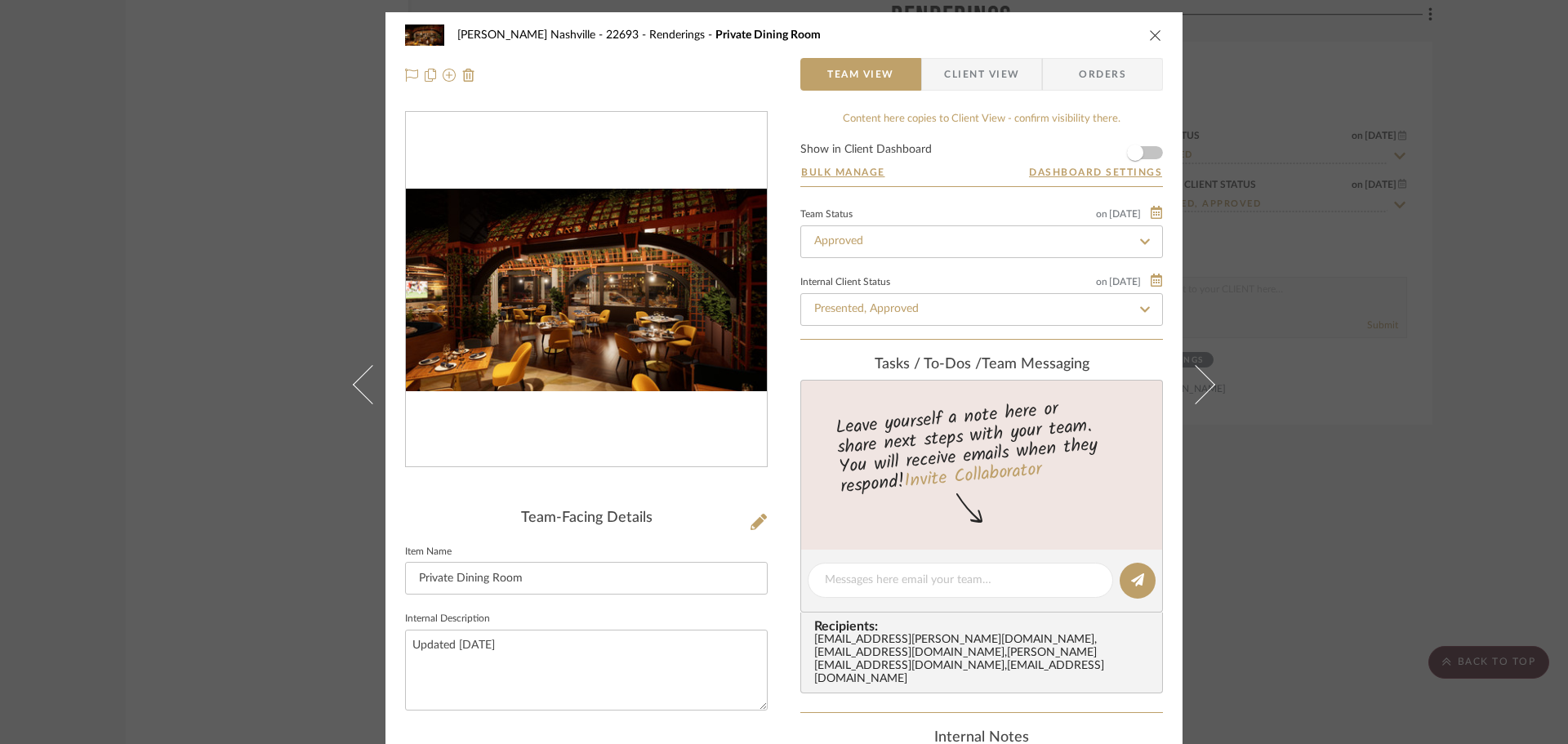
click at [671, 309] on img "0" at bounding box center [586, 290] width 361 height 204
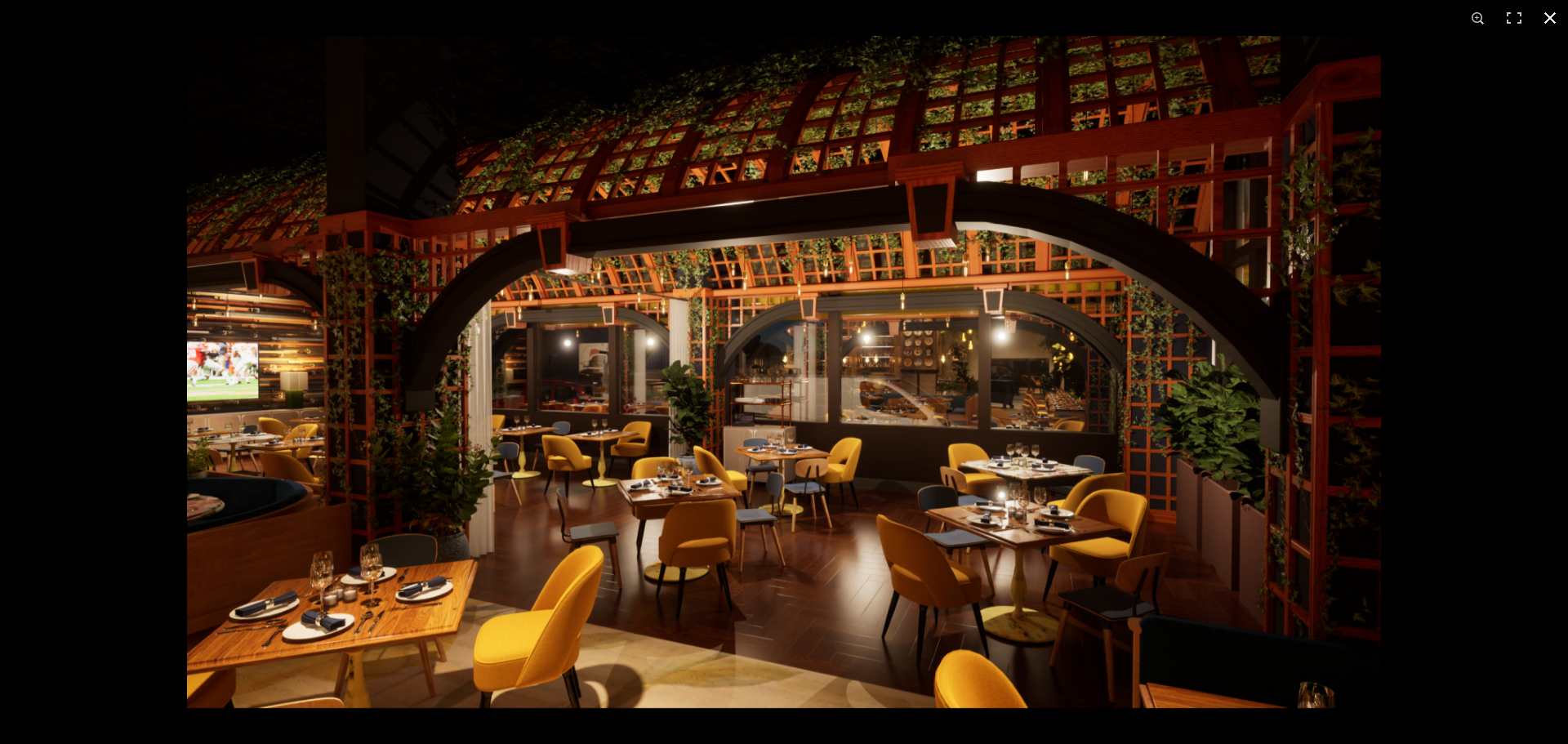
click at [1478, 500] on div at bounding box center [970, 408] width 1568 height 744
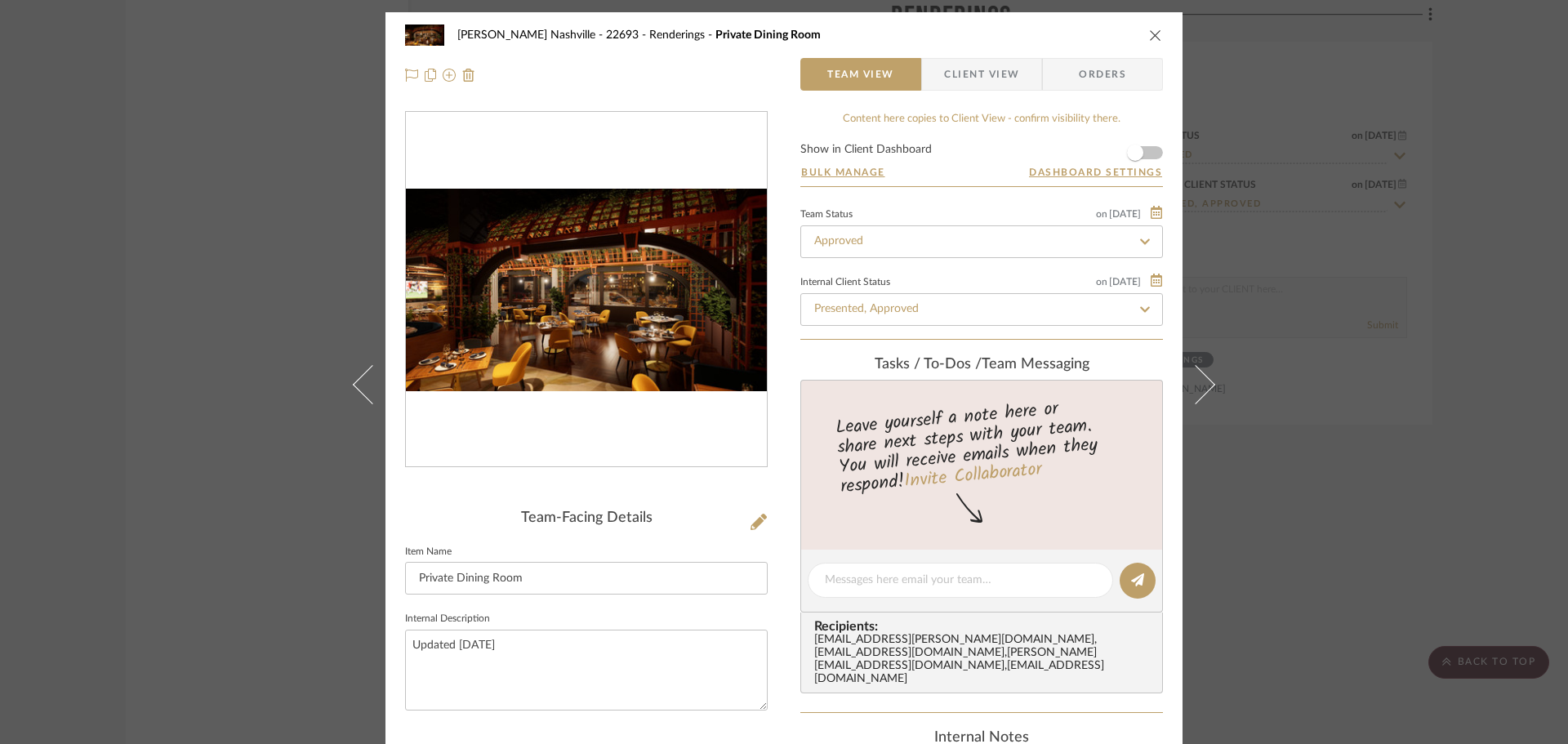
click at [1347, 388] on div "Alla Vita Nashville - 22693 Renderings Private Dining Room Team View Client Vie…" at bounding box center [784, 372] width 1568 height 744
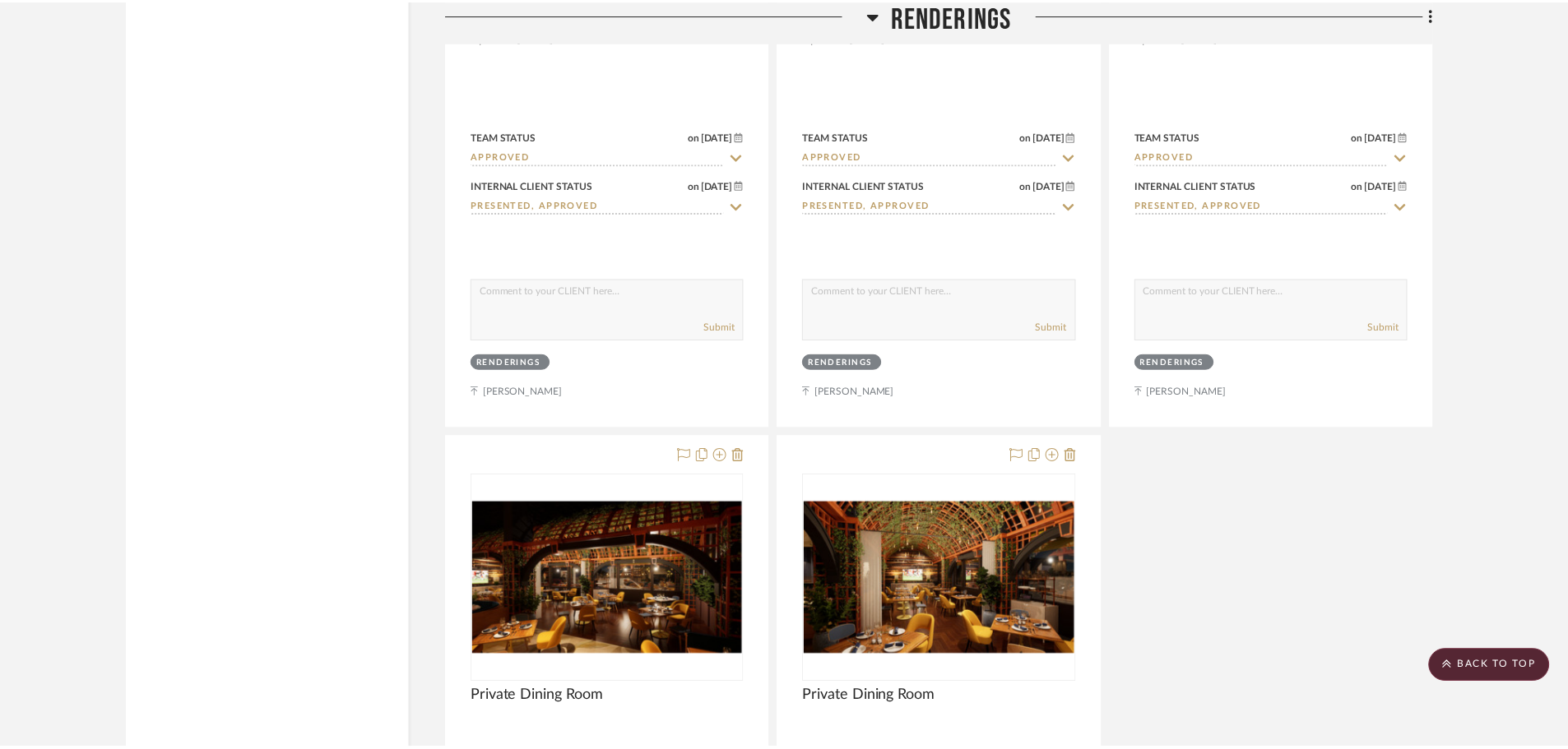
scroll to position [8636, 0]
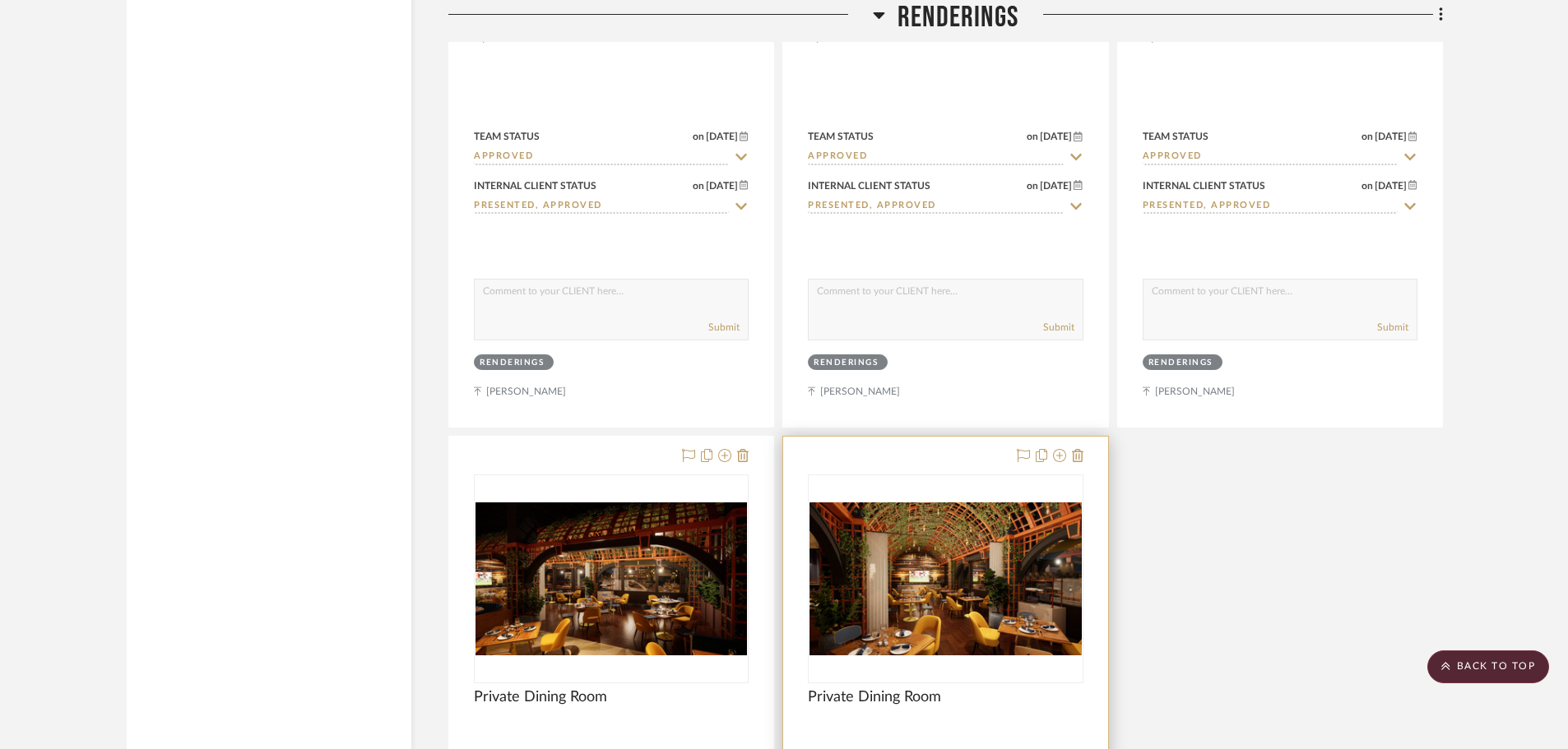
click at [936, 511] on img "0" at bounding box center [944, 579] width 272 height 153
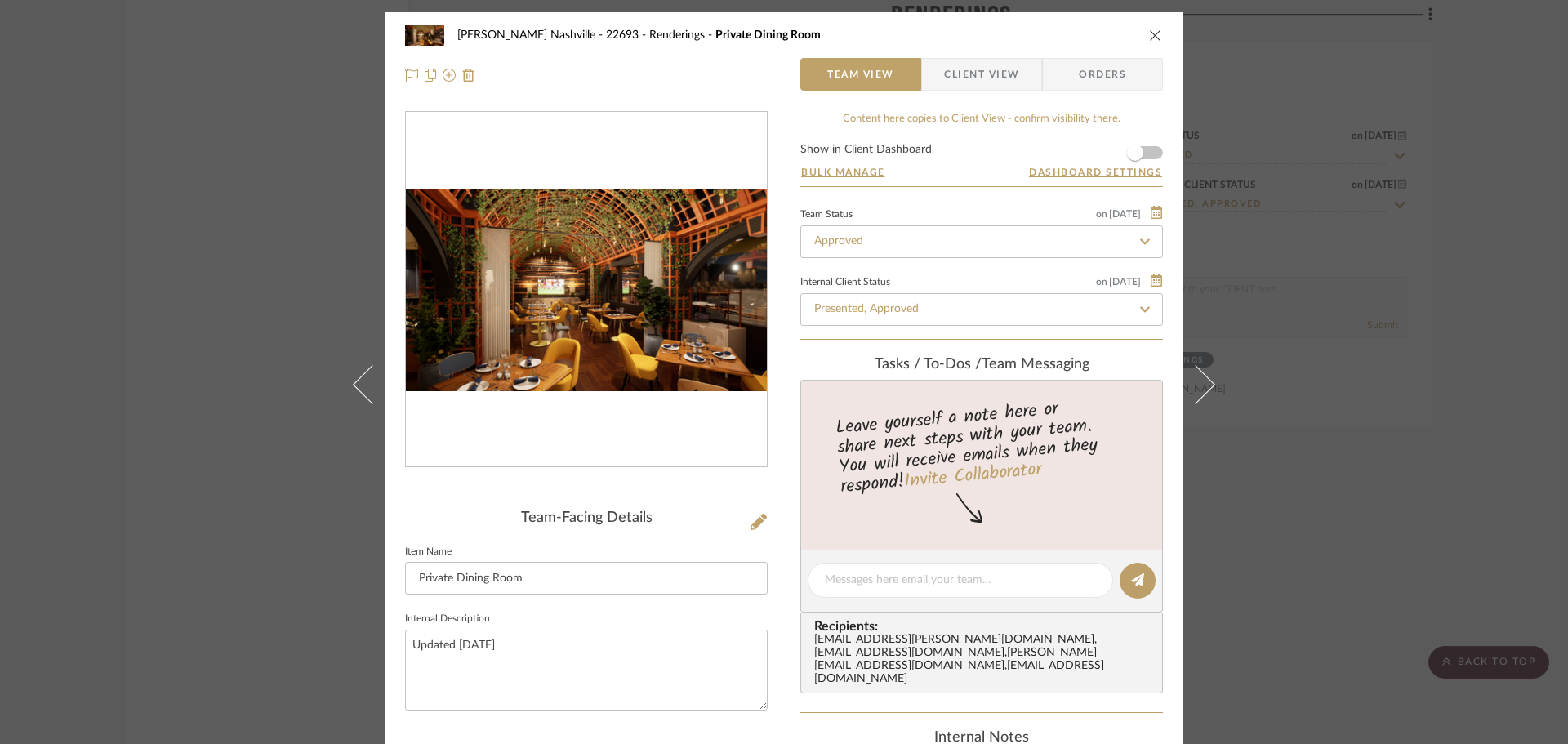
click at [654, 329] on img "0" at bounding box center [586, 290] width 361 height 204
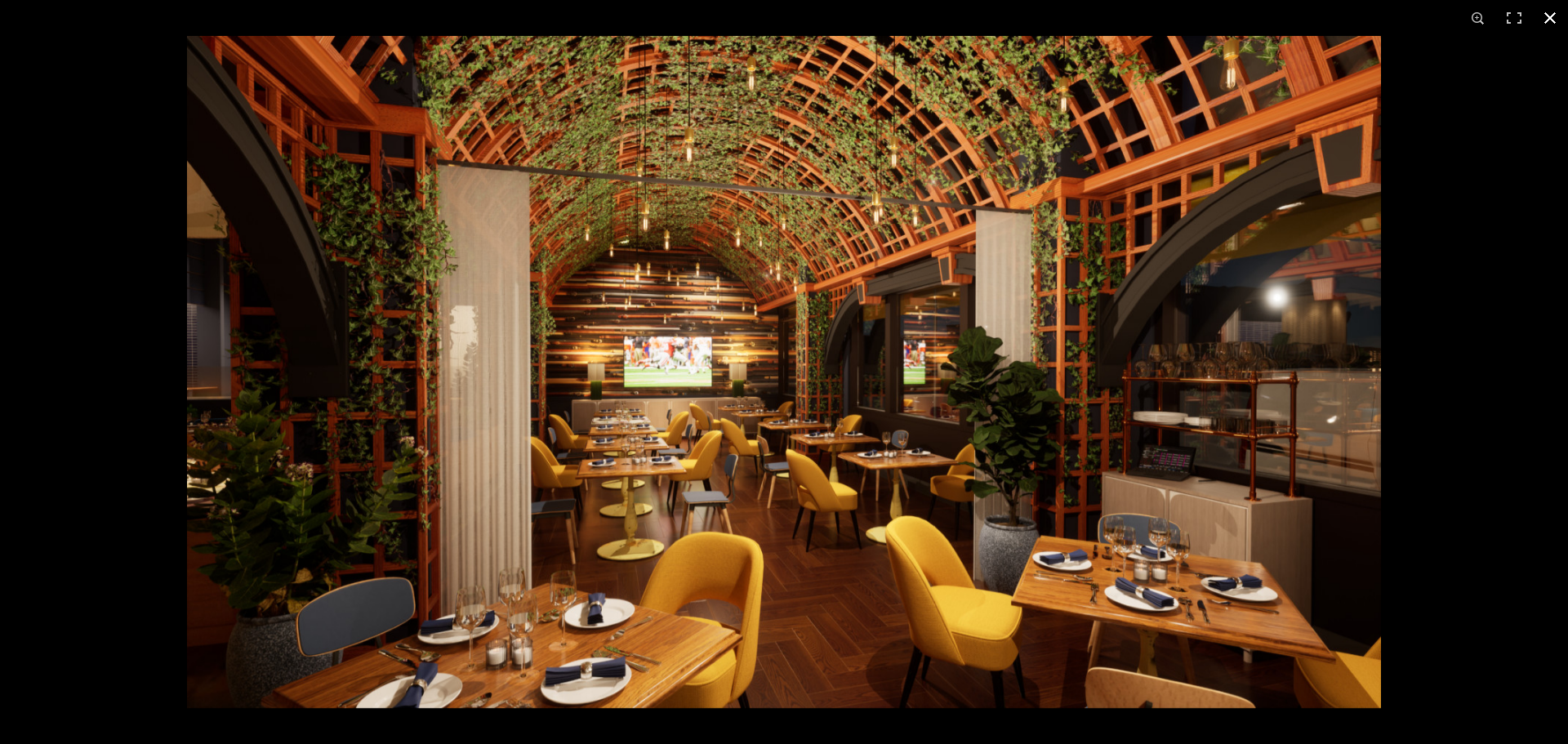
click at [1493, 454] on div at bounding box center [970, 408] width 1568 height 744
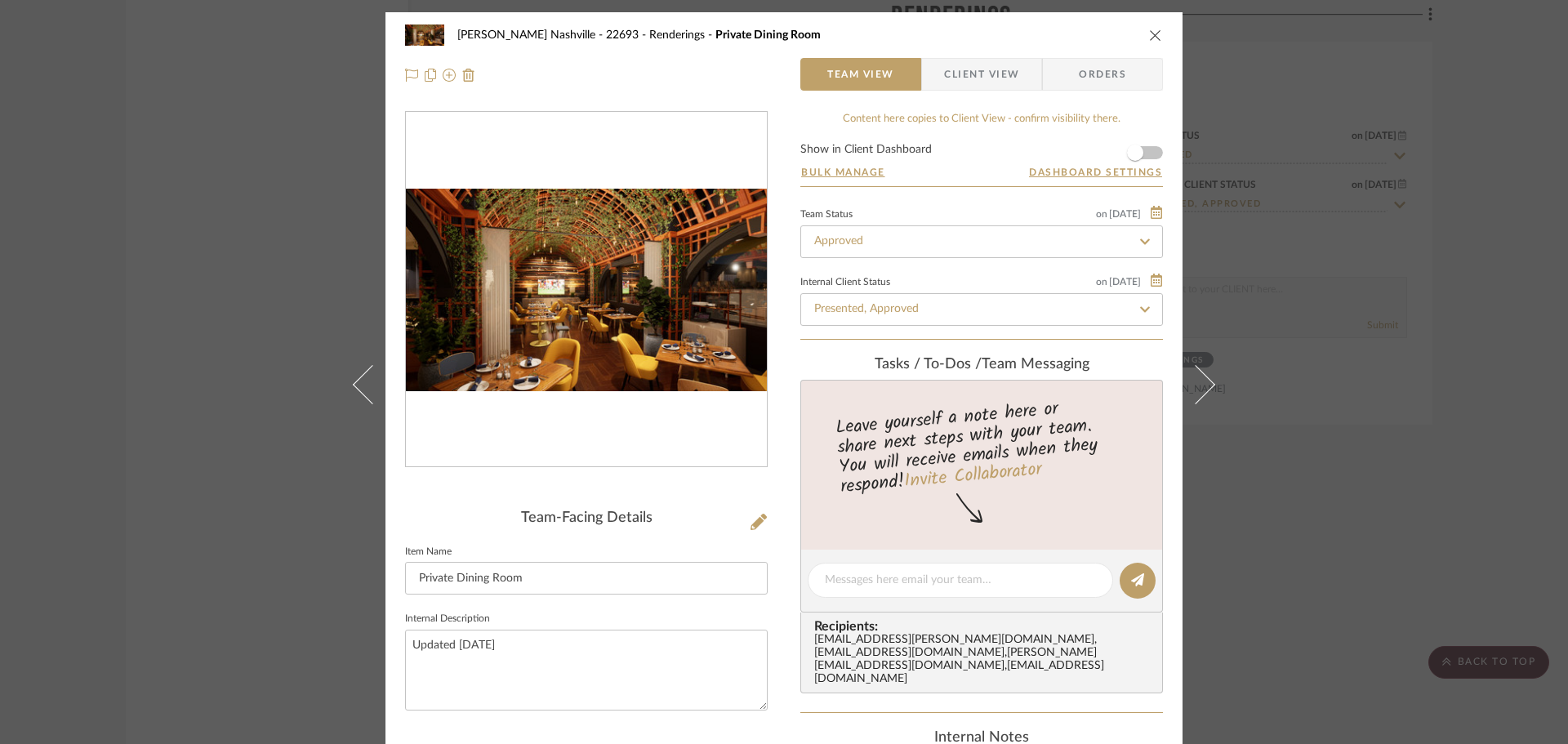
click at [220, 373] on div "Alla Vita Nashville - 22693 Renderings Private Dining Room Team View Client Vie…" at bounding box center [784, 372] width 1568 height 744
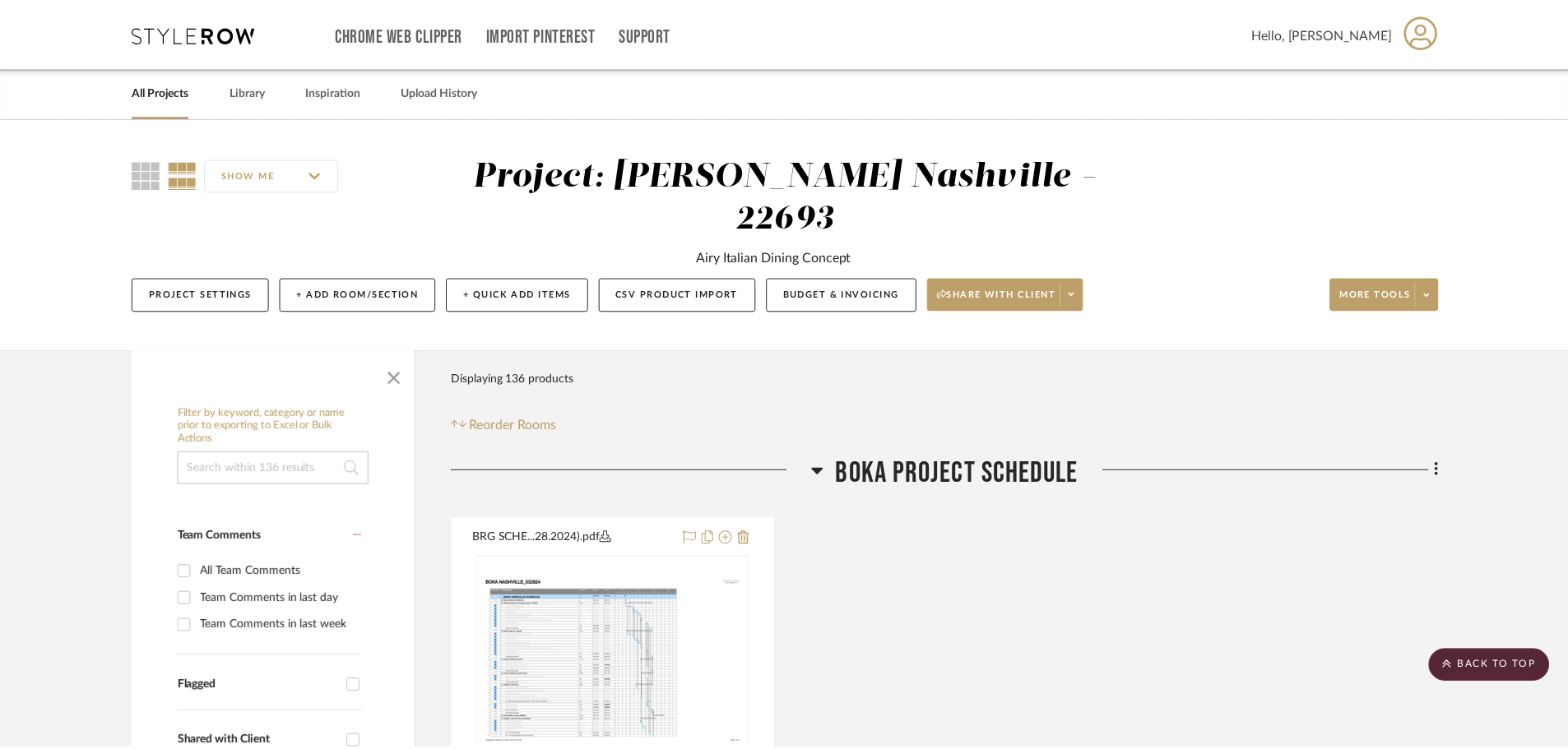
scroll to position [8636, 0]
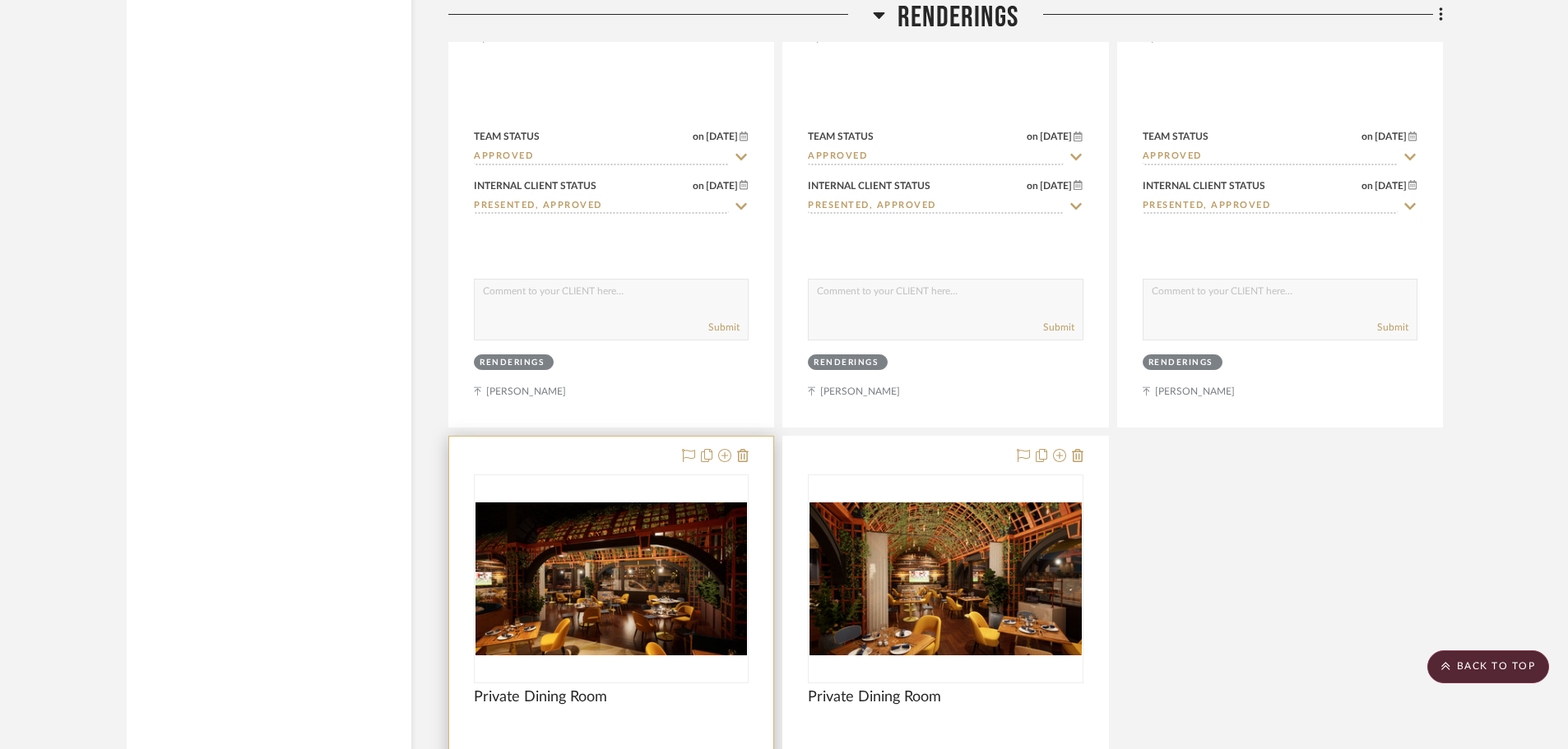
click at [650, 528] on img "0" at bounding box center [611, 579] width 272 height 153
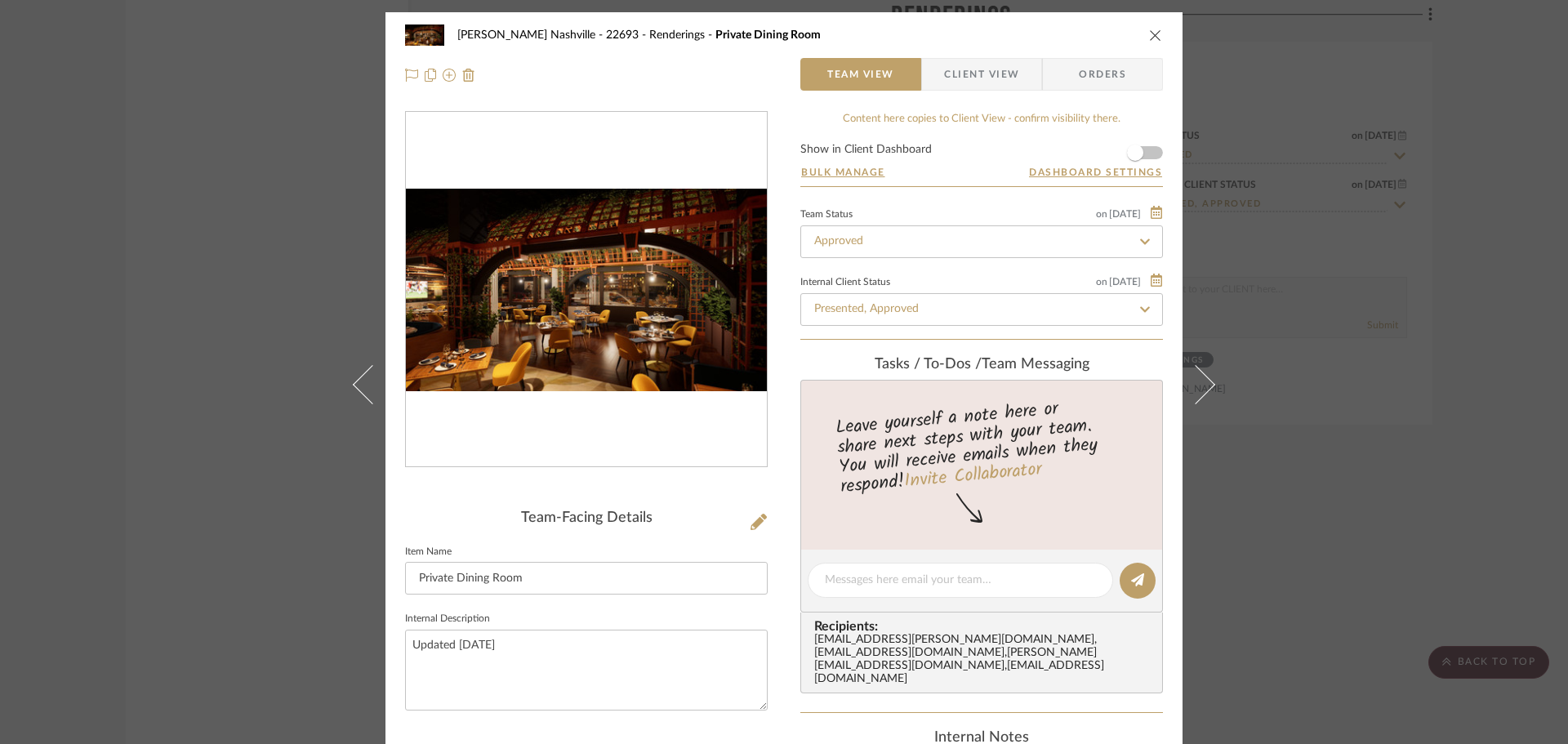
click at [684, 357] on img "0" at bounding box center [586, 290] width 361 height 204
click at [265, 226] on div "Alla Vita Nashville - 22693 Renderings Private Dining Room Team View Client Vie…" at bounding box center [784, 372] width 1568 height 744
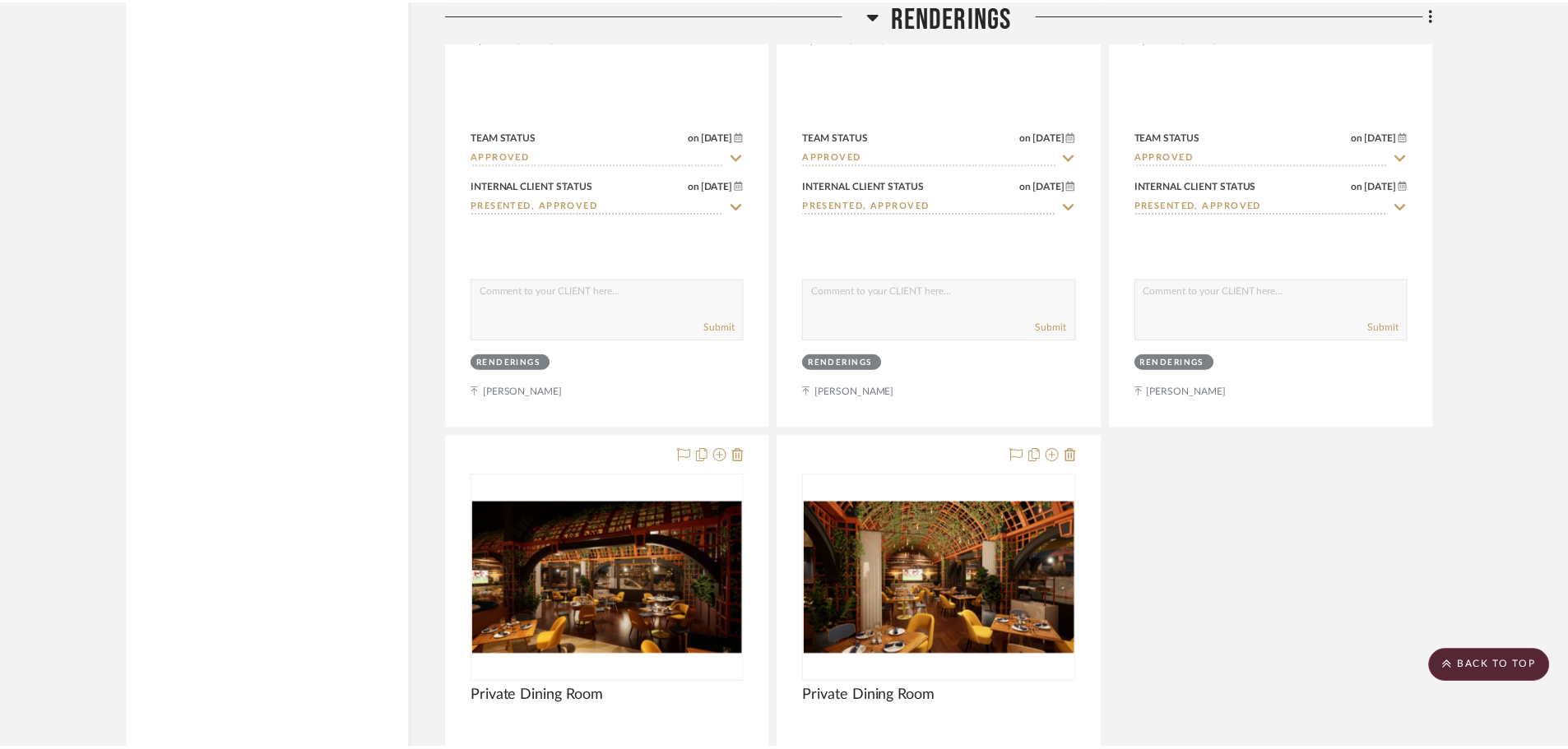
scroll to position [8636, 0]
